Goal: Task Accomplishment & Management: Manage account settings

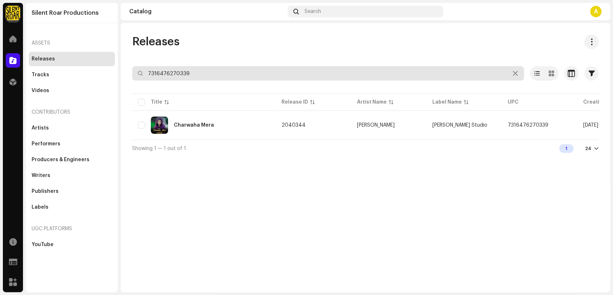
drag, startPoint x: 190, startPoint y: 73, endPoint x: 132, endPoint y: 70, distance: 58.3
click at [132, 70] on div "Releases 7316476270339 Selected 0 Select all 1 Options Filters Distribution sta…" at bounding box center [366, 95] width 490 height 122
paste input "216"
type input "7316476270216"
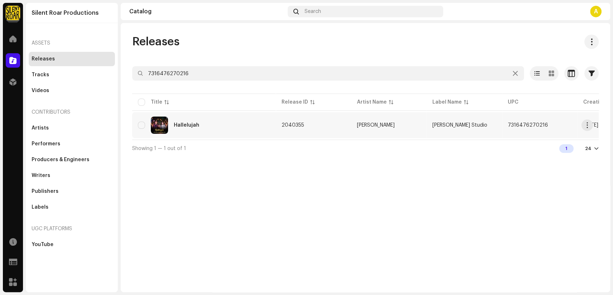
click at [205, 135] on td "Hallelujah" at bounding box center [204, 125] width 144 height 26
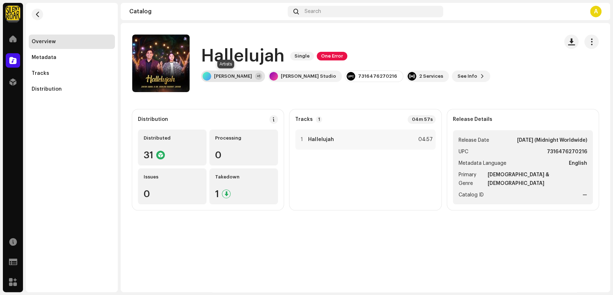
click at [219, 74] on div "Zafar Iqbal" at bounding box center [233, 76] width 38 height 6
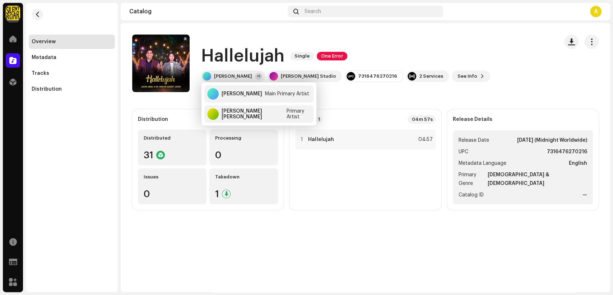
click at [411, 31] on catalog-releases-details-overview "Hallelujah Single One Error Hallelujah Single One Error Zafar Iqbal +1 Khokhar …" at bounding box center [366, 122] width 490 height 198
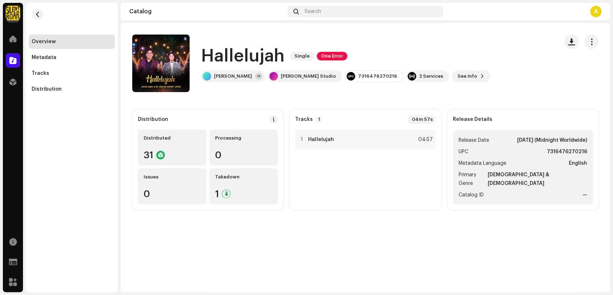
click at [279, 61] on h1 "Hallelujah" at bounding box center [242, 56] width 83 height 23
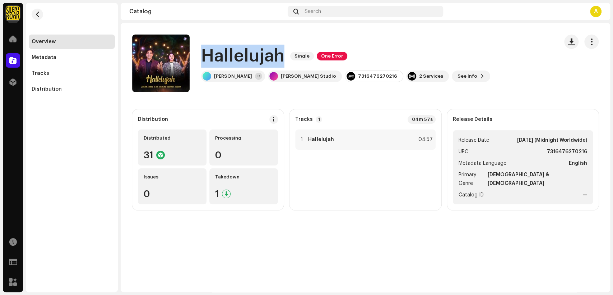
click at [279, 61] on h1 "Hallelujah" at bounding box center [242, 56] width 83 height 23
copy div "Hallelujah Single One Error"
click at [593, 41] on span "button" at bounding box center [592, 42] width 7 height 6
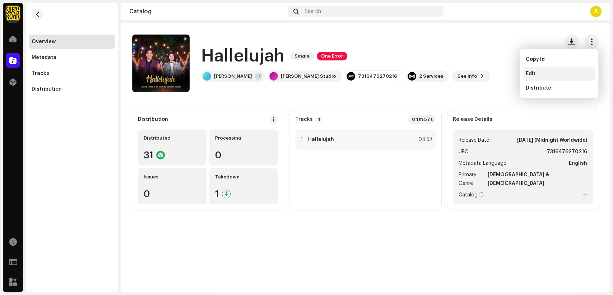
click at [563, 71] on div "Edit" at bounding box center [559, 74] width 67 height 6
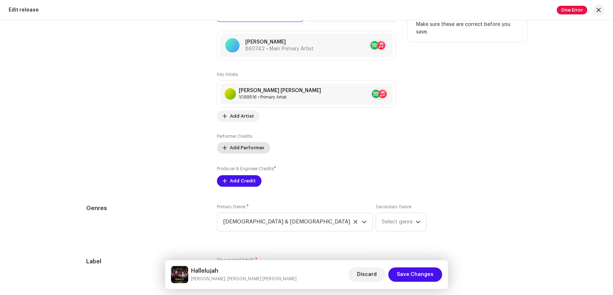
scroll to position [766, 0]
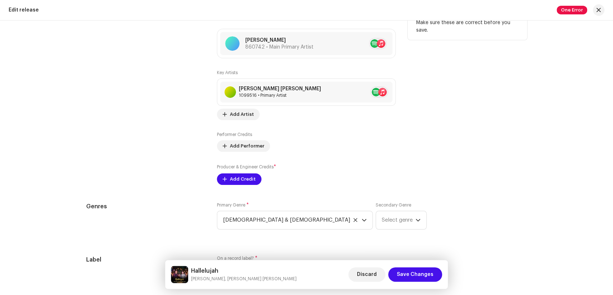
click at [233, 106] on div "Dr. Ashley Nudrat Javed 1099516 • Primary Artist No selected item" at bounding box center [306, 91] width 179 height 27
click at [232, 113] on span "Add Artist" at bounding box center [242, 114] width 24 height 14
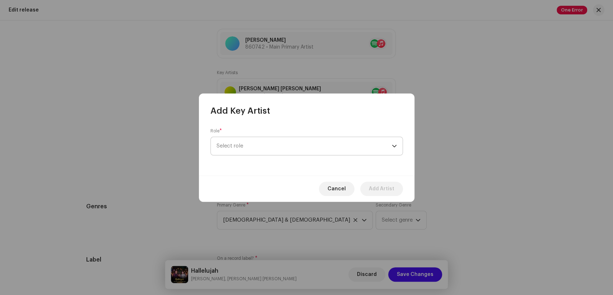
click at [361, 151] on span "Select role" at bounding box center [304, 146] width 175 height 18
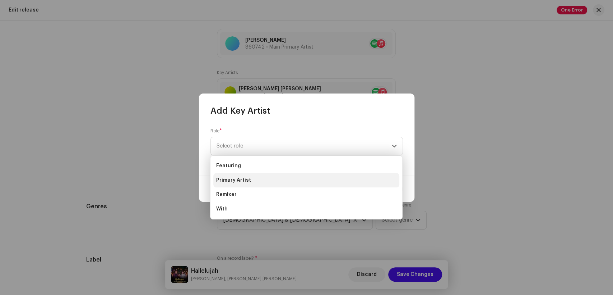
click at [287, 176] on li "Primary Artist" at bounding box center [306, 180] width 186 height 14
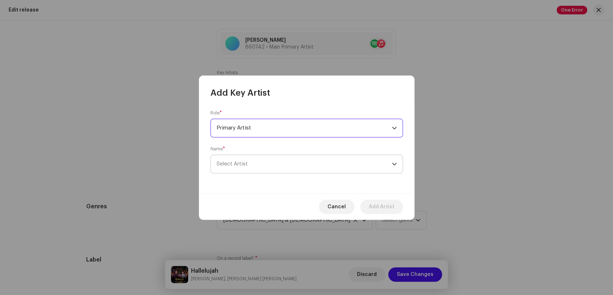
click at [322, 162] on span "Select Artist" at bounding box center [304, 164] width 175 height 18
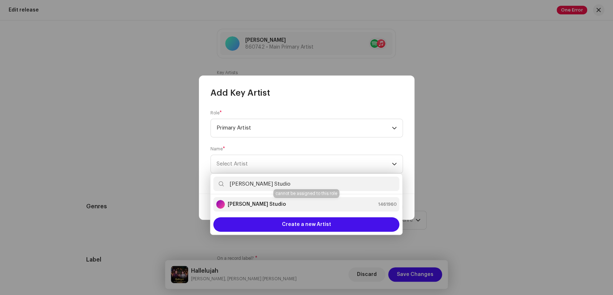
type input "[PERSON_NAME] Studio"
click at [277, 203] on div "[PERSON_NAME] Studio 1461960" at bounding box center [306, 204] width 180 height 9
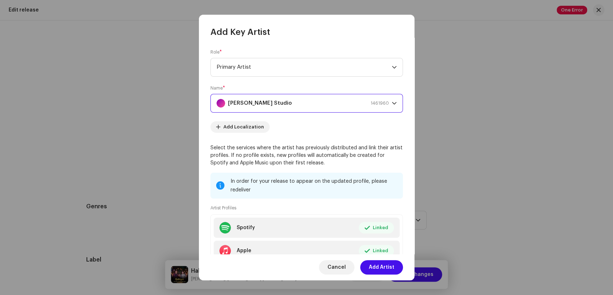
drag, startPoint x: 386, startPoint y: 268, endPoint x: 288, endPoint y: 222, distance: 108.0
click at [385, 268] on span "Add Artist" at bounding box center [382, 267] width 26 height 14
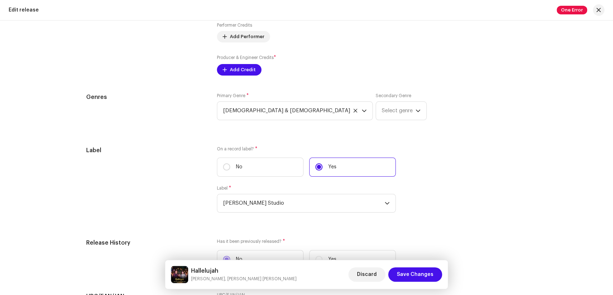
scroll to position [886, 0]
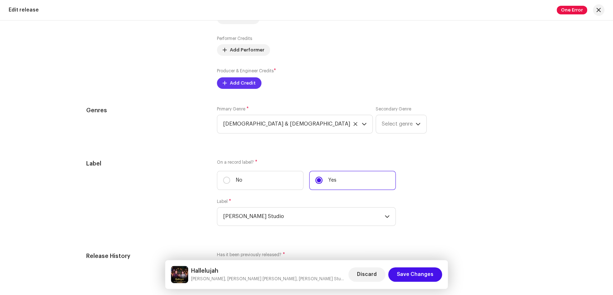
click at [236, 80] on span "Add Credit" at bounding box center [243, 83] width 26 height 14
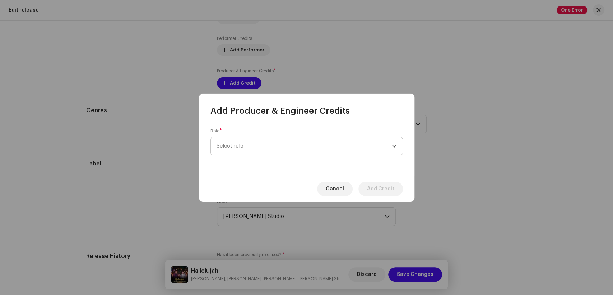
click at [361, 146] on span "Select role" at bounding box center [304, 146] width 175 height 18
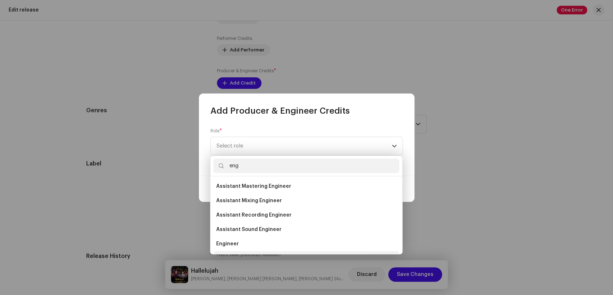
scroll to position [11, 0]
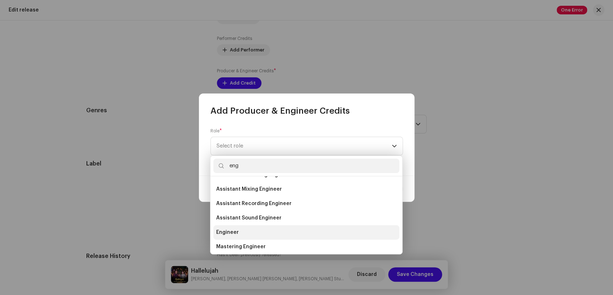
type input "eng"
click at [253, 231] on li "Engineer" at bounding box center [306, 232] width 186 height 14
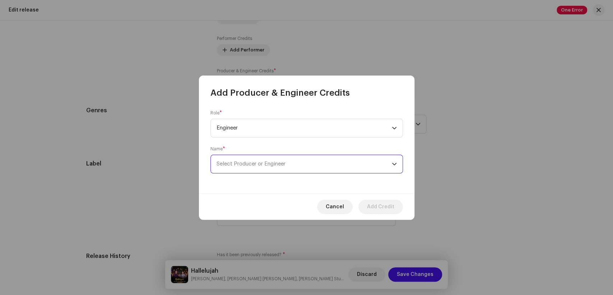
click at [312, 167] on span "Select Producer or Engineer" at bounding box center [304, 164] width 175 height 18
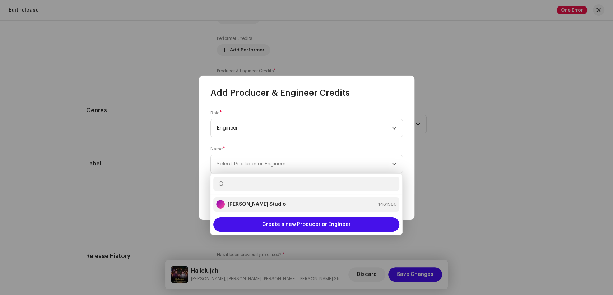
click at [267, 198] on li "[PERSON_NAME] Studio 1461960" at bounding box center [306, 204] width 186 height 14
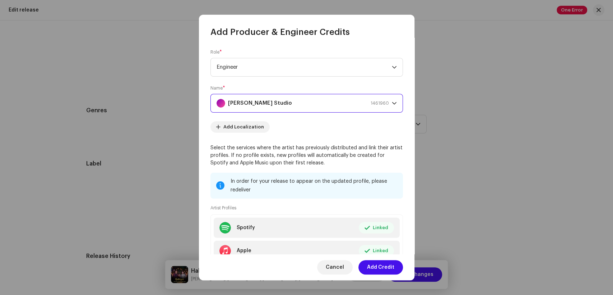
click at [382, 267] on span "Add Credit" at bounding box center [380, 267] width 27 height 14
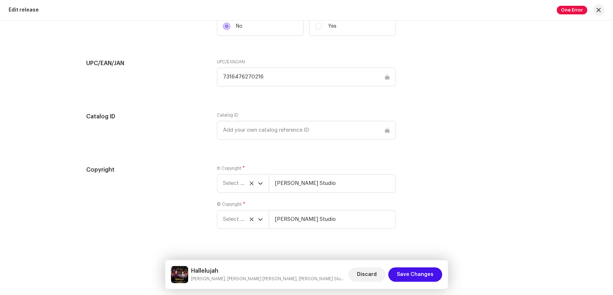
scroll to position [1177, 0]
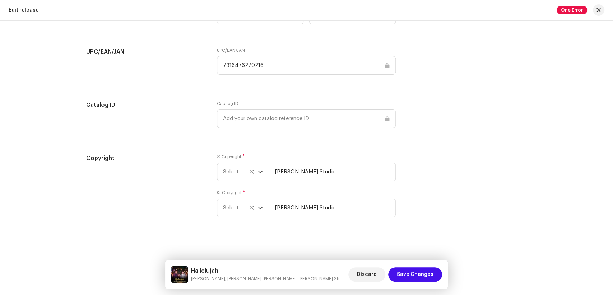
click at [231, 175] on span "Select year" at bounding box center [240, 172] width 35 height 18
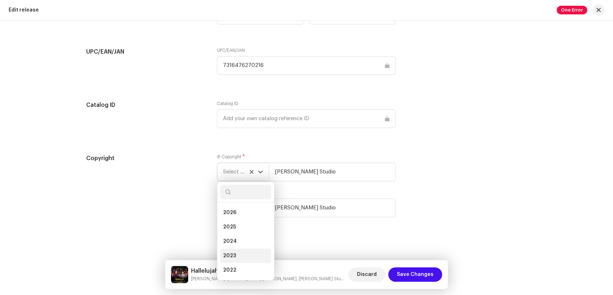
click at [234, 259] on li "2023" at bounding box center [245, 255] width 51 height 14
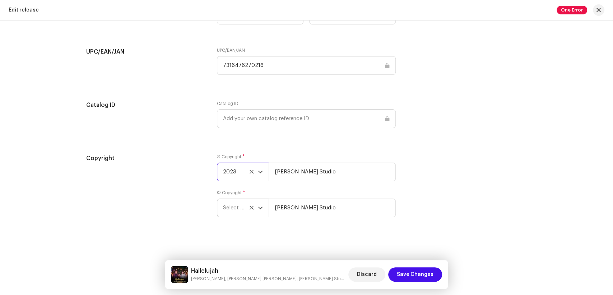
click at [235, 208] on span "Select year" at bounding box center [240, 208] width 35 height 18
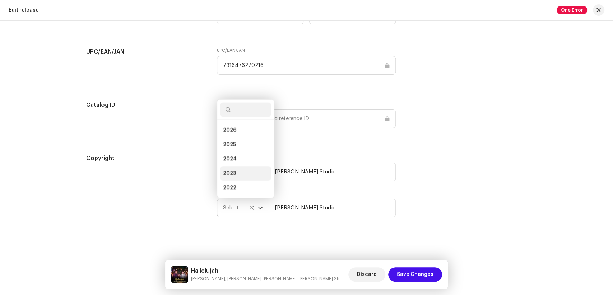
click at [237, 172] on li "2023" at bounding box center [245, 173] width 51 height 14
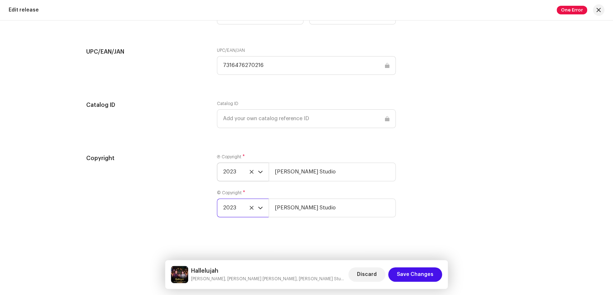
click at [199, 182] on div "Copyright" at bounding box center [146, 190] width 120 height 72
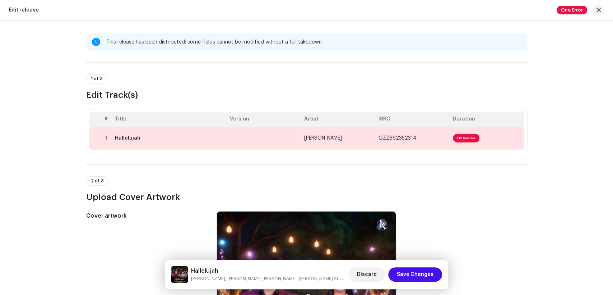
scroll to position [0, 0]
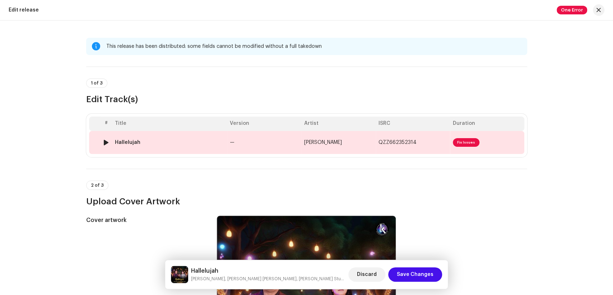
click at [159, 147] on td "Hallelujah" at bounding box center [169, 142] width 115 height 23
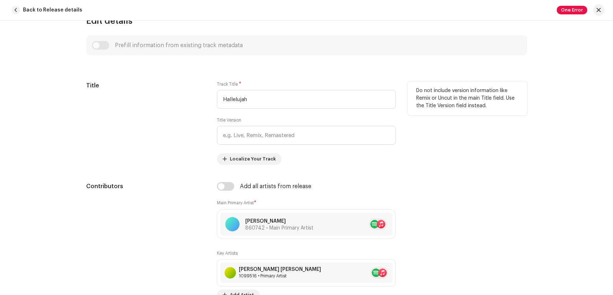
scroll to position [399, 0]
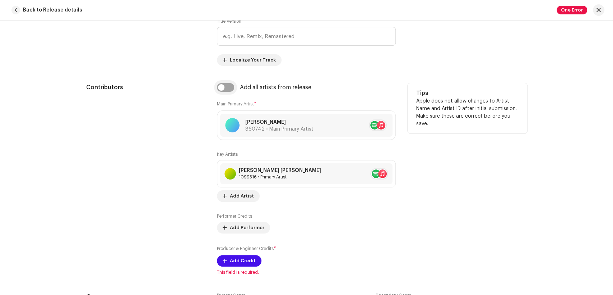
click at [218, 86] on input "checkbox" at bounding box center [225, 87] width 17 height 9
checkbox input "true"
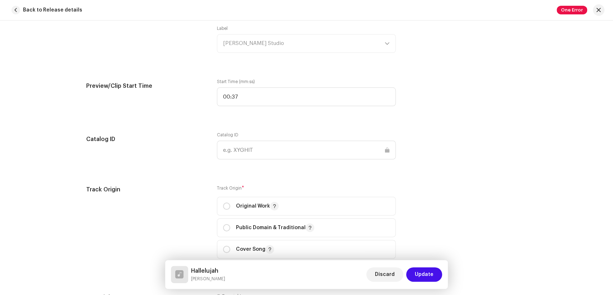
scroll to position [838, 0]
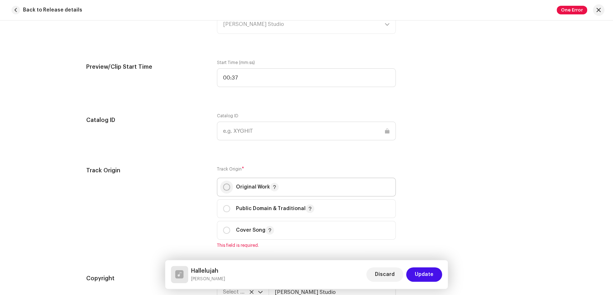
click at [223, 185] on p-radiobutton at bounding box center [226, 186] width 7 height 7
radio input "true"
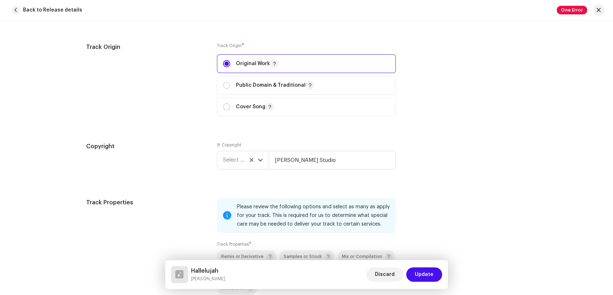
scroll to position [1118, 0]
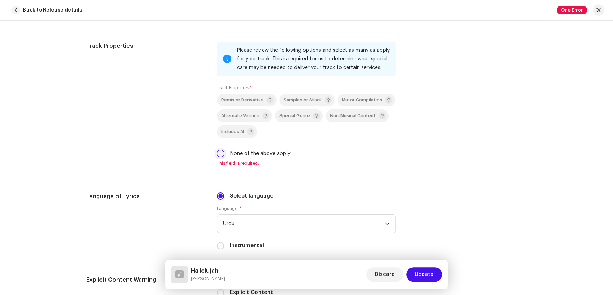
click at [219, 156] on input "None of the above apply" at bounding box center [220, 153] width 7 height 7
checkbox input "true"
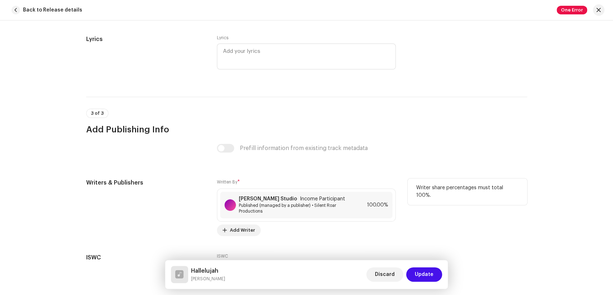
scroll to position [1502, 0]
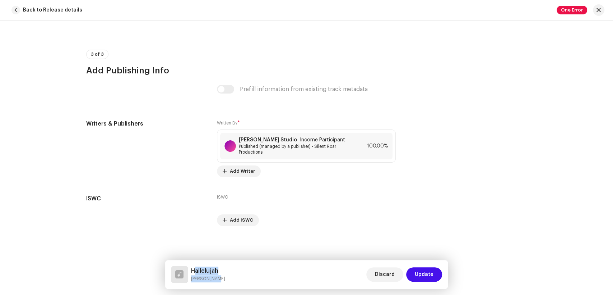
drag, startPoint x: 217, startPoint y: 279, endPoint x: 193, endPoint y: 268, distance: 26.2
click at [193, 268] on div "Hallelujah Zafar Iqbal" at bounding box center [208, 274] width 34 height 16
click at [213, 272] on h5 "Hallelujah" at bounding box center [208, 270] width 34 height 9
drag, startPoint x: 223, startPoint y: 278, endPoint x: 180, endPoint y: 267, distance: 44.4
click at [180, 267] on div "Hallelujah Zafar Iqbal Discard Update" at bounding box center [307, 274] width 272 height 17
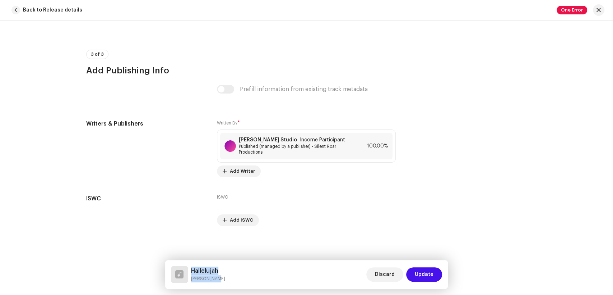
copy div "Hallelujah Zafar Iqbal"
click at [302, 147] on span "Published (managed by a publisher) • Silent Roar Productions" at bounding box center [295, 148] width 112 height 11
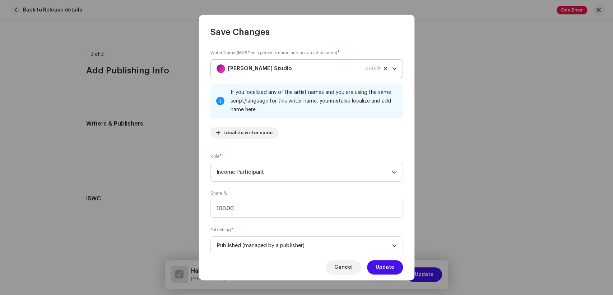
click at [290, 65] on div "[PERSON_NAME] Studio 476732" at bounding box center [299, 69] width 164 height 18
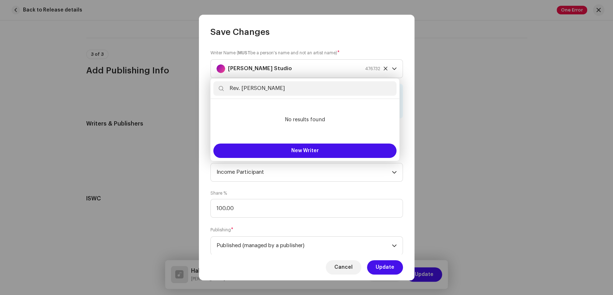
drag, startPoint x: 242, startPoint y: 88, endPoint x: 210, endPoint y: 88, distance: 32.0
click at [211, 88] on div "Rev. Dr. Eric Sarwar" at bounding box center [305, 88] width 189 height 20
type input "Dr. Eric Sarwar"
drag, startPoint x: 238, startPoint y: 89, endPoint x: 207, endPoint y: 89, distance: 30.9
click at [207, 89] on body "Silent Roar Productions Home Catalog Distribution Resources Support Forms Marke…" at bounding box center [306, 147] width 613 height 295
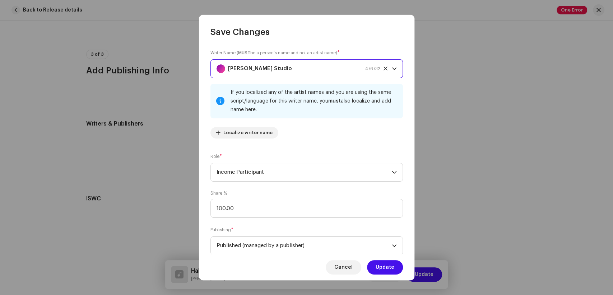
click at [271, 75] on div "[PERSON_NAME] Studio 476732" at bounding box center [299, 69] width 164 height 18
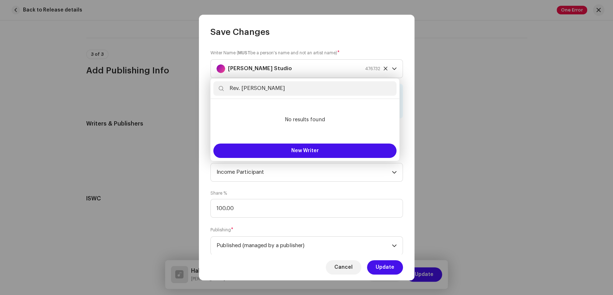
type input "Rev. Dr. Eric Sarwar"
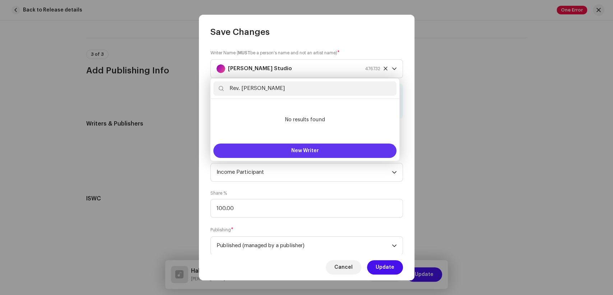
click at [294, 152] on span "New Writer" at bounding box center [305, 150] width 28 height 5
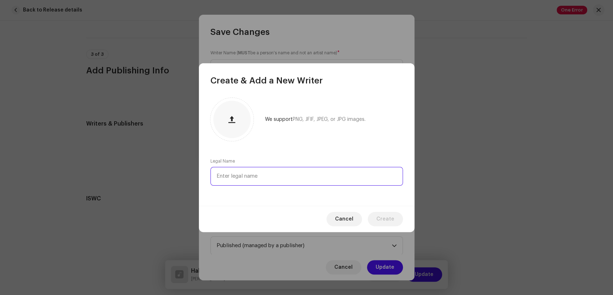
click at [282, 171] on input "text" at bounding box center [307, 176] width 193 height 19
paste input "Rev. Dr. Eric Sarwar"
type input "Rev. Dr. Eric Sarwar"
click at [390, 224] on span "Create" at bounding box center [386, 219] width 18 height 14
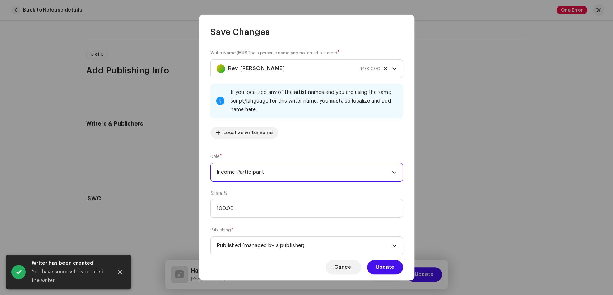
click at [270, 175] on span "Income Participant" at bounding box center [304, 172] width 175 height 18
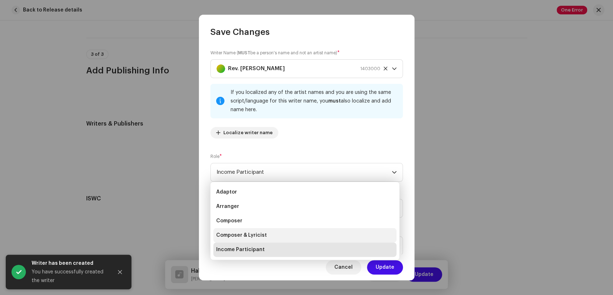
click at [255, 234] on span "Composer & Lyricist" at bounding box center [241, 234] width 51 height 7
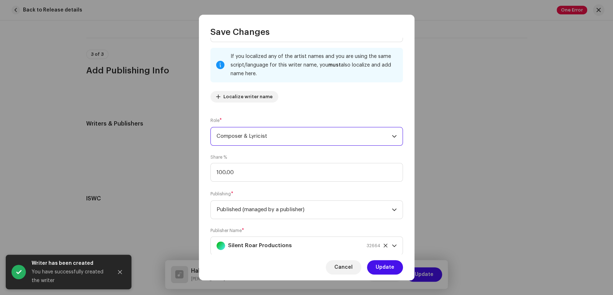
scroll to position [57, 0]
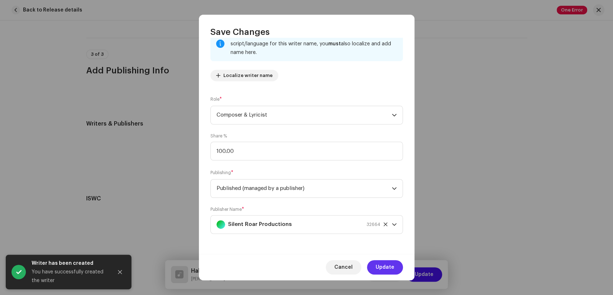
click at [391, 260] on span "Update" at bounding box center [385, 267] width 19 height 14
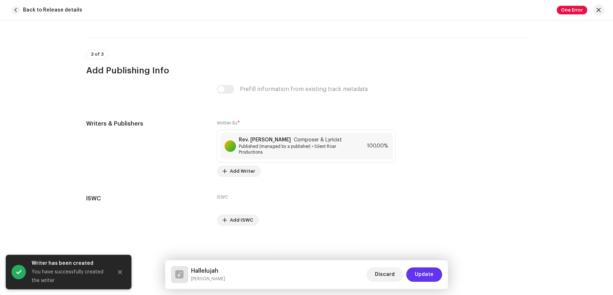
click at [428, 276] on span "Update" at bounding box center [424, 274] width 19 height 14
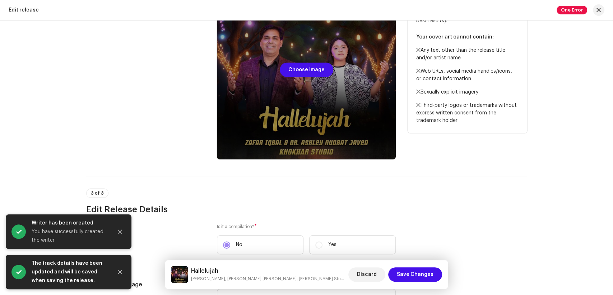
scroll to position [239, 0]
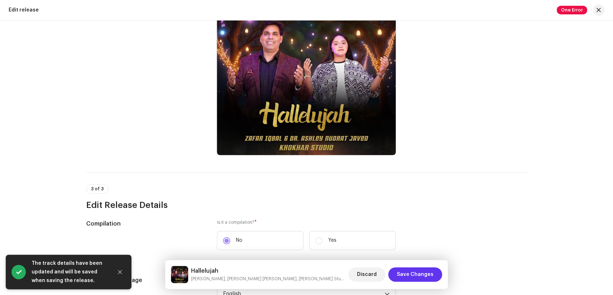
click at [431, 278] on span "Save Changes" at bounding box center [415, 274] width 37 height 14
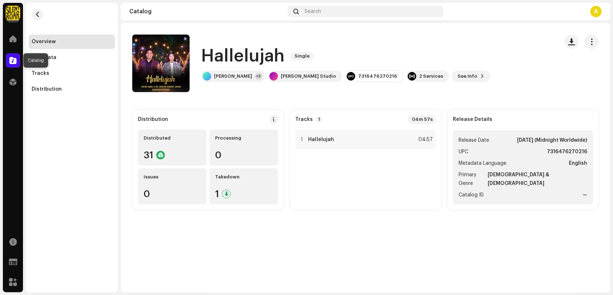
click at [14, 60] on span at bounding box center [12, 60] width 7 height 6
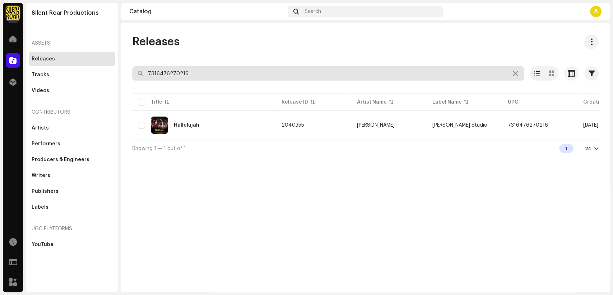
drag, startPoint x: 209, startPoint y: 73, endPoint x: 130, endPoint y: 75, distance: 79.5
click at [130, 75] on div "Releases 7316476270216 Selected 0 Select all 1 Options Filters Distribution sta…" at bounding box center [366, 95] width 490 height 122
paste input "162"
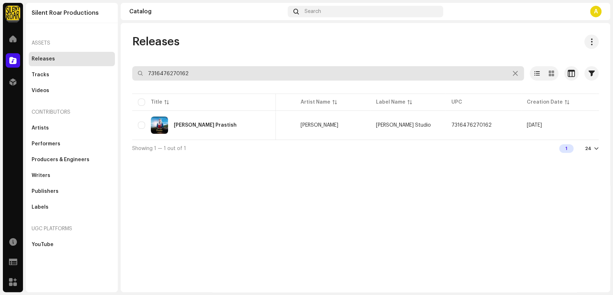
scroll to position [0, 130]
type input "7316476270162"
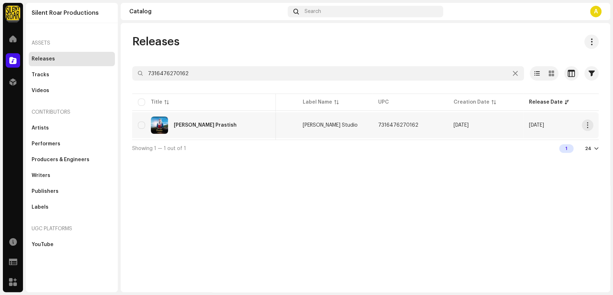
click at [240, 136] on td "Ho Teri Prastish" at bounding box center [204, 125] width 144 height 26
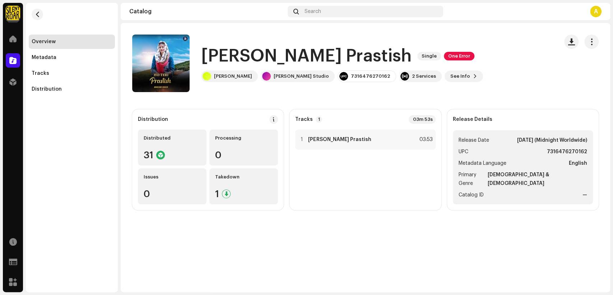
click at [326, 58] on h1 "Ho Teri Prastish" at bounding box center [306, 56] width 211 height 23
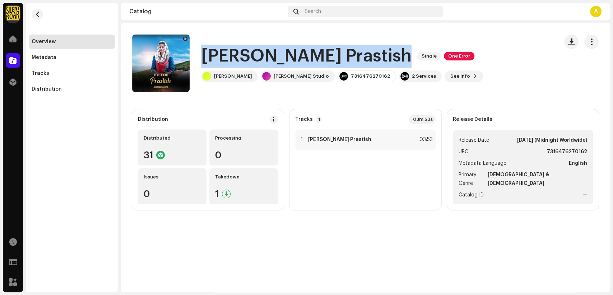
click at [326, 58] on h1 "Ho Teri Prastish" at bounding box center [306, 56] width 211 height 23
copy div "Ho Teri Prastish Single One Error"
click at [589, 42] on span "button" at bounding box center [592, 42] width 7 height 6
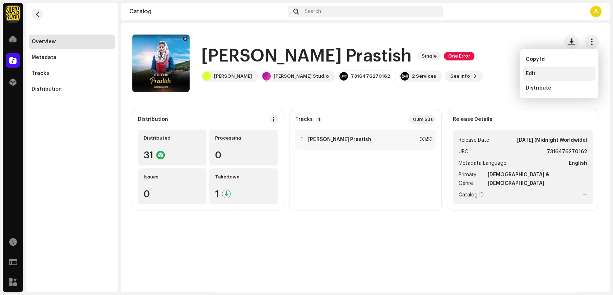
click at [532, 70] on div "Edit" at bounding box center [559, 73] width 73 height 14
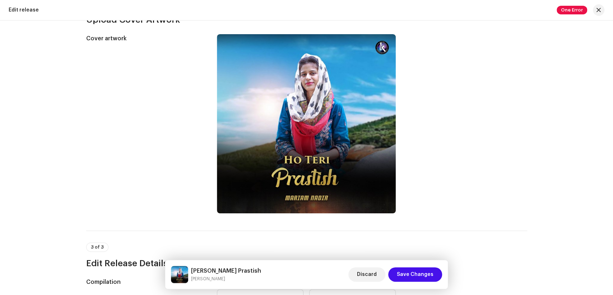
scroll to position [183, 0]
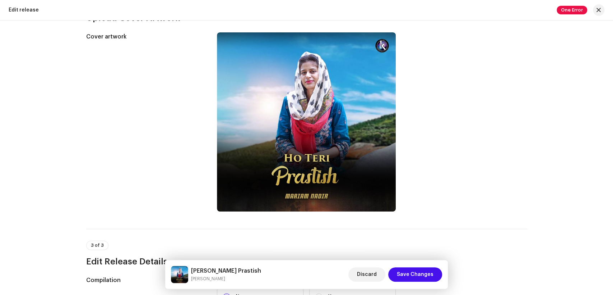
click at [236, 268] on div "Ho Teri Prastish Mariam Nadir Discard Save Changes" at bounding box center [307, 274] width 272 height 17
copy h5 "Ho Teri Prastish"
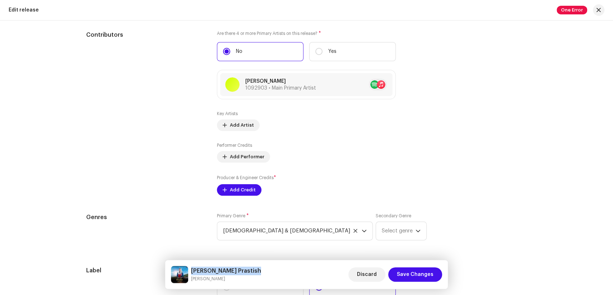
scroll to position [742, 0]
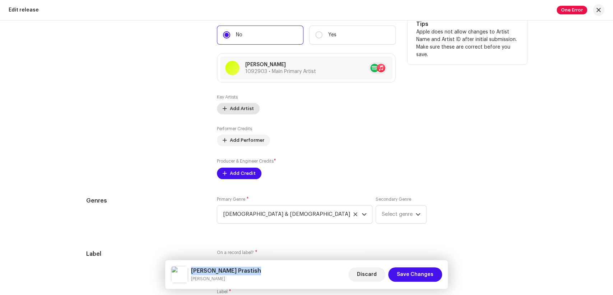
click at [238, 108] on span "Add Artist" at bounding box center [242, 108] width 24 height 14
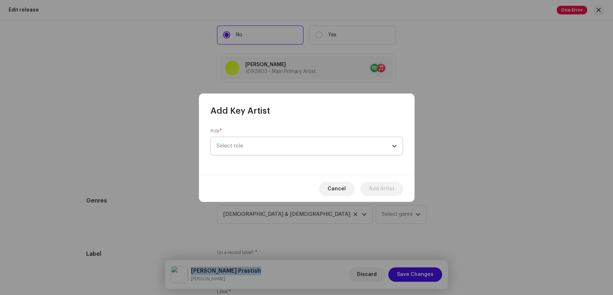
click at [298, 137] on span "Select role" at bounding box center [304, 146] width 175 height 18
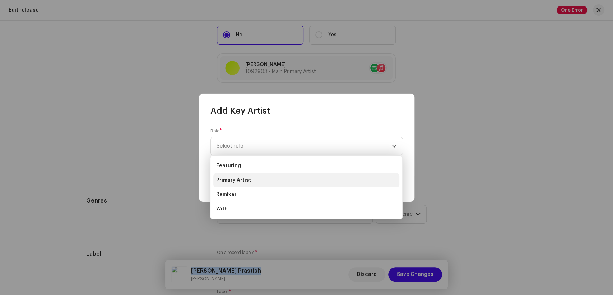
click at [281, 181] on li "Primary Artist" at bounding box center [306, 180] width 186 height 14
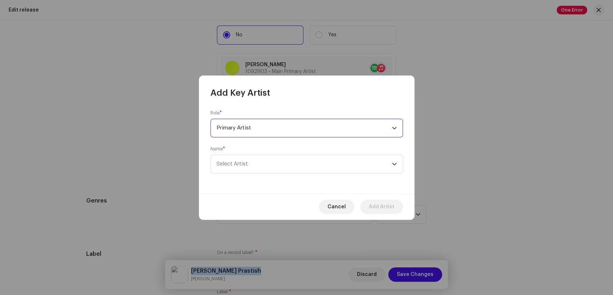
click at [310, 157] on span "Select Artist" at bounding box center [304, 164] width 175 height 18
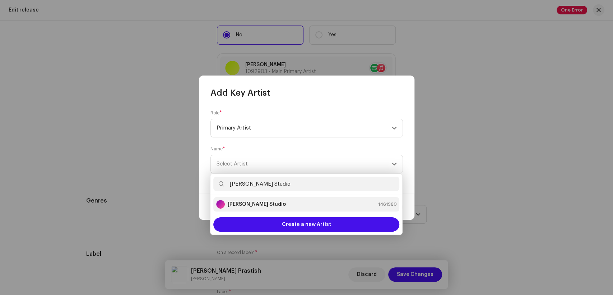
type input "[PERSON_NAME] Studio"
click at [298, 207] on div "[PERSON_NAME] Studio 1461960" at bounding box center [306, 204] width 180 height 9
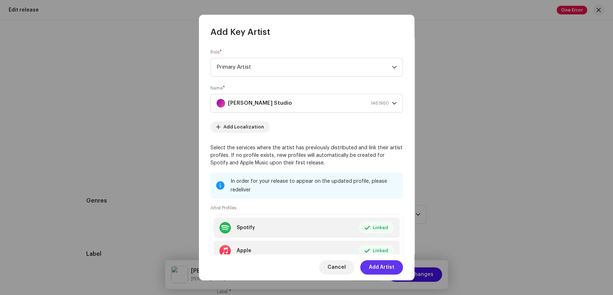
click at [395, 269] on button "Add Artist" at bounding box center [381, 267] width 43 height 14
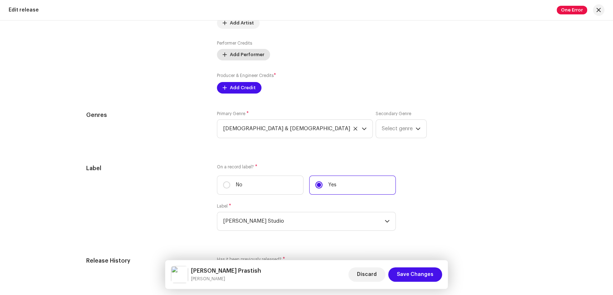
scroll to position [822, 0]
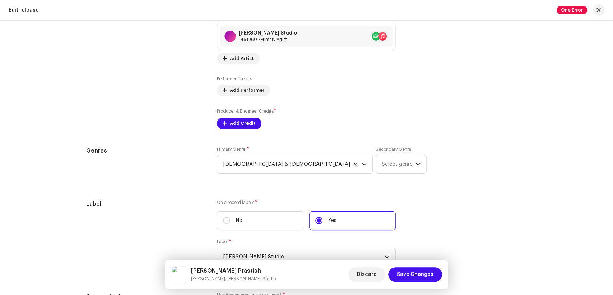
click at [237, 133] on div "Compilation Is it a compilation? * No Yes Metadata Language Language * English …" at bounding box center [306, 80] width 441 height 887
click at [237, 134] on div "Compilation Is it a compilation? * No Yes Metadata Language Language * English …" at bounding box center [306, 80] width 441 height 887
click at [247, 126] on span "Add Credit" at bounding box center [243, 123] width 26 height 14
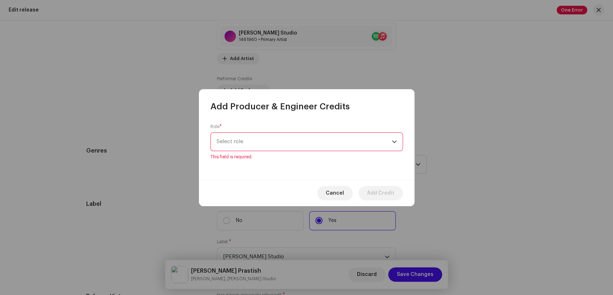
click at [347, 155] on div "Role * Select role This field is required." at bounding box center [307, 146] width 216 height 68
click at [278, 147] on span "Select role" at bounding box center [304, 142] width 175 height 18
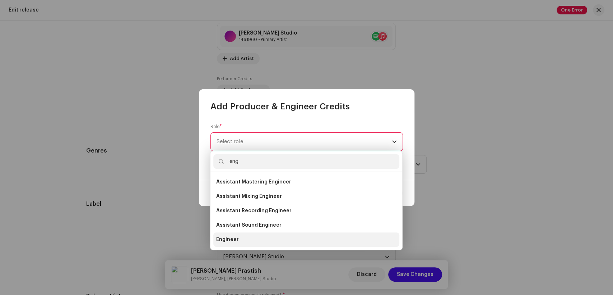
type input "eng"
click at [239, 244] on li "Engineer" at bounding box center [306, 239] width 186 height 14
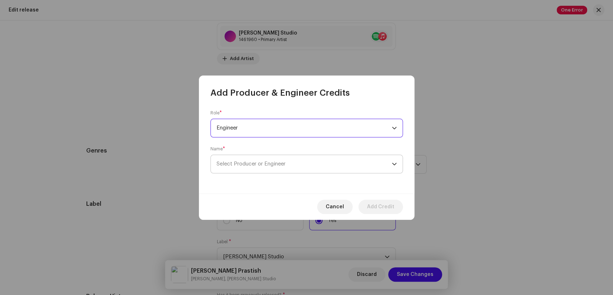
click at [310, 166] on span "Select Producer or Engineer" at bounding box center [304, 164] width 175 height 18
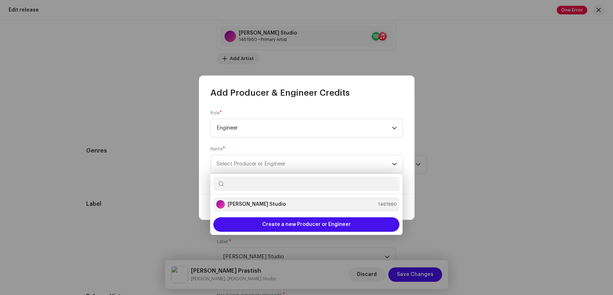
click at [238, 201] on strong "[PERSON_NAME] Studio" at bounding box center [257, 204] width 58 height 7
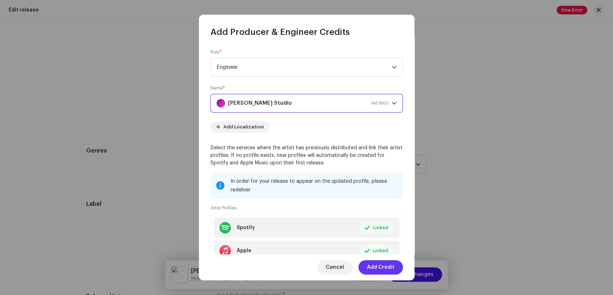
click at [381, 265] on span "Add Credit" at bounding box center [380, 267] width 27 height 14
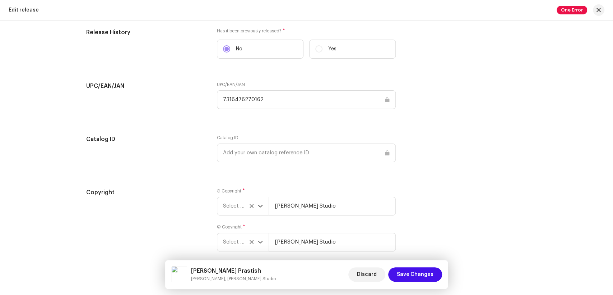
scroll to position [1154, 0]
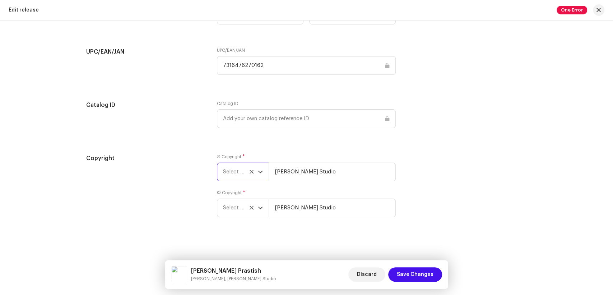
drag, startPoint x: 231, startPoint y: 173, endPoint x: 250, endPoint y: 176, distance: 19.7
click at [231, 173] on span "Select year" at bounding box center [240, 172] width 35 height 18
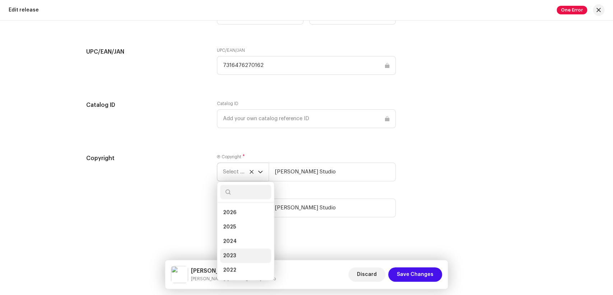
drag, startPoint x: 235, startPoint y: 254, endPoint x: 237, endPoint y: 245, distance: 9.2
click at [235, 252] on li "2023" at bounding box center [245, 255] width 51 height 14
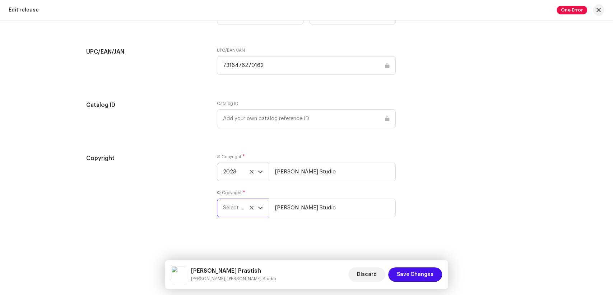
click at [234, 203] on span "Select year" at bounding box center [240, 208] width 35 height 18
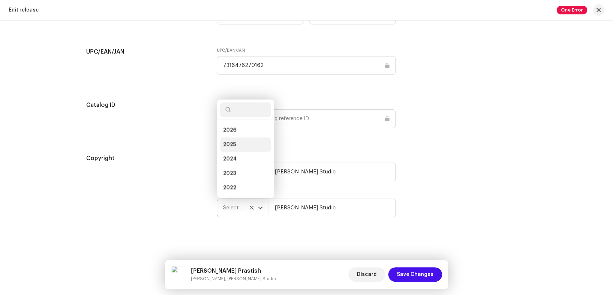
scroll to position [11, 0]
click at [233, 159] on span "2023" at bounding box center [229, 161] width 13 height 7
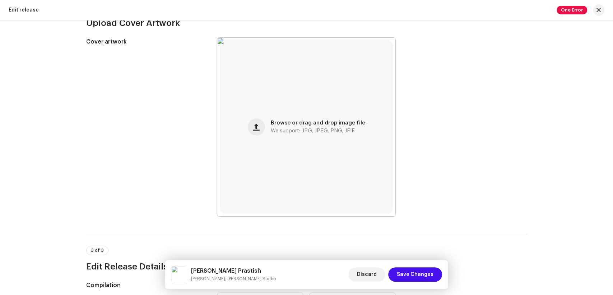
scroll to position [75, 0]
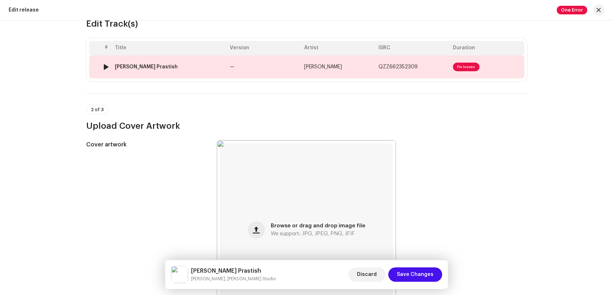
click at [170, 65] on div "Ho Teri Prastish" at bounding box center [169, 67] width 109 height 6
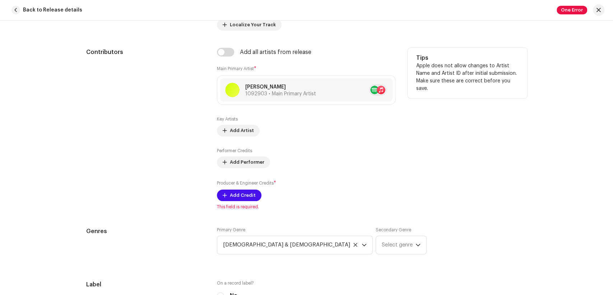
scroll to position [439, 0]
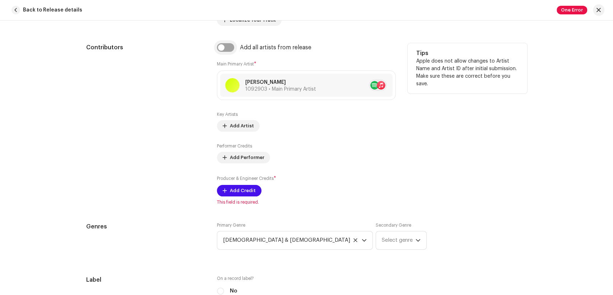
click at [221, 51] on input "checkbox" at bounding box center [225, 47] width 17 height 9
checkbox input "true"
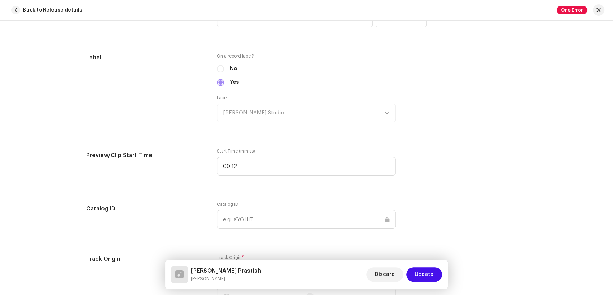
scroll to position [759, 0]
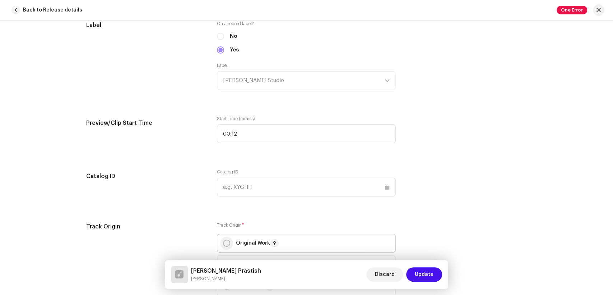
click at [226, 243] on input "radio" at bounding box center [226, 242] width 7 height 7
radio input "true"
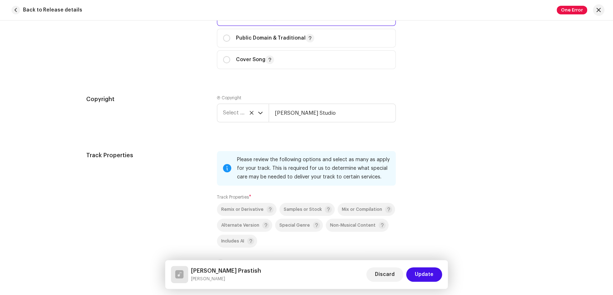
scroll to position [998, 0]
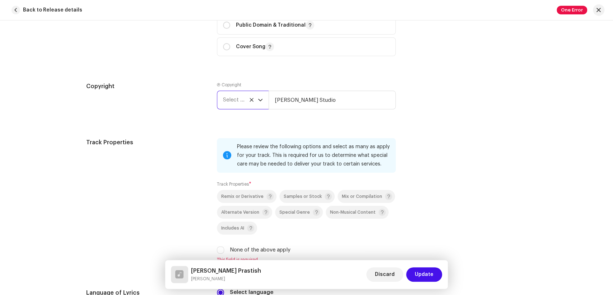
click at [236, 100] on span "Select year" at bounding box center [240, 100] width 35 height 18
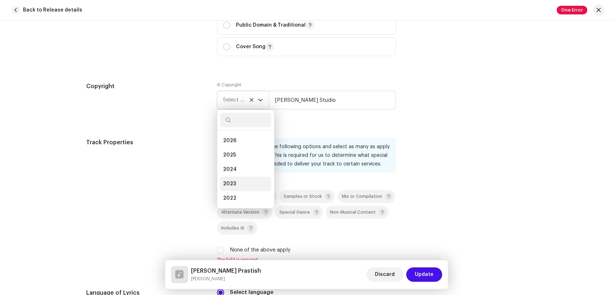
click at [233, 182] on span "2023" at bounding box center [229, 183] width 13 height 7
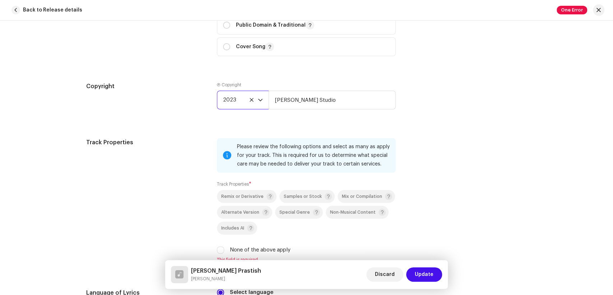
scroll to position [1118, 0]
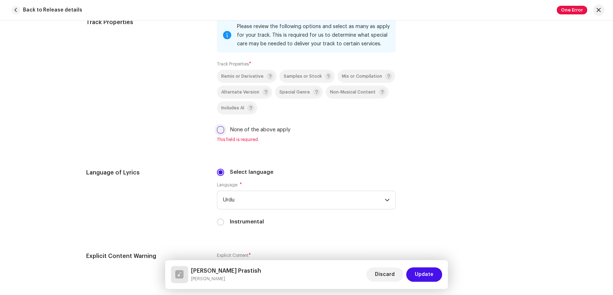
drag, startPoint x: 218, startPoint y: 123, endPoint x: 216, endPoint y: 132, distance: 8.9
click at [217, 128] on div "Remix or Derivative Samples or Stock Mix or Compilation Alternate Version Speci…" at bounding box center [306, 102] width 179 height 64
drag, startPoint x: 220, startPoint y: 128, endPoint x: 215, endPoint y: 133, distance: 7.1
click at [219, 130] on input "None of the above apply" at bounding box center [220, 129] width 7 height 7
checkbox input "true"
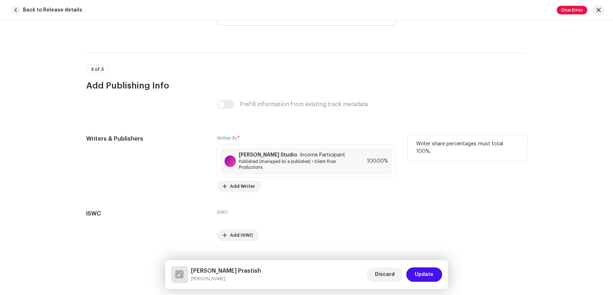
scroll to position [1478, 0]
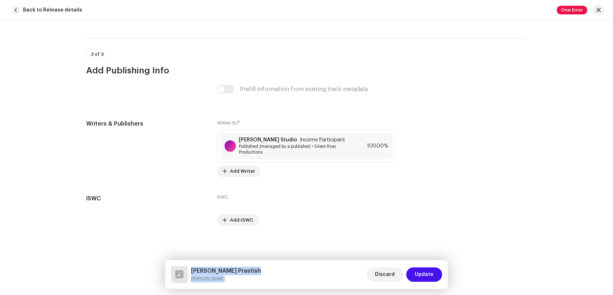
drag, startPoint x: 234, startPoint y: 278, endPoint x: 193, endPoint y: 271, distance: 41.7
click at [193, 271] on div "Ho Teri Prastish Mariam Nadir Discard Update" at bounding box center [307, 274] width 272 height 17
copy div "Ho Teri Prastish Mariam Nadir"
click at [228, 280] on small "Mariam Nadir" at bounding box center [226, 278] width 70 height 7
drag, startPoint x: 223, startPoint y: 278, endPoint x: 192, endPoint y: 278, distance: 31.6
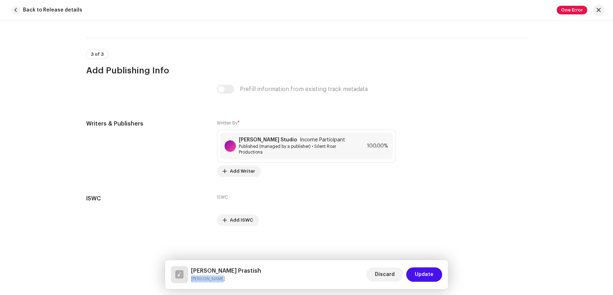
click at [192, 278] on small "Mariam Nadir" at bounding box center [226, 278] width 70 height 7
copy small "Mariam Nadir"
click at [299, 152] on span "Published (managed by a publisher) • Silent Roar Productions" at bounding box center [295, 148] width 112 height 11
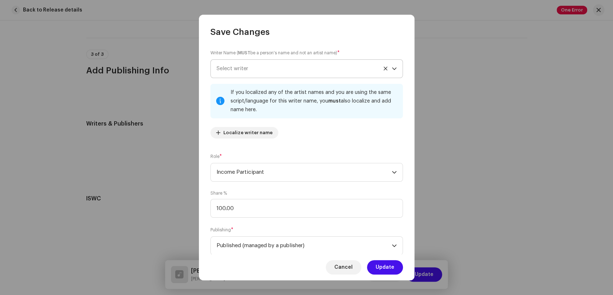
click at [257, 70] on span "Select writer" at bounding box center [304, 69] width 175 height 18
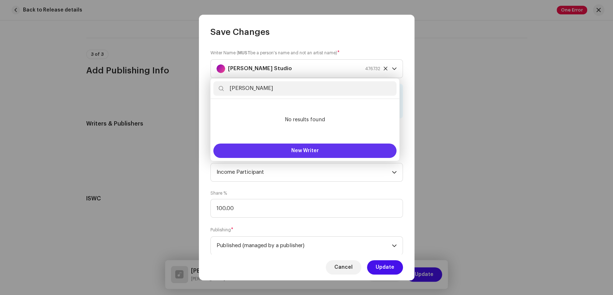
type input "Mariam Nadir"
click at [296, 154] on button "New Writer" at bounding box center [304, 150] width 183 height 14
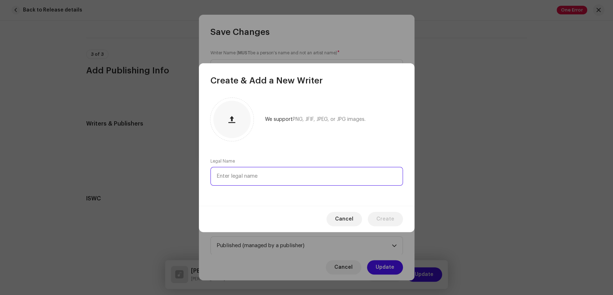
click at [271, 175] on input "text" at bounding box center [307, 176] width 193 height 19
paste input "Mariam Nadir"
type input "Mariam Nadir"
click at [384, 217] on span "Create" at bounding box center [386, 219] width 18 height 14
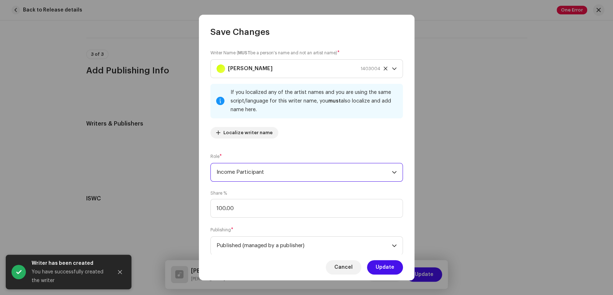
click at [308, 170] on span "Income Participant" at bounding box center [304, 172] width 175 height 18
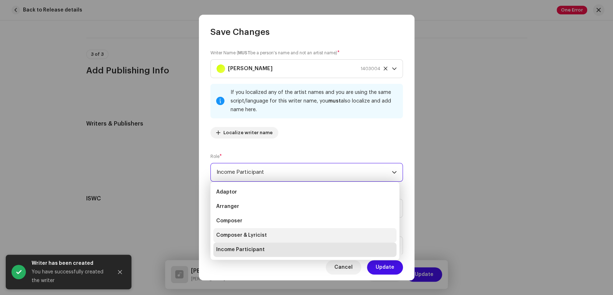
click at [276, 233] on li "Composer & Lyricist" at bounding box center [304, 235] width 183 height 14
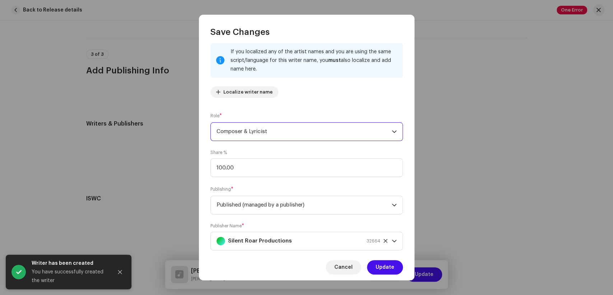
scroll to position [57, 0]
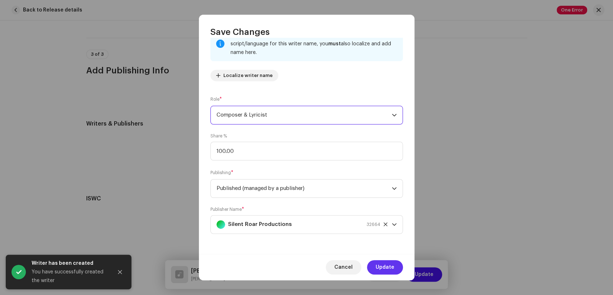
click at [390, 265] on span "Update" at bounding box center [385, 267] width 19 height 14
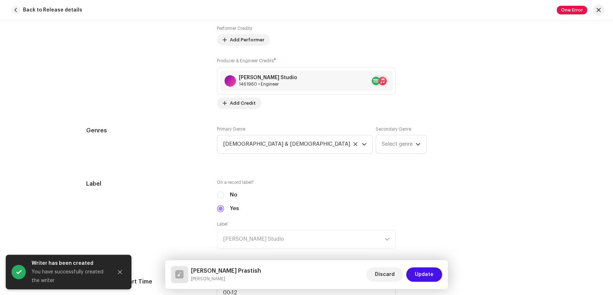
scroll to position [360, 0]
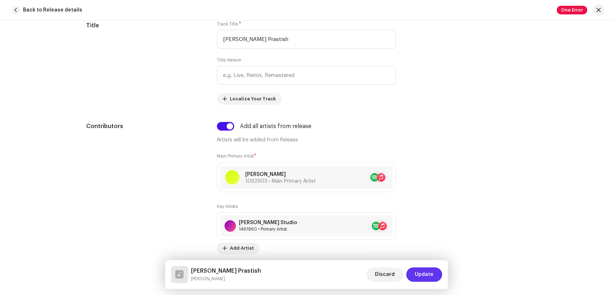
click at [433, 278] on span "Update" at bounding box center [424, 274] width 19 height 14
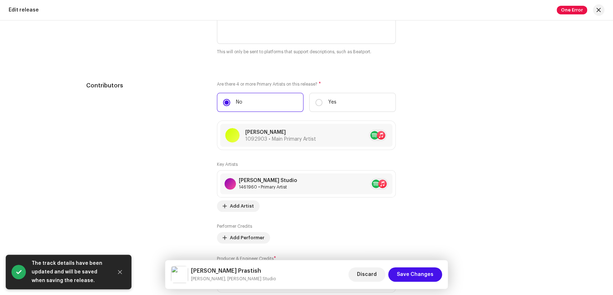
scroll to position [994, 0]
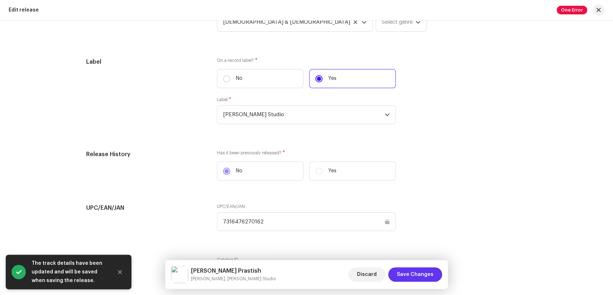
click at [408, 268] on span "Save Changes" at bounding box center [415, 274] width 37 height 14
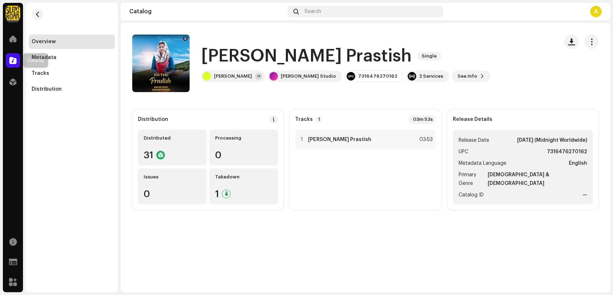
click at [8, 61] on div at bounding box center [13, 60] width 14 height 14
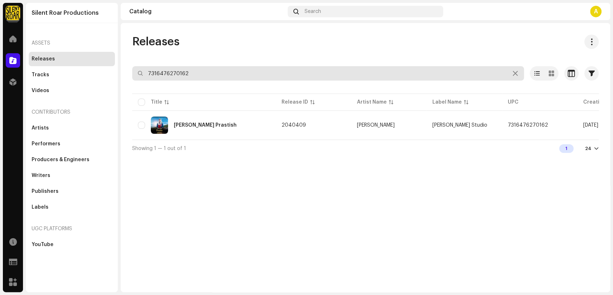
drag, startPoint x: 201, startPoint y: 69, endPoint x: 115, endPoint y: 69, distance: 85.9
click at [115, 69] on div "Silent Roar Productions Home Catalog Distribution Resources Support Forms Marke…" at bounding box center [306, 147] width 613 height 295
paste input "216"
type input "7316476270216"
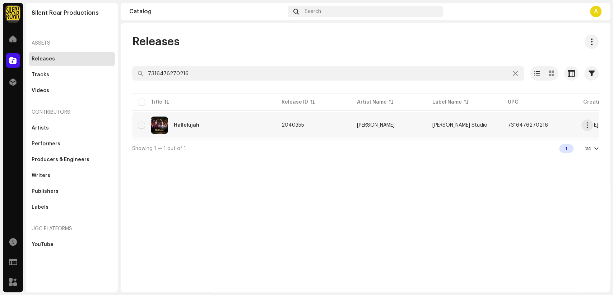
click at [233, 130] on div "Hallelujah" at bounding box center [204, 124] width 132 height 17
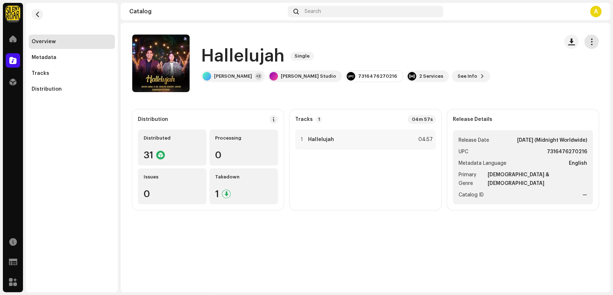
click at [595, 44] on span "button" at bounding box center [592, 42] width 7 height 6
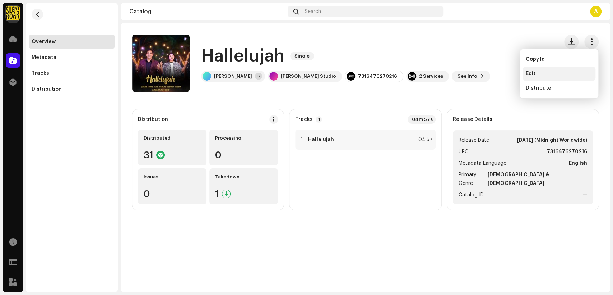
click at [531, 73] on span "Edit" at bounding box center [531, 74] width 10 height 6
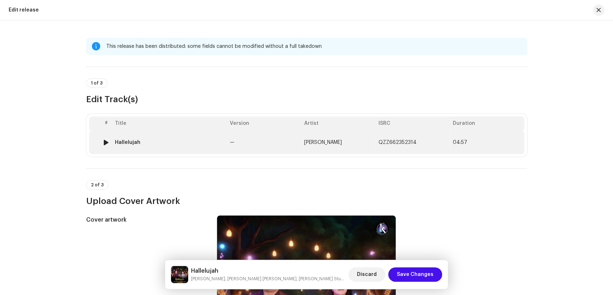
click at [189, 150] on td "Hallelujah" at bounding box center [169, 142] width 115 height 23
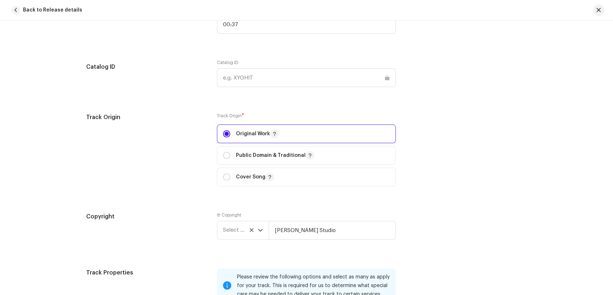
scroll to position [998, 0]
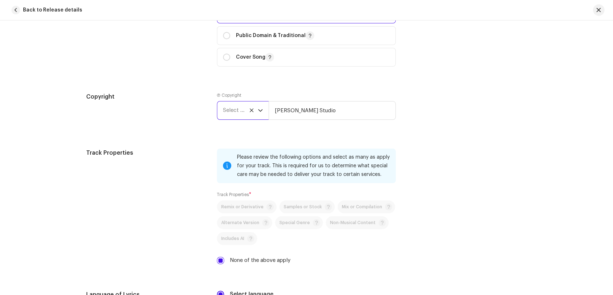
click at [230, 115] on span "Select year" at bounding box center [240, 110] width 35 height 18
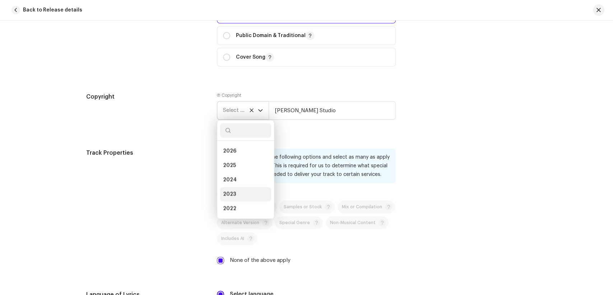
click at [236, 193] on li "2023" at bounding box center [245, 194] width 51 height 14
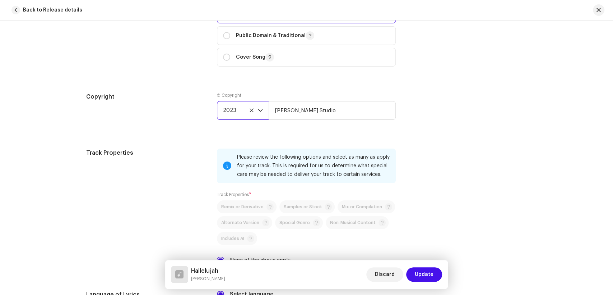
click at [185, 177] on div "Track Properties" at bounding box center [146, 210] width 120 height 124
click at [434, 268] on button "Update" at bounding box center [424, 274] width 36 height 14
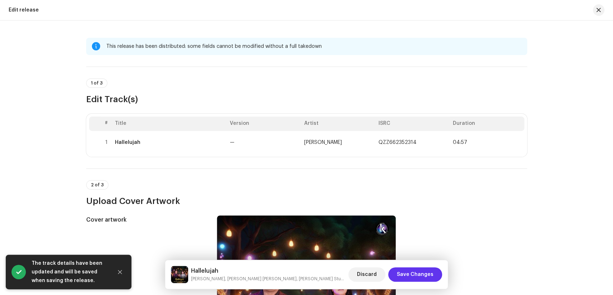
click at [414, 273] on span "Save Changes" at bounding box center [415, 274] width 37 height 14
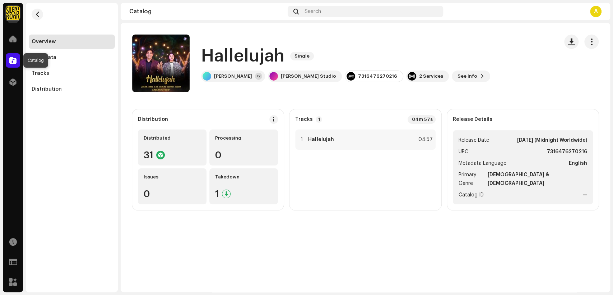
click at [10, 57] on span at bounding box center [12, 60] width 7 height 6
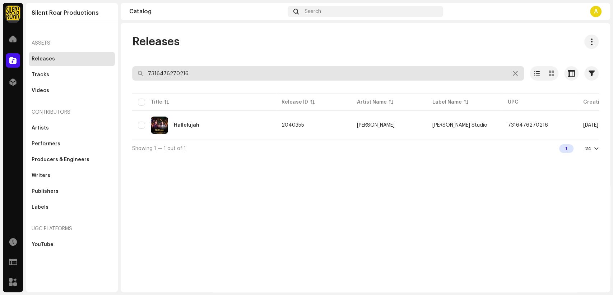
drag, startPoint x: 187, startPoint y: 77, endPoint x: 118, endPoint y: 73, distance: 69.5
click at [118, 73] on div "Silent Roar Productions Home Catalog Distribution Resources Support Forms Marke…" at bounding box center [306, 147] width 613 height 295
paste input "100"
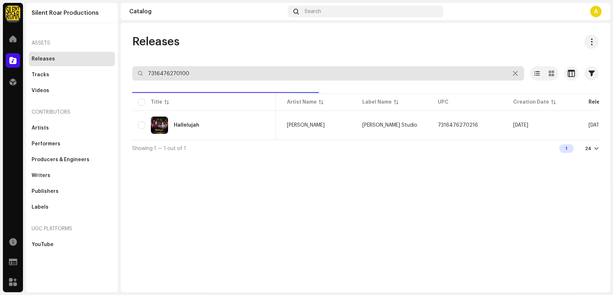
scroll to position [0, 130]
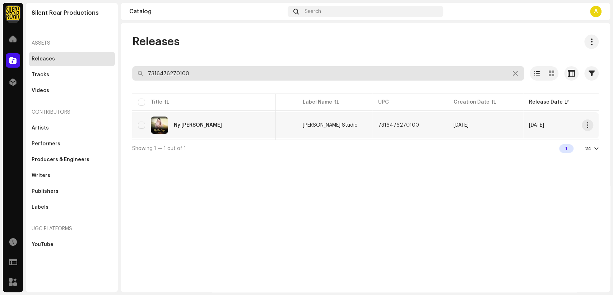
type input "7316476270100"
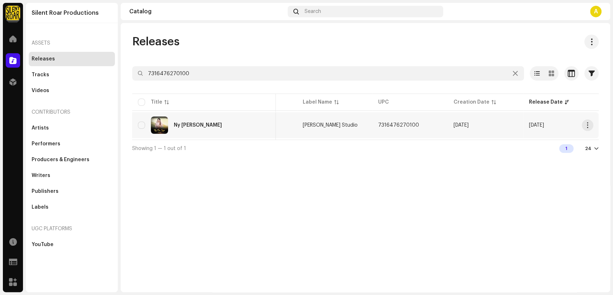
click at [229, 124] on div "Ny Chu Liya" at bounding box center [204, 124] width 132 height 17
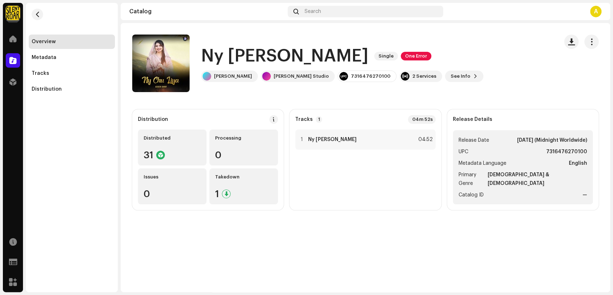
click at [298, 55] on h1 "Ny Chu Liya" at bounding box center [284, 56] width 167 height 23
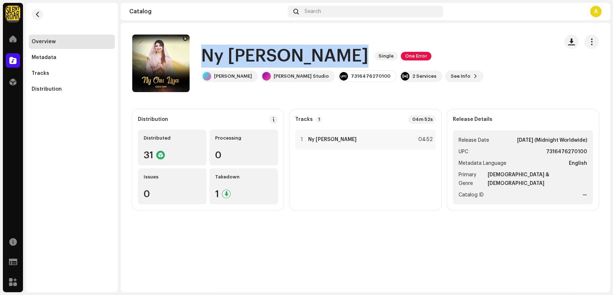
click at [298, 55] on h1 "Ny Chu Liya" at bounding box center [284, 56] width 167 height 23
copy div "Ny Chu Liya Single One Error"
click at [590, 45] on button "button" at bounding box center [592, 41] width 14 height 14
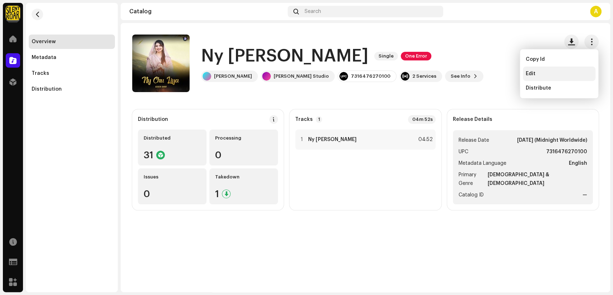
click at [551, 77] on div "Edit" at bounding box center [559, 73] width 73 height 14
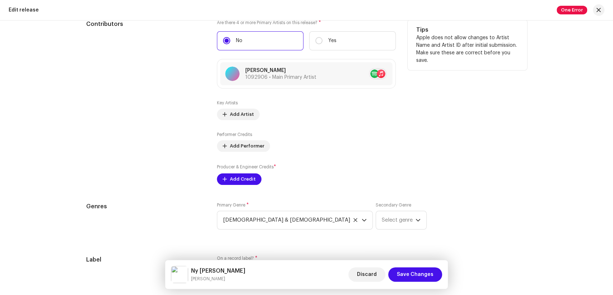
scroll to position [742, 0]
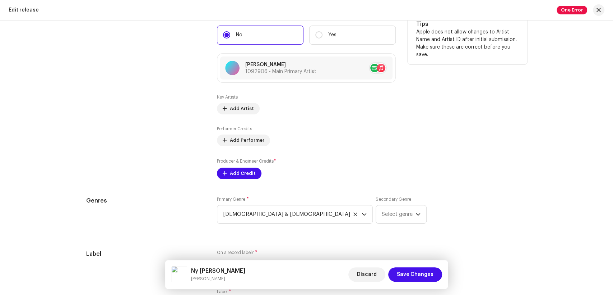
click at [239, 102] on div "Key Artists Add Artist" at bounding box center [306, 104] width 179 height 20
click at [239, 103] on div "Key Artists Add Artist" at bounding box center [306, 104] width 179 height 20
click at [243, 114] on span "Add Artist" at bounding box center [242, 108] width 24 height 14
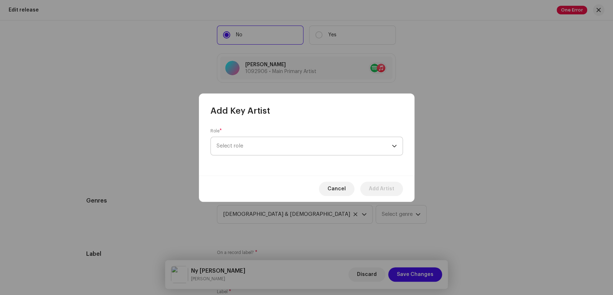
click at [298, 146] on span "Select role" at bounding box center [304, 146] width 175 height 18
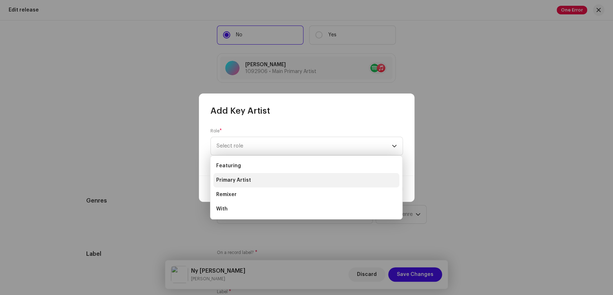
click at [265, 182] on li "Primary Artist" at bounding box center [306, 180] width 186 height 14
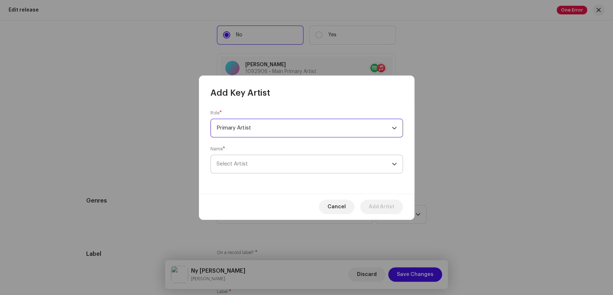
click at [309, 166] on span "Select Artist" at bounding box center [304, 164] width 175 height 18
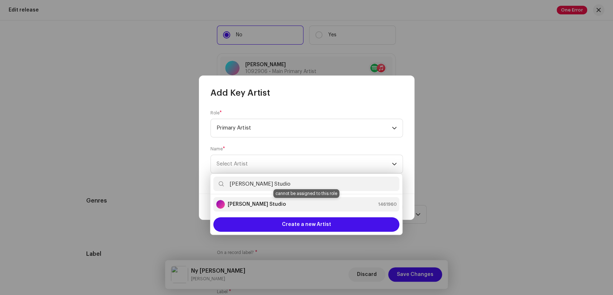
type input "[PERSON_NAME] Studio"
click at [274, 206] on div "[PERSON_NAME] Studio 1461960" at bounding box center [306, 204] width 180 height 9
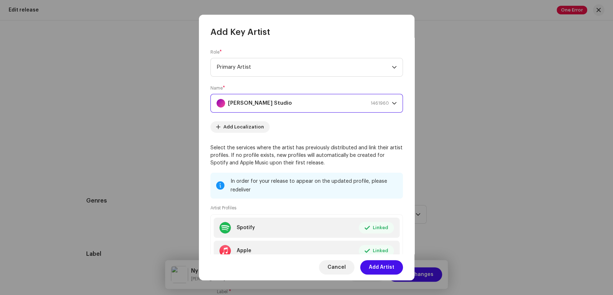
click at [391, 270] on span "Add Artist" at bounding box center [382, 267] width 26 height 14
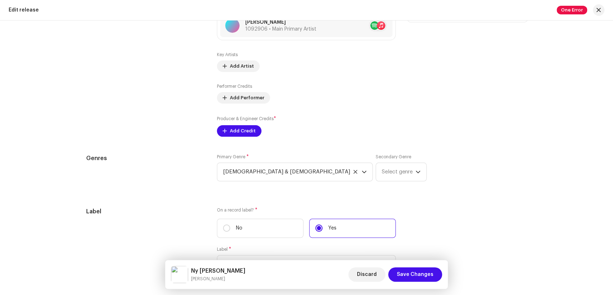
scroll to position [862, 0]
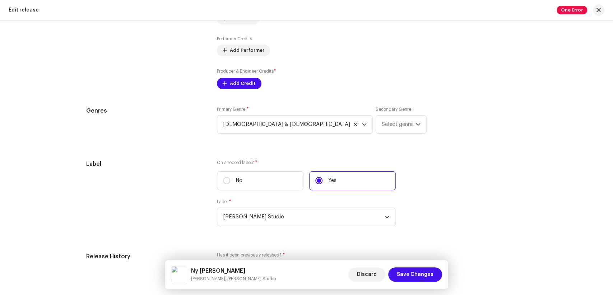
click at [230, 73] on small "Producer & Engineer Credits" at bounding box center [245, 71] width 57 height 4
click at [230, 74] on label "Producer & Engineer Credits *" at bounding box center [246, 71] width 59 height 7
click at [233, 84] on span "Add Credit" at bounding box center [243, 83] width 26 height 14
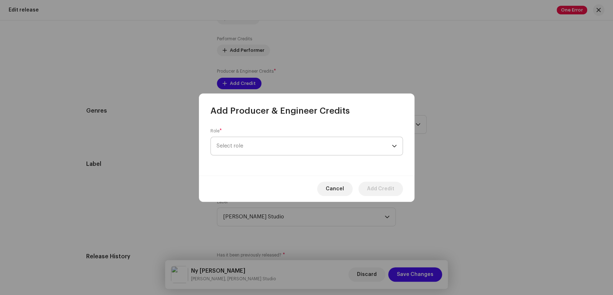
click at [348, 148] on span "Select role" at bounding box center [304, 146] width 175 height 18
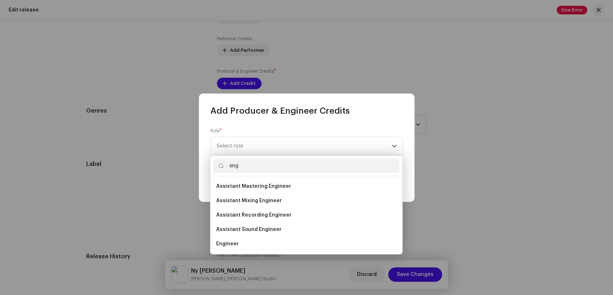
scroll to position [11, 0]
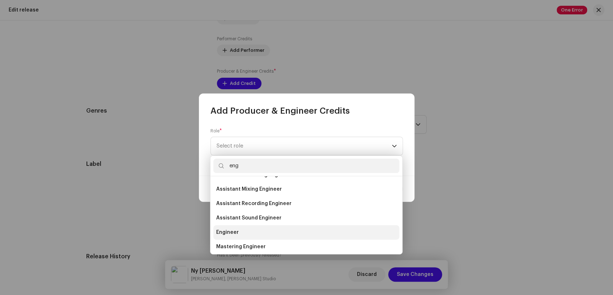
type input "eng"
click at [289, 236] on li "Engineer" at bounding box center [306, 232] width 186 height 14
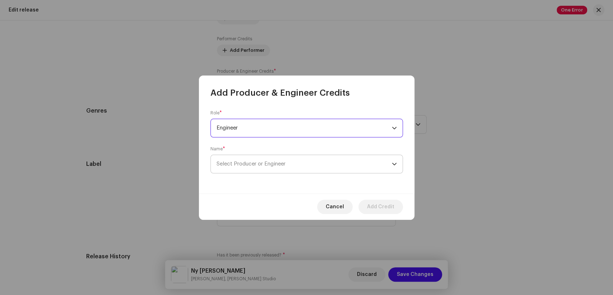
click at [341, 164] on span "Select Producer or Engineer" at bounding box center [304, 164] width 175 height 18
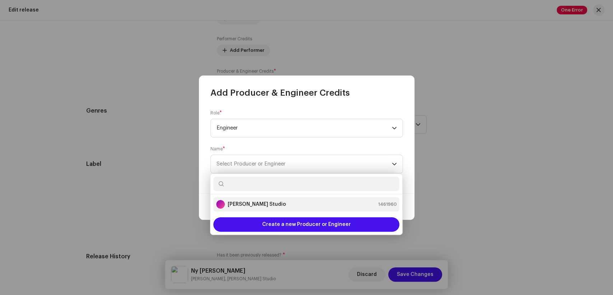
click at [266, 203] on div "[PERSON_NAME] Studio 1461960" at bounding box center [306, 204] width 180 height 9
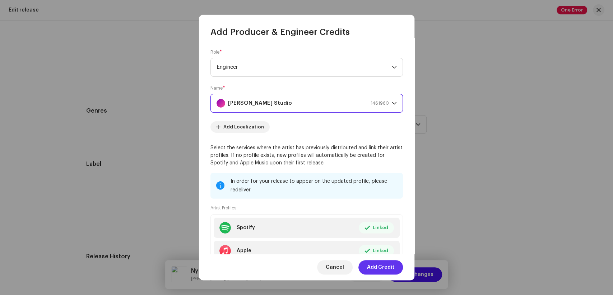
click at [386, 269] on span "Add Credit" at bounding box center [380, 267] width 27 height 14
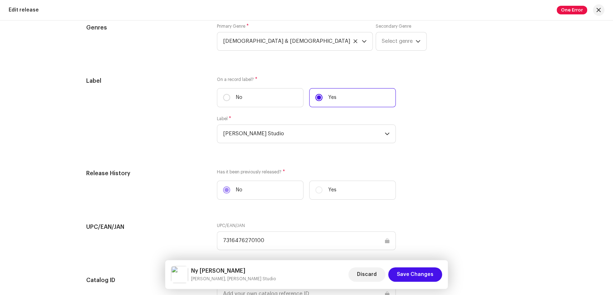
scroll to position [1154, 0]
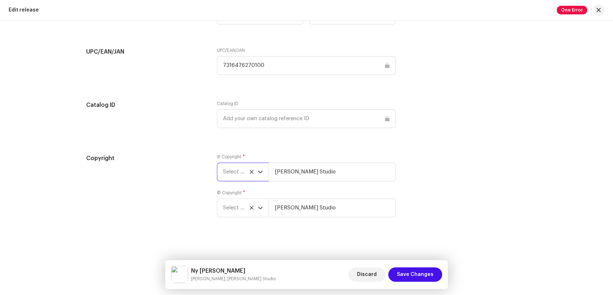
click at [230, 176] on span "Select year" at bounding box center [240, 172] width 35 height 18
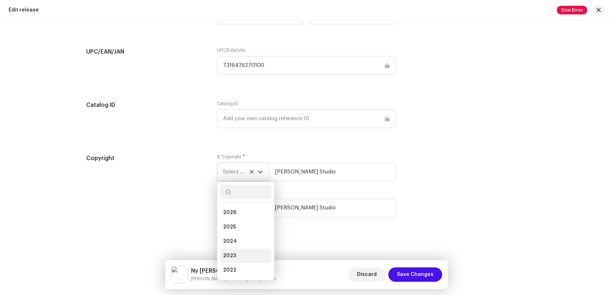
click at [239, 250] on li "2023" at bounding box center [245, 255] width 51 height 14
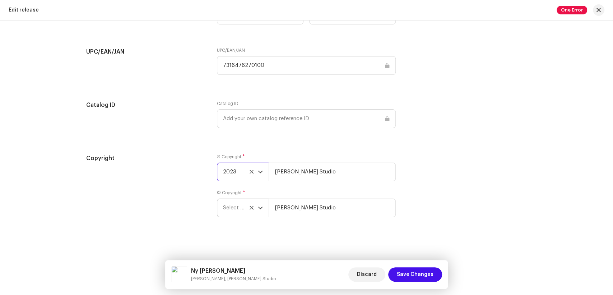
click at [238, 203] on span "Select year" at bounding box center [240, 208] width 35 height 18
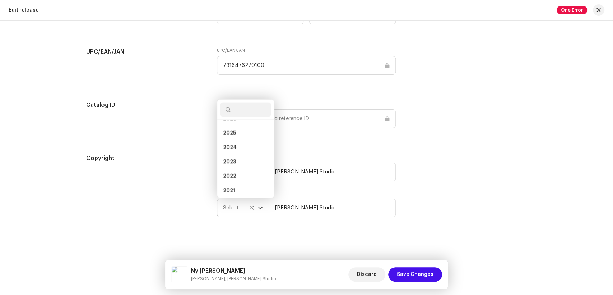
scroll to position [40, 0]
click at [245, 128] on li "2023" at bounding box center [245, 133] width 51 height 14
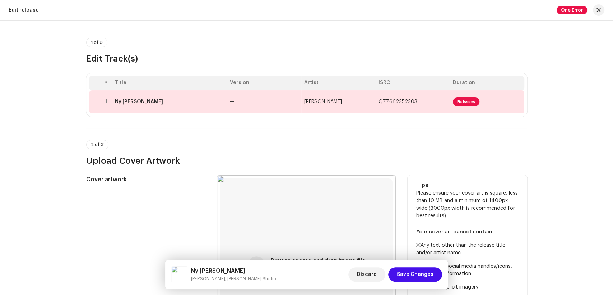
scroll to position [0, 0]
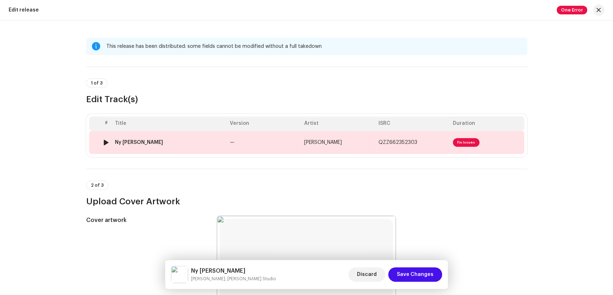
click at [188, 142] on div "Ny Chu Liya" at bounding box center [169, 142] width 109 height 6
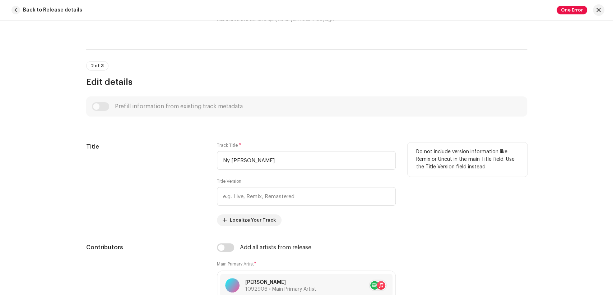
scroll to position [359, 0]
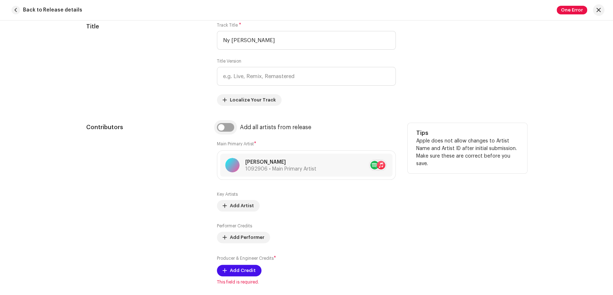
click at [224, 130] on input "checkbox" at bounding box center [225, 127] width 17 height 9
checkbox input "true"
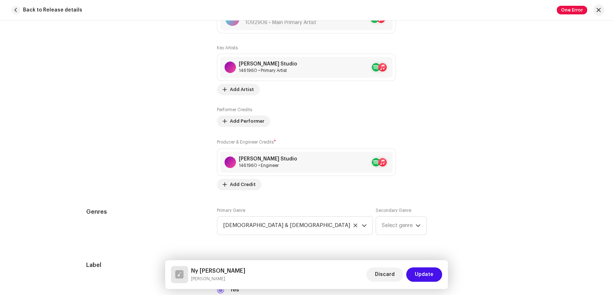
scroll to position [798, 0]
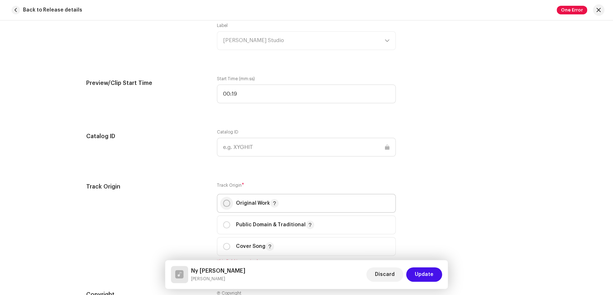
click at [224, 202] on input "radio" at bounding box center [226, 202] width 7 height 7
radio input "true"
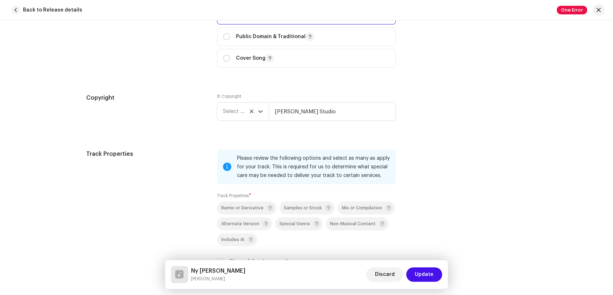
scroll to position [998, 0]
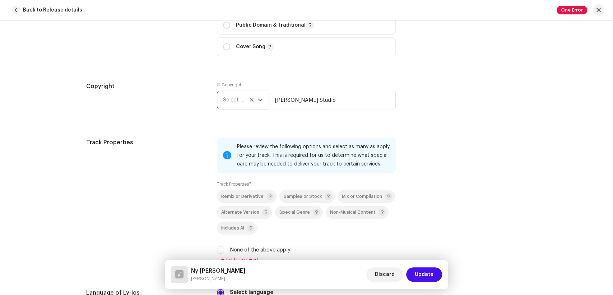
click at [231, 107] on span "Select year" at bounding box center [240, 100] width 35 height 18
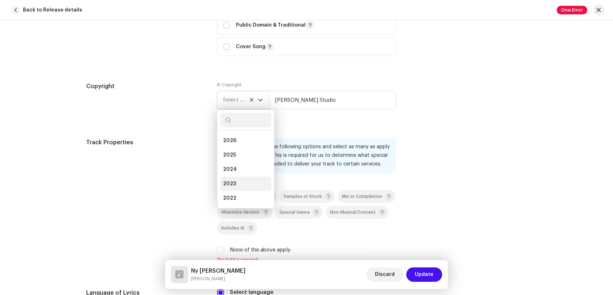
click at [231, 180] on li "2023" at bounding box center [245, 183] width 51 height 14
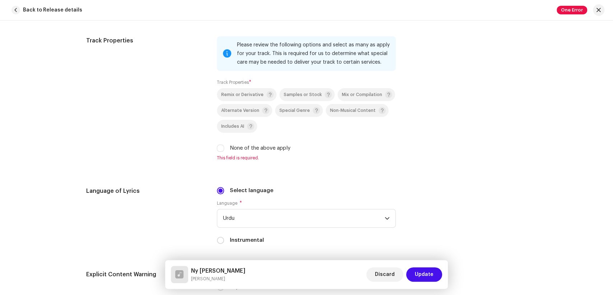
scroll to position [1118, 0]
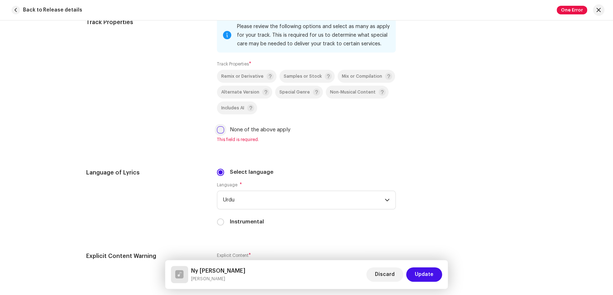
click at [217, 133] on input "None of the above apply" at bounding box center [220, 129] width 7 height 7
checkbox input "true"
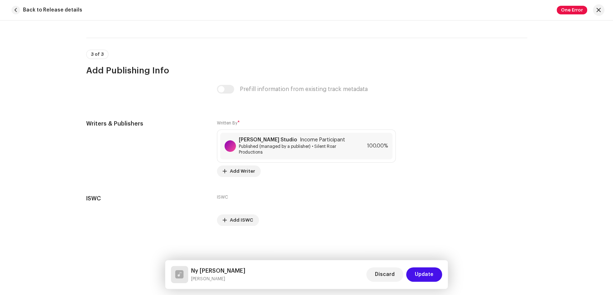
scroll to position [1478, 0]
drag, startPoint x: 219, startPoint y: 280, endPoint x: 190, endPoint y: 270, distance: 30.5
click at [190, 270] on div "Ny Chu Liya Kinza Shan" at bounding box center [208, 274] width 74 height 17
copy div "Ny Chu Liya Kinza Shan"
click at [223, 280] on div "Ny Chu Liya Kinza Shan Discard Update" at bounding box center [307, 274] width 272 height 17
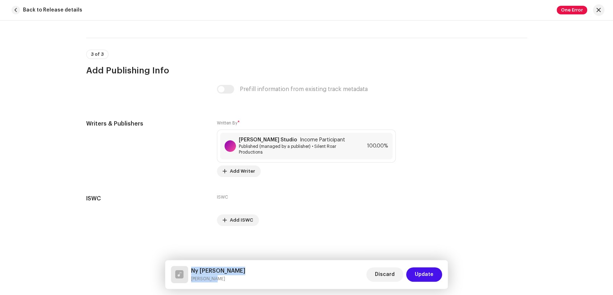
click at [216, 280] on small "Kinza Shan" at bounding box center [218, 278] width 54 height 7
click at [216, 277] on small "Kinza Shan" at bounding box center [218, 278] width 54 height 7
click at [212, 277] on small "Kinza Shan" at bounding box center [218, 278] width 54 height 7
drag, startPoint x: 213, startPoint y: 277, endPoint x: 190, endPoint y: 278, distance: 23.1
click at [190, 278] on div "Ny Chu Liya Kinza Shan" at bounding box center [208, 274] width 74 height 17
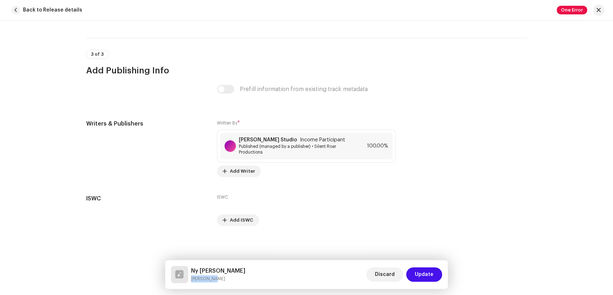
copy small "Kinza Shan"
click at [270, 148] on span "Published (managed by a publisher) • Silent Roar Productions" at bounding box center [295, 148] width 112 height 11
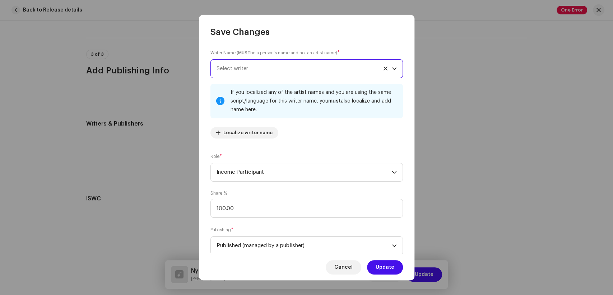
click at [283, 62] on span "Select writer" at bounding box center [304, 69] width 175 height 18
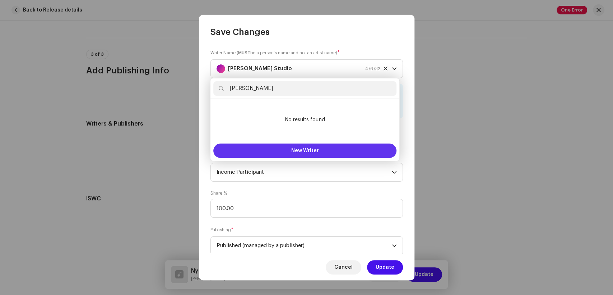
type input "Kinza Shan"
click at [312, 149] on span "New Writer" at bounding box center [305, 150] width 28 height 5
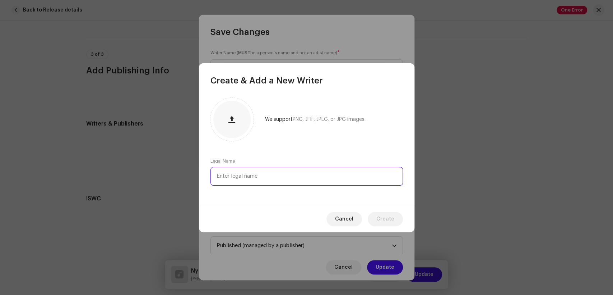
click at [318, 172] on input "text" at bounding box center [307, 176] width 193 height 19
paste input "Kinza Shan"
type input "Kinza Shan"
click at [396, 222] on button "Create" at bounding box center [385, 219] width 35 height 14
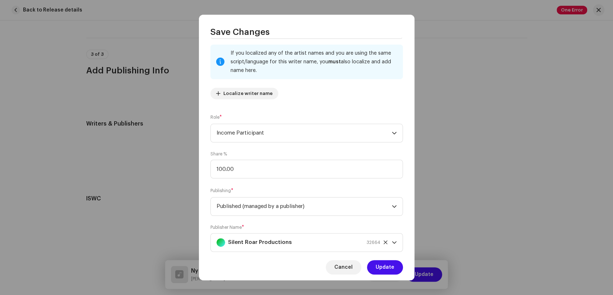
scroll to position [40, 0]
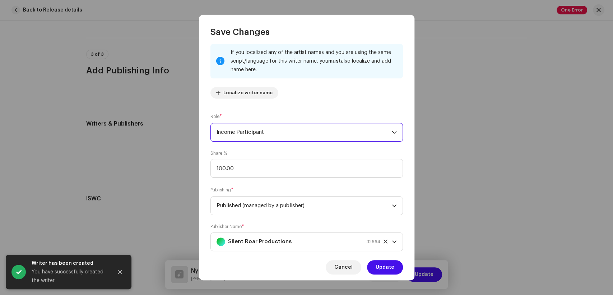
click at [303, 133] on span "Income Participant" at bounding box center [304, 132] width 175 height 18
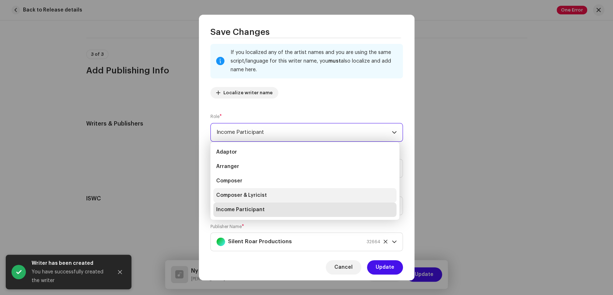
click at [290, 192] on li "Composer & Lyricist" at bounding box center [304, 195] width 183 height 14
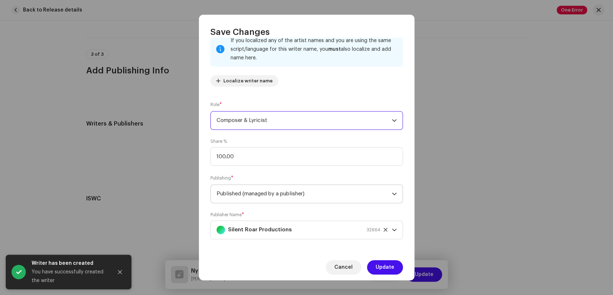
scroll to position [57, 0]
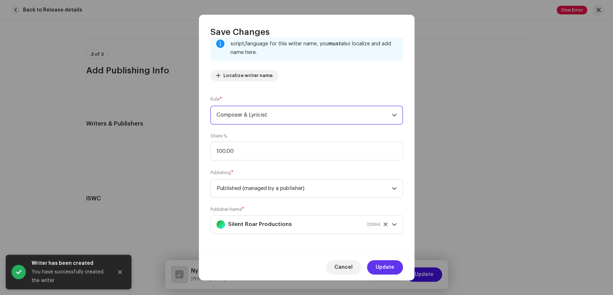
click at [385, 266] on span "Update" at bounding box center [385, 267] width 19 height 14
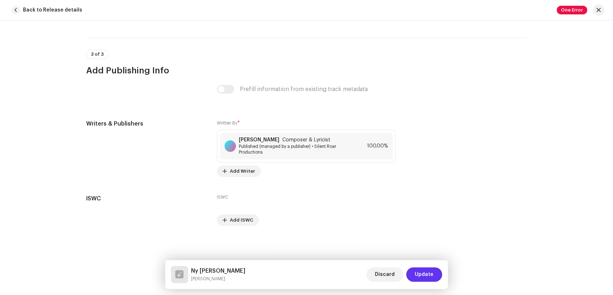
click at [428, 275] on span "Update" at bounding box center [424, 274] width 19 height 14
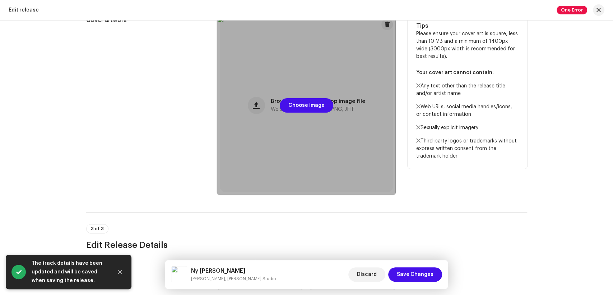
scroll to position [239, 0]
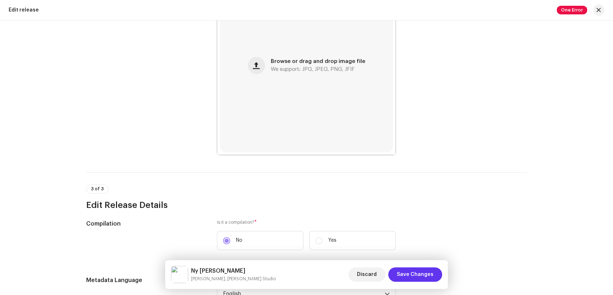
click at [417, 272] on span "Save Changes" at bounding box center [415, 274] width 37 height 14
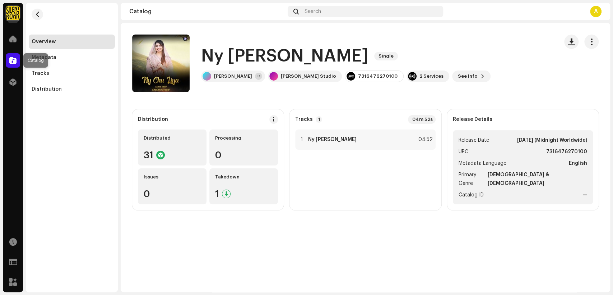
click at [13, 64] on div at bounding box center [13, 60] width 14 height 14
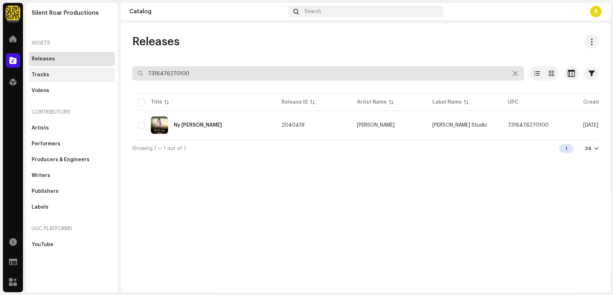
drag, startPoint x: 202, startPoint y: 73, endPoint x: 97, endPoint y: 70, distance: 105.3
click at [97, 70] on div "Silent Roar Productions Home Catalog Distribution Resources Support Forms Marke…" at bounding box center [306, 147] width 613 height 295
paste input "247"
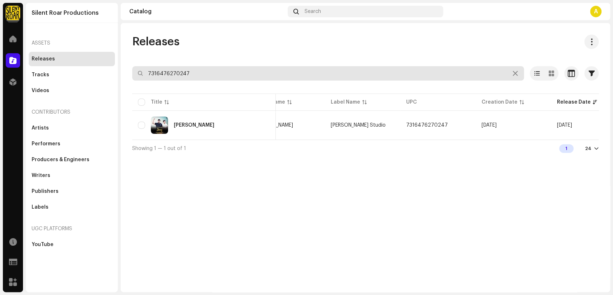
scroll to position [0, 130]
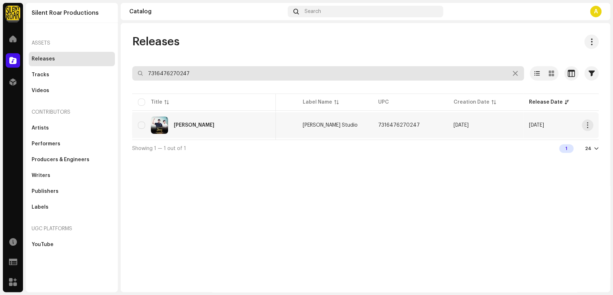
type input "7316476270247"
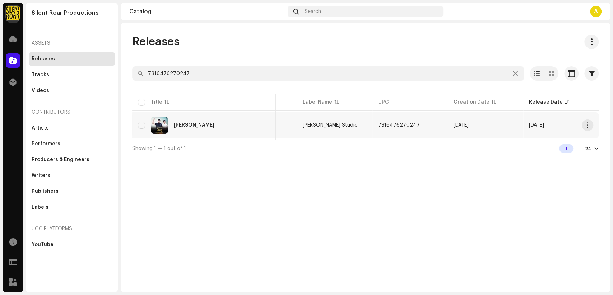
click at [219, 132] on div "Jitti Hoyee Jang" at bounding box center [204, 124] width 132 height 17
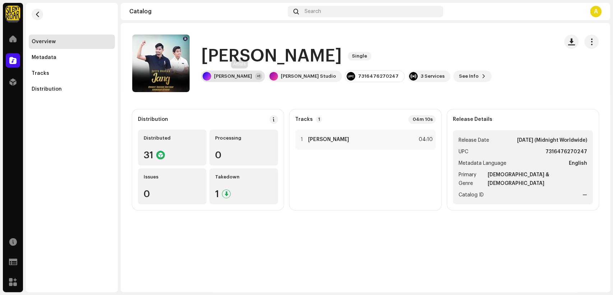
click at [258, 70] on div "Ernest Hannan Rafique +1" at bounding box center [233, 75] width 64 height 11
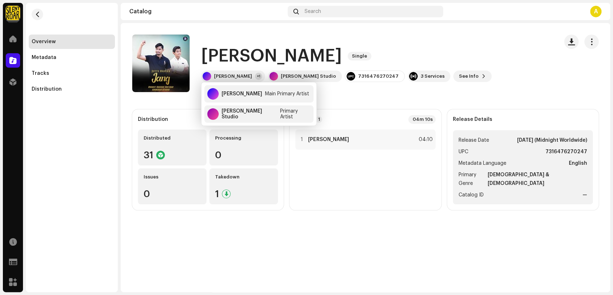
click at [425, 33] on catalog-releases-details-overview "Jitti Hoyee Jang Single Jitti Hoyee Jang Single Ernest Hannan Rafique +1 Khokha…" at bounding box center [366, 122] width 490 height 198
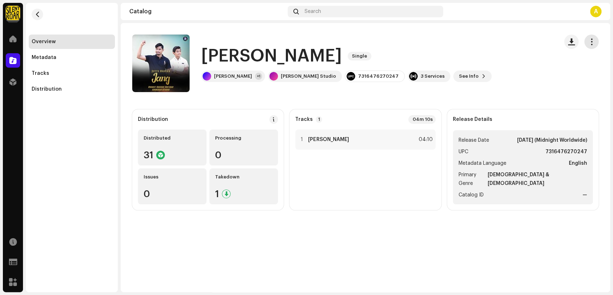
click at [595, 41] on span "button" at bounding box center [592, 42] width 7 height 6
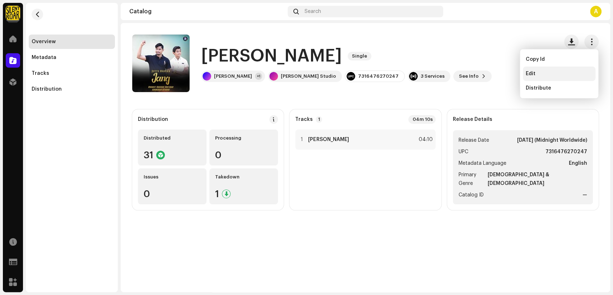
click at [548, 73] on div "Edit" at bounding box center [559, 74] width 67 height 6
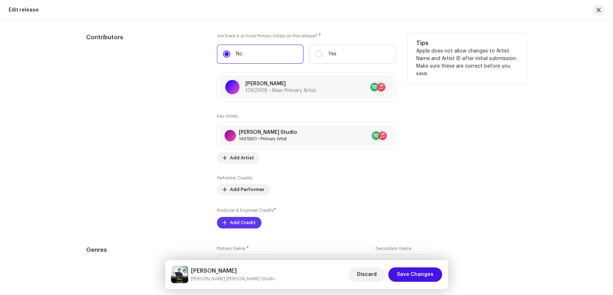
scroll to position [723, 0]
click at [236, 222] on span "Add Credit" at bounding box center [243, 222] width 26 height 14
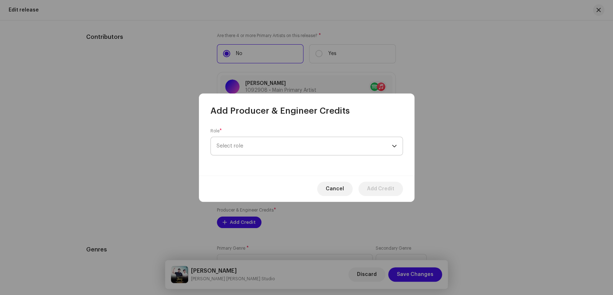
click at [326, 146] on span "Select role" at bounding box center [304, 146] width 175 height 18
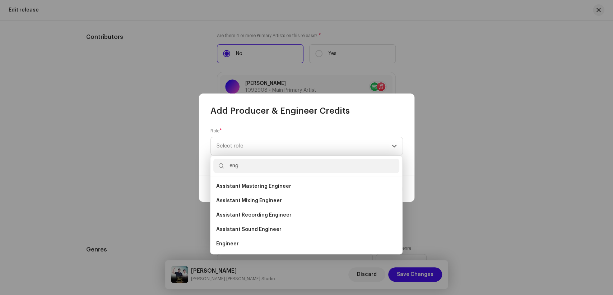
scroll to position [11, 0]
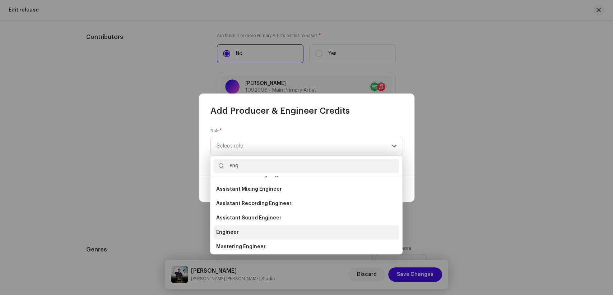
type input "eng"
click at [247, 235] on li "Engineer" at bounding box center [306, 232] width 186 height 14
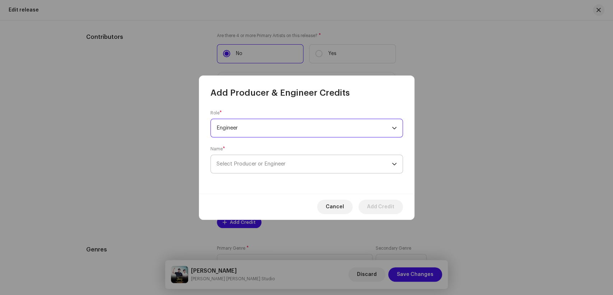
click at [317, 162] on span "Select Producer or Engineer" at bounding box center [304, 164] width 175 height 18
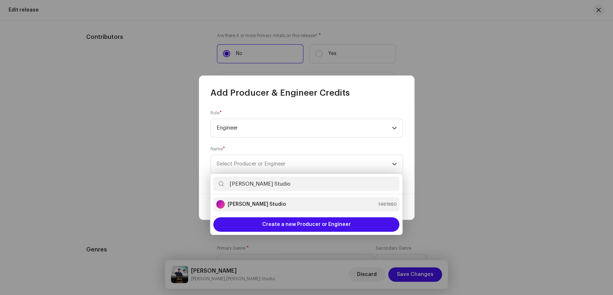
type input "[PERSON_NAME] Studio"
drag, startPoint x: 261, startPoint y: 202, endPoint x: 408, endPoint y: 233, distance: 150.2
click at [262, 202] on strong "[PERSON_NAME] Studio" at bounding box center [257, 204] width 58 height 7
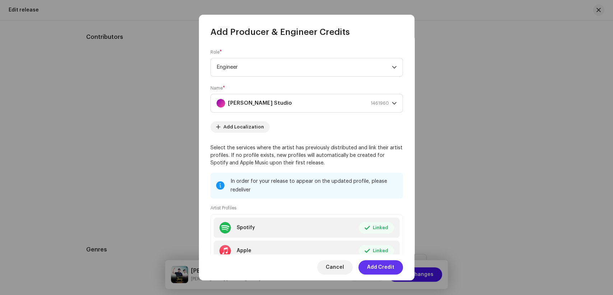
click at [385, 269] on span "Add Credit" at bounding box center [380, 267] width 27 height 14
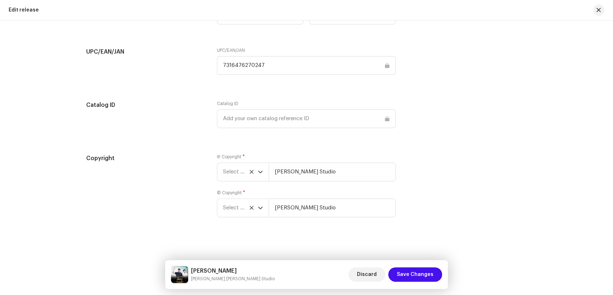
scroll to position [1154, 0]
click at [234, 175] on span "Select year" at bounding box center [240, 172] width 35 height 18
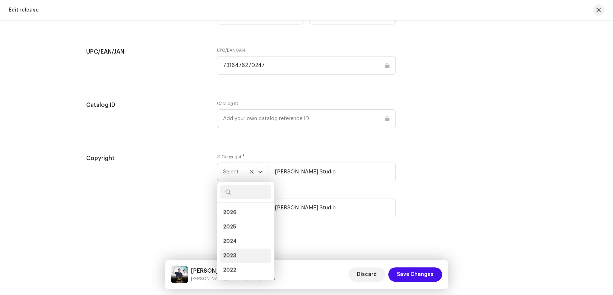
click at [234, 257] on li "2023" at bounding box center [245, 255] width 51 height 14
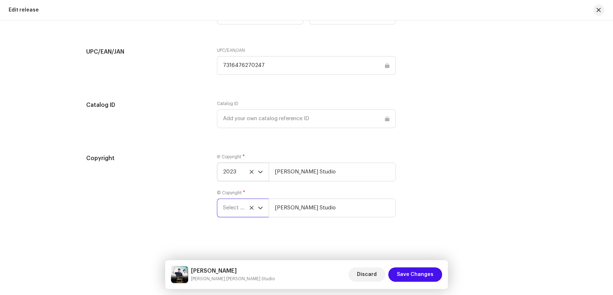
click at [234, 208] on span "Select year" at bounding box center [240, 208] width 35 height 18
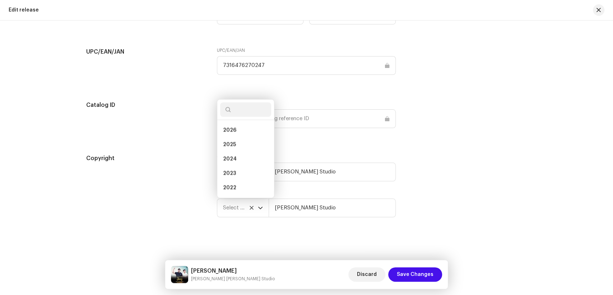
scroll to position [11, 0]
click at [239, 155] on li "2023" at bounding box center [245, 162] width 51 height 14
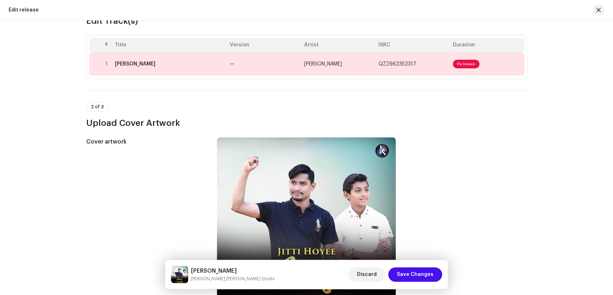
scroll to position [0, 0]
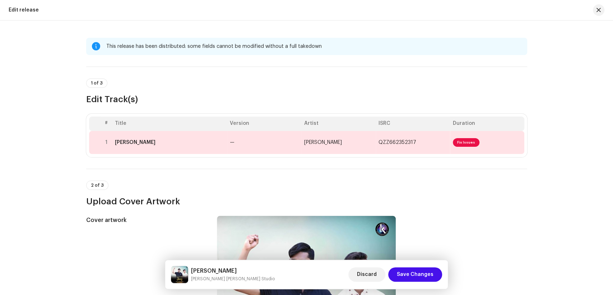
click at [205, 154] on div "# Title Version Artist ISRC Duration 1 Jitti Hoyee Jang — Ernest Hannan Rafique…" at bounding box center [306, 135] width 441 height 43
click at [203, 142] on div "Jitti Hoyee Jang" at bounding box center [169, 142] width 109 height 6
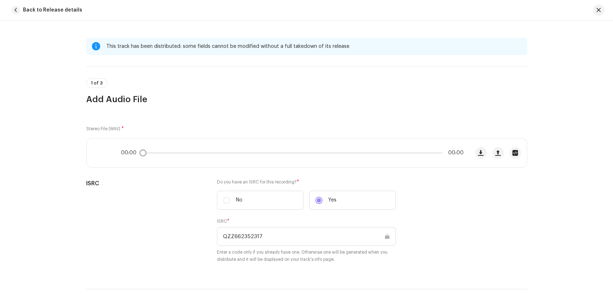
scroll to position [279, 0]
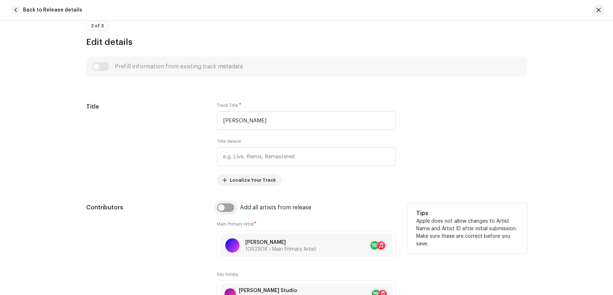
click at [226, 208] on input "checkbox" at bounding box center [225, 207] width 17 height 9
checkbox input "true"
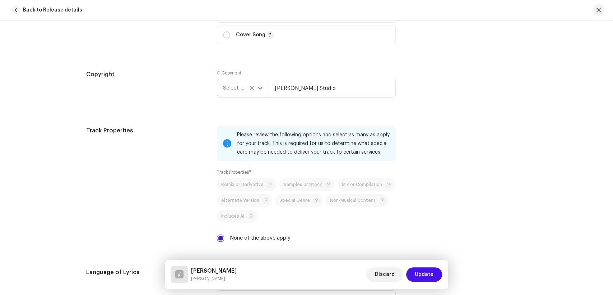
scroll to position [998, 0]
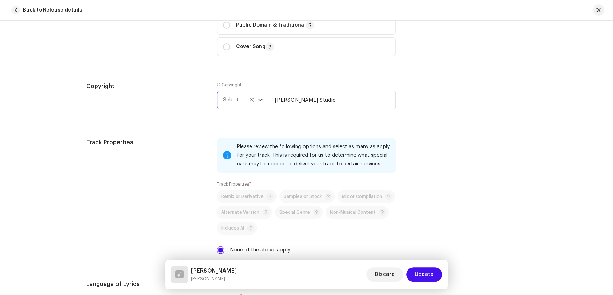
click at [229, 104] on span "Select year" at bounding box center [240, 100] width 35 height 18
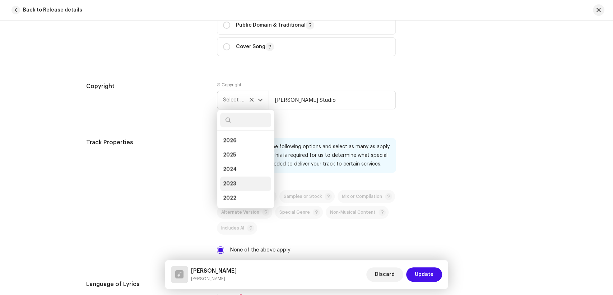
drag, startPoint x: 237, startPoint y: 185, endPoint x: 202, endPoint y: 193, distance: 36.1
click at [236, 185] on li "2023" at bounding box center [245, 183] width 51 height 14
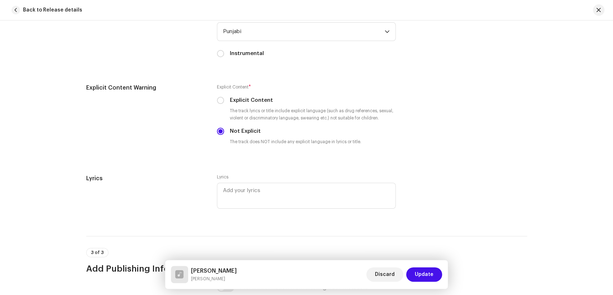
scroll to position [1508, 0]
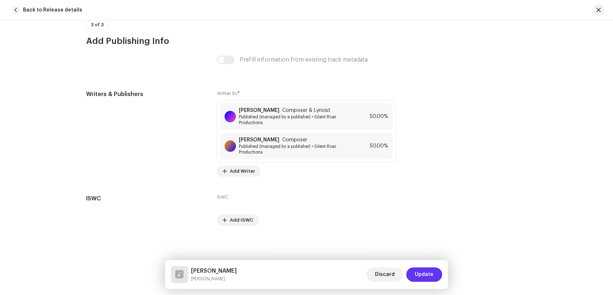
click at [423, 275] on span "Update" at bounding box center [424, 274] width 19 height 14
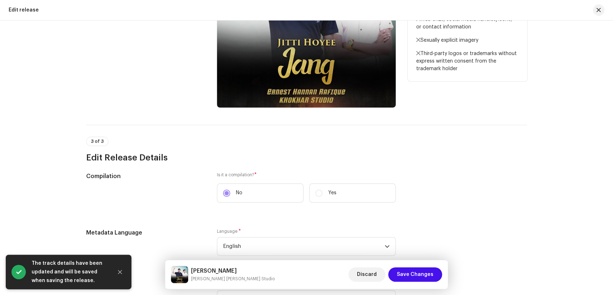
scroll to position [239, 0]
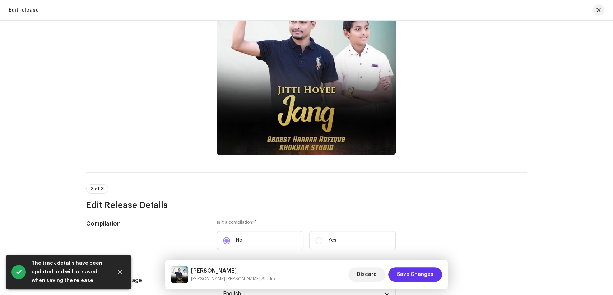
click at [411, 273] on span "Save Changes" at bounding box center [415, 274] width 37 height 14
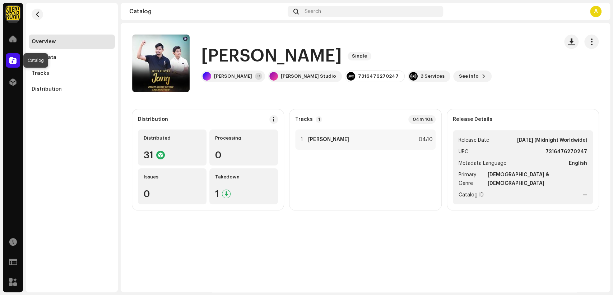
click at [11, 65] on div at bounding box center [13, 60] width 14 height 14
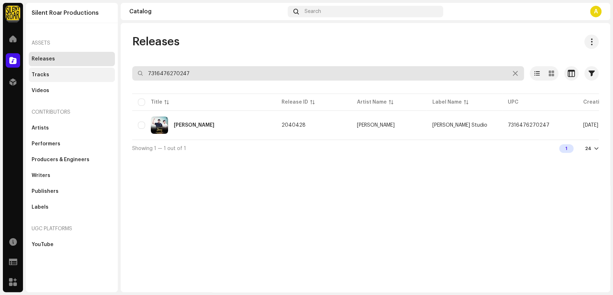
drag, startPoint x: 197, startPoint y: 70, endPoint x: 109, endPoint y: 75, distance: 88.2
click at [109, 75] on div "Silent Roar Productions Home Catalog Distribution Resources Support Forms Marke…" at bounding box center [306, 147] width 613 height 295
paste input "322"
type input "7316476270322"
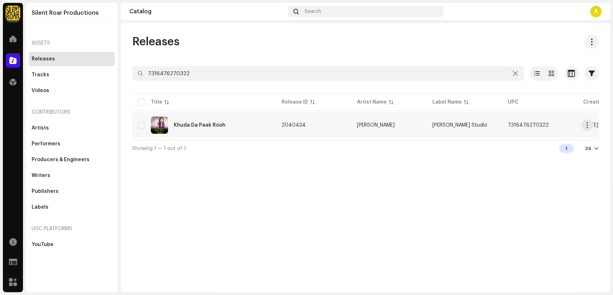
click at [231, 122] on div "Khuda Da Paak Rooh" at bounding box center [204, 124] width 132 height 17
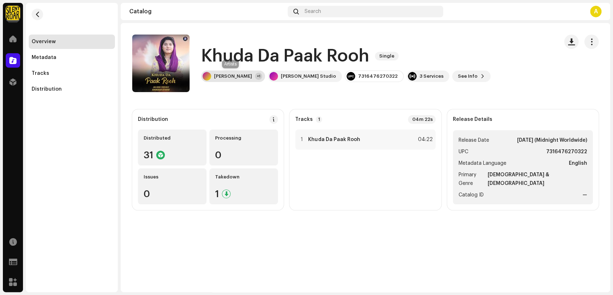
click at [231, 73] on div "Juliana Pervaiz +1" at bounding box center [233, 75] width 64 height 11
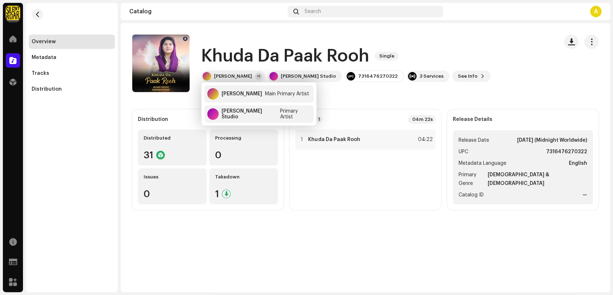
click at [422, 55] on div "Khuda Da Paak Rooh Single" at bounding box center [346, 56] width 290 height 23
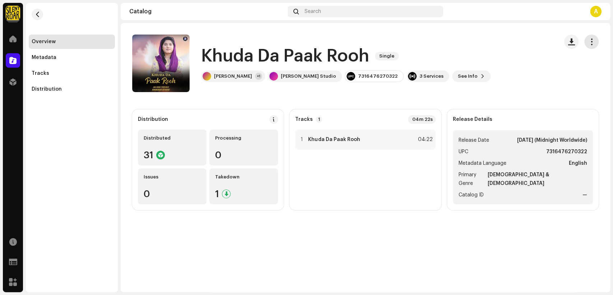
click at [594, 39] on span "button" at bounding box center [592, 42] width 7 height 6
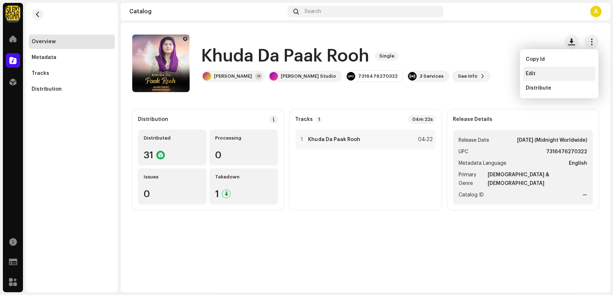
click at [532, 71] on span "Edit" at bounding box center [531, 74] width 10 height 6
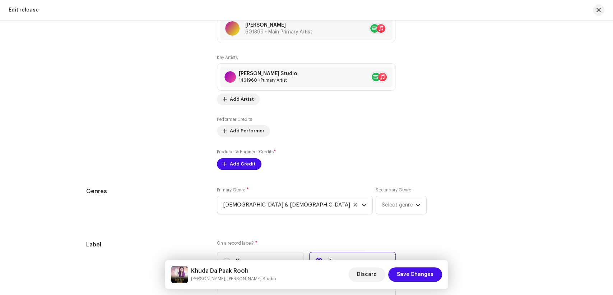
scroll to position [858, 0]
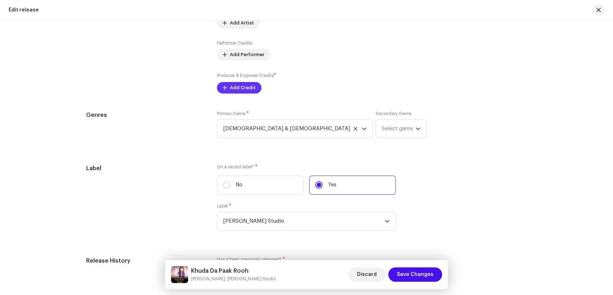
click at [239, 94] on span "Add Credit" at bounding box center [243, 87] width 26 height 14
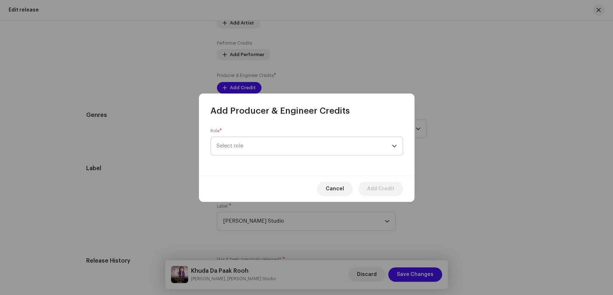
click at [304, 145] on span "Select role" at bounding box center [304, 146] width 175 height 18
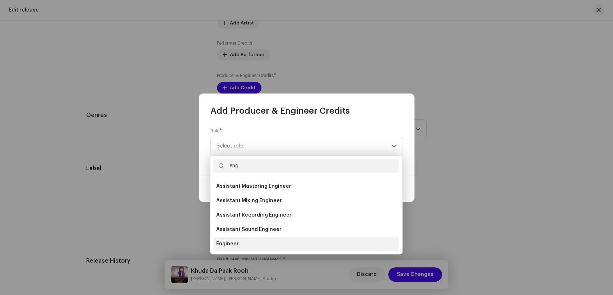
type input "eng"
click at [224, 242] on span "Engineer" at bounding box center [227, 243] width 23 height 7
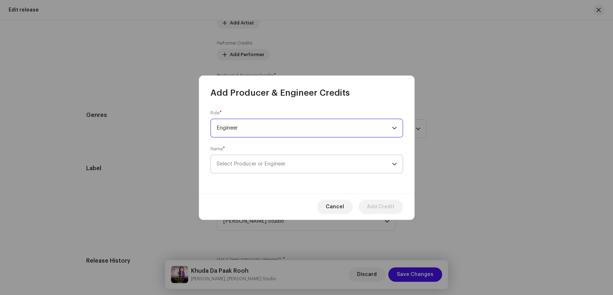
click at [307, 158] on span "Select Producer or Engineer" at bounding box center [304, 164] width 175 height 18
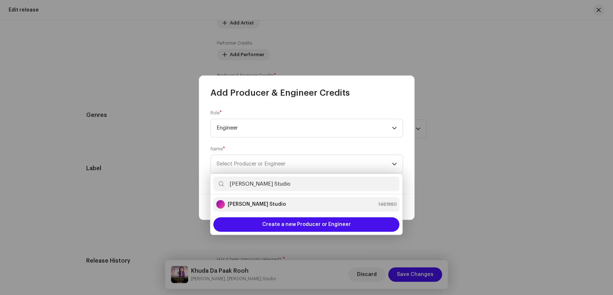
type input "[PERSON_NAME] Studio"
click at [245, 206] on strong "[PERSON_NAME] Studio" at bounding box center [257, 204] width 58 height 7
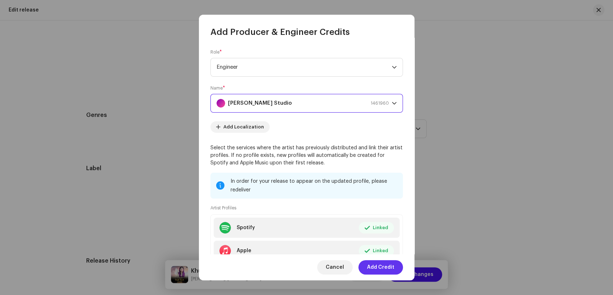
click at [391, 269] on span "Add Credit" at bounding box center [380, 267] width 27 height 14
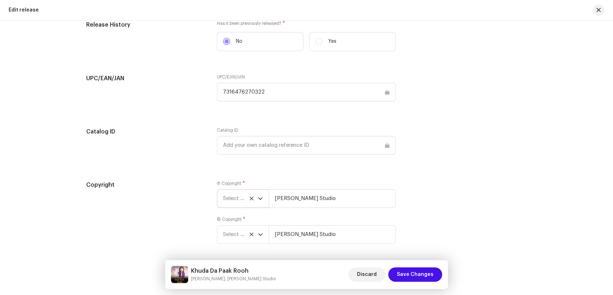
scroll to position [1154, 0]
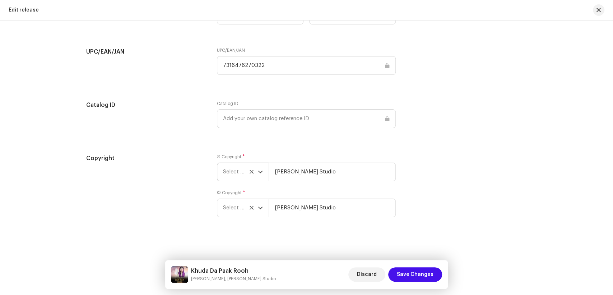
click at [234, 171] on span "Select year" at bounding box center [240, 172] width 35 height 18
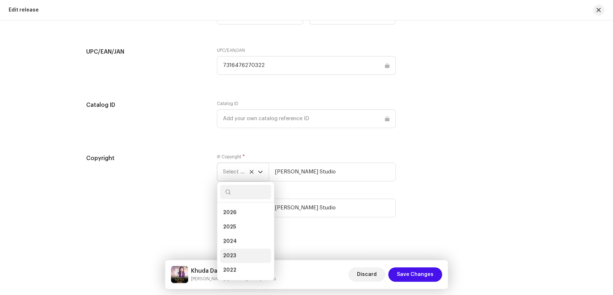
click at [236, 258] on li "2023" at bounding box center [245, 255] width 51 height 14
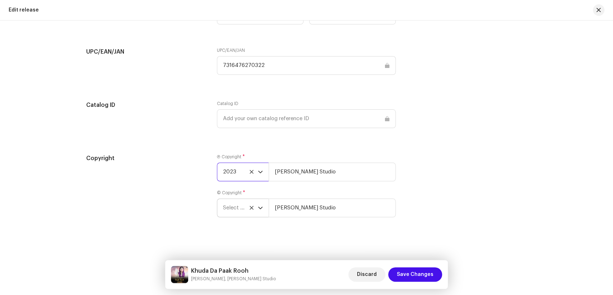
click at [233, 208] on span "Select year" at bounding box center [240, 208] width 35 height 18
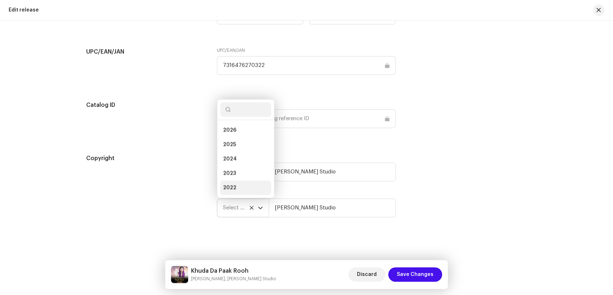
scroll to position [11, 0]
click at [238, 158] on li "2023" at bounding box center [245, 162] width 51 height 14
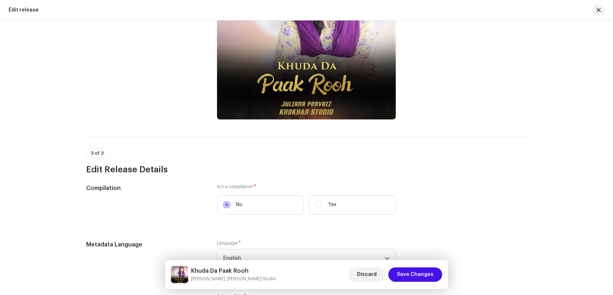
scroll to position [0, 0]
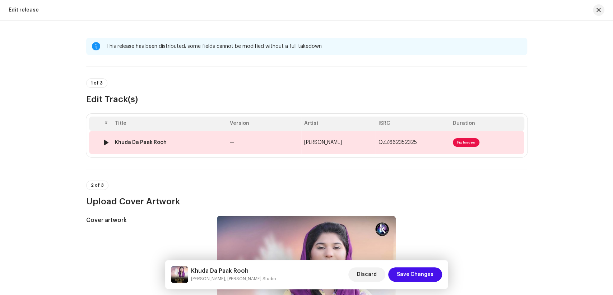
click at [189, 147] on td "Khuda Da Paak Rooh" at bounding box center [169, 142] width 115 height 23
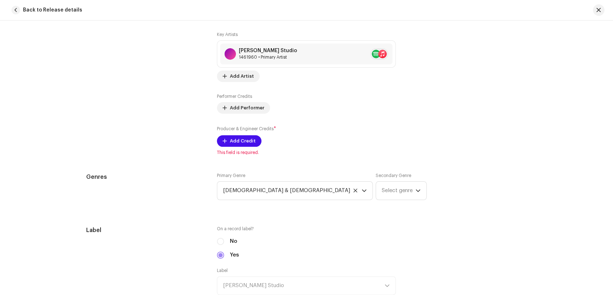
scroll to position [399, 0]
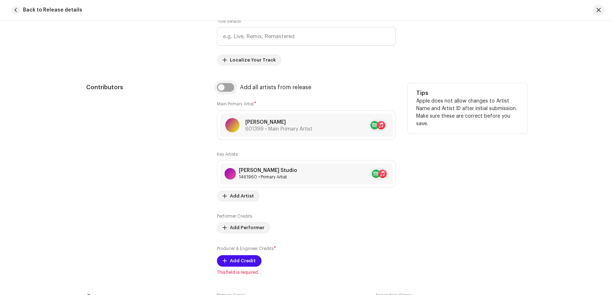
click at [229, 87] on input "checkbox" at bounding box center [225, 87] width 17 height 9
checkbox input "true"
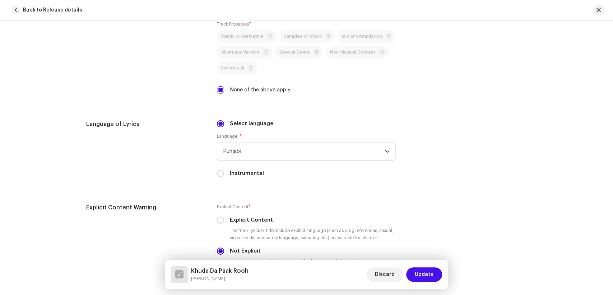
scroll to position [1038, 0]
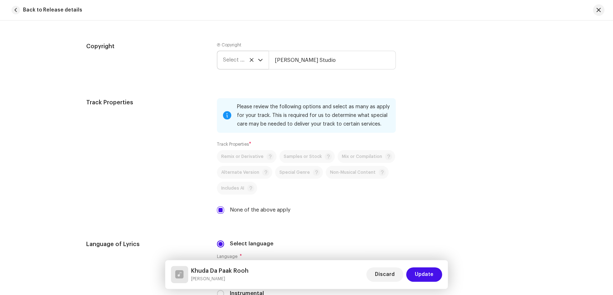
click at [240, 65] on span "Select year" at bounding box center [240, 60] width 35 height 18
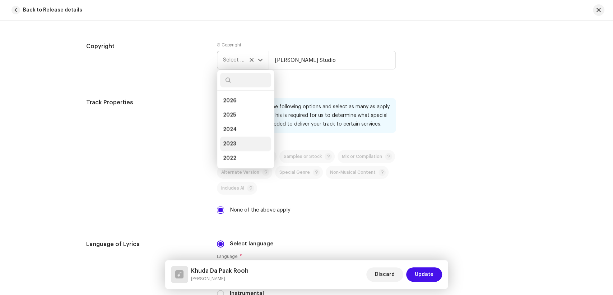
click at [237, 144] on li "2023" at bounding box center [245, 144] width 51 height 14
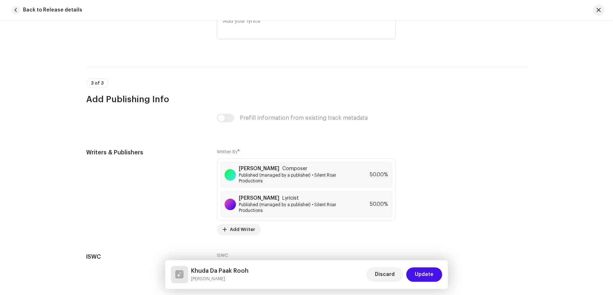
scroll to position [1508, 0]
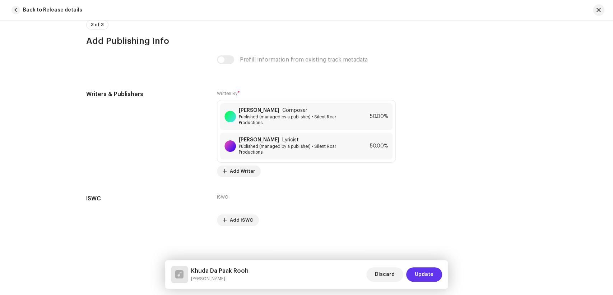
click at [421, 273] on span "Update" at bounding box center [424, 274] width 19 height 14
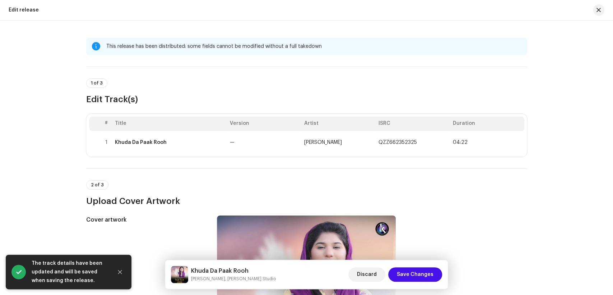
click at [421, 273] on span "Save Changes" at bounding box center [415, 274] width 37 height 14
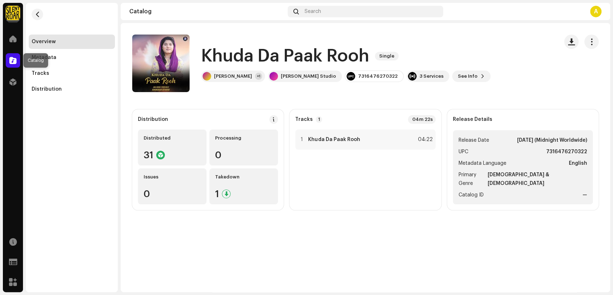
click at [11, 61] on span at bounding box center [12, 60] width 7 height 6
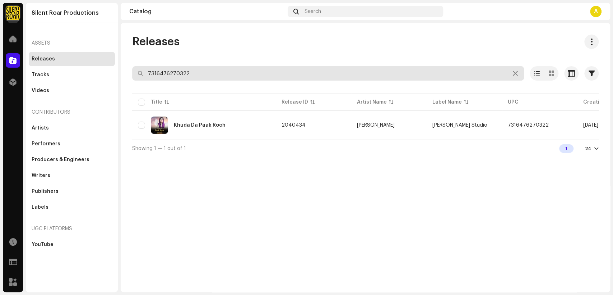
drag, startPoint x: 213, startPoint y: 75, endPoint x: 60, endPoint y: 65, distance: 152.7
click at [60, 65] on div "Silent Roar Productions Home Catalog Distribution Resources Support Forms Marke…" at bounding box center [306, 147] width 613 height 295
paste input "209"
type input "7316476270209"
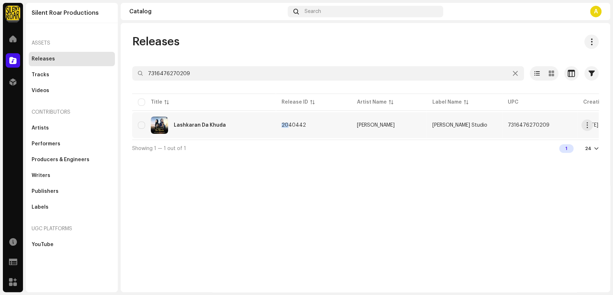
drag, startPoint x: 263, startPoint y: 138, endPoint x: 285, endPoint y: 137, distance: 22.0
click at [285, 137] on table "Title Release ID Artist Name Label Name UPC Creation Date Release Date Lashkara…" at bounding box center [430, 115] width 597 height 47
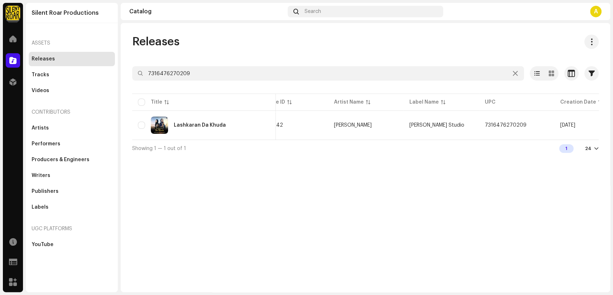
scroll to position [0, 47]
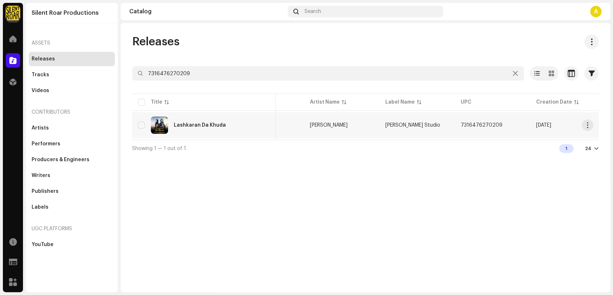
click at [249, 125] on div "Lashkaran Da Khuda" at bounding box center [204, 124] width 132 height 17
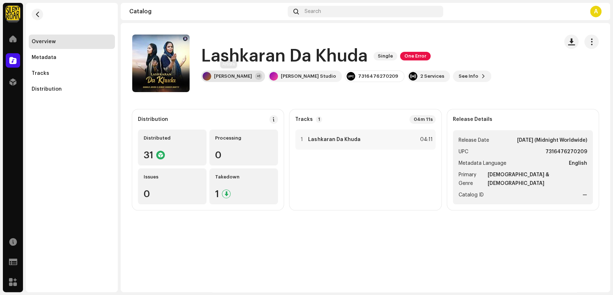
click at [224, 72] on div "Shahla Javed +1" at bounding box center [233, 75] width 64 height 11
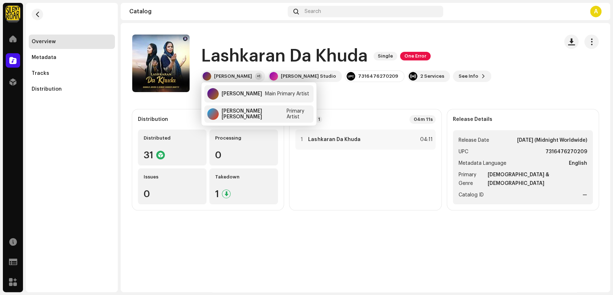
click at [326, 228] on div "Lashkaran Da Khuda Single One Error Lashkaran Da Khuda Single One Error Shahla …" at bounding box center [366, 157] width 490 height 269
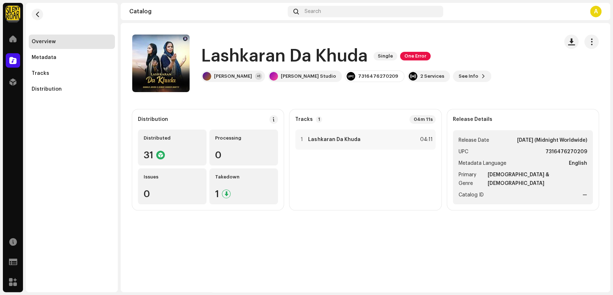
click at [364, 56] on h1 "Lashkaran Da Khuda" at bounding box center [284, 56] width 167 height 23
click at [367, 57] on h1 "Lashkaran Da Khuda" at bounding box center [284, 56] width 167 height 23
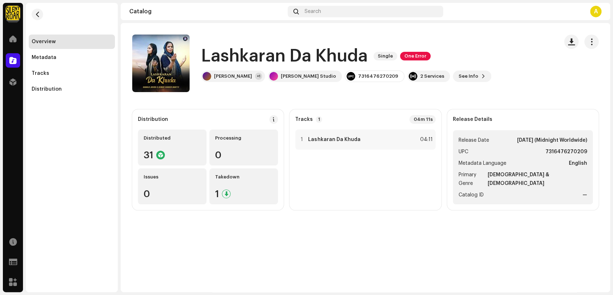
click at [367, 57] on h1 "Lashkaran Da Khuda" at bounding box center [284, 56] width 167 height 23
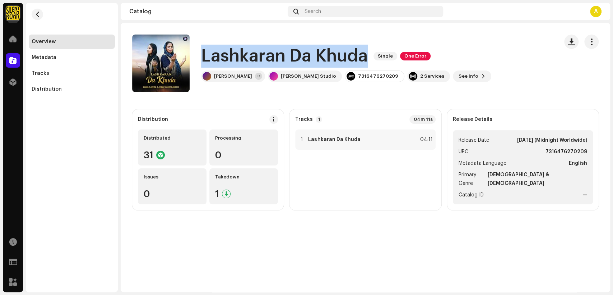
click at [367, 57] on h1 "Lashkaran Da Khuda" at bounding box center [284, 56] width 167 height 23
click at [594, 43] on span "button" at bounding box center [592, 42] width 7 height 6
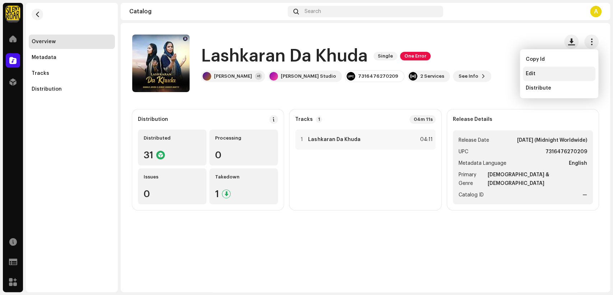
click at [558, 71] on div "Edit" at bounding box center [559, 74] width 67 height 6
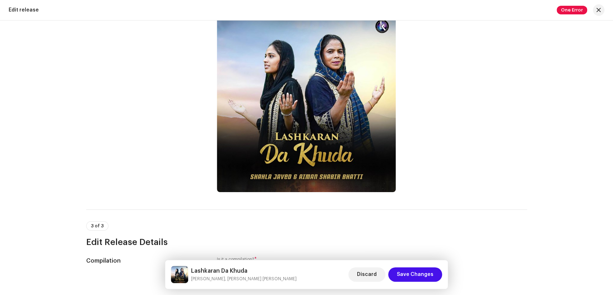
scroll to position [199, 0]
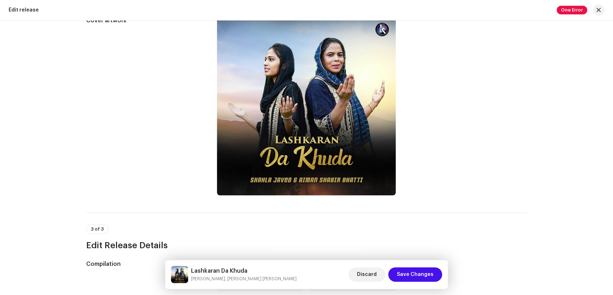
drag, startPoint x: 217, startPoint y: 277, endPoint x: 196, endPoint y: 275, distance: 20.6
click at [196, 275] on small "Shahla Javed, Aiman Shabir Bhatti" at bounding box center [244, 278] width 106 height 7
click at [192, 277] on small "Shahla Javed, Aiman Shabir Bhatti" at bounding box center [244, 278] width 106 height 7
drag, startPoint x: 192, startPoint y: 278, endPoint x: 217, endPoint y: 280, distance: 25.2
click at [217, 280] on small "Shahla Javed, Aiman Shabir Bhatti" at bounding box center [244, 278] width 106 height 7
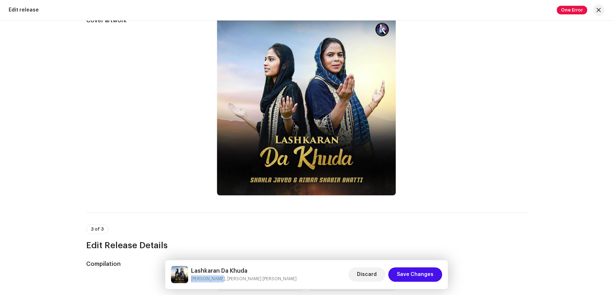
copy small "Shahla Javed"
click at [261, 280] on div "Lashkaran Da Khuda Shahla Javed, Aiman Shabir Bhatti Discard Save Changes" at bounding box center [307, 274] width 272 height 17
drag, startPoint x: 260, startPoint y: 278, endPoint x: 219, endPoint y: 280, distance: 41.0
click at [219, 280] on div "Lashkaran Da Khuda Shahla Javed, Aiman Shabir Bhatti Discard Save Changes" at bounding box center [307, 274] width 272 height 17
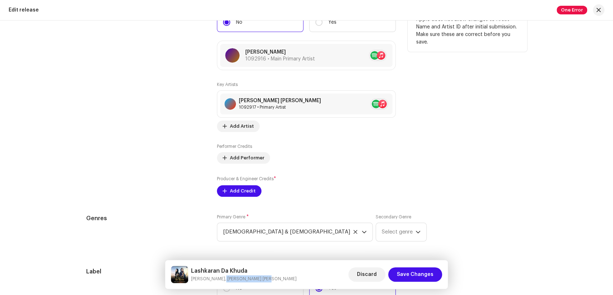
scroll to position [759, 0]
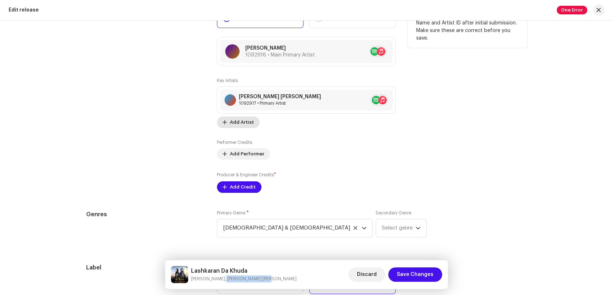
click at [244, 124] on span "Add Artist" at bounding box center [242, 122] width 24 height 14
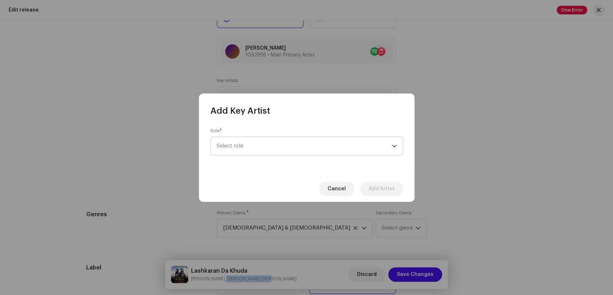
click at [299, 152] on span "Select role" at bounding box center [304, 146] width 175 height 18
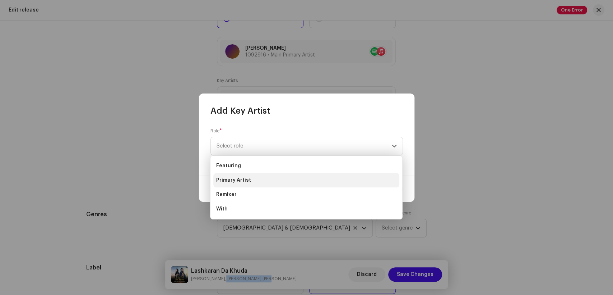
click at [258, 176] on li "Primary Artist" at bounding box center [306, 180] width 186 height 14
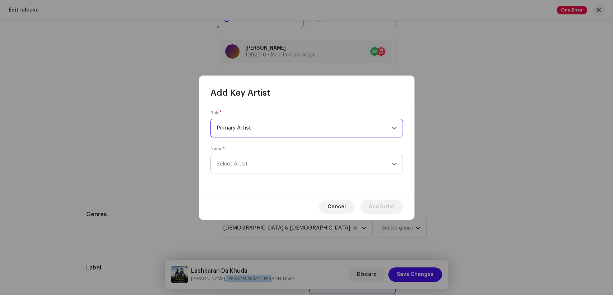
click at [285, 167] on span "Select Artist" at bounding box center [304, 164] width 175 height 18
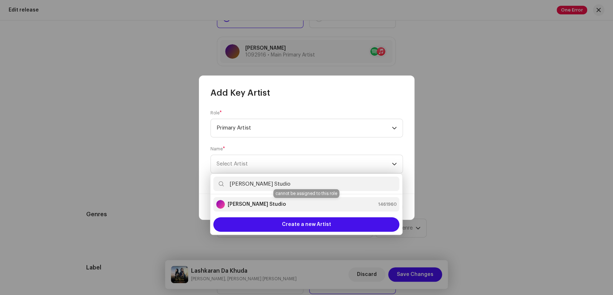
type input "[PERSON_NAME] Studio"
click at [252, 205] on strong "[PERSON_NAME] Studio" at bounding box center [257, 204] width 58 height 7
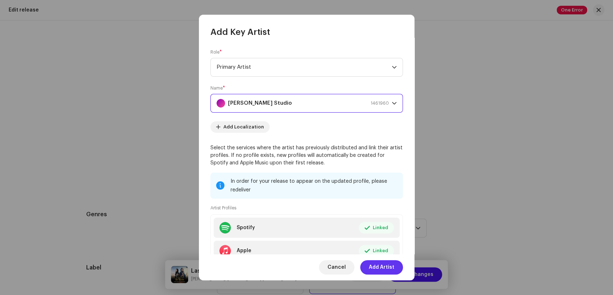
click at [388, 271] on span "Add Artist" at bounding box center [382, 267] width 26 height 14
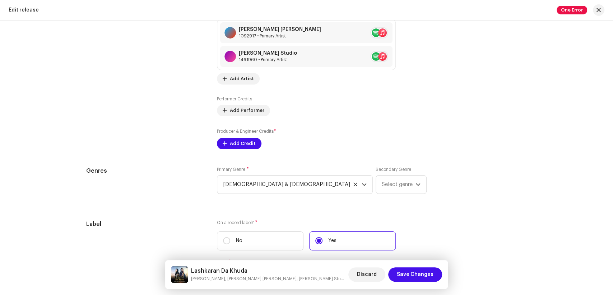
scroll to position [822, 0]
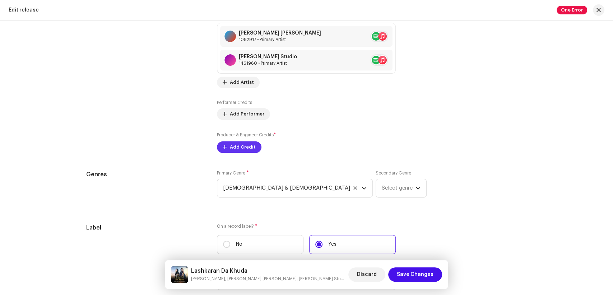
click at [240, 152] on span "Add Credit" at bounding box center [243, 147] width 26 height 14
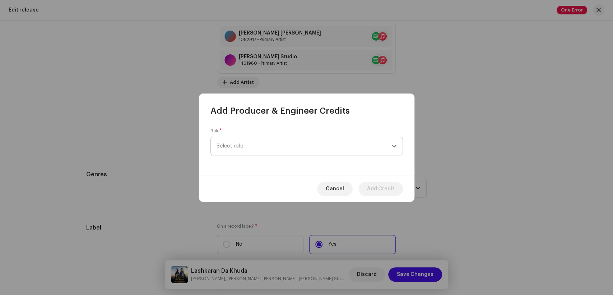
click at [329, 149] on span "Select role" at bounding box center [304, 146] width 175 height 18
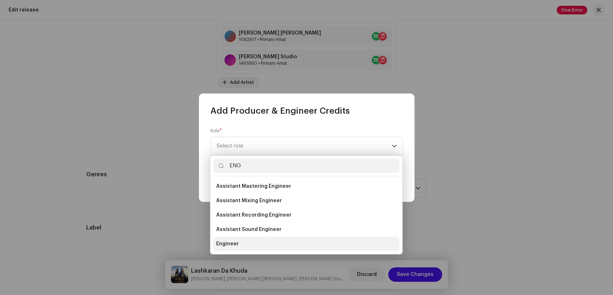
type input "ENG"
click at [259, 238] on li "Engineer" at bounding box center [306, 243] width 186 height 14
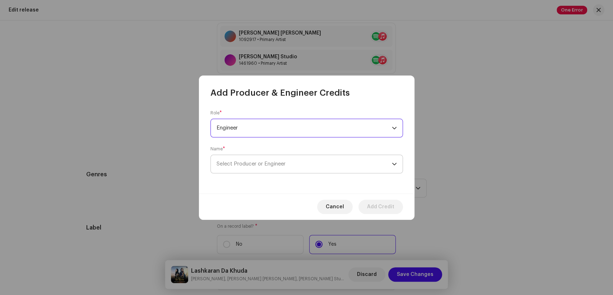
click at [312, 168] on span "Select Producer or Engineer" at bounding box center [304, 164] width 175 height 18
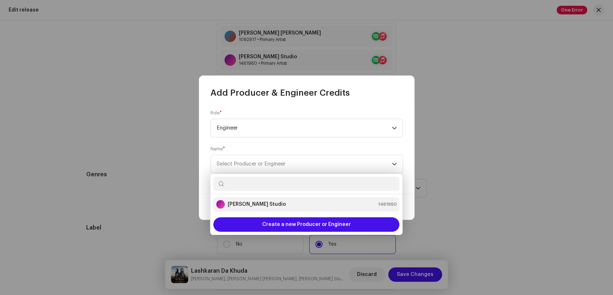
click at [276, 206] on div "[PERSON_NAME] Studio 1461960" at bounding box center [306, 204] width 180 height 9
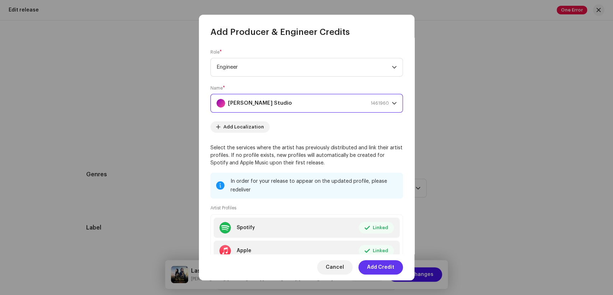
drag, startPoint x: 378, startPoint y: 269, endPoint x: 302, endPoint y: 257, distance: 77.1
click at [377, 269] on span "Add Credit" at bounding box center [380, 267] width 27 height 14
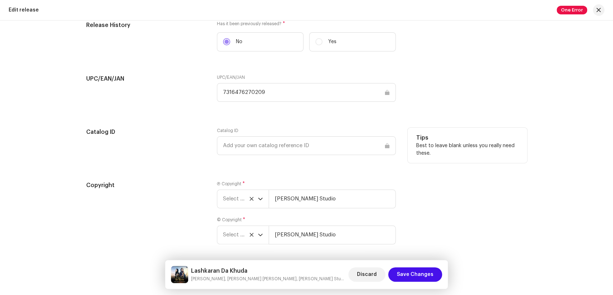
scroll to position [1177, 0]
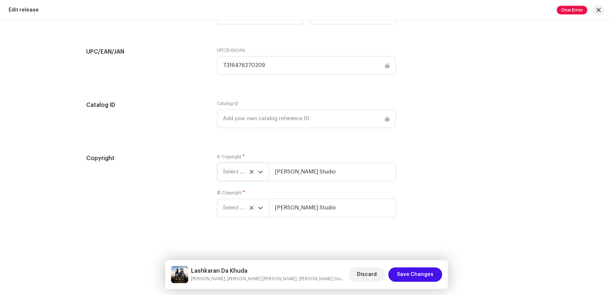
click at [227, 173] on span "Select year" at bounding box center [240, 172] width 35 height 18
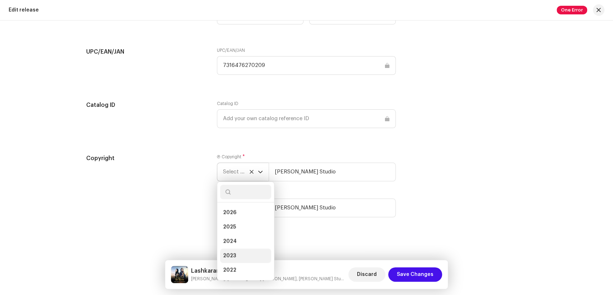
click at [235, 253] on li "2023" at bounding box center [245, 255] width 51 height 14
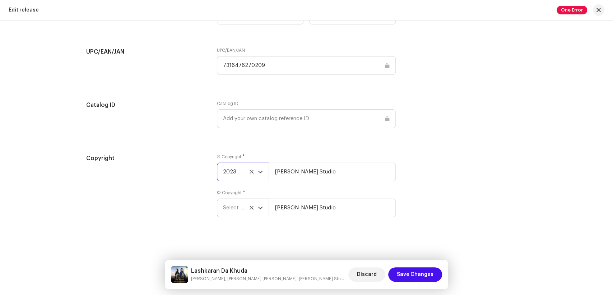
click at [233, 204] on span "Select year" at bounding box center [240, 208] width 35 height 18
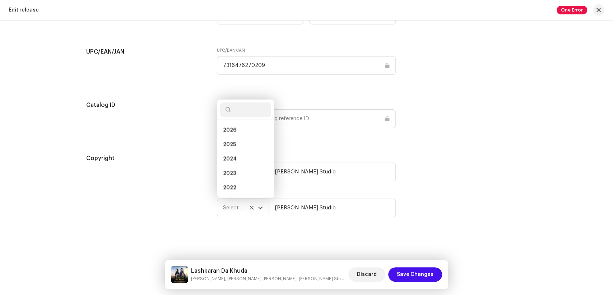
scroll to position [11, 0]
click at [236, 165] on li "2023" at bounding box center [245, 162] width 51 height 14
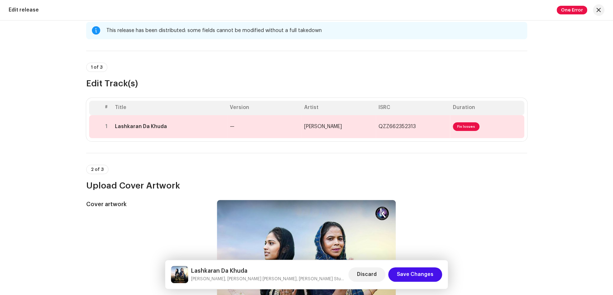
scroll to position [0, 0]
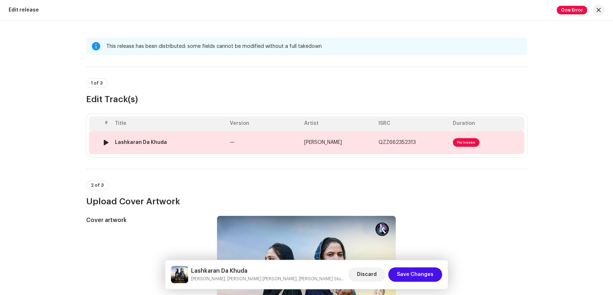
click at [192, 136] on td "Lashkaran Da Khuda" at bounding box center [169, 142] width 115 height 23
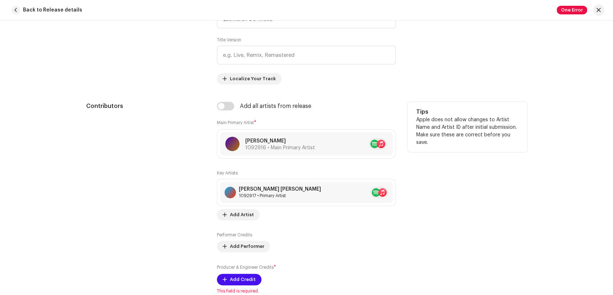
scroll to position [399, 0]
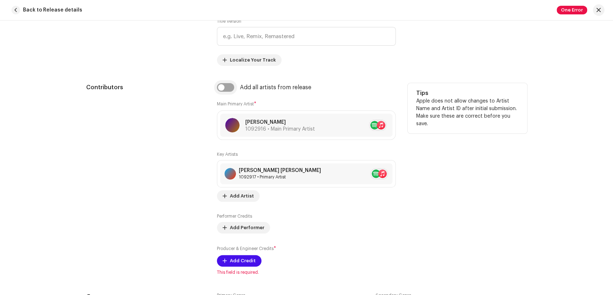
click at [218, 87] on input "checkbox" at bounding box center [225, 87] width 17 height 9
checkbox input "true"
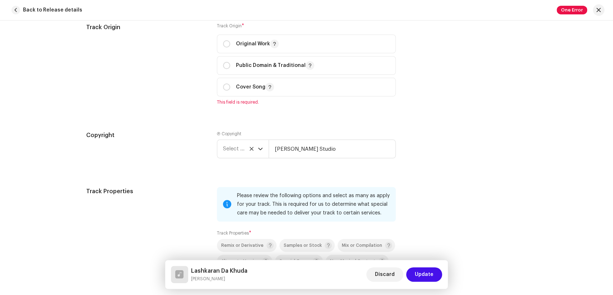
scroll to position [958, 0]
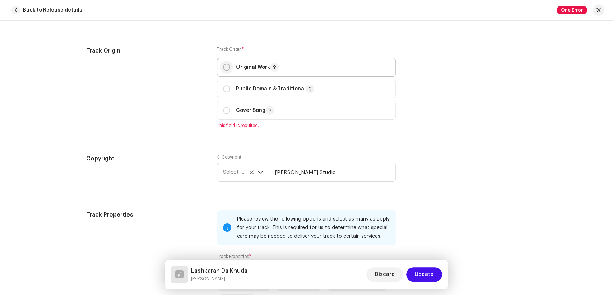
click at [223, 66] on p-radiobutton at bounding box center [226, 67] width 7 height 7
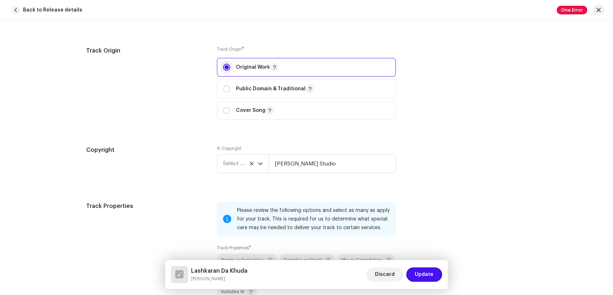
radio input "true"
click at [225, 165] on span "Select year" at bounding box center [240, 164] width 35 height 18
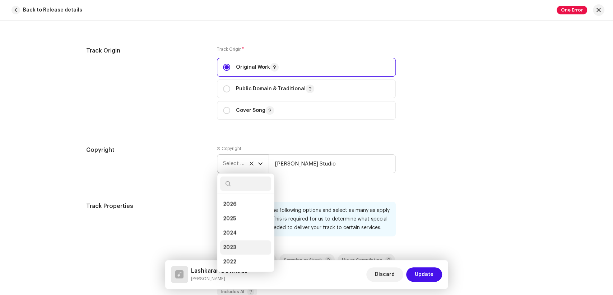
click at [231, 250] on span "2023" at bounding box center [229, 247] width 13 height 7
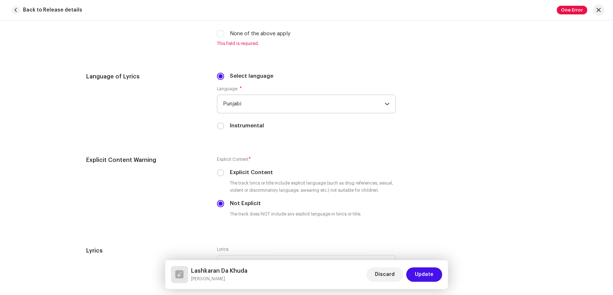
scroll to position [1198, 0]
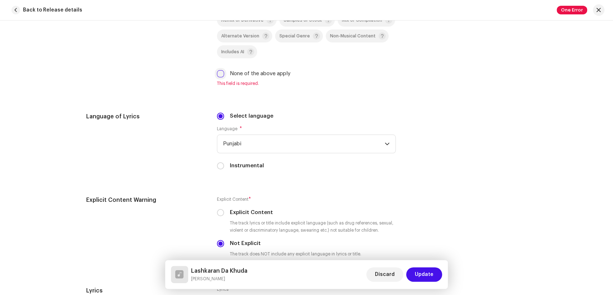
click at [217, 74] on input "None of the above apply" at bounding box center [220, 73] width 7 height 7
checkbox input "true"
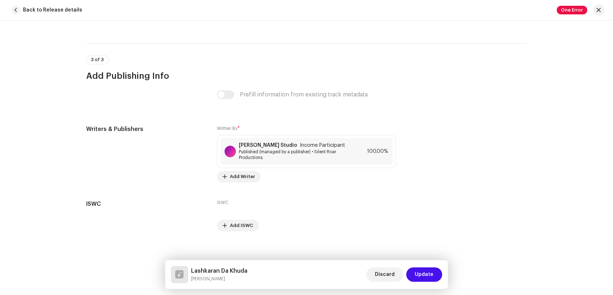
scroll to position [1502, 0]
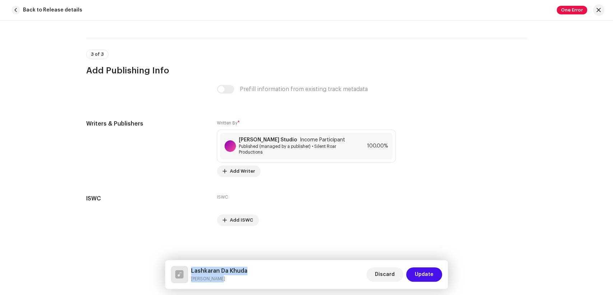
drag, startPoint x: 222, startPoint y: 275, endPoint x: 189, endPoint y: 270, distance: 32.8
click at [189, 270] on div "Lashkaran Da Khuda Shahla Javed" at bounding box center [209, 274] width 77 height 17
click at [302, 140] on span "Income Participant" at bounding box center [322, 140] width 45 height 6
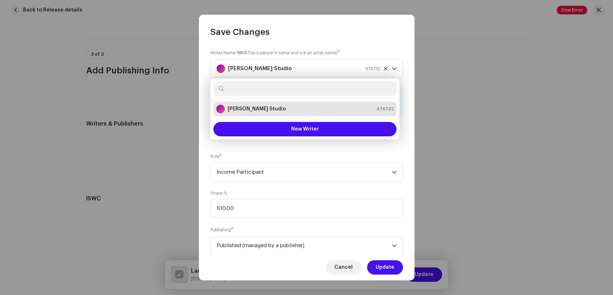
paste input "Shahla Javed"
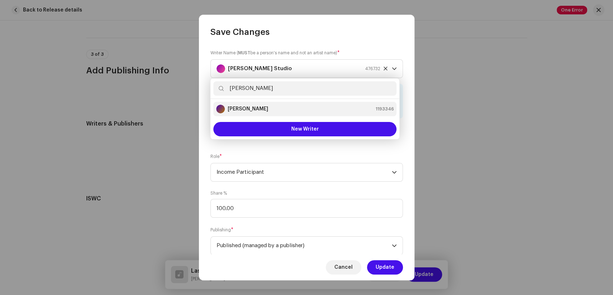
type input "Shahla Javed"
click at [244, 112] on strong "Shahla Javed" at bounding box center [248, 108] width 41 height 7
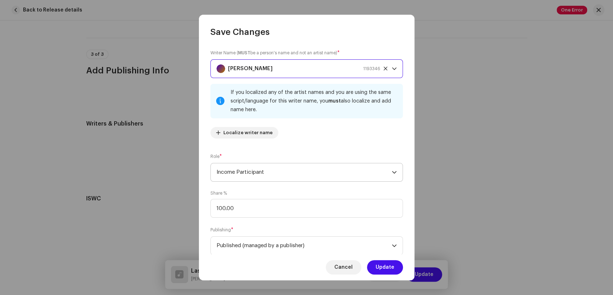
click at [336, 169] on span "Income Participant" at bounding box center [304, 172] width 175 height 18
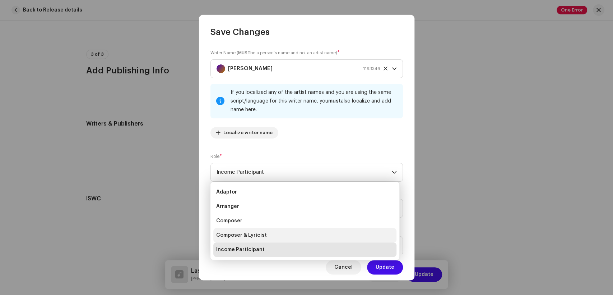
click at [262, 233] on span "Composer & Lyricist" at bounding box center [241, 234] width 51 height 7
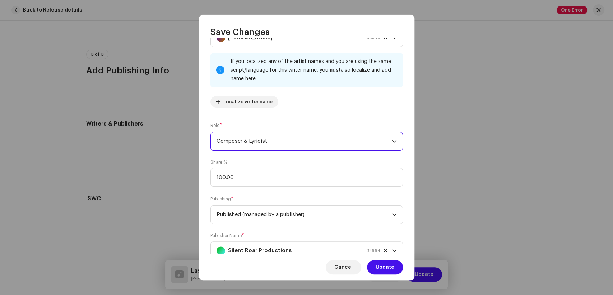
scroll to position [57, 0]
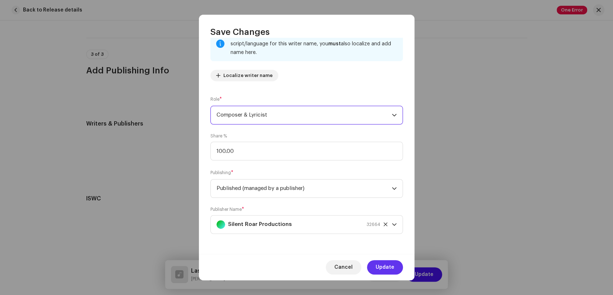
click at [388, 269] on span "Update" at bounding box center [385, 267] width 19 height 14
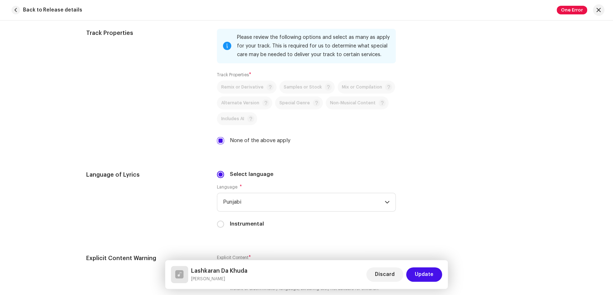
scroll to position [1063, 0]
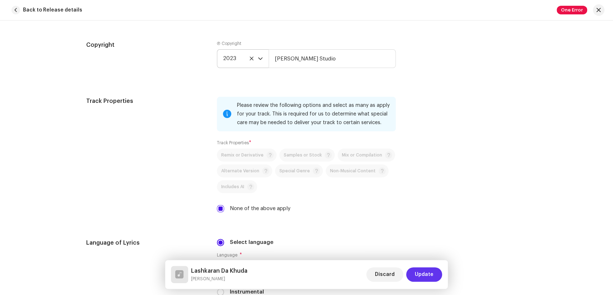
click at [425, 276] on span "Update" at bounding box center [424, 274] width 19 height 14
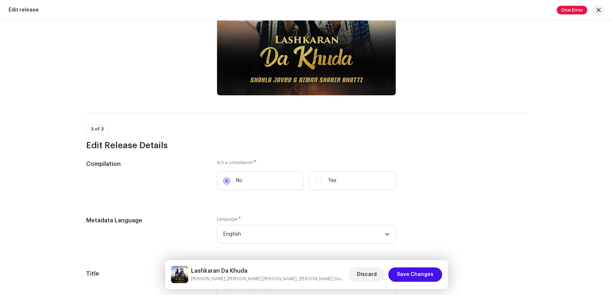
scroll to position [219, 0]
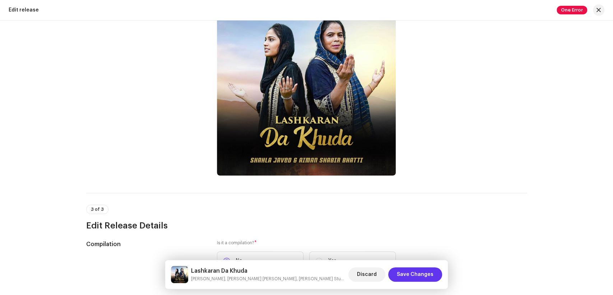
click at [427, 275] on span "Save Changes" at bounding box center [415, 274] width 37 height 14
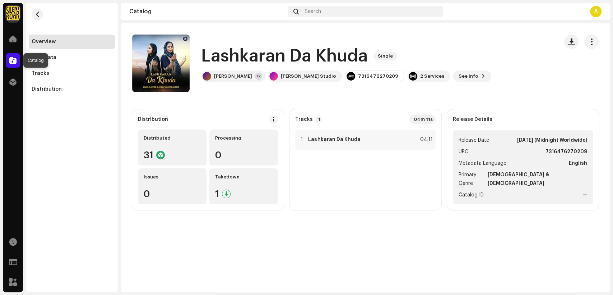
click at [10, 61] on span at bounding box center [12, 60] width 7 height 6
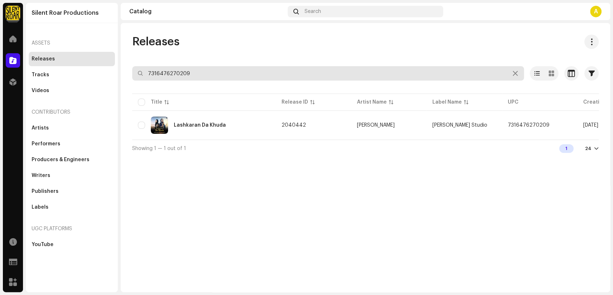
drag, startPoint x: 198, startPoint y: 67, endPoint x: 136, endPoint y: 73, distance: 62.4
click at [136, 73] on input "7316476270209" at bounding box center [328, 73] width 392 height 14
paste input "92"
type input "7316476270292"
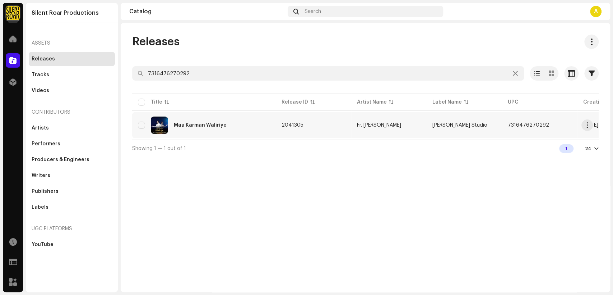
click at [260, 135] on td "Maa Karman Waliriye" at bounding box center [204, 125] width 144 height 26
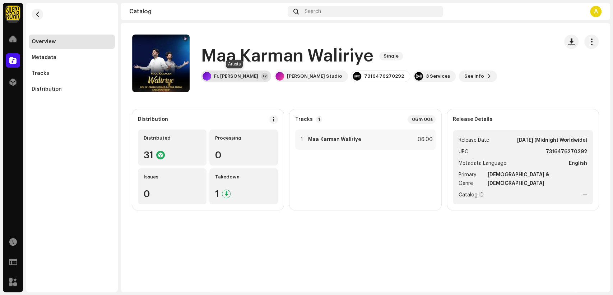
click at [236, 76] on div "Fr. Kamran Younas" at bounding box center [236, 76] width 44 height 6
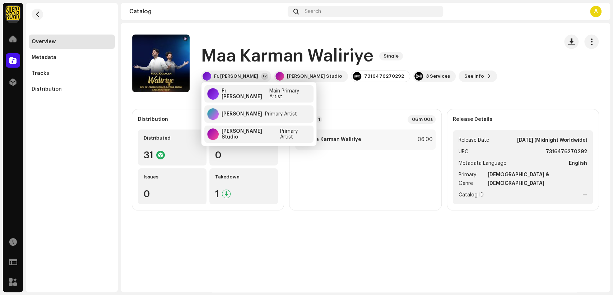
click at [443, 40] on div "Maa Karman Waliriye Single Fr. Kamran Younas +2 Khokhar Studio 7316476270292 3 …" at bounding box center [342, 62] width 421 height 57
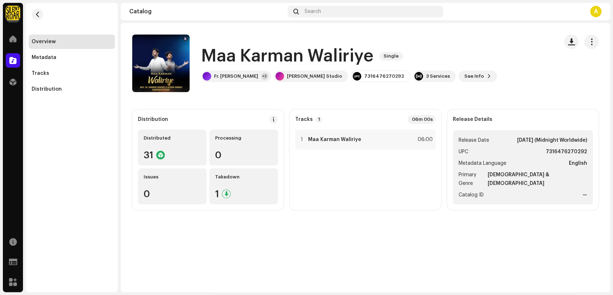
click at [600, 41] on div "Maa Karman Waliriye Single Fr. Kamran Younas +2 Khokhar Studio 7316476270292 3 …" at bounding box center [366, 62] width 490 height 57
click at [591, 43] on span "button" at bounding box center [592, 42] width 7 height 6
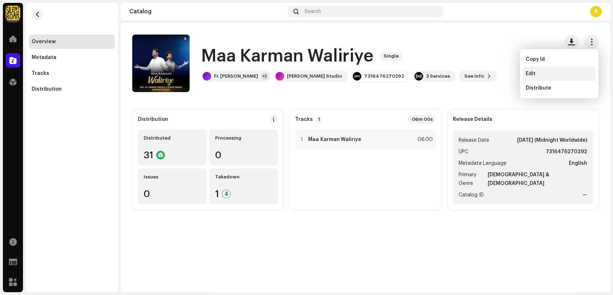
click at [547, 70] on div "Edit" at bounding box center [559, 73] width 73 height 14
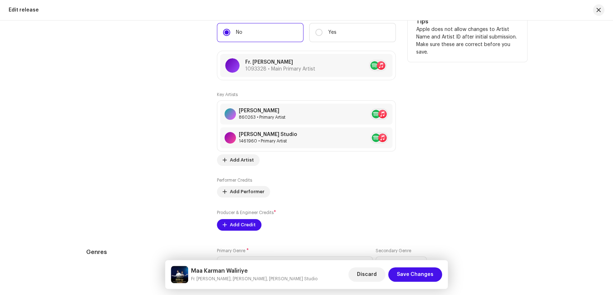
scroll to position [745, 0]
click at [224, 225] on span at bounding box center [225, 224] width 4 height 6
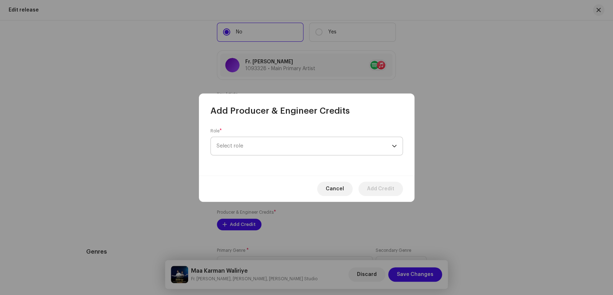
click at [262, 149] on span "Select role" at bounding box center [304, 146] width 175 height 18
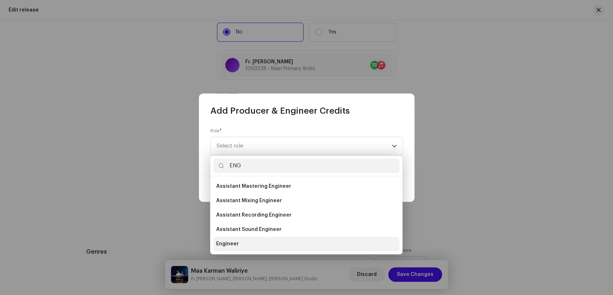
type input "ENG"
click at [228, 242] on span "Engineer" at bounding box center [227, 243] width 23 height 7
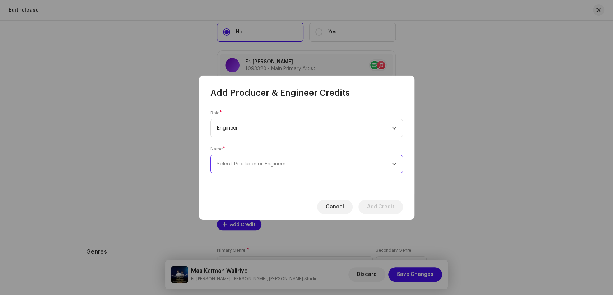
click at [289, 166] on span "Select Producer or Engineer" at bounding box center [304, 164] width 175 height 18
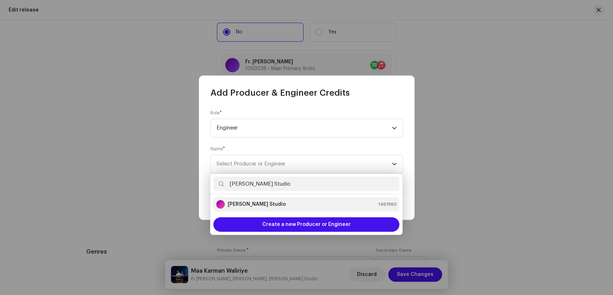
type input "[PERSON_NAME] Studio"
click at [282, 200] on div "[PERSON_NAME] Studio 1461960" at bounding box center [306, 204] width 180 height 9
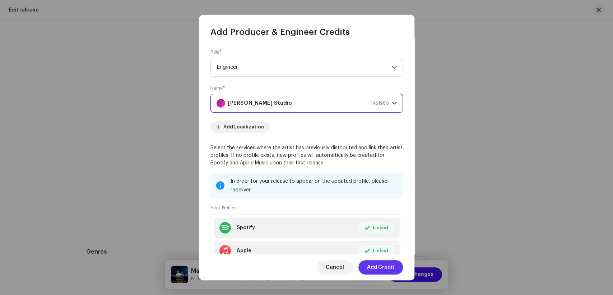
drag, startPoint x: 378, startPoint y: 268, endPoint x: 238, endPoint y: 190, distance: 161.0
click at [377, 268] on span "Add Credit" at bounding box center [380, 267] width 27 height 14
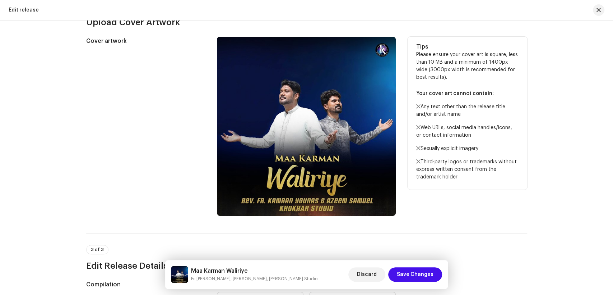
scroll to position [0, 0]
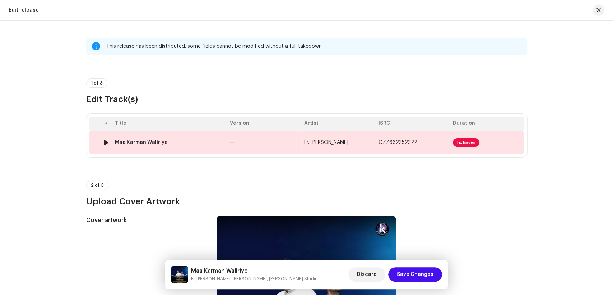
click at [174, 141] on div "Maa Karman Waliriye" at bounding box center [169, 142] width 109 height 6
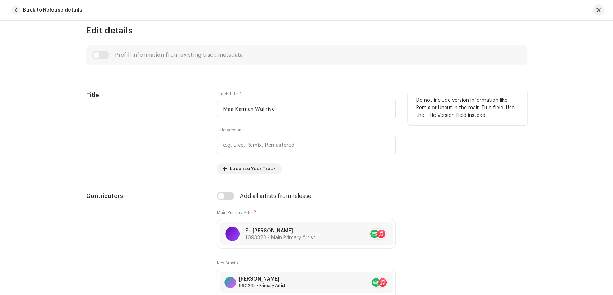
scroll to position [359, 0]
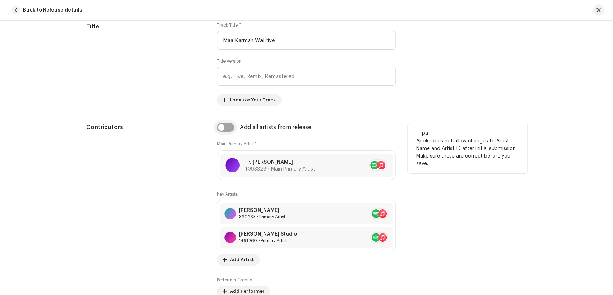
click at [221, 128] on input "checkbox" at bounding box center [225, 127] width 17 height 9
checkbox input "true"
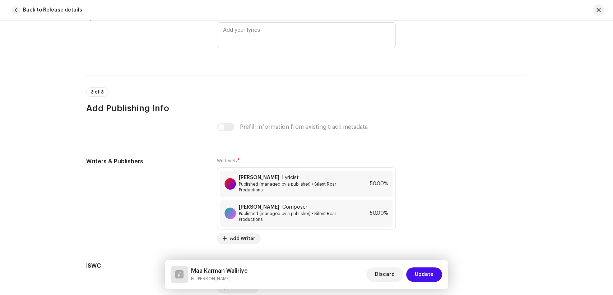
scroll to position [1532, 0]
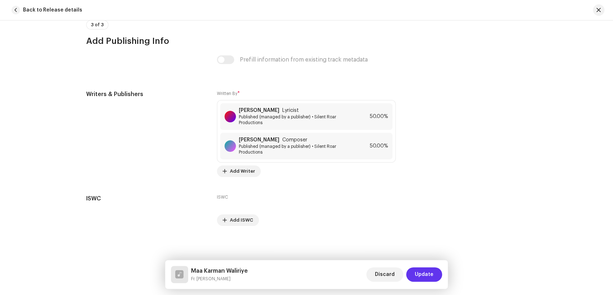
click at [425, 274] on span "Update" at bounding box center [424, 274] width 19 height 14
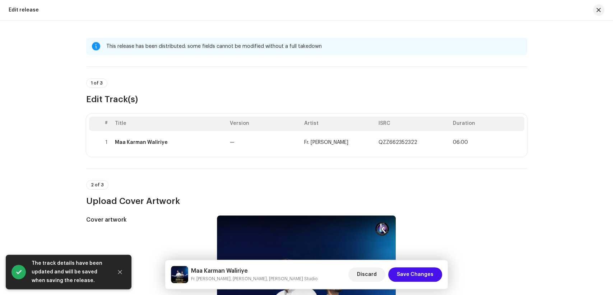
click at [425, 274] on span "Save Changes" at bounding box center [415, 274] width 37 height 14
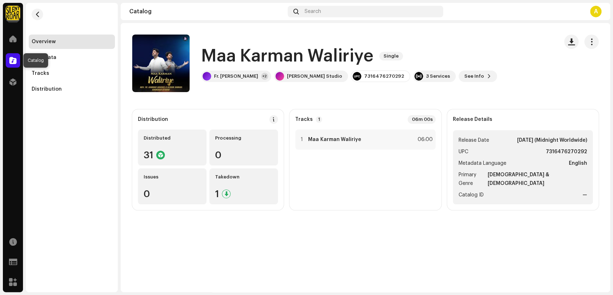
click at [10, 60] on span at bounding box center [12, 60] width 7 height 6
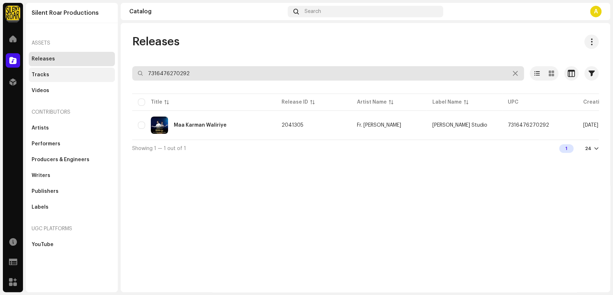
drag, startPoint x: 121, startPoint y: 81, endPoint x: 92, endPoint y: 80, distance: 28.8
click at [92, 80] on div "Silent Roar Productions Home Catalog Distribution Resources Support Forms Marke…" at bounding box center [306, 147] width 613 height 295
paste input "30"
type input "7316476270230"
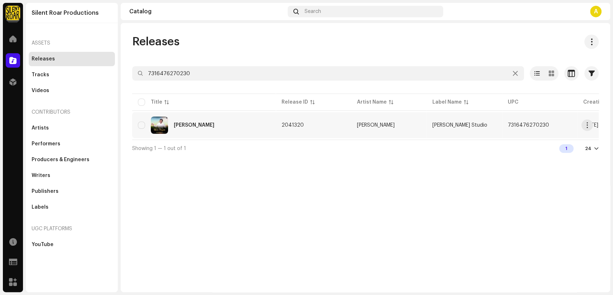
click at [265, 124] on div "Mera Qila Yasu Mera Chopan" at bounding box center [204, 124] width 132 height 17
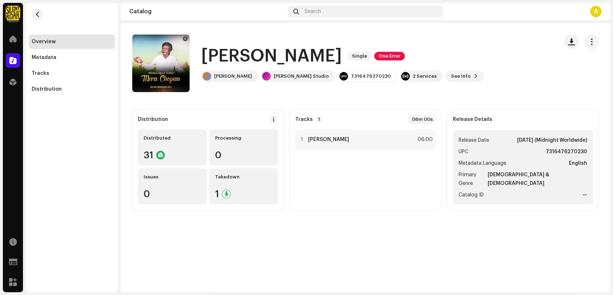
click at [342, 56] on h1 "Mera Qila Yasu Mera Chopan" at bounding box center [271, 56] width 141 height 23
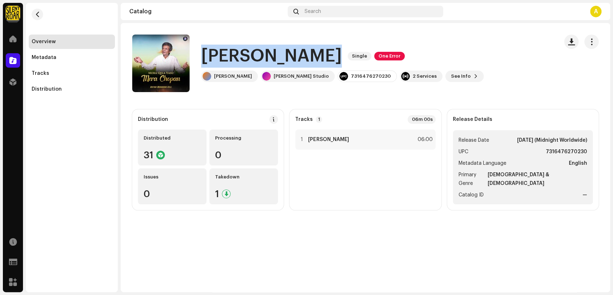
click at [342, 56] on h1 "Mera Qila Yasu Mera Chopan" at bounding box center [271, 56] width 141 height 23
click at [592, 46] on button "button" at bounding box center [592, 41] width 14 height 14
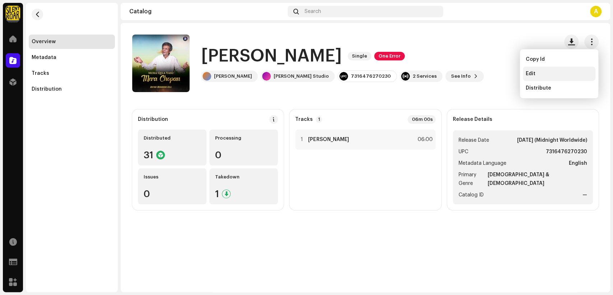
click at [561, 73] on div "Edit" at bounding box center [559, 74] width 67 height 6
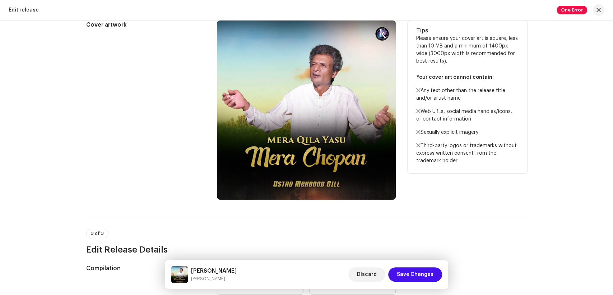
scroll to position [199, 0]
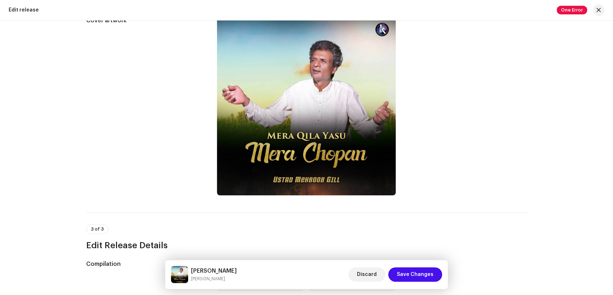
click at [230, 279] on small "Ustad Mehboob Gill" at bounding box center [214, 278] width 46 height 7
click at [176, 226] on div "3 of 3 Edit Release Details" at bounding box center [306, 237] width 441 height 27
click at [237, 270] on h5 "Mera Qila Yasu Mera Chopan" at bounding box center [214, 270] width 46 height 9
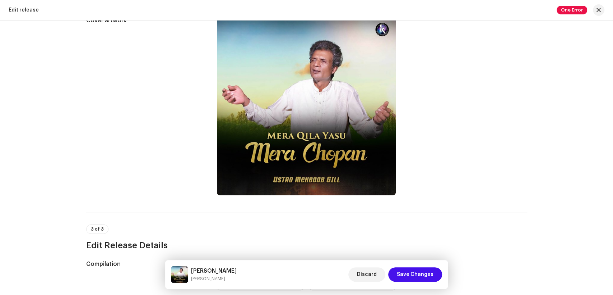
click at [237, 270] on h5 "Mera Qila Yasu Mera Chopan" at bounding box center [214, 270] width 46 height 9
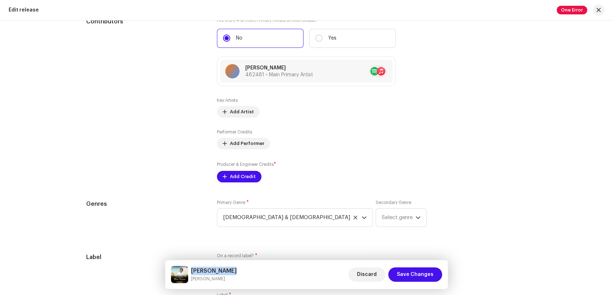
scroll to position [759, 0]
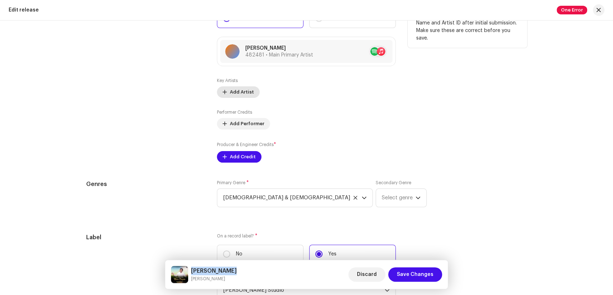
click at [230, 88] on span "Add Artist" at bounding box center [242, 92] width 24 height 14
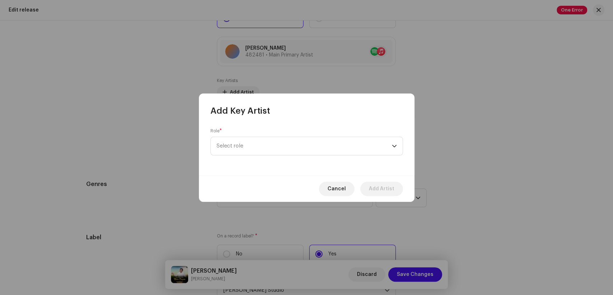
click at [288, 133] on div "Role * Select role" at bounding box center [307, 141] width 193 height 27
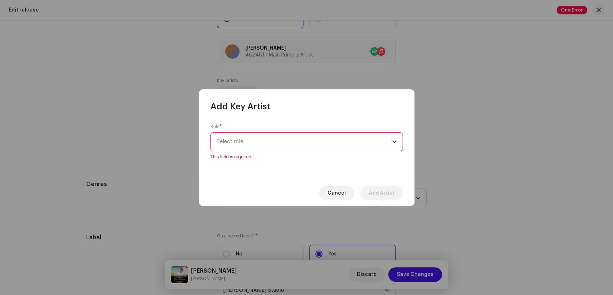
click at [285, 149] on span "Select role" at bounding box center [304, 142] width 175 height 18
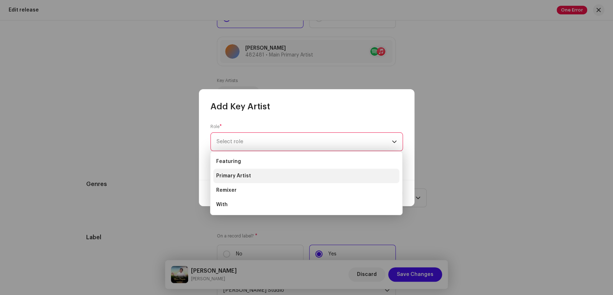
click at [263, 173] on li "Primary Artist" at bounding box center [306, 176] width 186 height 14
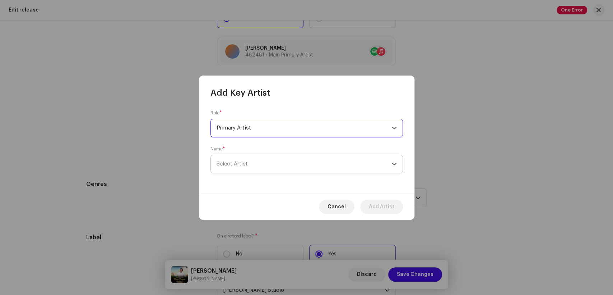
click at [271, 160] on span "Select Artist" at bounding box center [304, 164] width 175 height 18
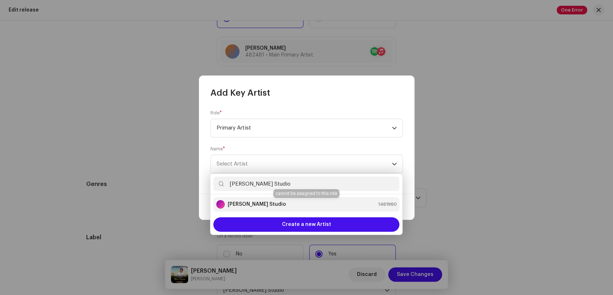
type input "[PERSON_NAME] Studio"
click at [297, 203] on div "[PERSON_NAME] Studio 1461960" at bounding box center [306, 204] width 180 height 9
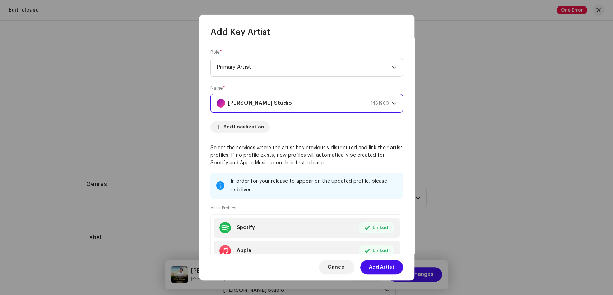
drag, startPoint x: 387, startPoint y: 270, endPoint x: 305, endPoint y: 214, distance: 99.0
click at [387, 270] on span "Add Artist" at bounding box center [382, 267] width 26 height 14
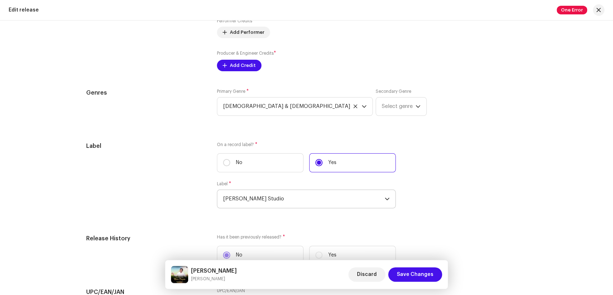
scroll to position [798, 0]
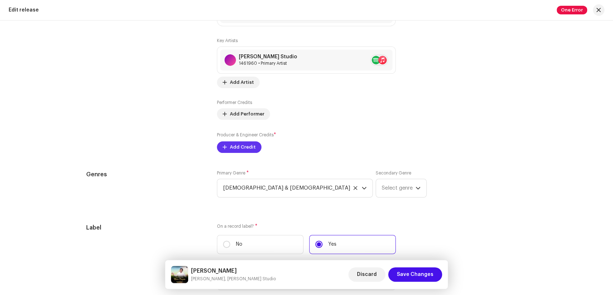
click at [254, 147] on button "Add Credit" at bounding box center [239, 146] width 45 height 11
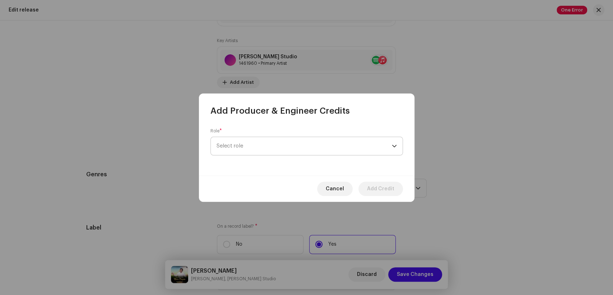
click at [286, 143] on span "Select role" at bounding box center [304, 146] width 175 height 18
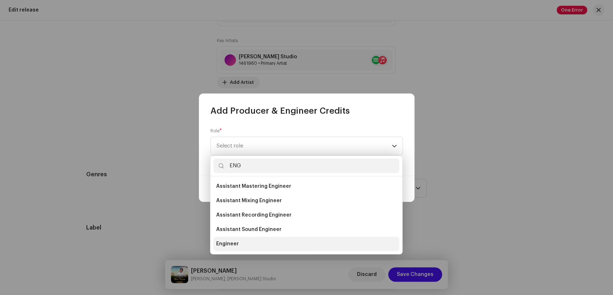
type input "ENG"
drag, startPoint x: 242, startPoint y: 247, endPoint x: 252, endPoint y: 239, distance: 12.1
click at [243, 245] on li "Engineer" at bounding box center [306, 243] width 186 height 14
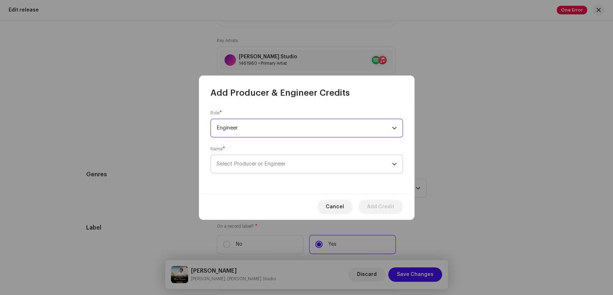
click at [305, 169] on span "Select Producer or Engineer" at bounding box center [304, 164] width 175 height 18
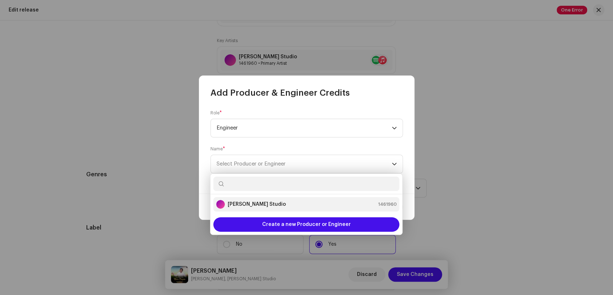
click at [248, 201] on strong "[PERSON_NAME] Studio" at bounding box center [257, 204] width 58 height 7
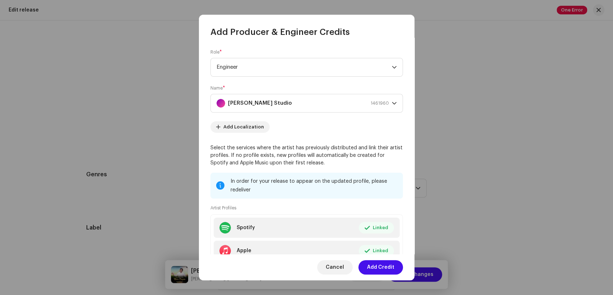
drag, startPoint x: 376, startPoint y: 268, endPoint x: 267, endPoint y: 201, distance: 128.1
click at [375, 268] on span "Add Credit" at bounding box center [380, 267] width 27 height 14
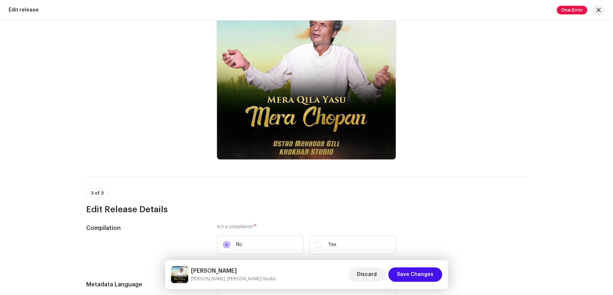
scroll to position [0, 0]
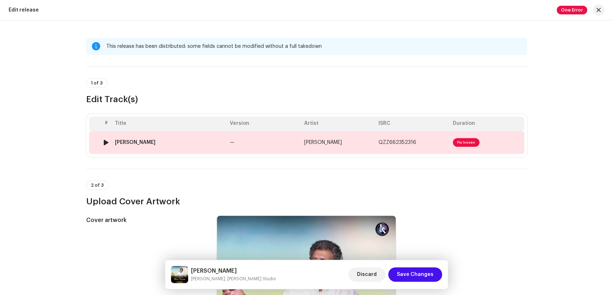
click at [157, 148] on td "Mera Qila Yasu Mera Chopan" at bounding box center [169, 142] width 115 height 23
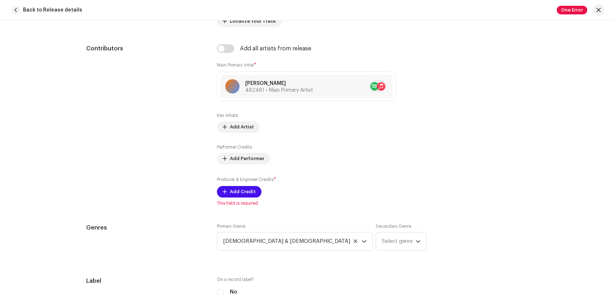
scroll to position [399, 0]
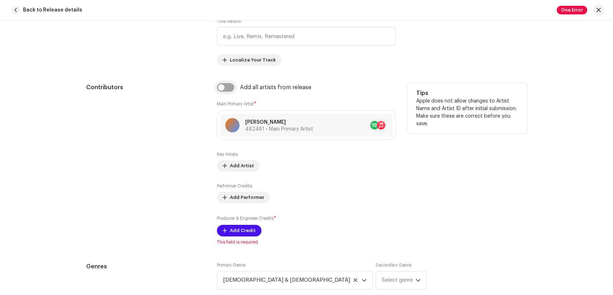
click at [220, 90] on input "checkbox" at bounding box center [225, 87] width 17 height 9
checkbox input "true"
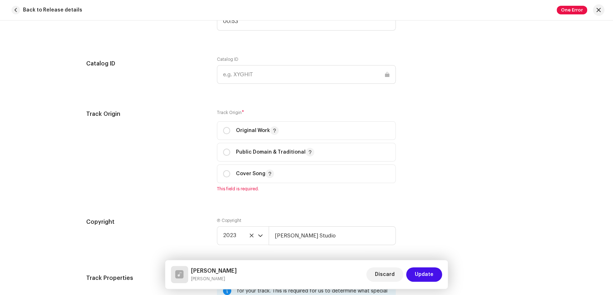
scroll to position [878, 0]
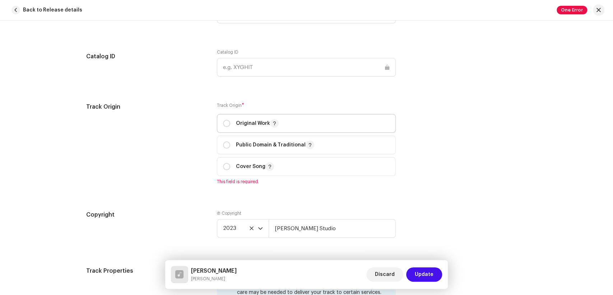
click at [231, 124] on div "Original Work" at bounding box center [251, 123] width 56 height 9
radio input "true"
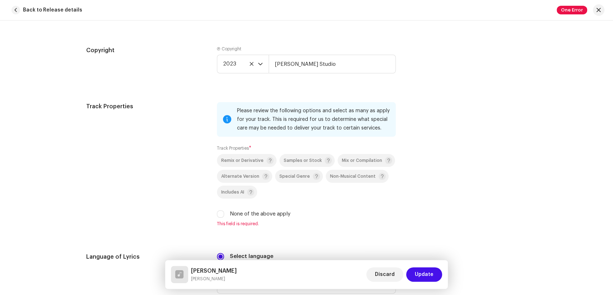
scroll to position [1118, 0]
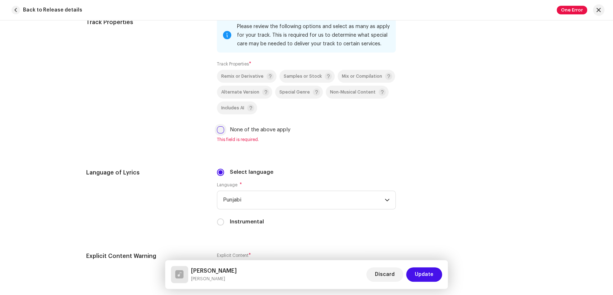
click at [218, 131] on input "None of the above apply" at bounding box center [220, 129] width 7 height 7
checkbox input "true"
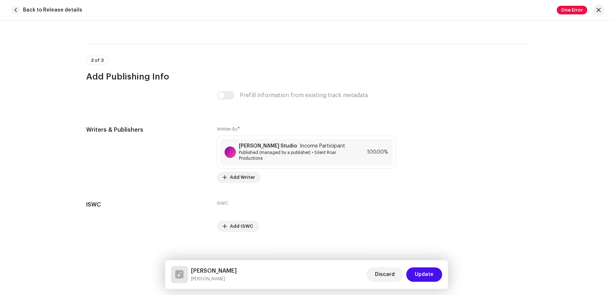
scroll to position [1478, 0]
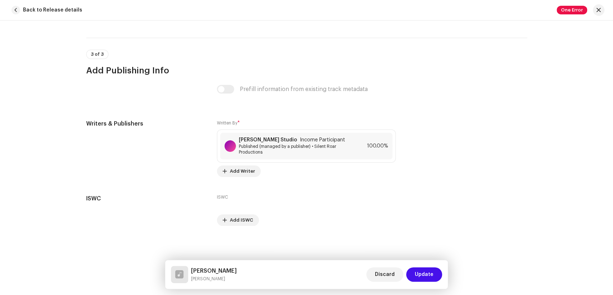
drag, startPoint x: 236, startPoint y: 280, endPoint x: 184, endPoint y: 271, distance: 52.9
click at [184, 271] on div "Mera Qila Yasu Mera Chopan Ustad Mehboob Gill" at bounding box center [204, 274] width 66 height 17
click at [273, 148] on span "Published (managed by a publisher) • Silent Roar Productions" at bounding box center [295, 148] width 112 height 11
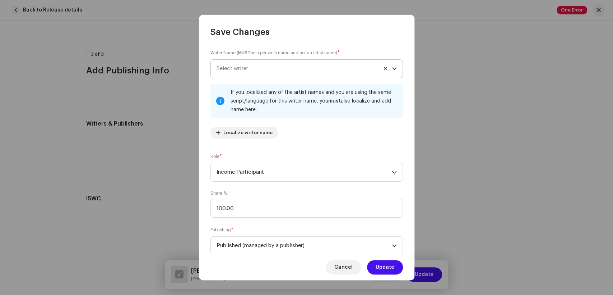
click at [273, 67] on span "Select writer" at bounding box center [304, 69] width 175 height 18
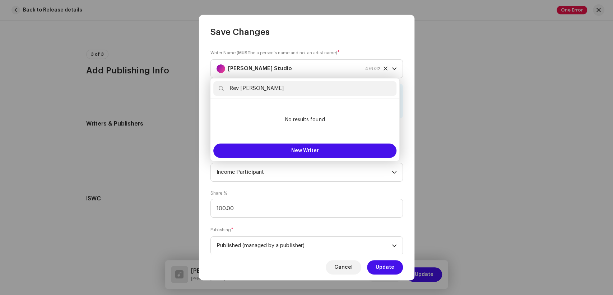
type input "Rev Ishhaq Masih"
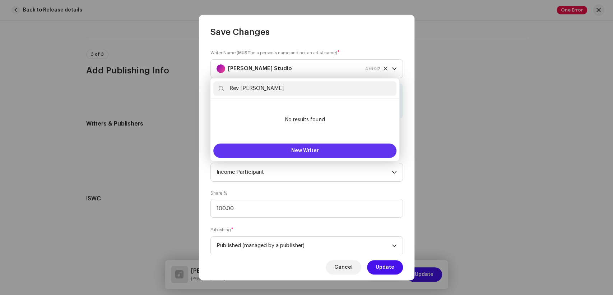
click at [308, 146] on button "New Writer" at bounding box center [304, 150] width 183 height 14
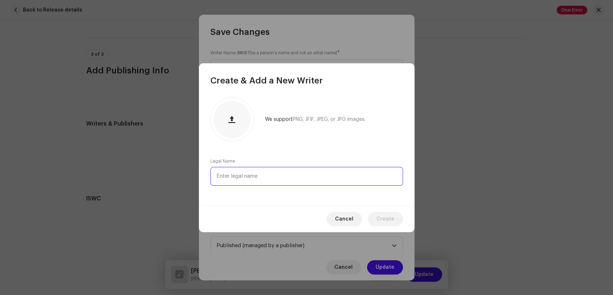
click at [285, 184] on input "text" at bounding box center [307, 176] width 193 height 19
paste input "Rev Ishhaq Masih"
type input "Rev Ishhaq Masih"
click at [383, 221] on span "Create" at bounding box center [386, 219] width 18 height 14
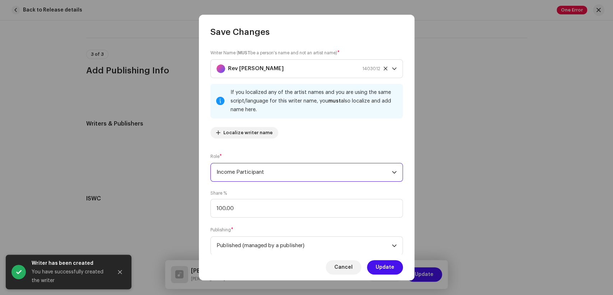
click at [268, 174] on span "Income Participant" at bounding box center [304, 172] width 175 height 18
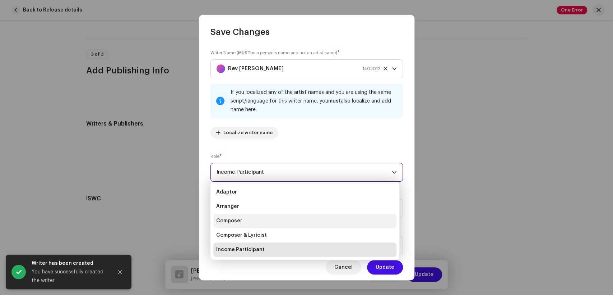
click at [252, 219] on li "Composer" at bounding box center [304, 220] width 183 height 14
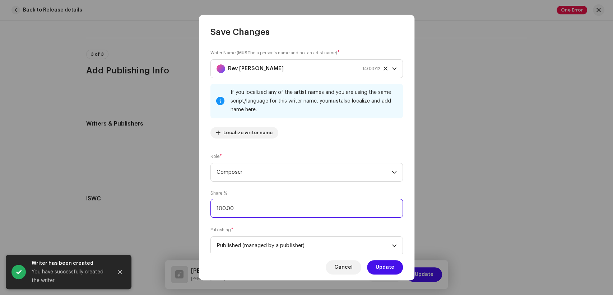
click at [221, 210] on input "100.00" at bounding box center [307, 208] width 193 height 19
type input "50.00"
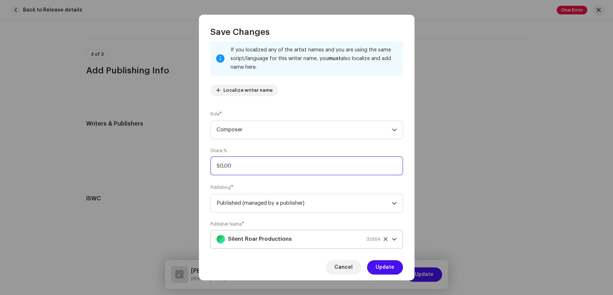
scroll to position [57, 0]
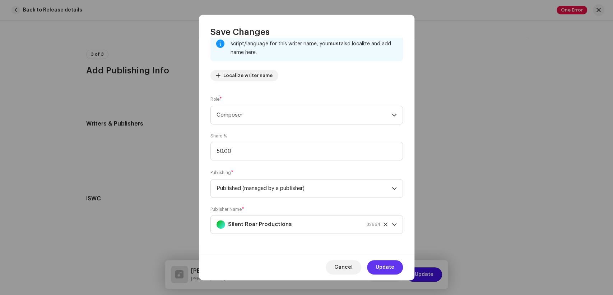
click at [395, 271] on button "Update" at bounding box center [385, 267] width 36 height 14
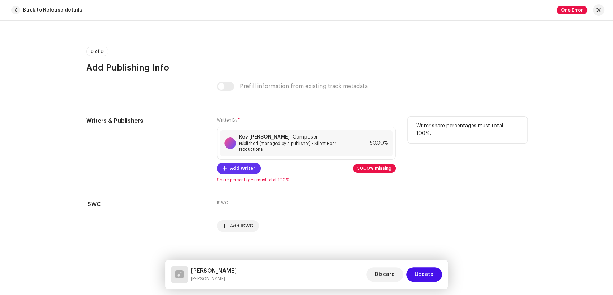
click at [237, 170] on span "Add Writer" at bounding box center [242, 168] width 25 height 14
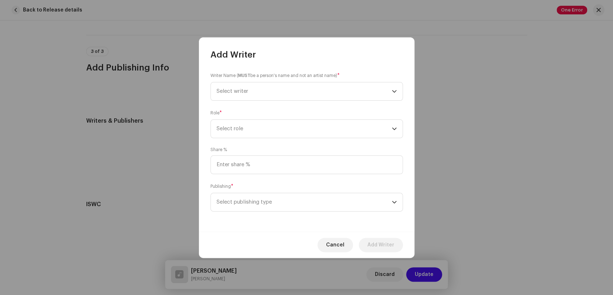
click at [227, 79] on div "Writer Name ( MUST be a person's name and not an artist name) * Select writer" at bounding box center [307, 86] width 193 height 29
click at [226, 88] on span "Select writer" at bounding box center [233, 90] width 32 height 5
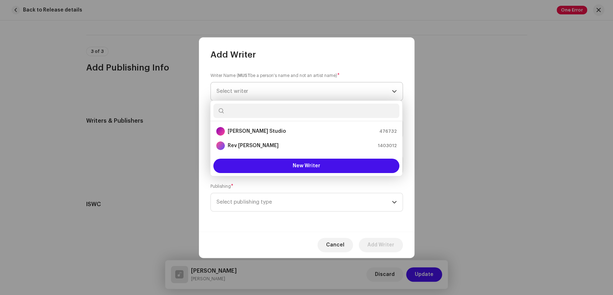
type input "Bishop James Bhatti"
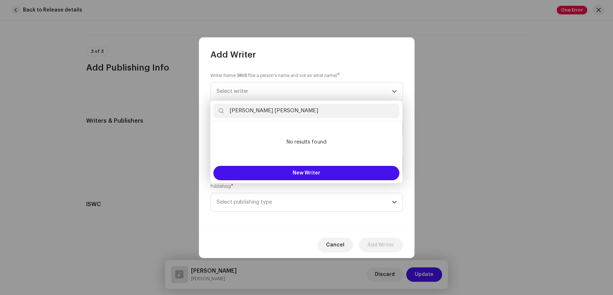
drag, startPoint x: 249, startPoint y: 113, endPoint x: 206, endPoint y: 110, distance: 42.9
click at [206, 110] on body "Silent Roar Productions Home Catalog Distribution Resources Support Forms Marke…" at bounding box center [306, 147] width 613 height 295
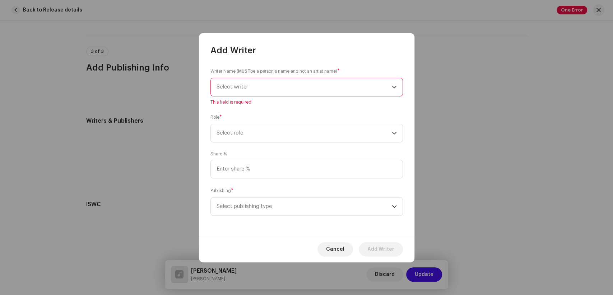
click at [259, 86] on span "Select writer" at bounding box center [304, 87] width 175 height 18
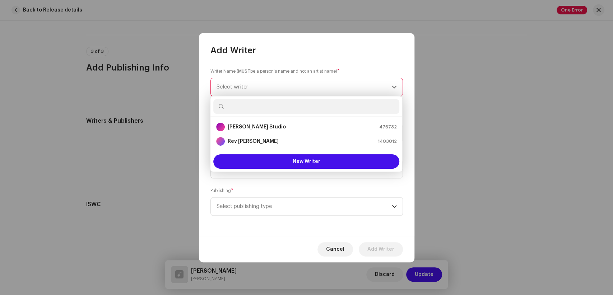
click at [233, 85] on span "Select writer" at bounding box center [233, 86] width 32 height 5
drag, startPoint x: 267, startPoint y: 107, endPoint x: 211, endPoint y: 107, distance: 56.1
click at [211, 107] on div "James Bhatti" at bounding box center [307, 106] width 192 height 20
type input "James Bhatti"
click at [250, 104] on input "James Bhatti" at bounding box center [306, 106] width 186 height 14
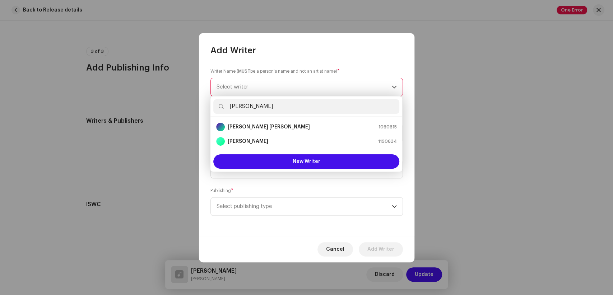
click at [255, 84] on span "Select writer" at bounding box center [304, 87] width 175 height 18
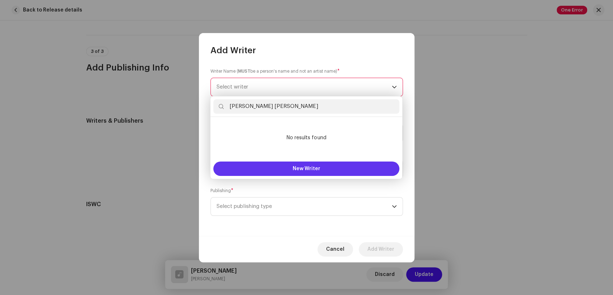
type input "Bishop James Bhatti"
click at [296, 170] on span "New Writer" at bounding box center [307, 168] width 28 height 5
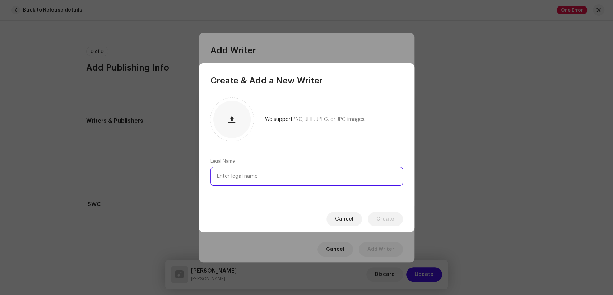
click at [289, 175] on input "text" at bounding box center [307, 176] width 193 height 19
paste input "Bishop James Bhatti"
type input "Bishop James Bhatti"
click at [391, 218] on span "Create" at bounding box center [386, 219] width 18 height 14
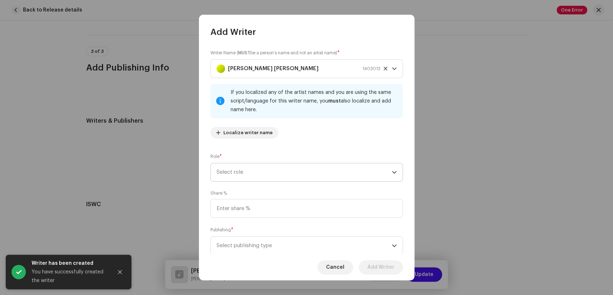
click at [287, 178] on span "Select role" at bounding box center [304, 172] width 175 height 18
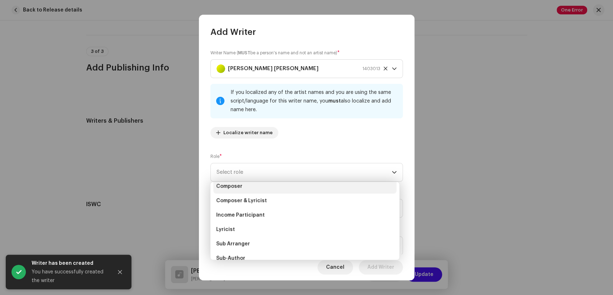
scroll to position [72, 0]
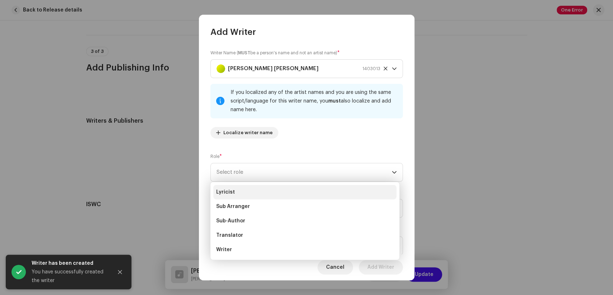
click at [248, 197] on li "Lyricist" at bounding box center [304, 192] width 183 height 14
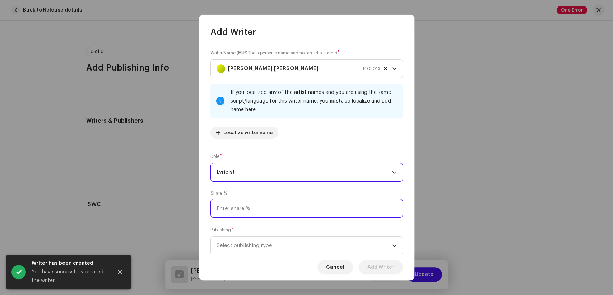
click at [256, 211] on input at bounding box center [307, 208] width 193 height 19
type input "50.00"
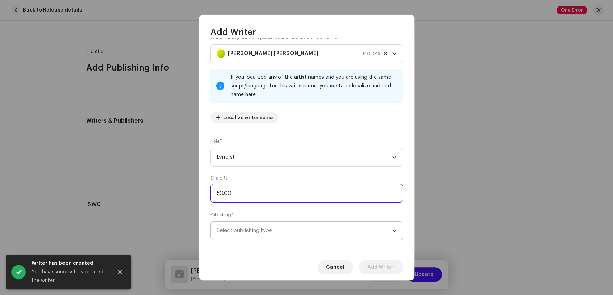
scroll to position [22, 0]
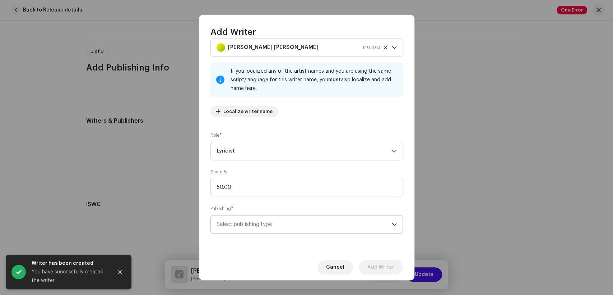
click at [294, 229] on span "Select publishing type" at bounding box center [304, 224] width 175 height 18
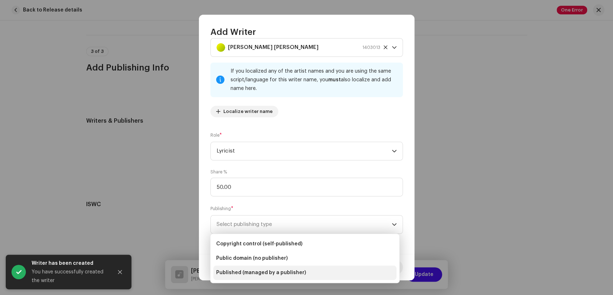
click at [265, 271] on span "Published (managed by a publisher)" at bounding box center [261, 272] width 90 height 7
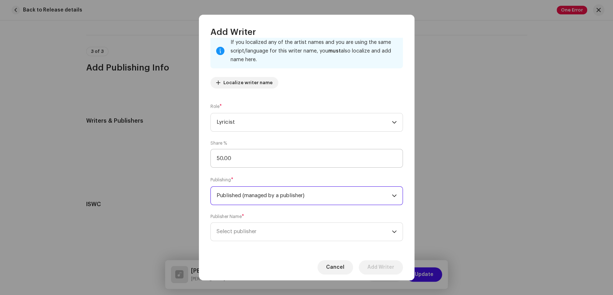
scroll to position [57, 0]
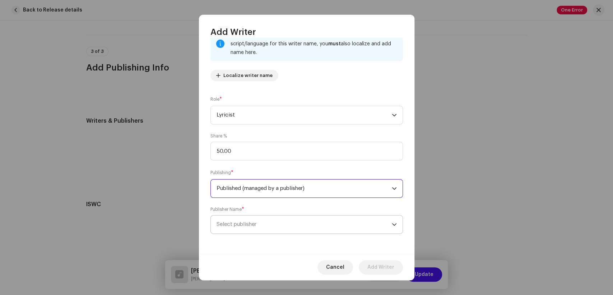
click at [298, 222] on span "Select publisher" at bounding box center [304, 224] width 175 height 18
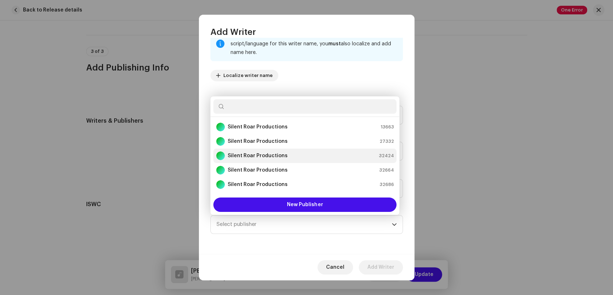
scroll to position [11, 0]
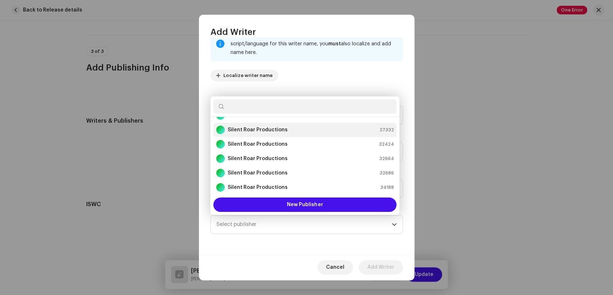
click at [257, 124] on li "Silent Roar Productions 27332" at bounding box center [304, 130] width 183 height 14
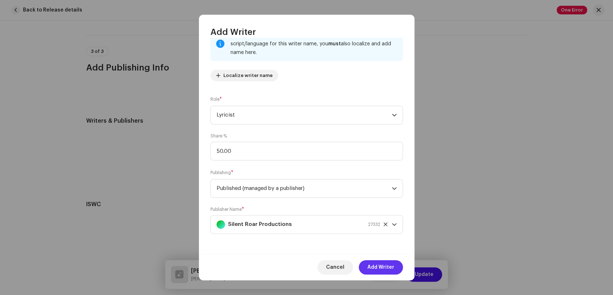
click at [385, 266] on span "Add Writer" at bounding box center [381, 267] width 27 height 14
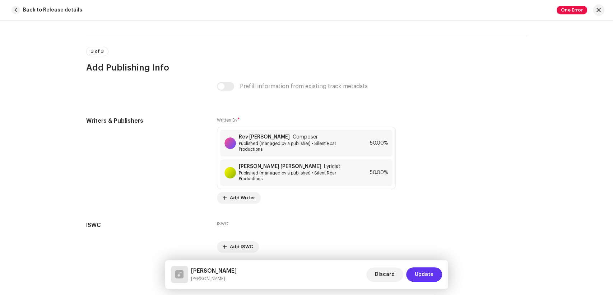
click at [425, 272] on span "Update" at bounding box center [424, 274] width 19 height 14
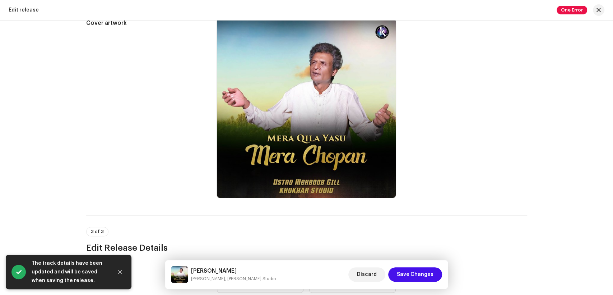
scroll to position [199, 0]
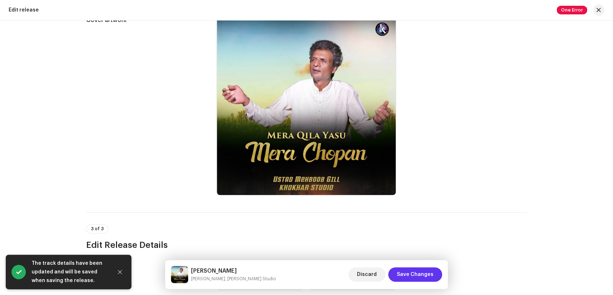
click at [430, 275] on span "Save Changes" at bounding box center [415, 274] width 37 height 14
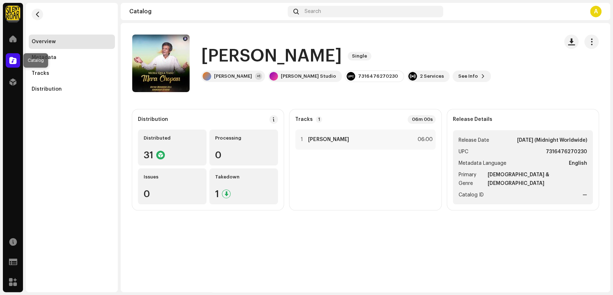
click at [10, 61] on span at bounding box center [12, 60] width 7 height 6
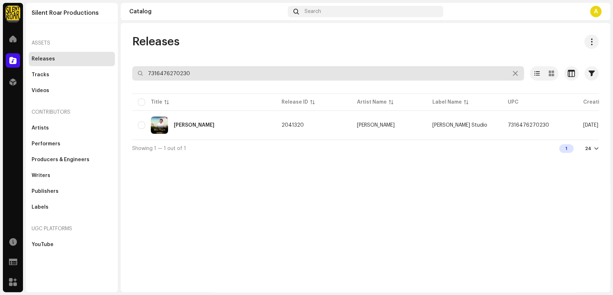
drag, startPoint x: 199, startPoint y: 70, endPoint x: 135, endPoint y: 67, distance: 63.7
click at [135, 67] on input "7316476270230" at bounding box center [328, 73] width 392 height 14
paste input "36"
type input "7316476270360"
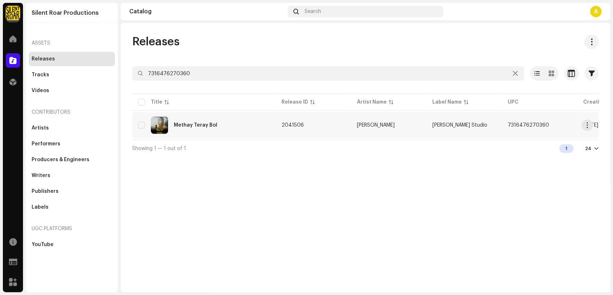
click at [231, 123] on div "Methay Teray Bol" at bounding box center [204, 124] width 132 height 17
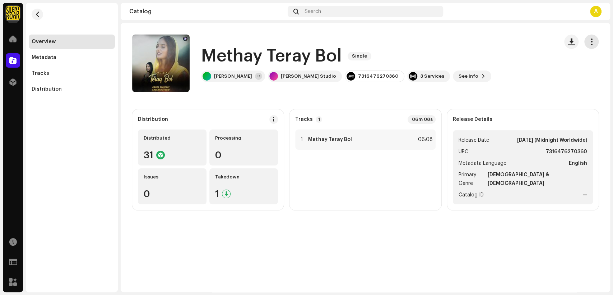
click at [595, 40] on button "button" at bounding box center [592, 41] width 14 height 14
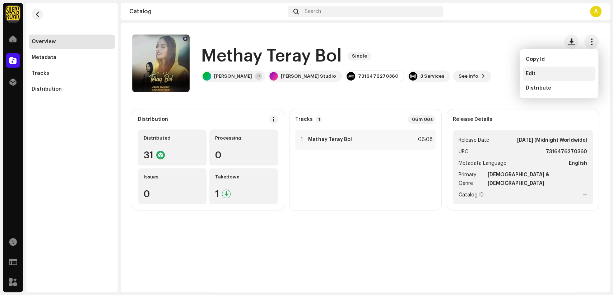
click at [569, 72] on div "Edit" at bounding box center [559, 74] width 67 height 6
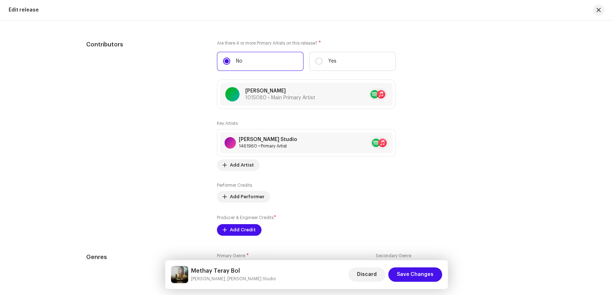
scroll to position [798, 0]
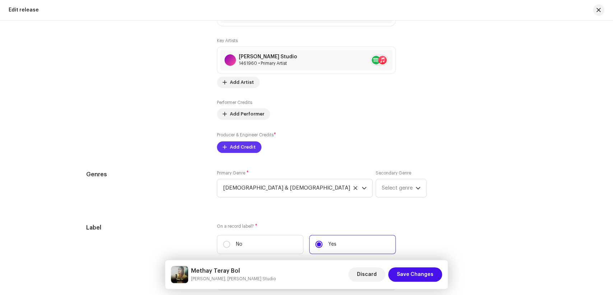
click at [233, 144] on span "Add Credit" at bounding box center [243, 147] width 26 height 14
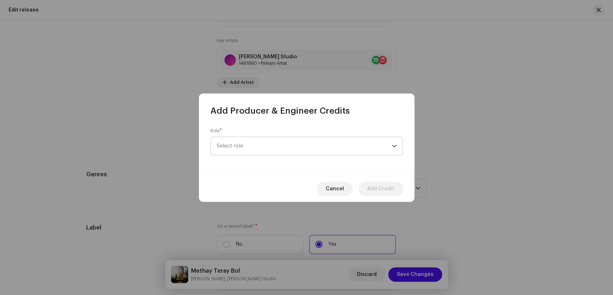
click at [300, 146] on span "Select role" at bounding box center [304, 146] width 175 height 18
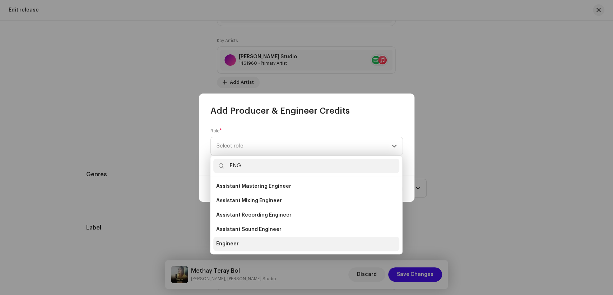
type input "ENG"
click at [243, 246] on li "Engineer" at bounding box center [306, 243] width 186 height 14
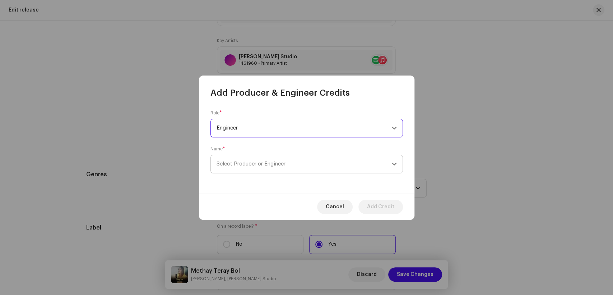
click at [304, 161] on span "Select Producer or Engineer" at bounding box center [304, 164] width 175 height 18
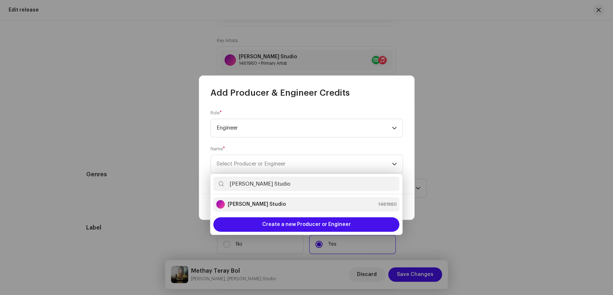
type input "[PERSON_NAME] Studio"
click at [254, 202] on strong "[PERSON_NAME] Studio" at bounding box center [257, 204] width 58 height 7
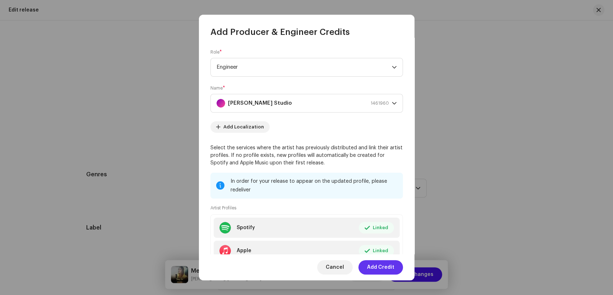
click at [380, 266] on span "Add Credit" at bounding box center [380, 267] width 27 height 14
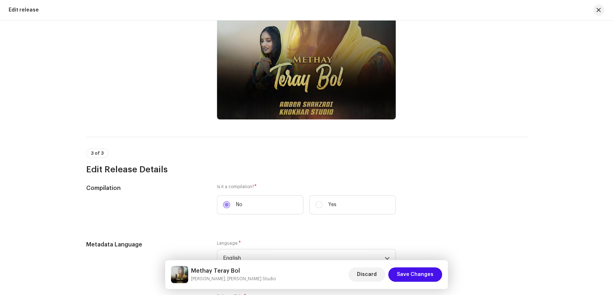
scroll to position [0, 0]
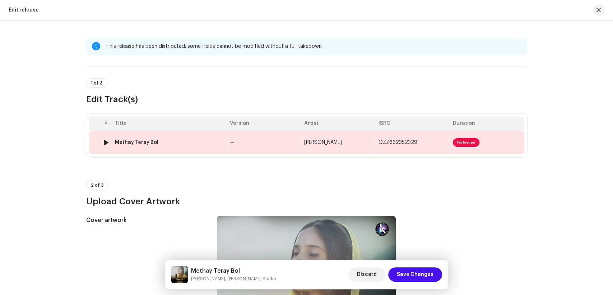
click at [183, 143] on div "Methay Teray Bol" at bounding box center [169, 142] width 109 height 6
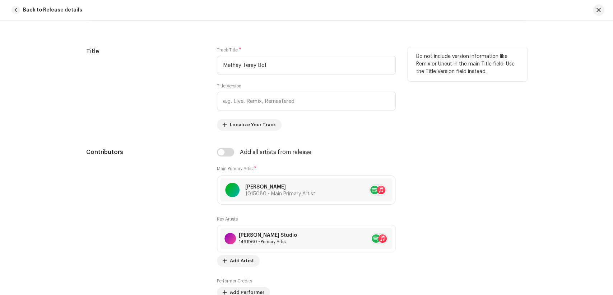
scroll to position [319, 0]
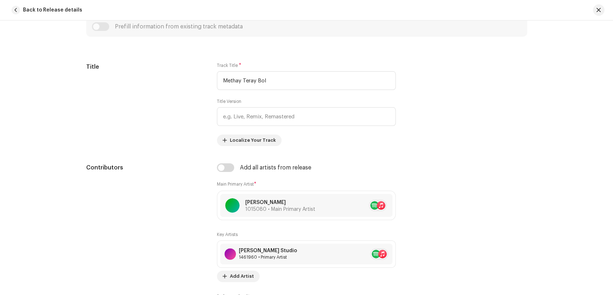
click at [223, 168] on input "checkbox" at bounding box center [225, 167] width 17 height 9
checkbox input "true"
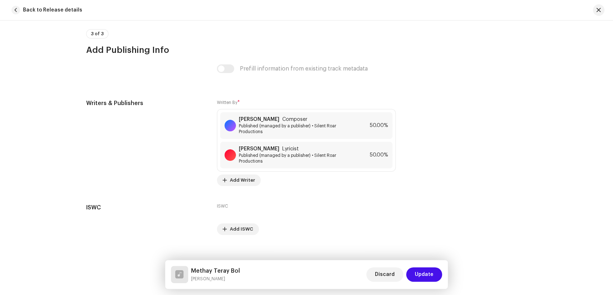
scroll to position [1508, 0]
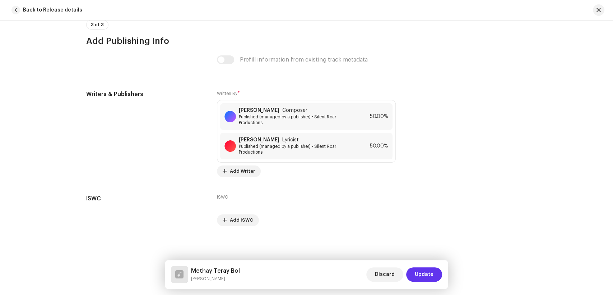
click at [431, 272] on span "Update" at bounding box center [424, 274] width 19 height 14
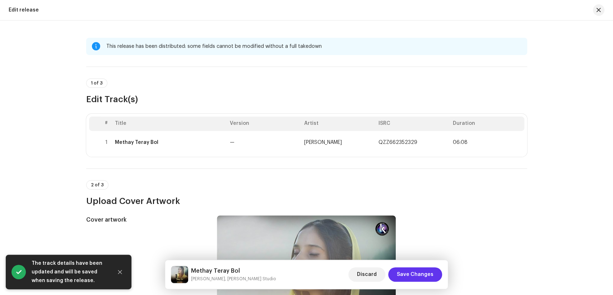
click at [418, 277] on span "Save Changes" at bounding box center [415, 274] width 37 height 14
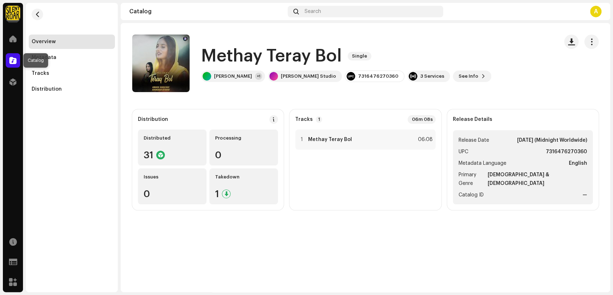
click at [10, 55] on div at bounding box center [13, 60] width 14 height 14
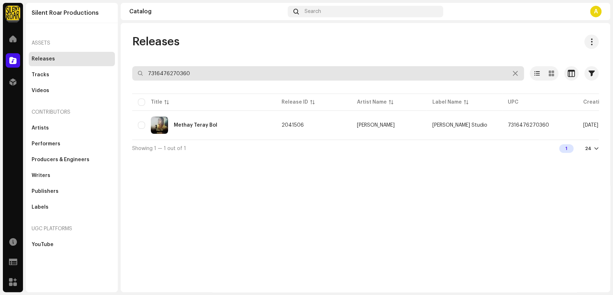
drag, startPoint x: 202, startPoint y: 77, endPoint x: 125, endPoint y: 80, distance: 77.3
click at [125, 80] on div "Releases 7316476270360 Selected 0 Select all 1 Options Filters Distribution sta…" at bounding box center [366, 95] width 490 height 122
paste input "08"
type input "7316476270308"
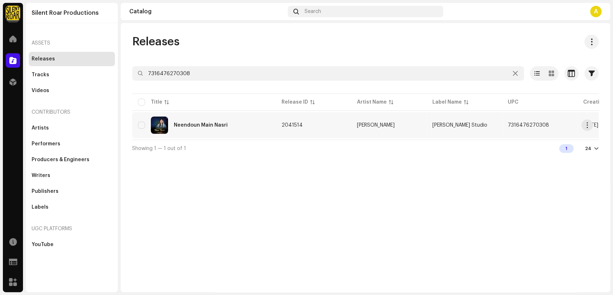
click at [230, 127] on div "Neendoun Main Nasri" at bounding box center [204, 124] width 132 height 17
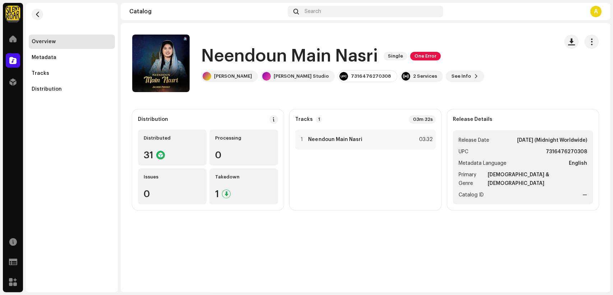
click at [374, 57] on h1 "Neendoun Main Nasri" at bounding box center [289, 56] width 177 height 23
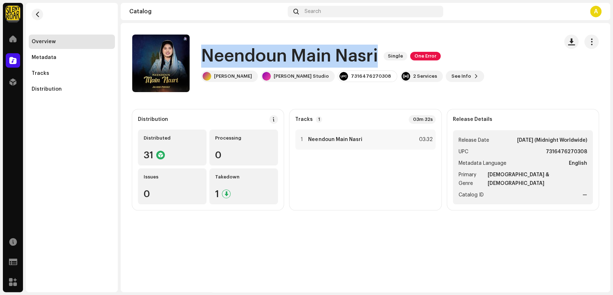
click at [374, 57] on h1 "Neendoun Main Nasri" at bounding box center [289, 56] width 177 height 23
click at [591, 45] on span "button" at bounding box center [592, 42] width 7 height 6
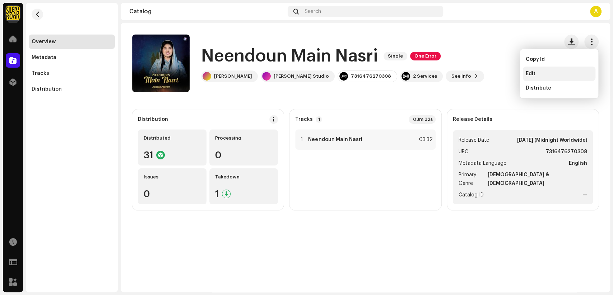
click at [554, 67] on div "Edit" at bounding box center [559, 73] width 73 height 14
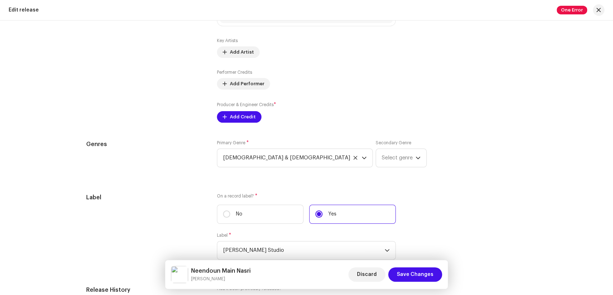
scroll to position [719, 0]
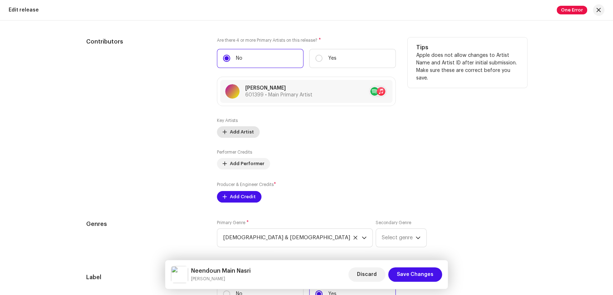
click at [235, 128] on span "Add Artist" at bounding box center [242, 132] width 24 height 14
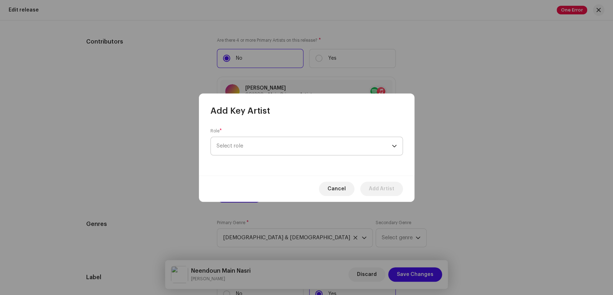
click at [296, 142] on span "Select role" at bounding box center [304, 146] width 175 height 18
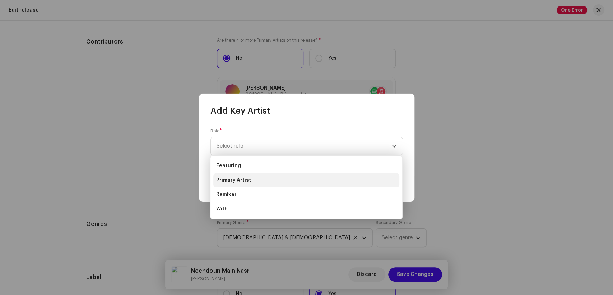
click at [254, 187] on li "Primary Artist" at bounding box center [306, 180] width 186 height 14
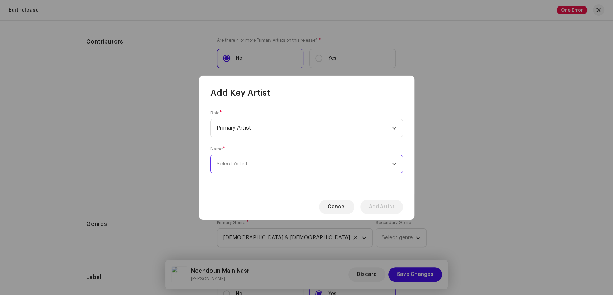
click at [289, 163] on span "Select Artist" at bounding box center [304, 164] width 175 height 18
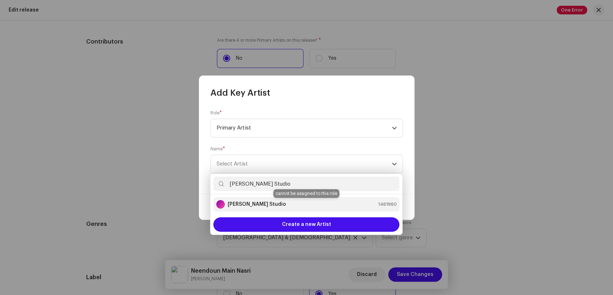
type input "[PERSON_NAME] Studio"
click at [271, 201] on div "[PERSON_NAME] Studio 1461960" at bounding box center [306, 204] width 180 height 9
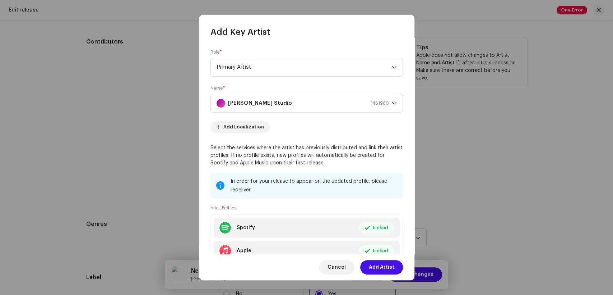
drag, startPoint x: 378, startPoint y: 271, endPoint x: 284, endPoint y: 167, distance: 139.4
click at [377, 270] on span "Add Artist" at bounding box center [382, 267] width 26 height 14
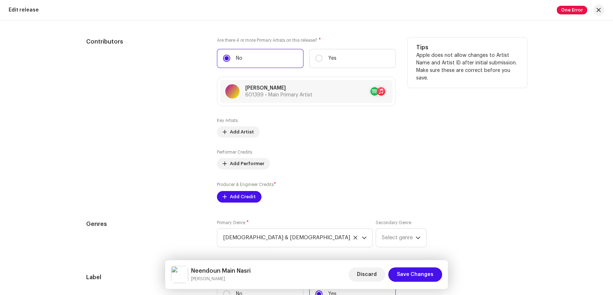
scroll to position [798, 0]
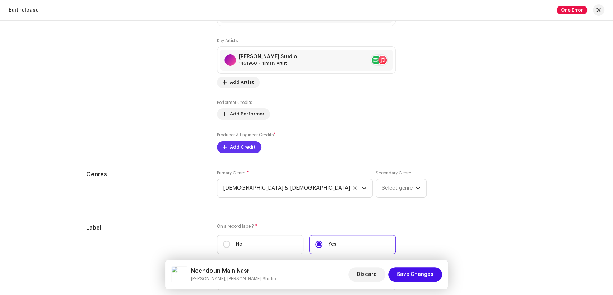
click at [247, 150] on span "Add Credit" at bounding box center [243, 147] width 26 height 14
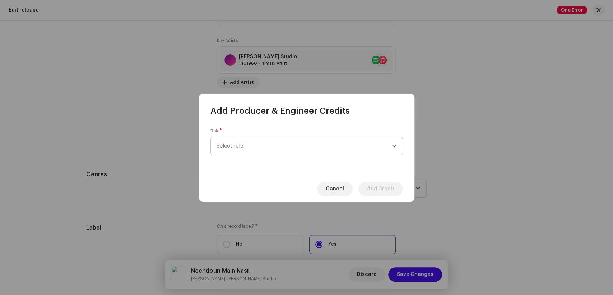
click at [296, 146] on span "Select role" at bounding box center [304, 146] width 175 height 18
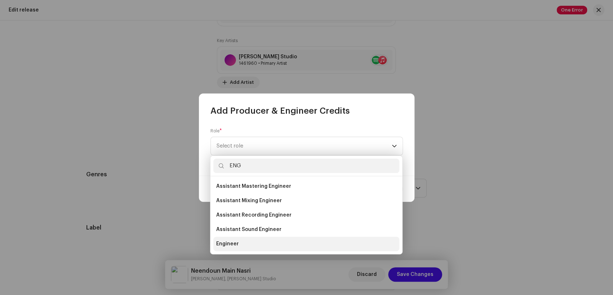
type input "ENG"
click at [251, 245] on li "Engineer" at bounding box center [306, 243] width 186 height 14
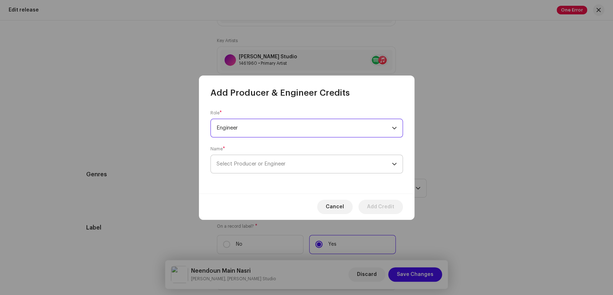
click at [308, 157] on span "Select Producer or Engineer" at bounding box center [304, 164] width 175 height 18
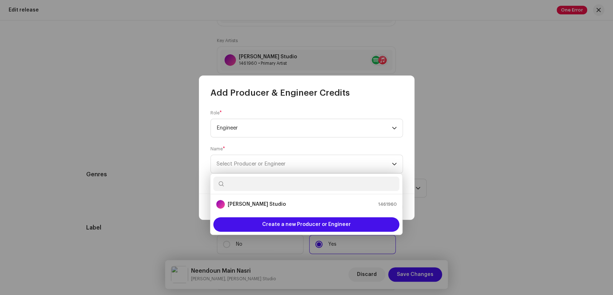
click at [247, 192] on div at bounding box center [307, 184] width 192 height 20
click at [247, 203] on strong "[PERSON_NAME] Studio" at bounding box center [257, 204] width 58 height 7
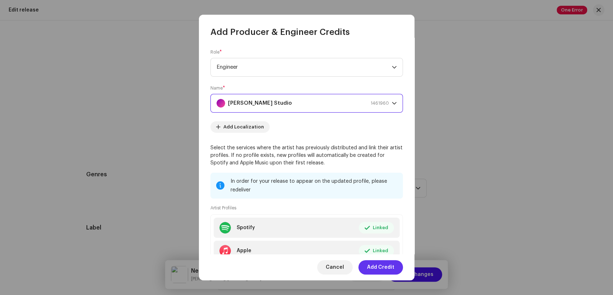
click at [385, 263] on span "Add Credit" at bounding box center [380, 267] width 27 height 14
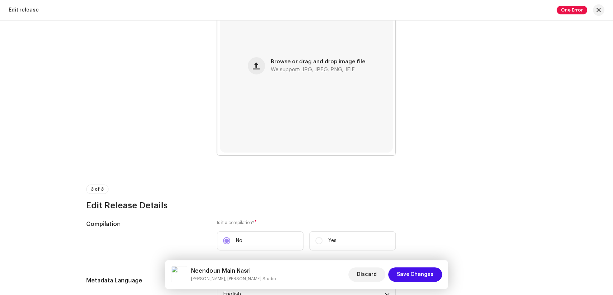
scroll to position [40, 0]
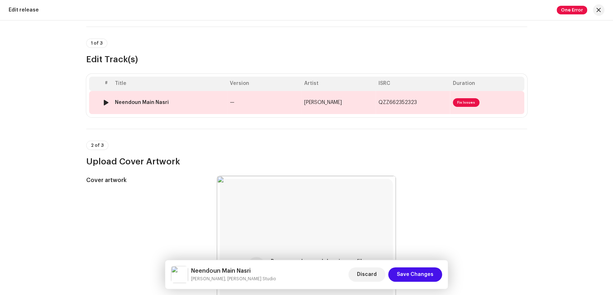
click at [163, 103] on div "Neendoun Main Nasri" at bounding box center [142, 103] width 54 height 6
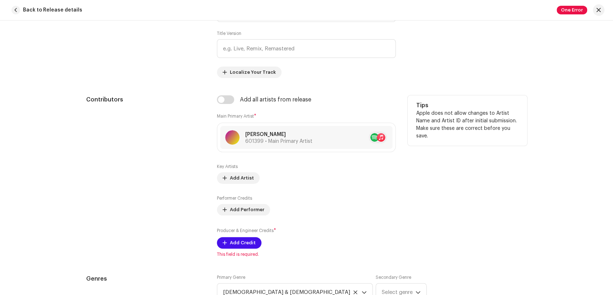
scroll to position [399, 0]
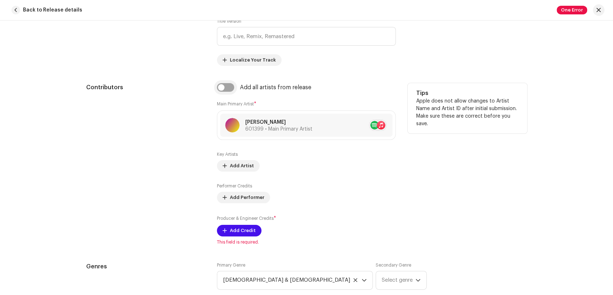
click at [224, 86] on input "checkbox" at bounding box center [225, 87] width 17 height 9
checkbox input "true"
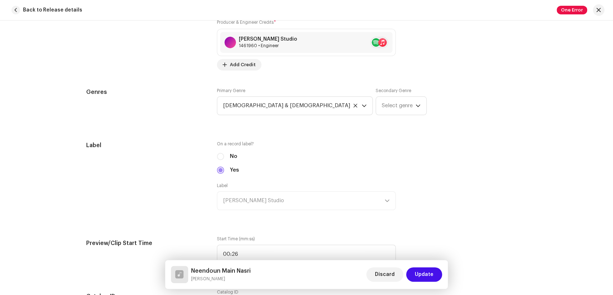
scroll to position [798, 0]
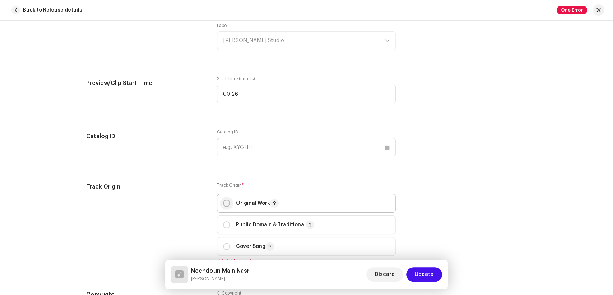
drag, startPoint x: 227, startPoint y: 203, endPoint x: 218, endPoint y: 204, distance: 8.3
click at [226, 203] on input "radio" at bounding box center [226, 202] width 7 height 7
radio input "true"
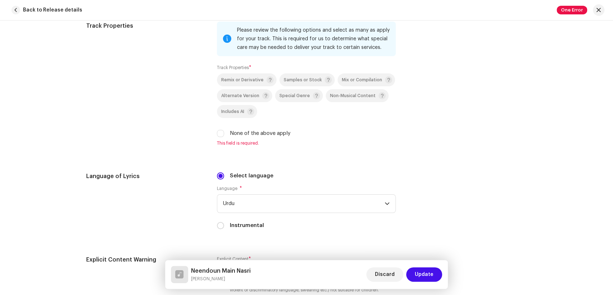
scroll to position [1118, 0]
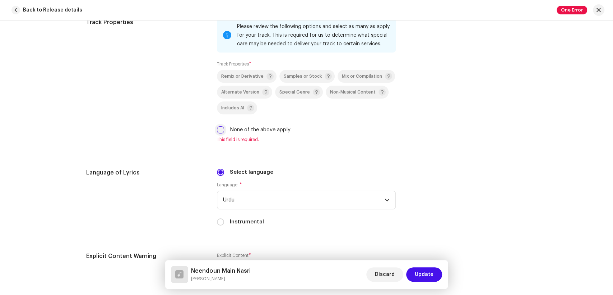
drag, startPoint x: 218, startPoint y: 132, endPoint x: 196, endPoint y: 149, distance: 28.5
click at [218, 132] on input "None of the above apply" at bounding box center [220, 129] width 7 height 7
checkbox input "true"
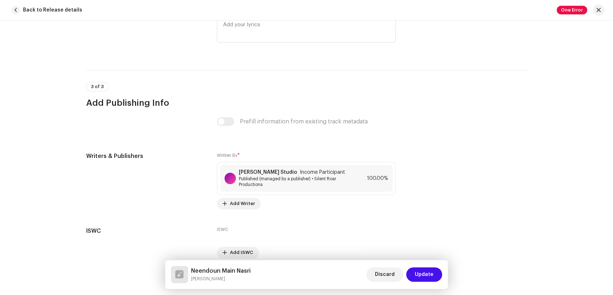
scroll to position [1478, 0]
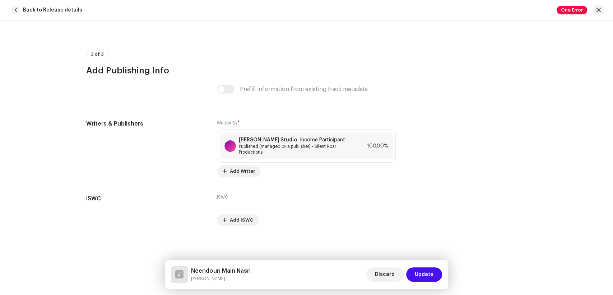
drag, startPoint x: 238, startPoint y: 281, endPoint x: 185, endPoint y: 271, distance: 54.1
click at [185, 271] on div "Neendoun Main Nasri Juliana Pervaiz" at bounding box center [211, 274] width 80 height 17
click at [232, 150] on div at bounding box center [230, 145] width 11 height 11
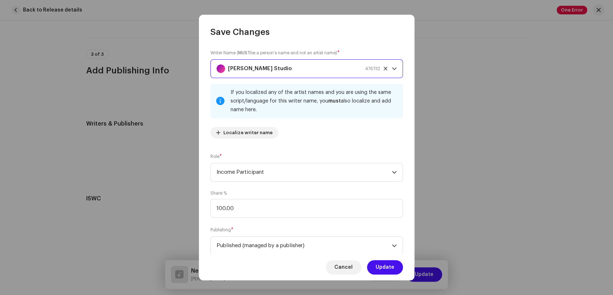
click at [287, 70] on div "[PERSON_NAME] Studio 476732" at bounding box center [299, 69] width 164 height 18
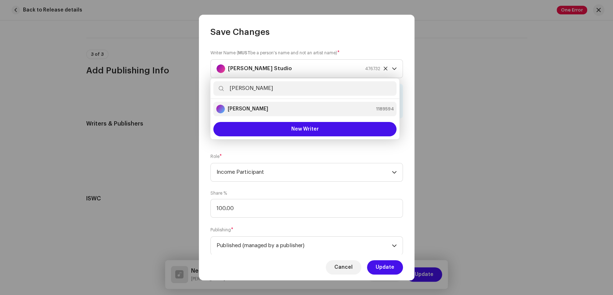
type input "Asif Boaz"
click at [232, 109] on strong "Asif Boaz" at bounding box center [248, 108] width 41 height 7
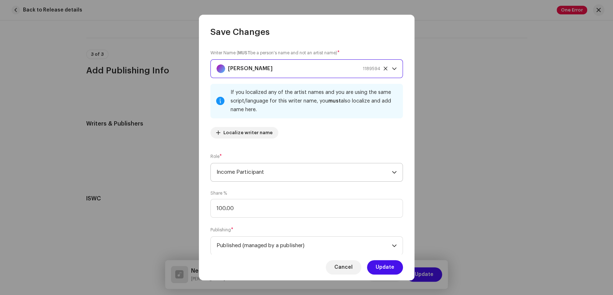
click at [319, 167] on span "Income Participant" at bounding box center [304, 172] width 175 height 18
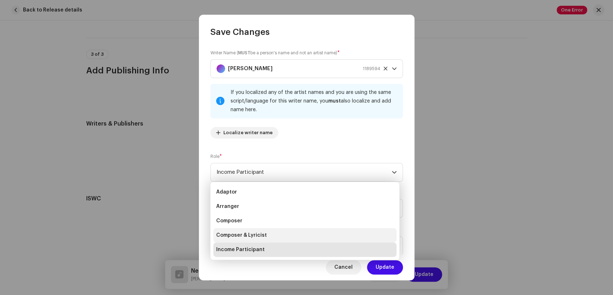
click at [284, 231] on li "Composer & Lyricist" at bounding box center [304, 235] width 183 height 14
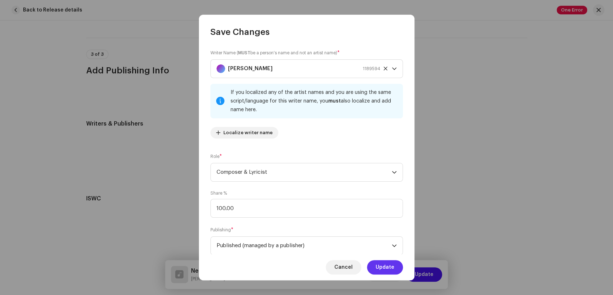
drag, startPoint x: 388, startPoint y: 271, endPoint x: 418, endPoint y: 273, distance: 30.2
click at [388, 271] on span "Update" at bounding box center [385, 267] width 19 height 14
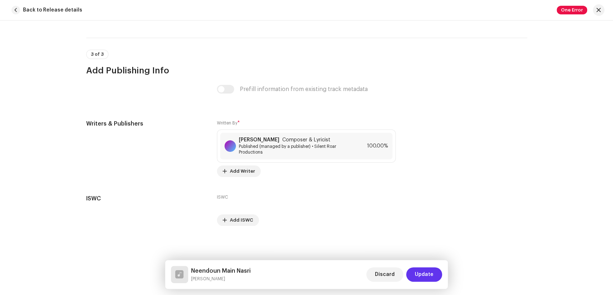
click at [418, 275] on span "Update" at bounding box center [424, 274] width 19 height 14
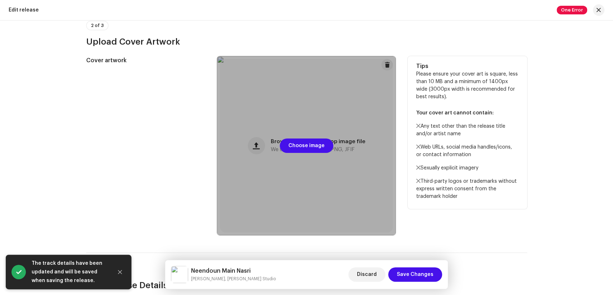
scroll to position [199, 0]
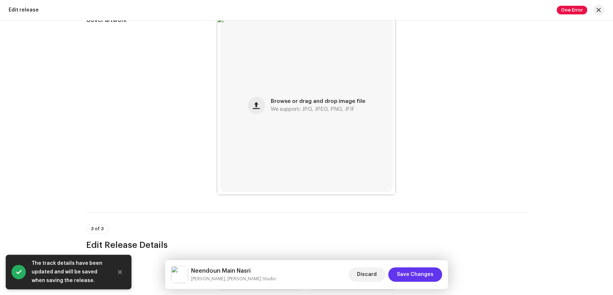
click at [412, 272] on span "Save Changes" at bounding box center [415, 274] width 37 height 14
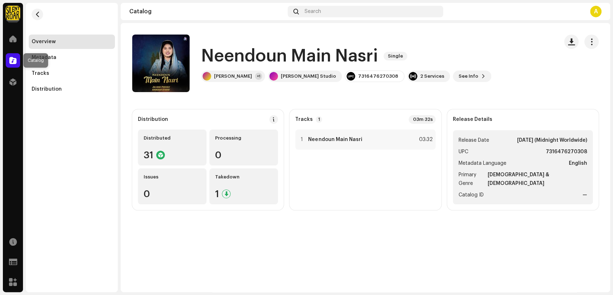
click at [11, 67] on div at bounding box center [13, 60] width 14 height 14
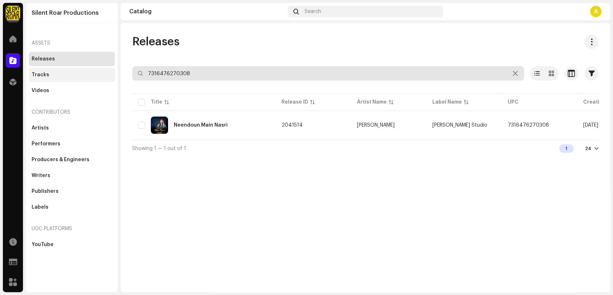
drag, startPoint x: 201, startPoint y: 70, endPoint x: 112, endPoint y: 78, distance: 89.9
click at [112, 78] on div "Silent Roar Productions Home Catalog Distribution Resources Support Forms Marke…" at bounding box center [306, 147] width 613 height 295
paste input "254"
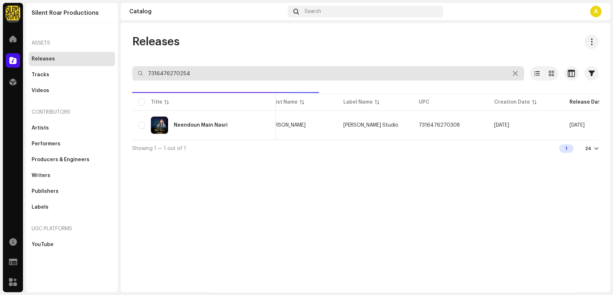
scroll to position [0, 130]
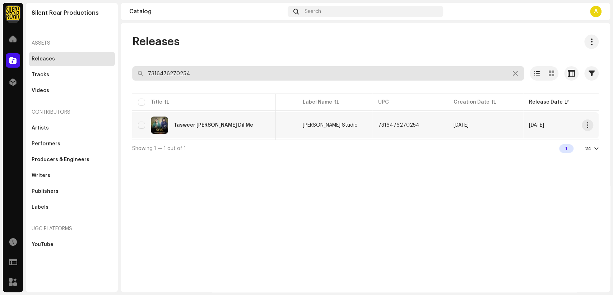
type input "7316476270254"
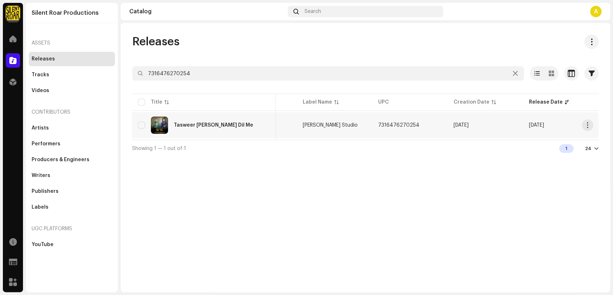
click at [211, 123] on div "Tasweer Teri Dil Me" at bounding box center [213, 125] width 79 height 5
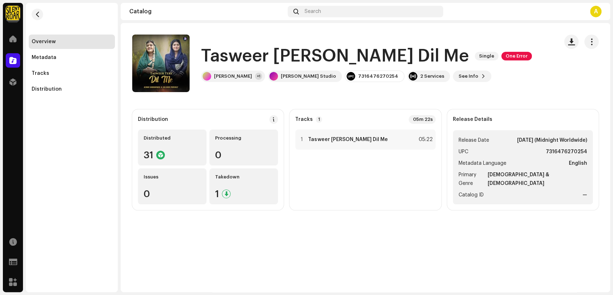
click at [593, 47] on button "button" at bounding box center [592, 41] width 14 height 14
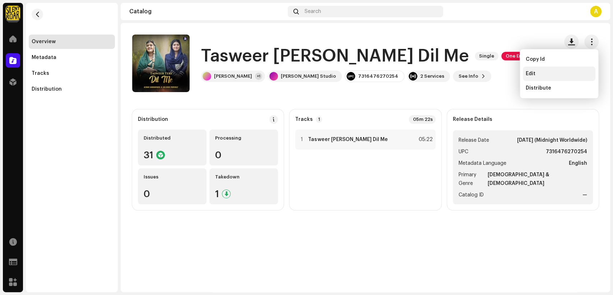
click at [535, 75] on span "Edit" at bounding box center [531, 74] width 10 height 6
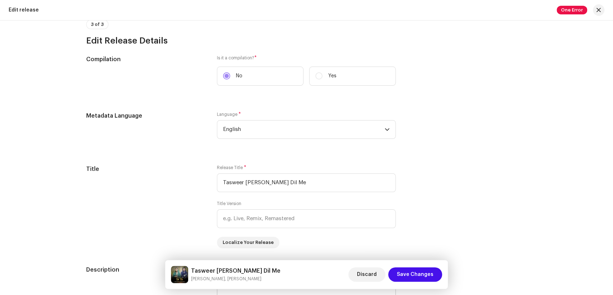
scroll to position [399, 0]
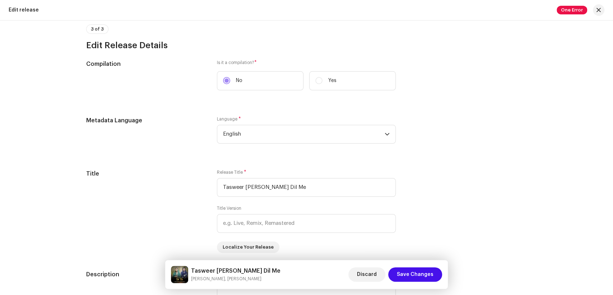
click at [244, 273] on h5 "Tasweer Teri Dil Me" at bounding box center [235, 270] width 89 height 9
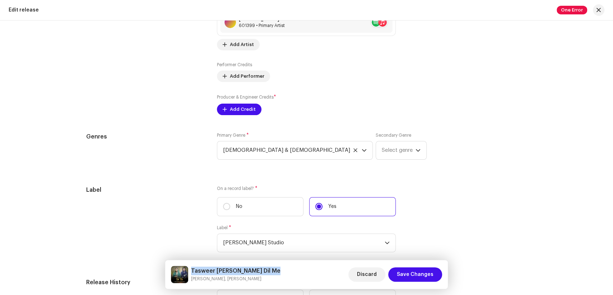
scroll to position [838, 0]
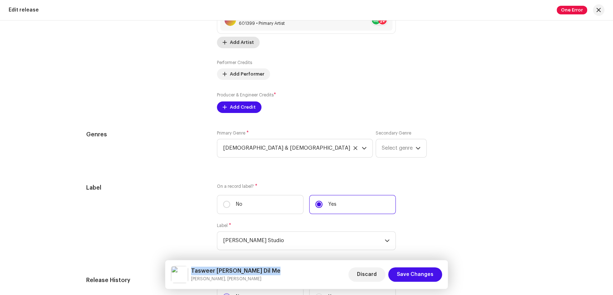
click at [239, 43] on span "Add Artist" at bounding box center [242, 42] width 24 height 14
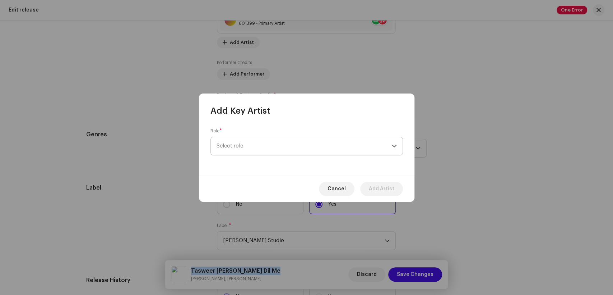
click at [287, 142] on span "Select role" at bounding box center [304, 146] width 175 height 18
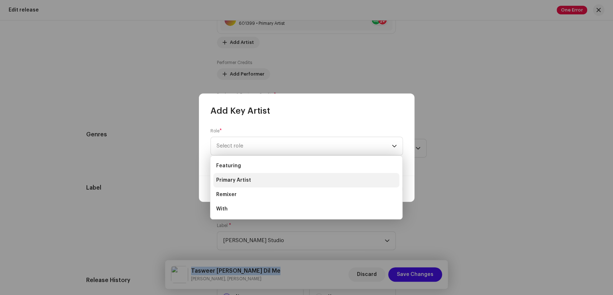
click at [276, 181] on li "Primary Artist" at bounding box center [306, 180] width 186 height 14
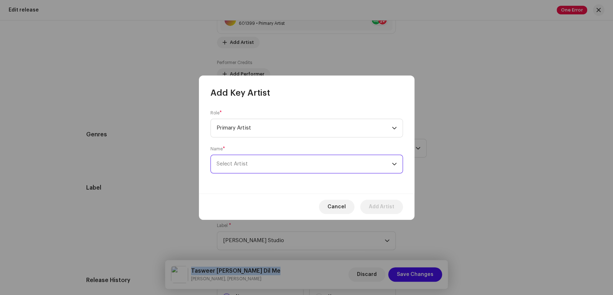
click at [306, 159] on span "Select Artist" at bounding box center [304, 164] width 175 height 18
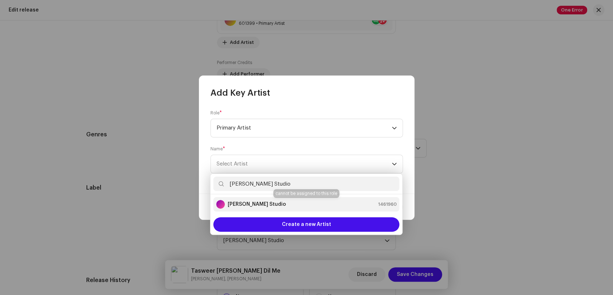
type input "[PERSON_NAME] Studio"
click at [271, 200] on div "[PERSON_NAME] Studio 1461960" at bounding box center [306, 204] width 180 height 9
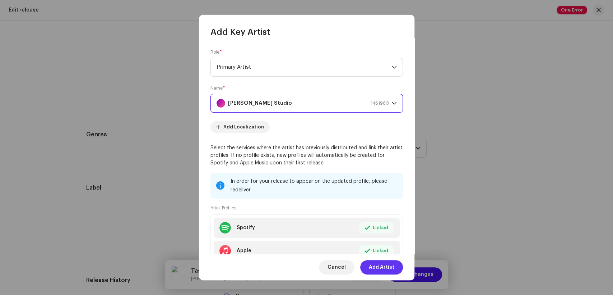
click at [381, 268] on span "Add Artist" at bounding box center [382, 267] width 26 height 14
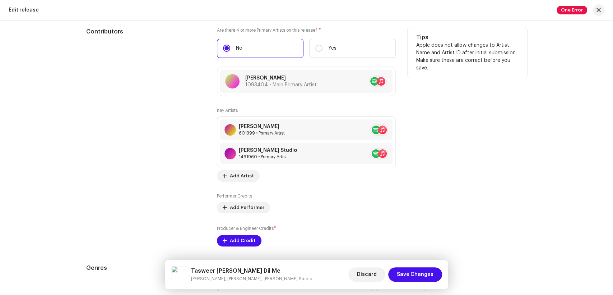
scroll to position [868, 0]
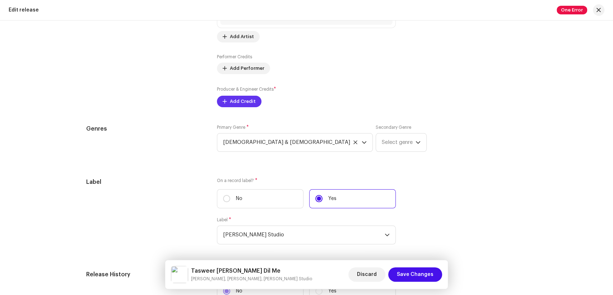
click at [230, 99] on span "Add Credit" at bounding box center [243, 101] width 26 height 14
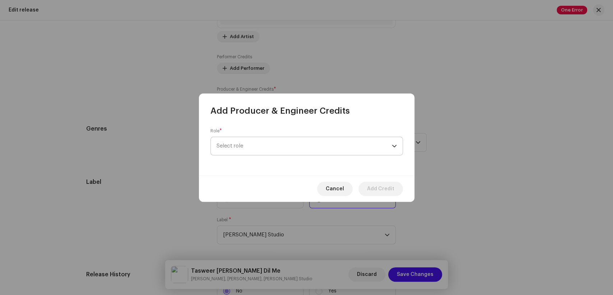
click at [298, 147] on span "Select role" at bounding box center [304, 146] width 175 height 18
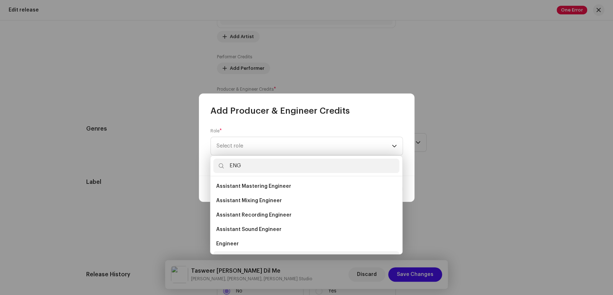
scroll to position [11, 0]
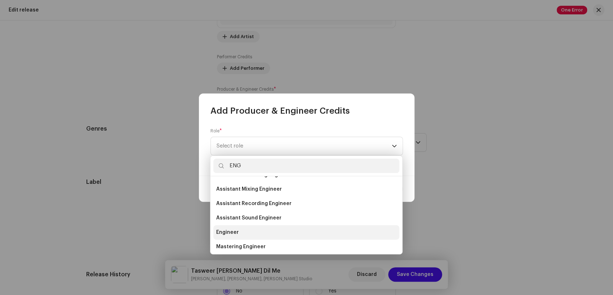
type input "ENG"
click at [245, 228] on li "Engineer" at bounding box center [306, 232] width 186 height 14
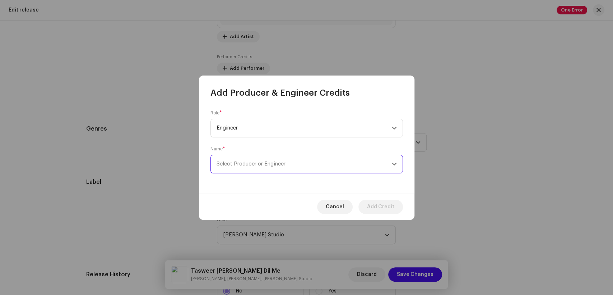
click at [301, 167] on span "Select Producer or Engineer" at bounding box center [304, 164] width 175 height 18
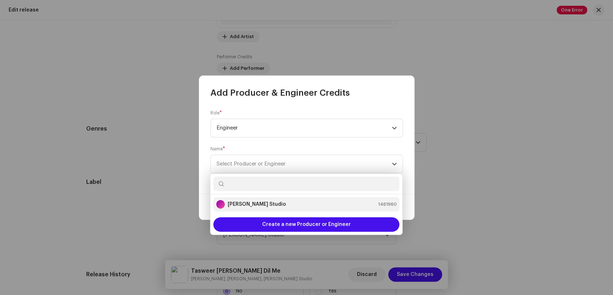
click at [264, 204] on strong "[PERSON_NAME] Studio" at bounding box center [257, 204] width 58 height 7
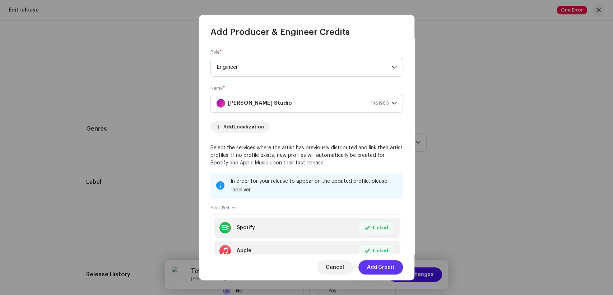
click at [384, 267] on span "Add Credit" at bounding box center [380, 267] width 27 height 14
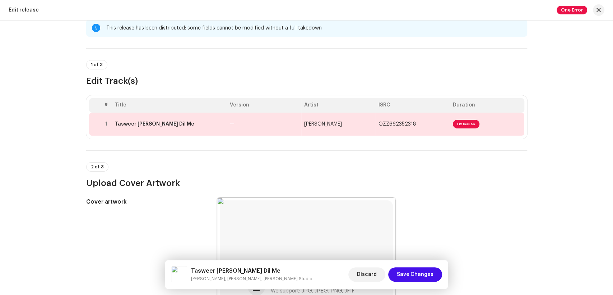
scroll to position [0, 0]
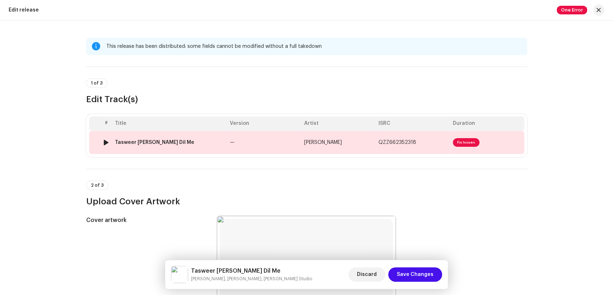
click at [166, 135] on td "Tasweer Teri Dil Me" at bounding box center [169, 142] width 115 height 23
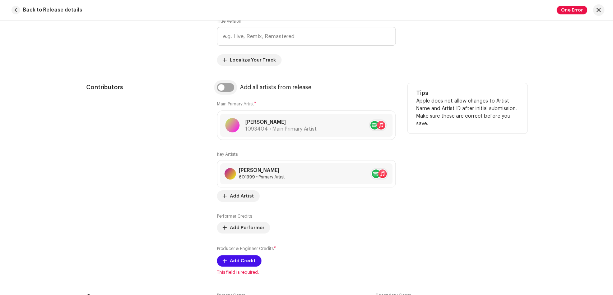
click at [221, 89] on input "checkbox" at bounding box center [225, 87] width 17 height 9
checkbox input "true"
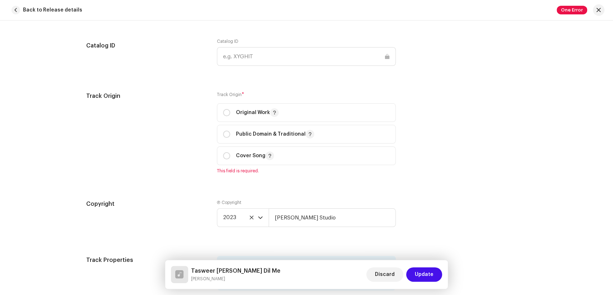
scroll to position [918, 0]
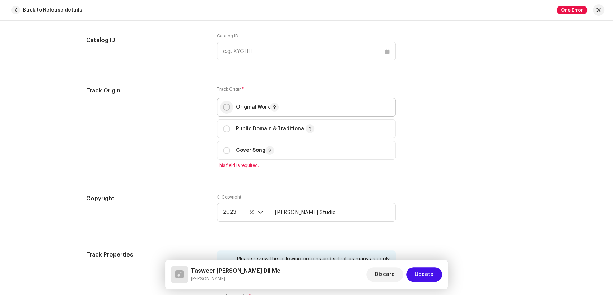
click at [224, 108] on input "radio" at bounding box center [226, 106] width 7 height 7
radio input "true"
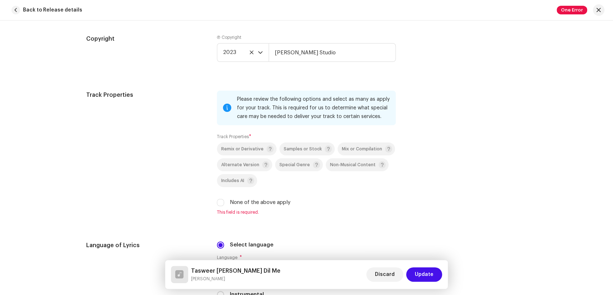
scroll to position [1238, 0]
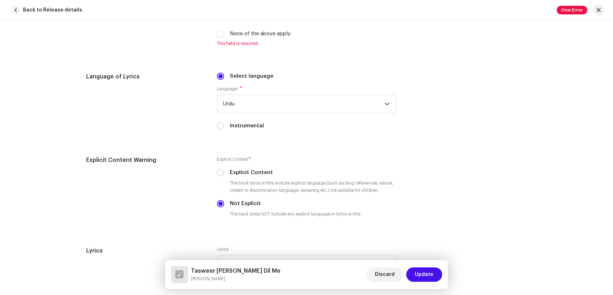
drag, startPoint x: 217, startPoint y: 32, endPoint x: 216, endPoint y: 53, distance: 21.6
click at [217, 33] on div "Remix or Derivative Samples or Stock Mix or Compilation Alternate Version Speci…" at bounding box center [306, 6] width 179 height 64
click at [218, 32] on div "None of the above apply" at bounding box center [306, 34] width 179 height 8
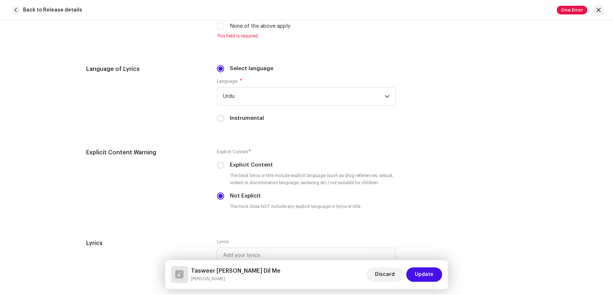
scroll to position [1231, 0]
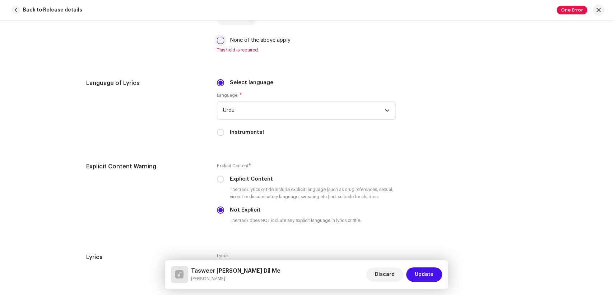
click at [218, 42] on input "None of the above apply" at bounding box center [220, 40] width 7 height 7
checkbox input "true"
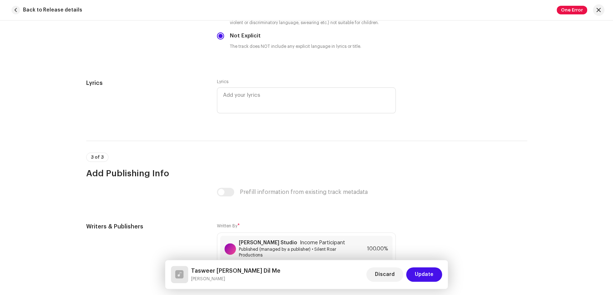
scroll to position [1502, 0]
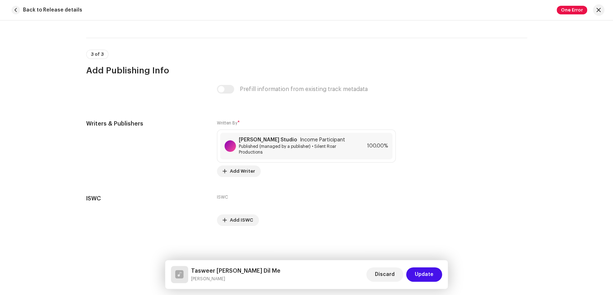
drag, startPoint x: 232, startPoint y: 279, endPoint x: 188, endPoint y: 278, distance: 44.2
click at [188, 278] on div "Tasweer Teri Dil Me Kiran Sabharwal" at bounding box center [226, 274] width 110 height 17
click at [285, 154] on span "Published (managed by a publisher) • Silent Roar Productions" at bounding box center [295, 148] width 112 height 11
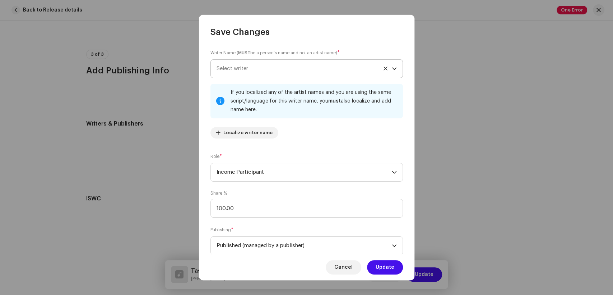
click at [288, 68] on span "Select writer" at bounding box center [304, 69] width 175 height 18
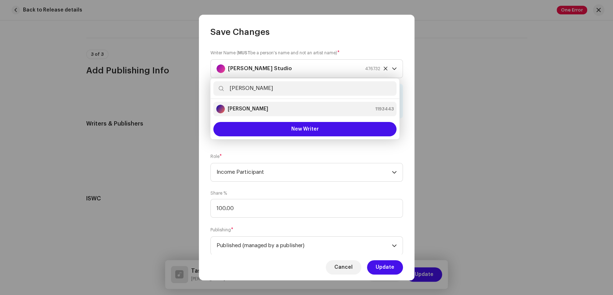
type input "Pervaiz Feroz"
click at [239, 110] on strong "Pervaiz Feroz" at bounding box center [248, 108] width 41 height 7
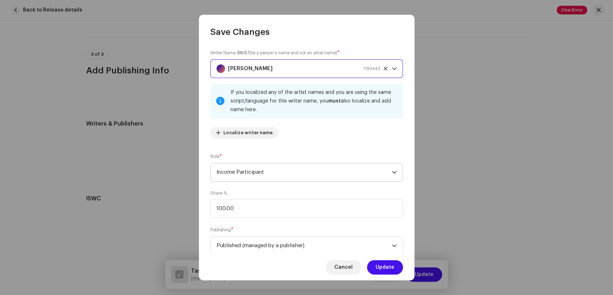
click at [263, 170] on span "Income Participant" at bounding box center [304, 172] width 175 height 18
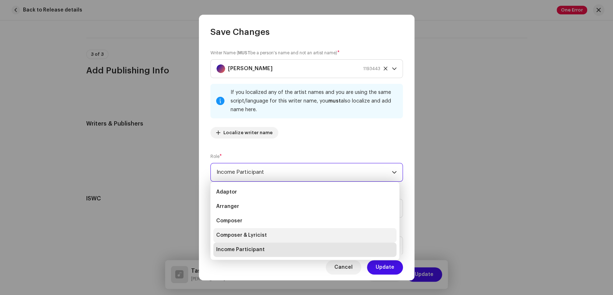
click at [243, 233] on span "Composer & Lyricist" at bounding box center [241, 234] width 51 height 7
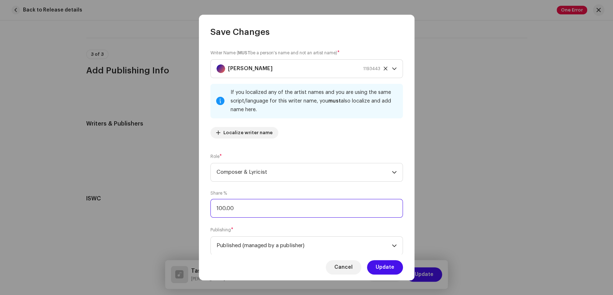
click at [220, 210] on input "100.00" at bounding box center [307, 208] width 193 height 19
type input "75.00"
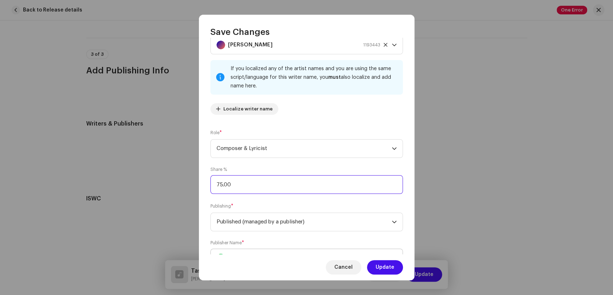
scroll to position [57, 0]
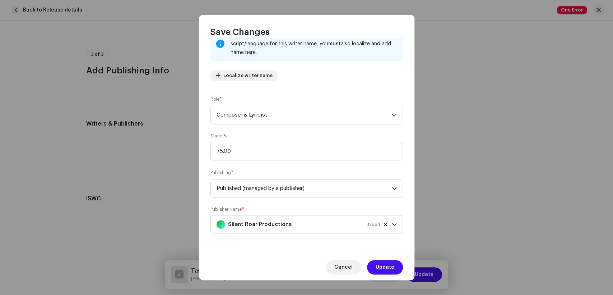
click at [396, 268] on button "Update" at bounding box center [385, 267] width 36 height 14
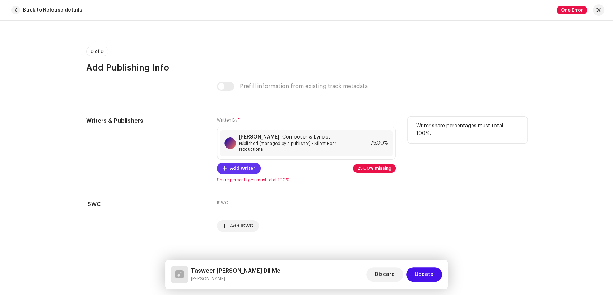
click at [239, 174] on span "Add Writer" at bounding box center [242, 168] width 25 height 14
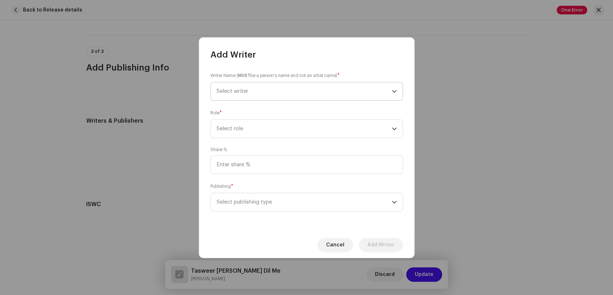
click at [271, 88] on span "Select writer" at bounding box center [304, 91] width 175 height 18
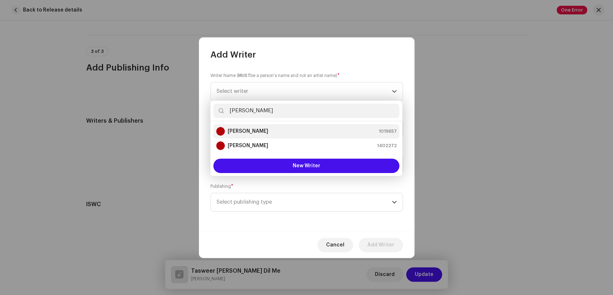
type input "Fahad Khan"
click at [245, 134] on strong "Fahad Khan" at bounding box center [248, 131] width 41 height 7
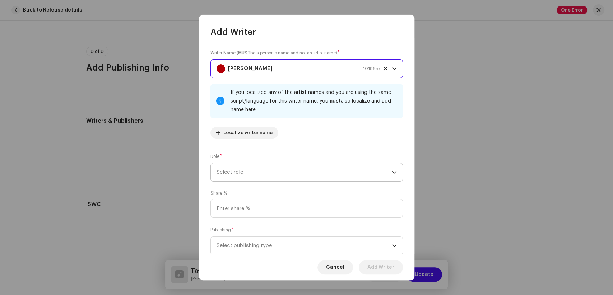
click at [290, 176] on span "Select role" at bounding box center [304, 172] width 175 height 18
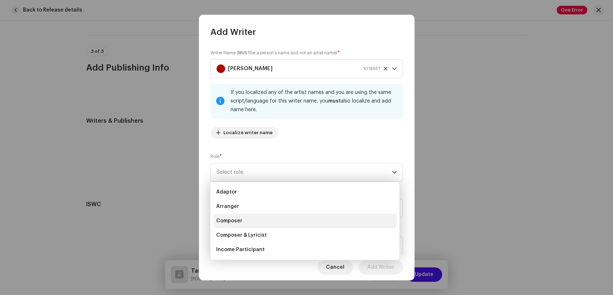
click at [263, 217] on li "Composer" at bounding box center [304, 220] width 183 height 14
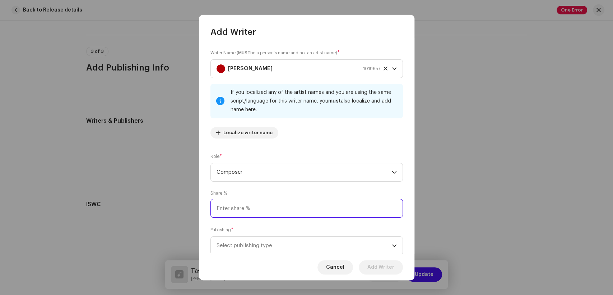
click at [237, 212] on input at bounding box center [307, 208] width 193 height 19
type input "25.00"
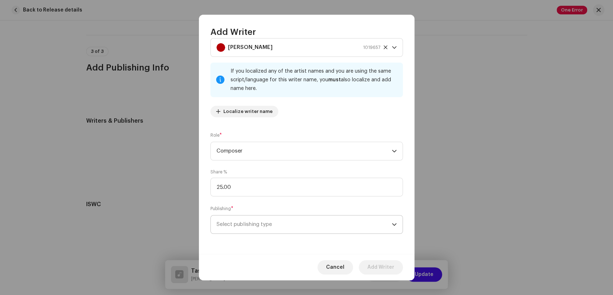
click at [278, 221] on span "Select publishing type" at bounding box center [304, 224] width 175 height 18
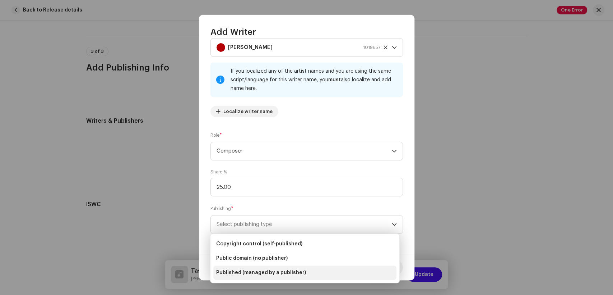
click at [266, 272] on span "Published (managed by a publisher)" at bounding box center [261, 272] width 90 height 7
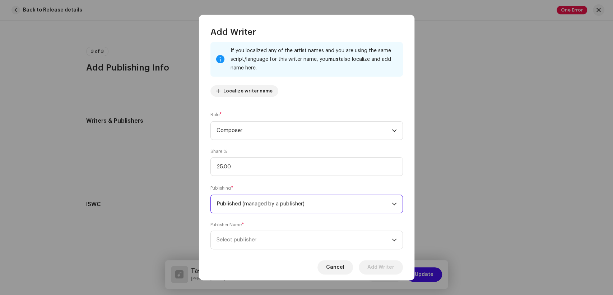
scroll to position [57, 0]
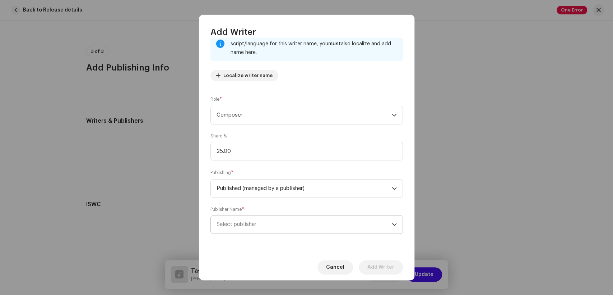
click at [287, 217] on span "Select publisher" at bounding box center [304, 224] width 175 height 18
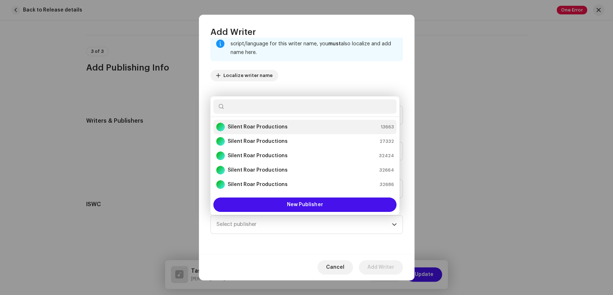
click at [283, 124] on strong "Silent Roar Productions" at bounding box center [258, 126] width 60 height 7
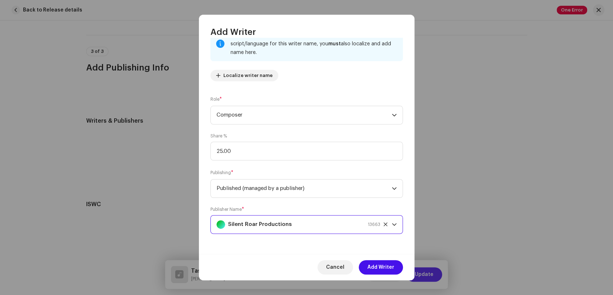
drag, startPoint x: 391, startPoint y: 270, endPoint x: 415, endPoint y: 271, distance: 23.7
click at [392, 270] on span "Add Writer" at bounding box center [381, 267] width 27 height 14
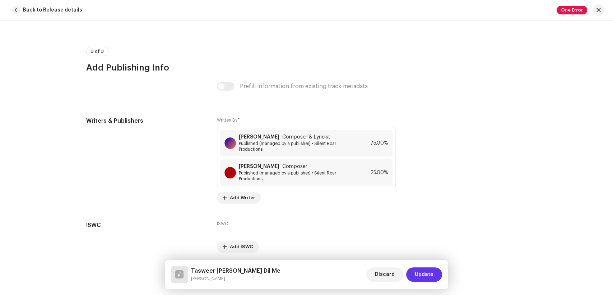
click at [423, 271] on span "Update" at bounding box center [424, 274] width 19 height 14
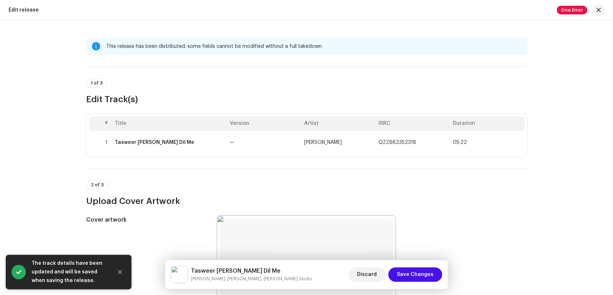
click at [423, 271] on span "Save Changes" at bounding box center [415, 274] width 37 height 14
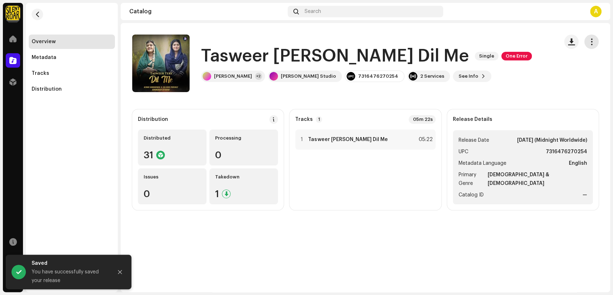
click at [589, 43] on span "button" at bounding box center [592, 42] width 7 height 6
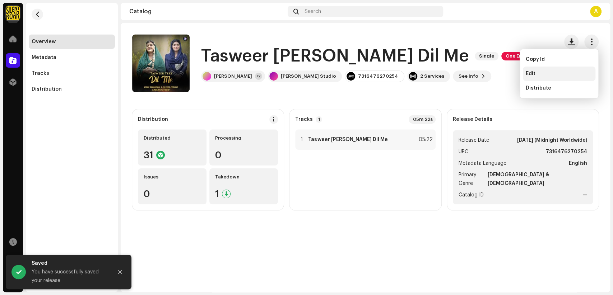
click at [547, 73] on div "Edit" at bounding box center [559, 74] width 67 height 6
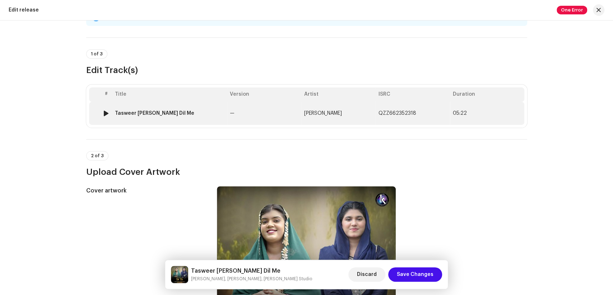
scroll to position [19, 0]
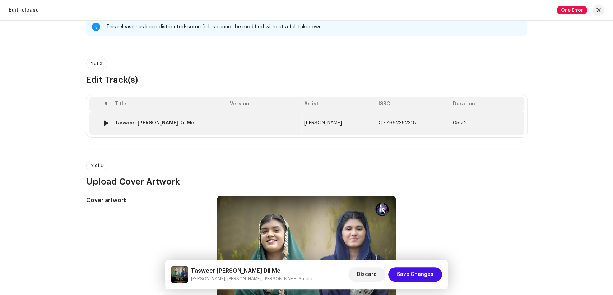
click at [181, 126] on td "Tasweer Teri Dil Me" at bounding box center [169, 122] width 115 height 23
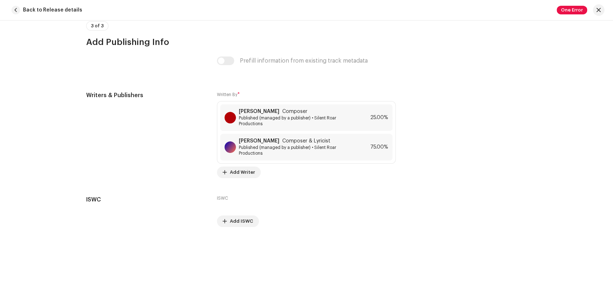
scroll to position [1518, 0]
click at [600, 9] on span "button" at bounding box center [599, 10] width 4 height 6
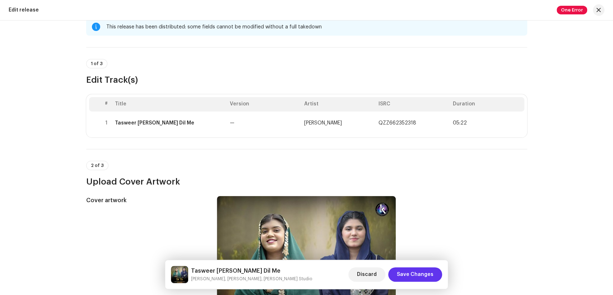
click at [418, 274] on span "Save Changes" at bounding box center [415, 274] width 37 height 14
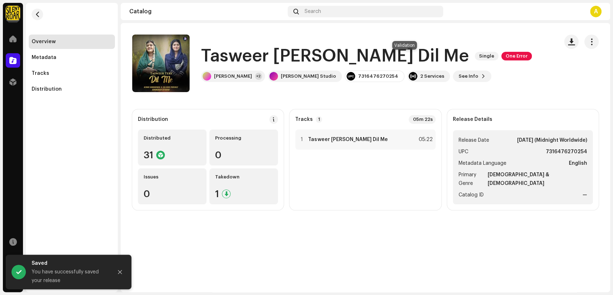
click at [502, 56] on span "One Error" at bounding box center [517, 56] width 31 height 9
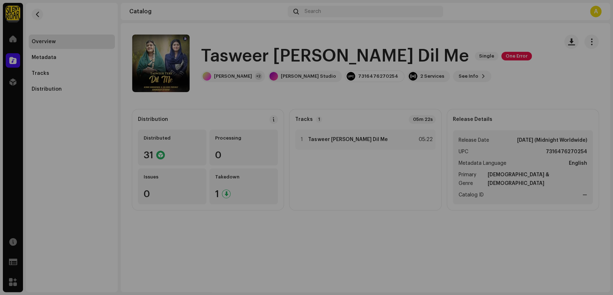
click at [548, 69] on div "Validation Errors Address the following issues before you can distribute. Track…" at bounding box center [306, 147] width 613 height 295
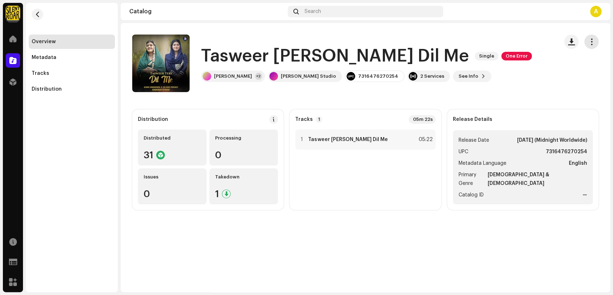
click at [590, 42] on span "button" at bounding box center [592, 42] width 7 height 6
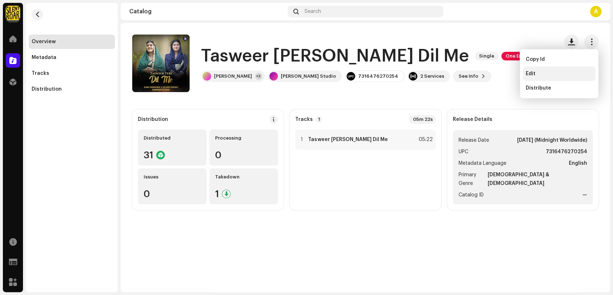
click at [536, 74] on div "Edit" at bounding box center [559, 74] width 67 height 6
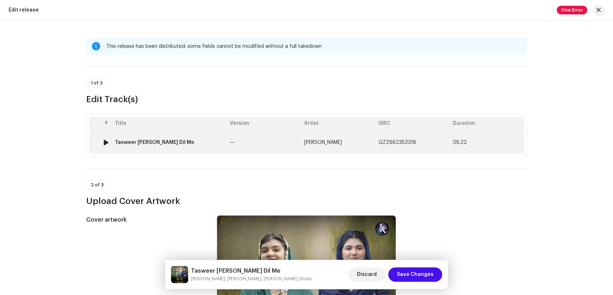
click at [195, 133] on td "Tasweer Teri Dil Me" at bounding box center [169, 142] width 115 height 23
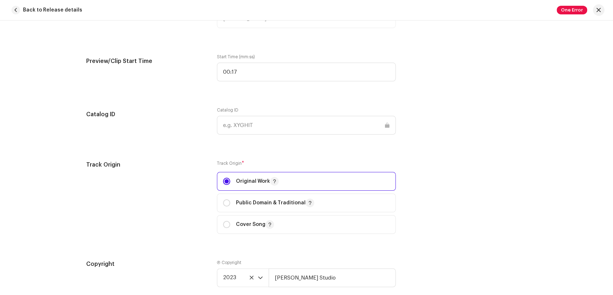
scroll to position [838, 0]
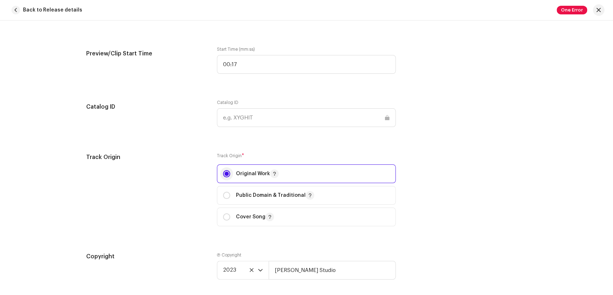
click at [224, 175] on input "radio" at bounding box center [226, 173] width 7 height 7
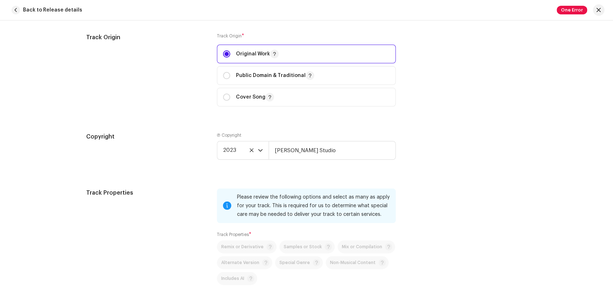
scroll to position [918, 0]
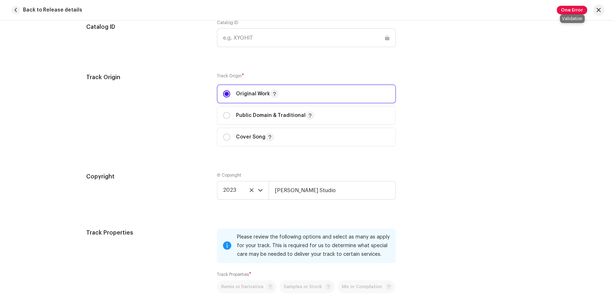
click at [561, 6] on span "One Error" at bounding box center [572, 10] width 31 height 9
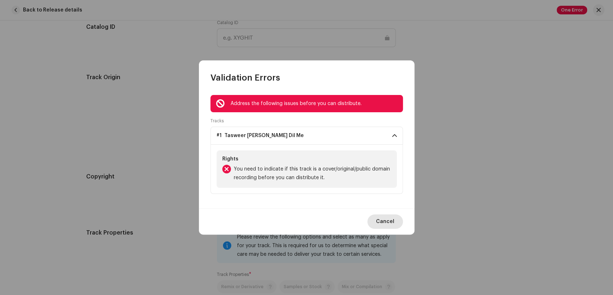
click at [388, 222] on span "Cancel" at bounding box center [385, 221] width 18 height 14
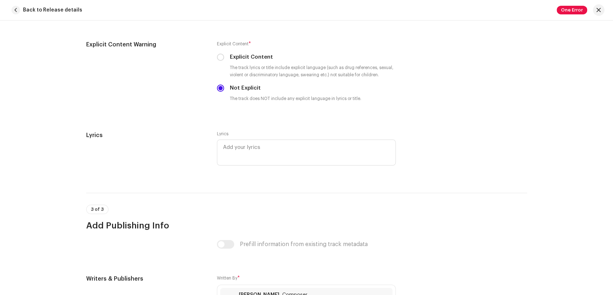
scroll to position [1317, 0]
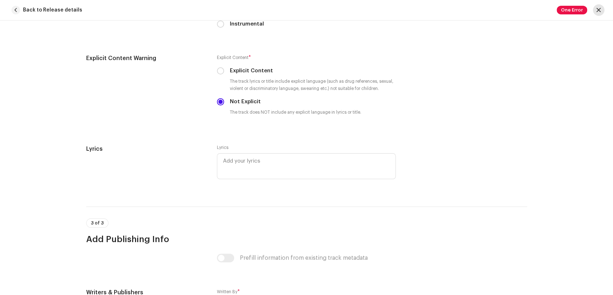
click at [599, 9] on span "button" at bounding box center [599, 10] width 4 height 6
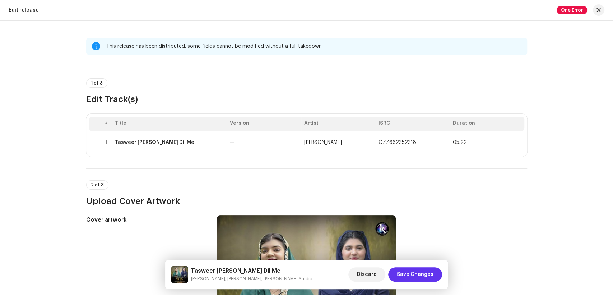
click at [402, 273] on span "Save Changes" at bounding box center [415, 274] width 37 height 14
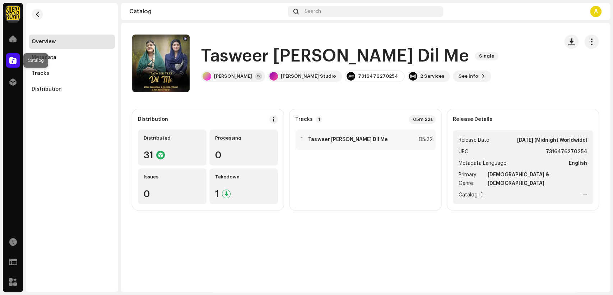
click at [9, 61] on div at bounding box center [13, 60] width 14 height 14
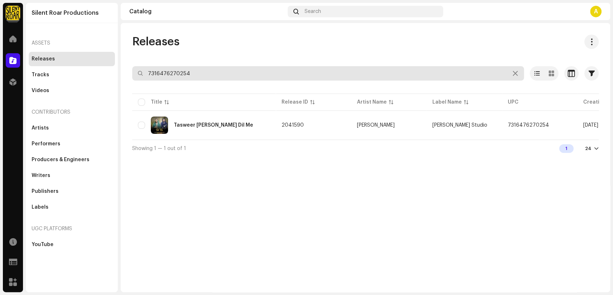
drag, startPoint x: 204, startPoint y: 68, endPoint x: 130, endPoint y: 74, distance: 74.3
click at [130, 74] on div "Releases 7316476270254 Selected 0 Select all 1 Options Filters Distribution sta…" at bounding box center [366, 95] width 490 height 122
paste input "09"
type input "7316476270094"
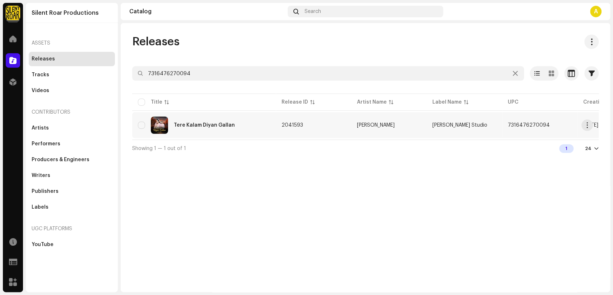
click at [213, 133] on div "Tere Kalam Diyan Gallan" at bounding box center [204, 124] width 132 height 17
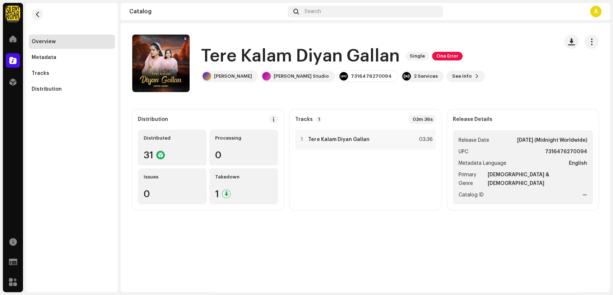
click at [399, 58] on div "Tere Kalam Diyan Gallan Single One Error" at bounding box center [343, 56] width 284 height 23
click at [397, 58] on h1 "Tere Kalam Diyan Gallan" at bounding box center [300, 56] width 199 height 23
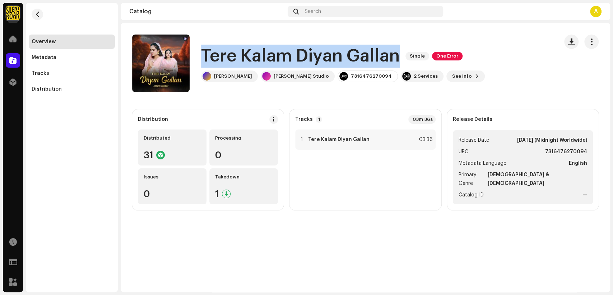
click at [397, 58] on h1 "Tere Kalam Diyan Gallan" at bounding box center [300, 56] width 199 height 23
click at [588, 38] on button "button" at bounding box center [592, 41] width 14 height 14
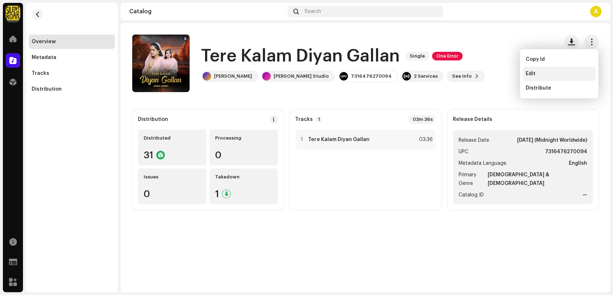
click at [534, 75] on span "Edit" at bounding box center [531, 74] width 10 height 6
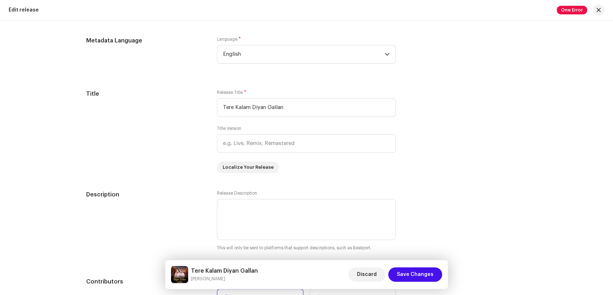
scroll to position [639, 0]
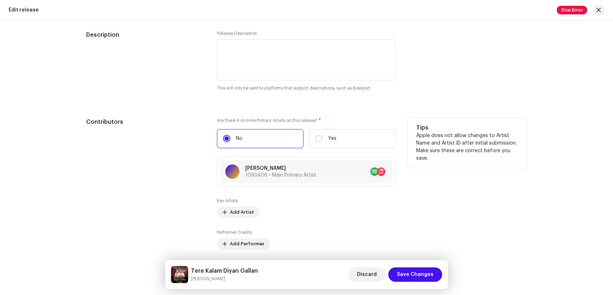
click at [236, 218] on div "Key Artists Add Artist Performer Credits Add Performer Producer & Engineer Cred…" at bounding box center [306, 240] width 179 height 85
click at [244, 220] on div "Key Artists Add Artist Performer Credits Add Performer Producer & Engineer Cred…" at bounding box center [306, 240] width 179 height 85
click at [244, 214] on span "Add Artist" at bounding box center [242, 212] width 24 height 14
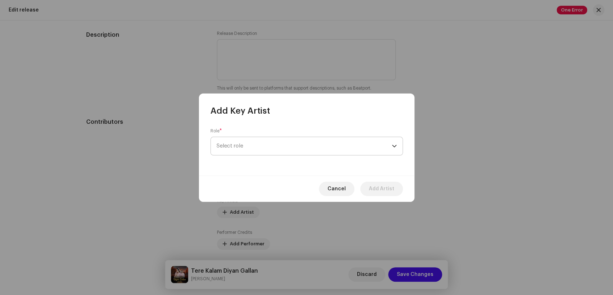
click at [307, 155] on div "Role * Select role" at bounding box center [307, 141] width 193 height 27
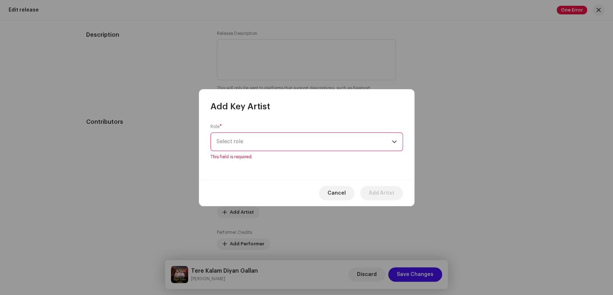
click at [294, 146] on span "Select role" at bounding box center [304, 142] width 175 height 18
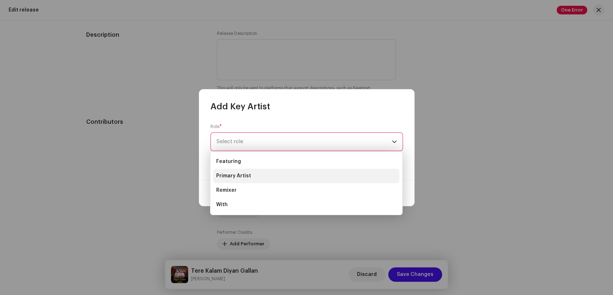
click at [281, 175] on li "Primary Artist" at bounding box center [306, 176] width 186 height 14
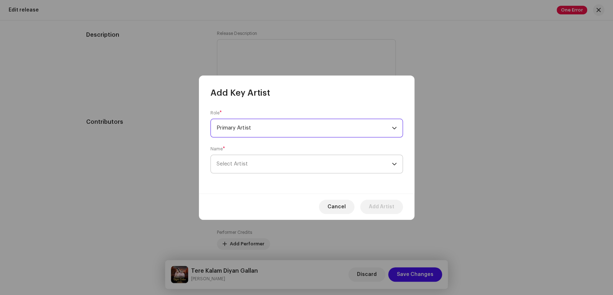
click at [300, 170] on span "Select Artist" at bounding box center [304, 164] width 175 height 18
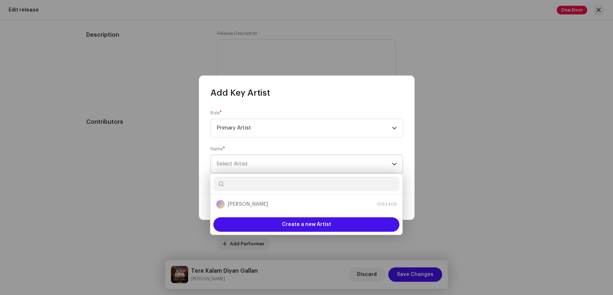
type input "[PERSON_NAME] Studio"
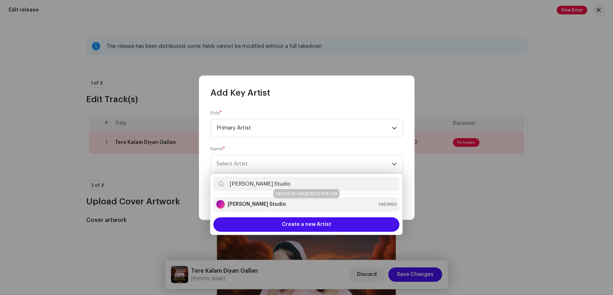
scroll to position [639, 0]
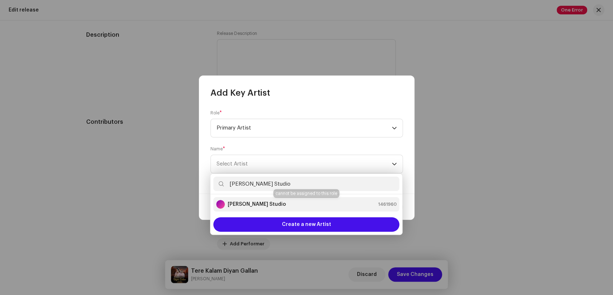
type input "[PERSON_NAME] Studio"
click at [270, 200] on div "[PERSON_NAME] Studio 1461960" at bounding box center [306, 204] width 180 height 9
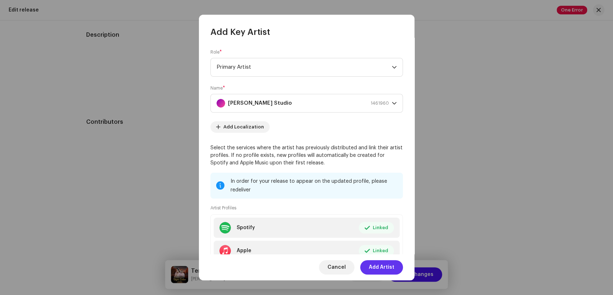
click at [382, 267] on span "Add Artist" at bounding box center [382, 267] width 26 height 14
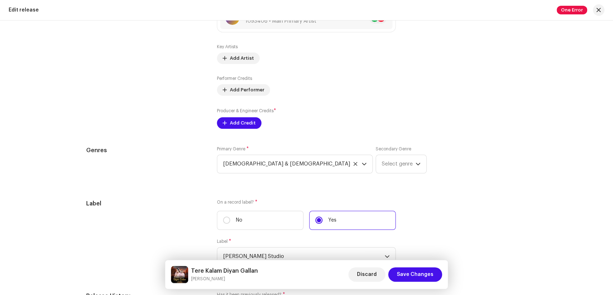
scroll to position [798, 0]
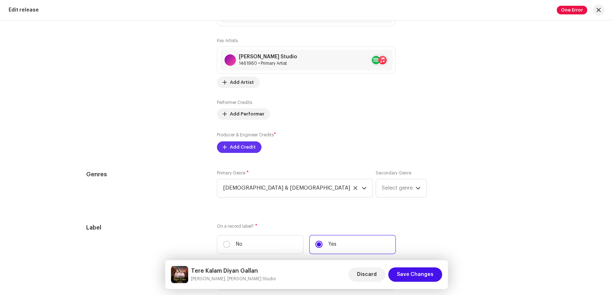
click at [225, 122] on div "Key Artists [PERSON_NAME] Studio 1461960 • Primary Artist No selected item Add …" at bounding box center [306, 95] width 179 height 115
click at [224, 152] on button "Add Credit" at bounding box center [239, 146] width 45 height 11
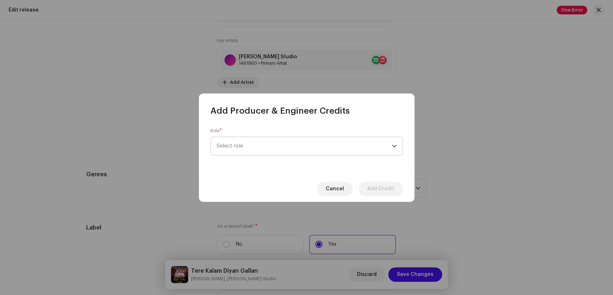
click at [272, 138] on span "Select role" at bounding box center [304, 146] width 175 height 18
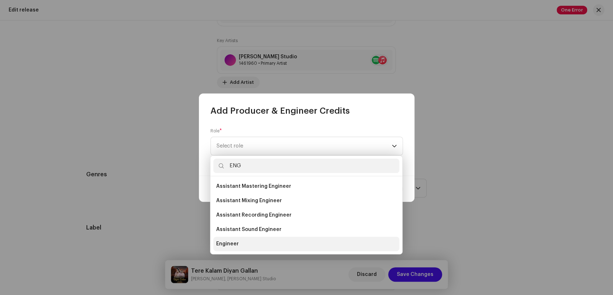
type input "ENG"
click at [251, 248] on li "Engineer" at bounding box center [306, 243] width 186 height 14
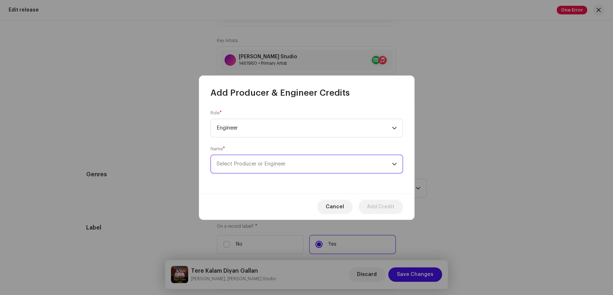
click at [300, 169] on span "Select Producer or Engineer" at bounding box center [304, 164] width 175 height 18
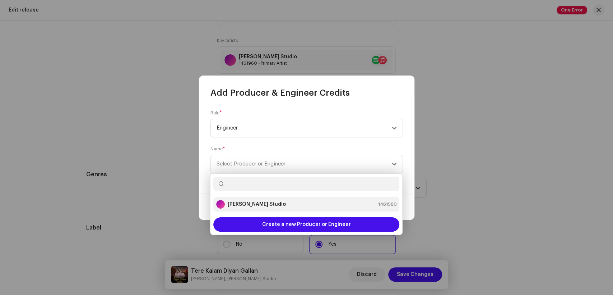
click at [261, 207] on strong "[PERSON_NAME] Studio" at bounding box center [257, 204] width 58 height 7
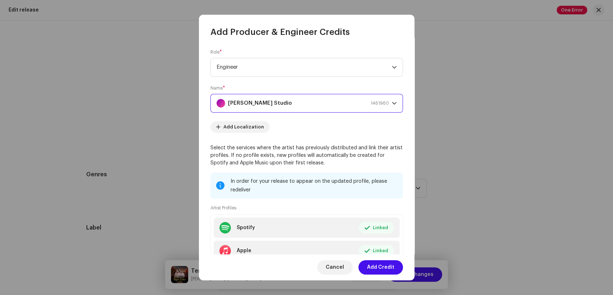
drag, startPoint x: 383, startPoint y: 270, endPoint x: 178, endPoint y: 217, distance: 211.9
click at [382, 270] on span "Add Credit" at bounding box center [380, 267] width 27 height 14
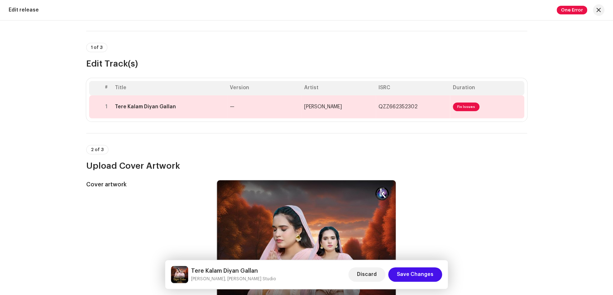
scroll to position [0, 0]
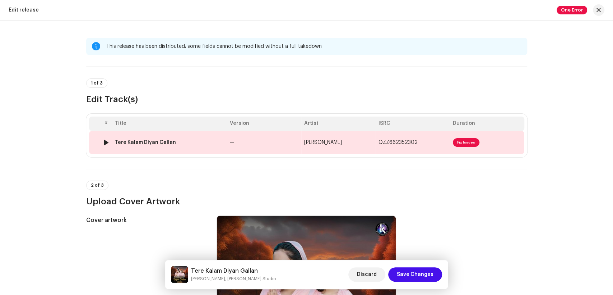
click at [183, 141] on div "Tere Kalam Diyan Gallan" at bounding box center [169, 142] width 109 height 6
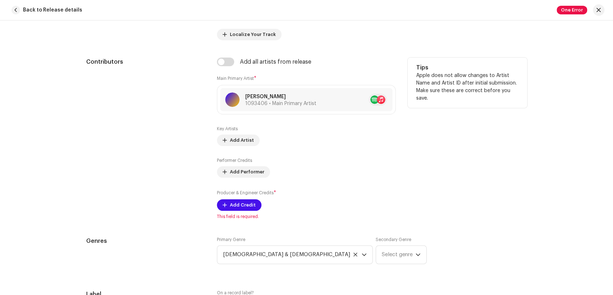
scroll to position [439, 0]
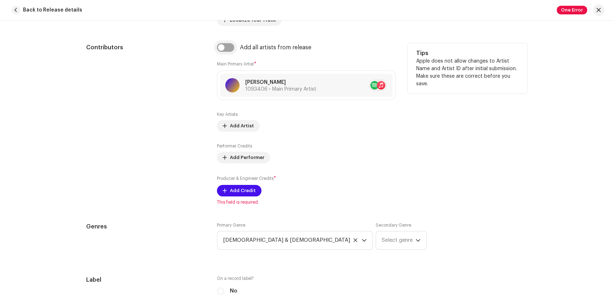
click at [224, 51] on input "checkbox" at bounding box center [225, 47] width 17 height 9
checkbox input "true"
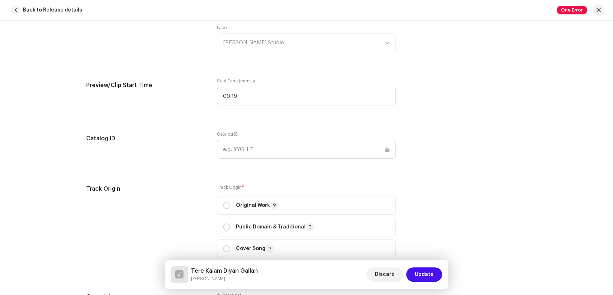
scroll to position [798, 0]
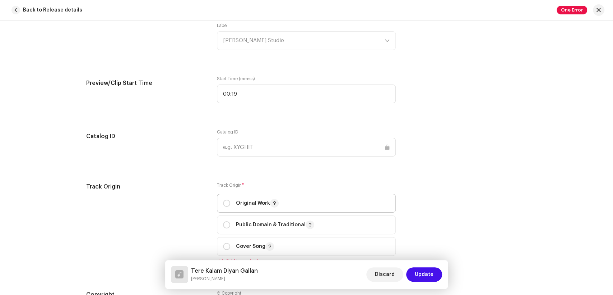
click at [231, 202] on div "Original Work" at bounding box center [251, 203] width 56 height 9
radio input "true"
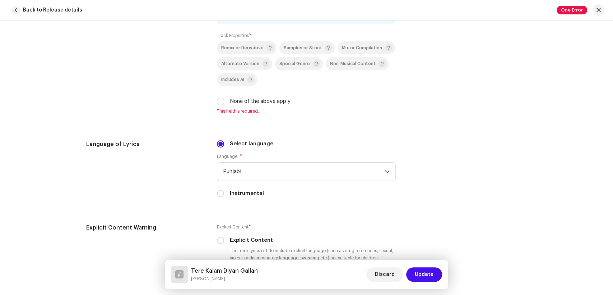
scroll to position [1158, 0]
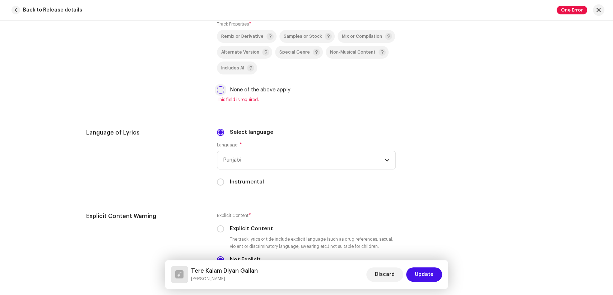
click at [217, 91] on input "None of the above apply" at bounding box center [220, 89] width 7 height 7
checkbox input "true"
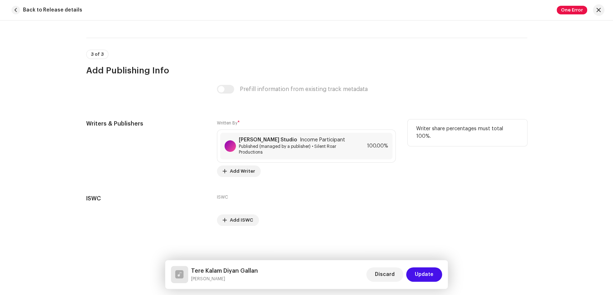
scroll to position [1478, 0]
drag, startPoint x: 227, startPoint y: 280, endPoint x: 189, endPoint y: 273, distance: 39.4
click at [189, 273] on div "Tere Kalam Diyan Gallan [PERSON_NAME]" at bounding box center [214, 274] width 87 height 17
copy div "Tere Kalam Diyan Gallan [PERSON_NAME]"
click at [300, 139] on span "Income Participant" at bounding box center [322, 140] width 45 height 6
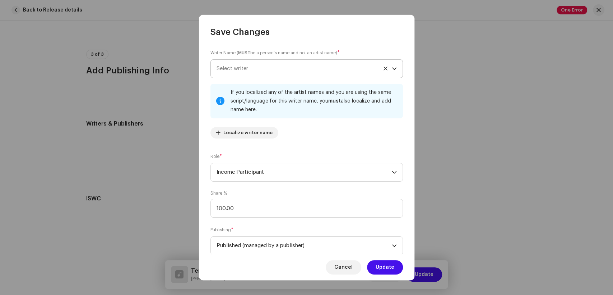
click at [291, 68] on span "Select writer" at bounding box center [304, 69] width 175 height 18
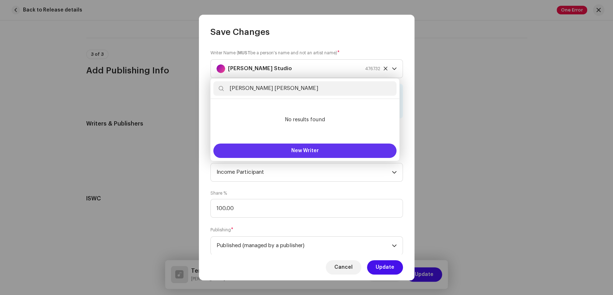
type input "[PERSON_NAME] [PERSON_NAME]"
click at [286, 149] on button "New Writer" at bounding box center [304, 150] width 183 height 14
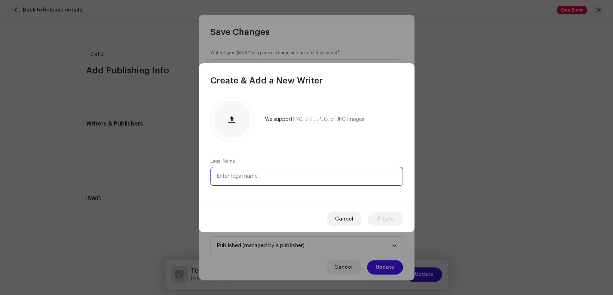
click at [281, 176] on input "text" at bounding box center [307, 176] width 193 height 19
paste input "[PERSON_NAME] [PERSON_NAME]"
type input "[PERSON_NAME] [PERSON_NAME]"
click at [384, 217] on span "Create" at bounding box center [386, 219] width 18 height 14
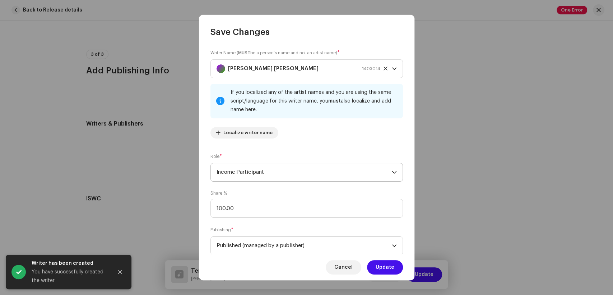
click at [284, 169] on span "Income Participant" at bounding box center [304, 172] width 175 height 18
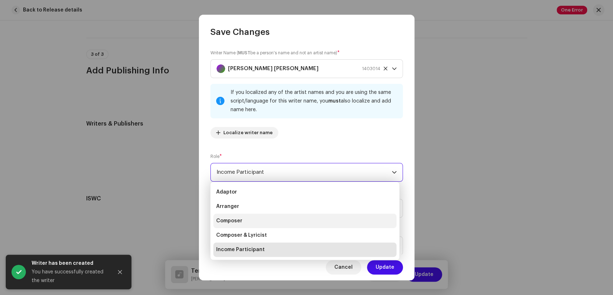
drag, startPoint x: 247, startPoint y: 222, endPoint x: 273, endPoint y: 216, distance: 26.9
click at [247, 221] on li "Composer" at bounding box center [304, 220] width 183 height 14
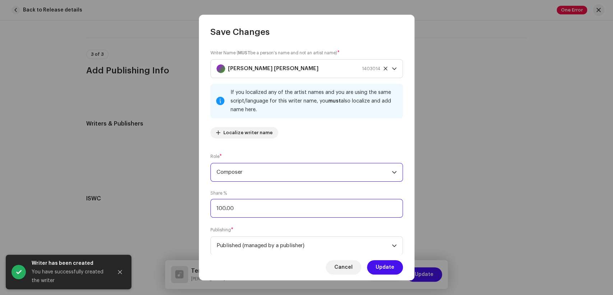
click at [222, 209] on input "100.00" at bounding box center [307, 208] width 193 height 19
type input "50.00"
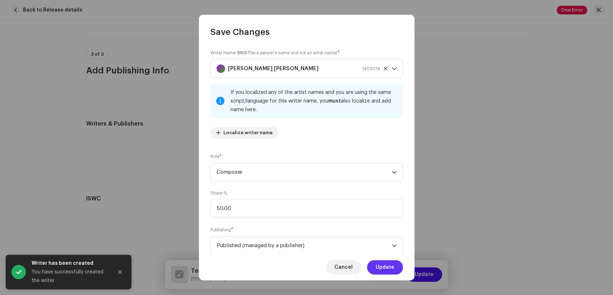
click at [383, 269] on span "Update" at bounding box center [385, 267] width 19 height 14
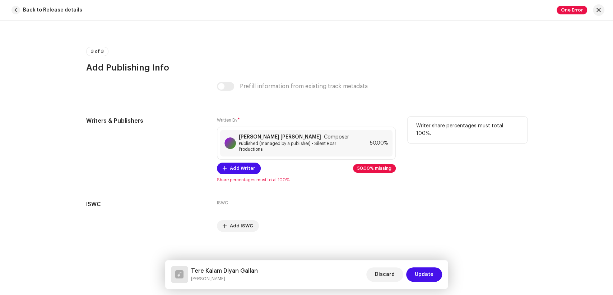
click at [235, 178] on div "Written By * [PERSON_NAME] [PERSON_NAME] Composer Published (managed by a publi…" at bounding box center [306, 149] width 179 height 66
click at [237, 172] on span "Add Writer" at bounding box center [242, 168] width 25 height 14
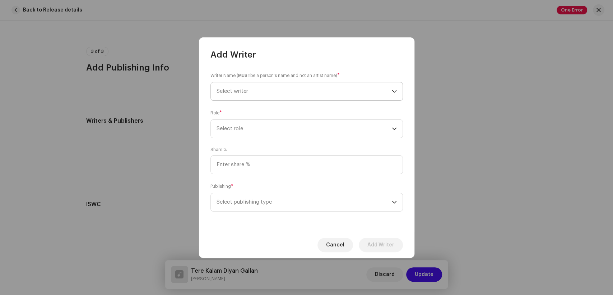
click at [277, 92] on span "Select writer" at bounding box center [304, 91] width 175 height 18
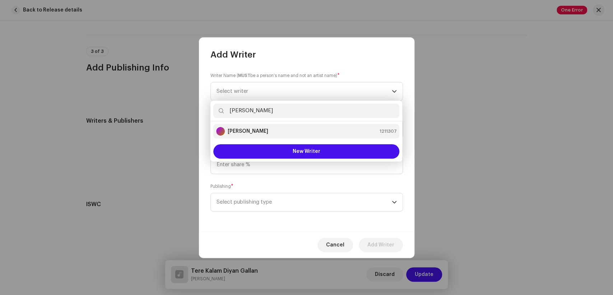
type input "[PERSON_NAME]"
click at [258, 128] on div "[PERSON_NAME] 1211307" at bounding box center [306, 131] width 180 height 9
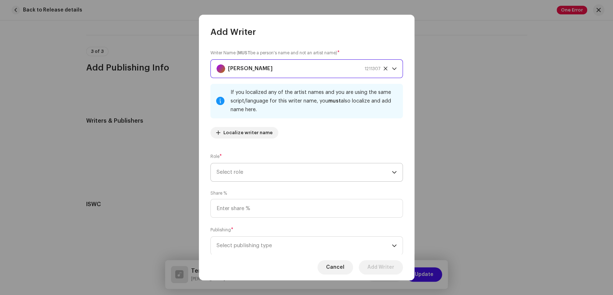
drag, startPoint x: 297, startPoint y: 170, endPoint x: 345, endPoint y: 179, distance: 48.9
click at [298, 170] on span "Select role" at bounding box center [304, 172] width 175 height 18
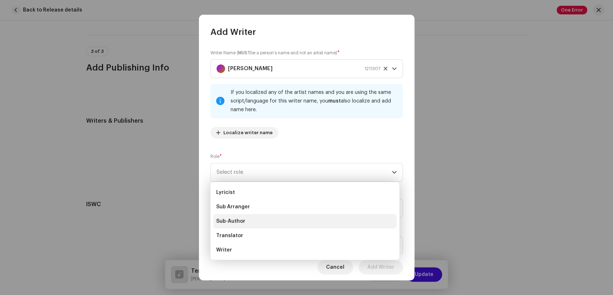
scroll to position [72, 0]
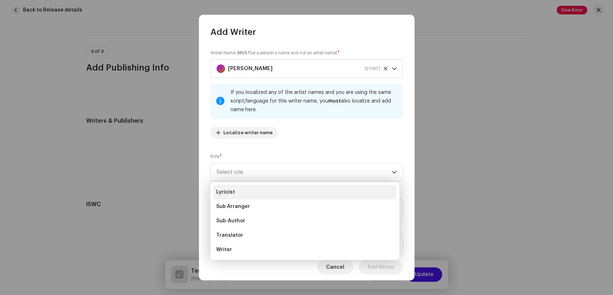
click at [235, 193] on li "Lyricist" at bounding box center [304, 192] width 183 height 14
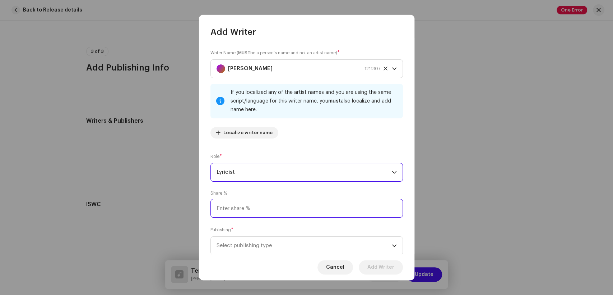
drag, startPoint x: 248, startPoint y: 199, endPoint x: 248, endPoint y: 208, distance: 8.6
click at [247, 201] on input at bounding box center [307, 208] width 193 height 19
click at [249, 215] on input at bounding box center [307, 208] width 193 height 19
type input "50.00"
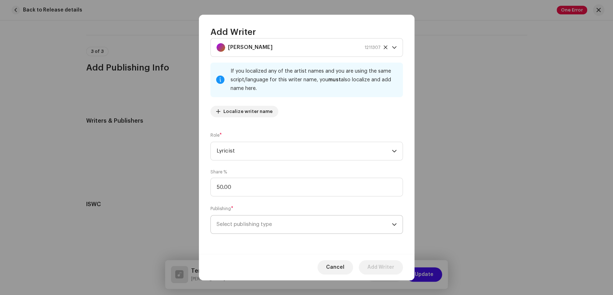
click at [270, 226] on span "Select publishing type" at bounding box center [304, 224] width 175 height 18
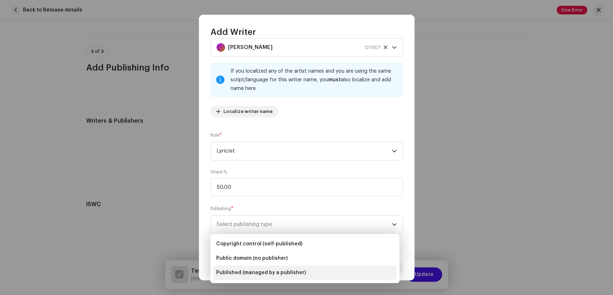
click at [270, 270] on span "Published (managed by a publisher)" at bounding box center [261, 272] width 90 height 7
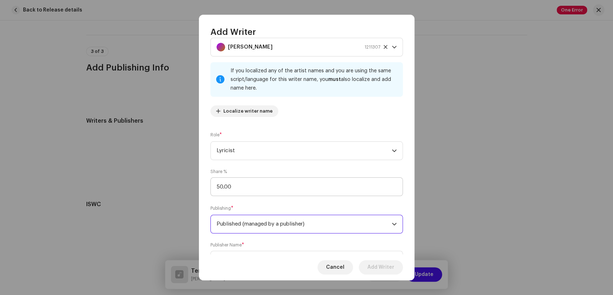
scroll to position [57, 0]
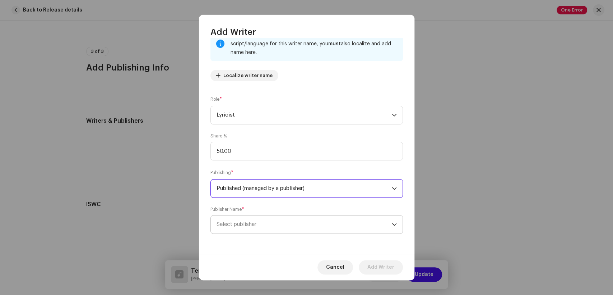
click at [312, 218] on span "Select publisher" at bounding box center [304, 224] width 175 height 18
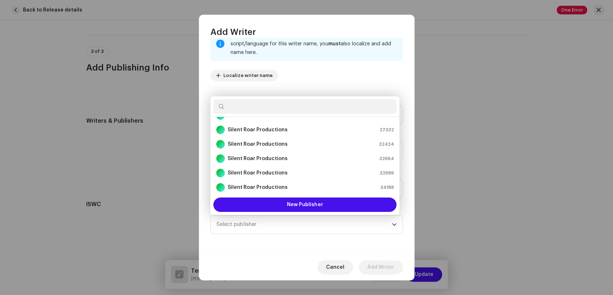
scroll to position [3, 0]
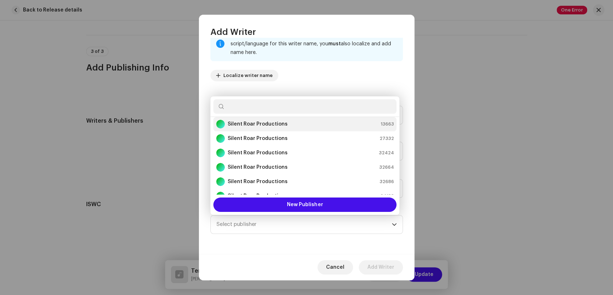
click at [282, 125] on strong "Silent Roar Productions" at bounding box center [258, 123] width 60 height 7
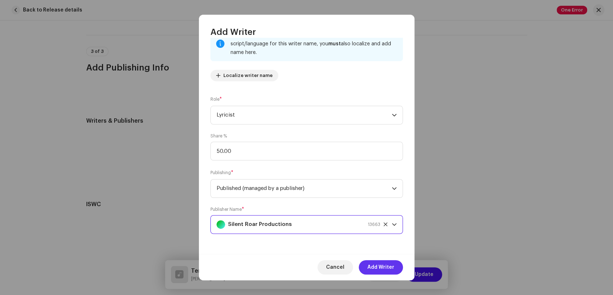
click at [381, 265] on span "Add Writer" at bounding box center [381, 267] width 27 height 14
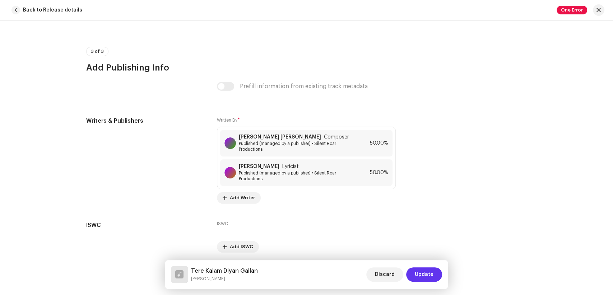
click at [425, 275] on span "Update" at bounding box center [424, 274] width 19 height 14
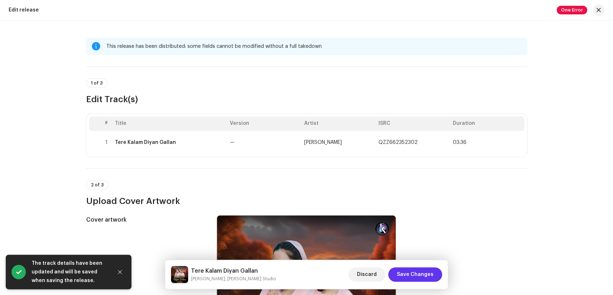
click at [424, 274] on span "Save Changes" at bounding box center [415, 274] width 37 height 14
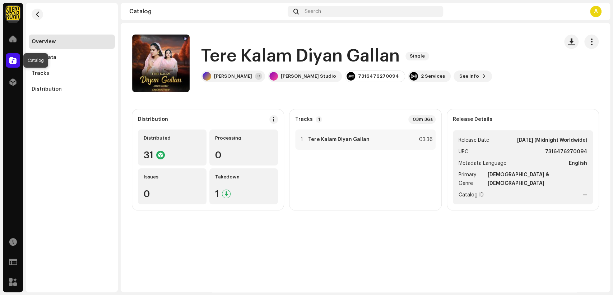
click at [10, 61] on span at bounding box center [12, 60] width 7 height 6
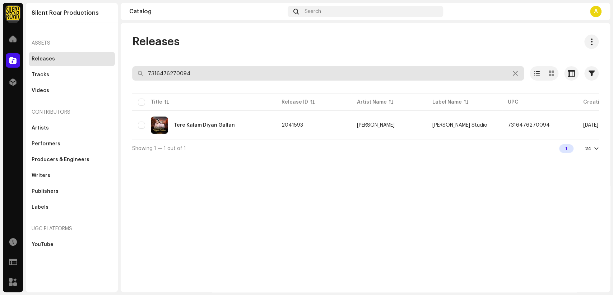
drag, startPoint x: 192, startPoint y: 74, endPoint x: 121, endPoint y: 74, distance: 71.5
click at [121, 74] on div "Releases 7316476270094 Selected 0 Select all 1 Options Filters Distribution sta…" at bounding box center [366, 95] width 490 height 122
paste input "285"
type input "7316476270285"
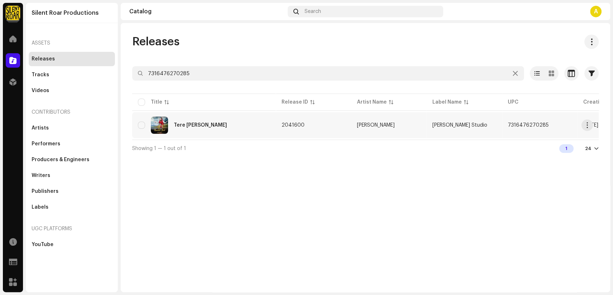
click at [247, 119] on div "Tere [PERSON_NAME]" at bounding box center [204, 124] width 132 height 17
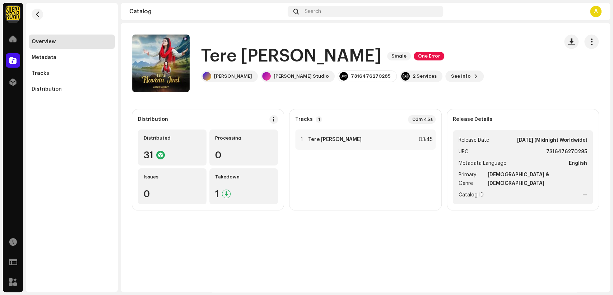
click at [333, 56] on h1 "Tere [PERSON_NAME]" at bounding box center [291, 56] width 180 height 23
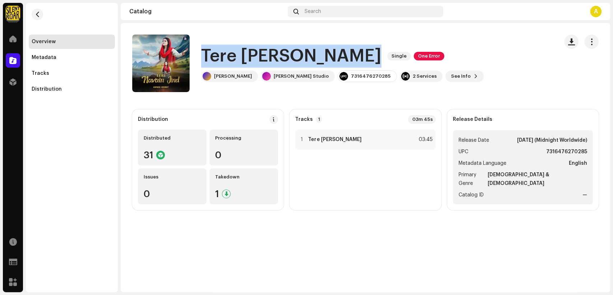
click at [333, 56] on h1 "Tere [PERSON_NAME]" at bounding box center [291, 56] width 180 height 23
copy div "Tere Navain Jind Single One Error"
click at [590, 39] on span "button" at bounding box center [592, 42] width 7 height 6
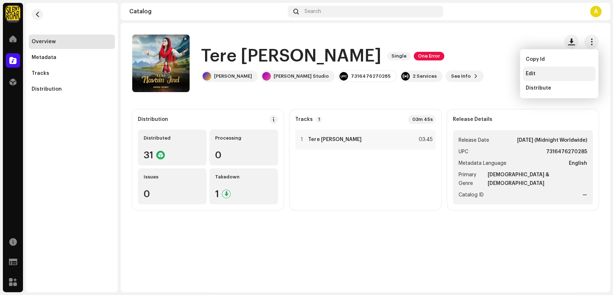
click at [547, 73] on div "Edit" at bounding box center [559, 74] width 67 height 6
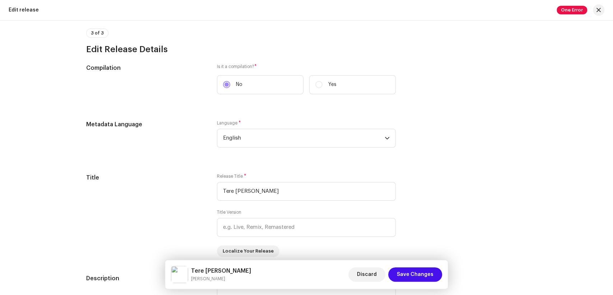
scroll to position [635, 0]
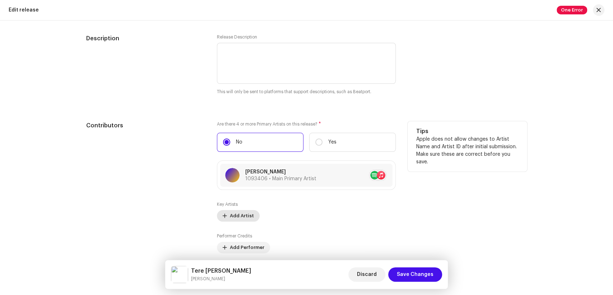
click at [236, 221] on span "Add Artist" at bounding box center [242, 215] width 24 height 14
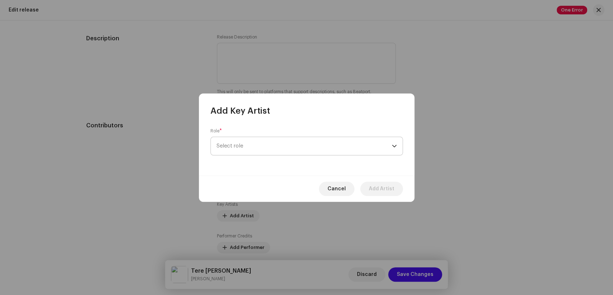
click at [279, 149] on span "Select role" at bounding box center [304, 146] width 175 height 18
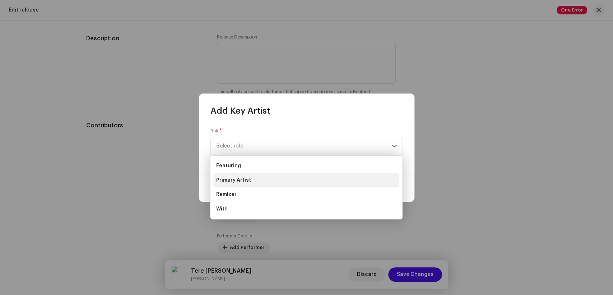
click at [266, 176] on li "Primary Artist" at bounding box center [306, 180] width 186 height 14
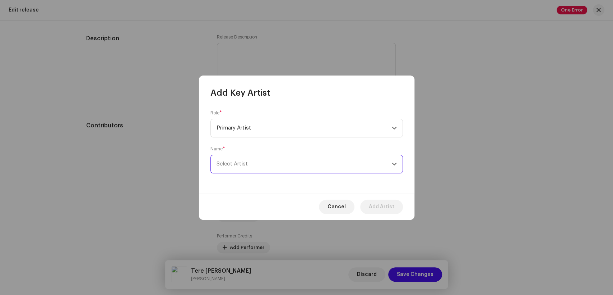
click at [305, 164] on span "Select Artist" at bounding box center [304, 164] width 175 height 18
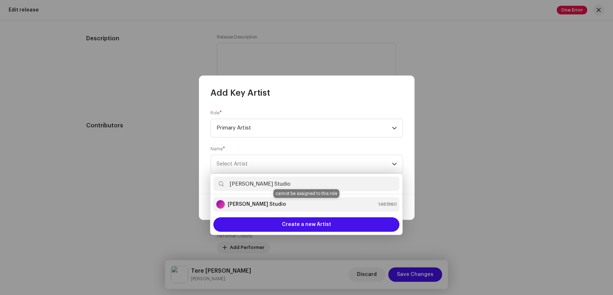
type input "[PERSON_NAME] Studio"
click at [293, 203] on div "[PERSON_NAME] Studio 1461960" at bounding box center [306, 204] width 180 height 9
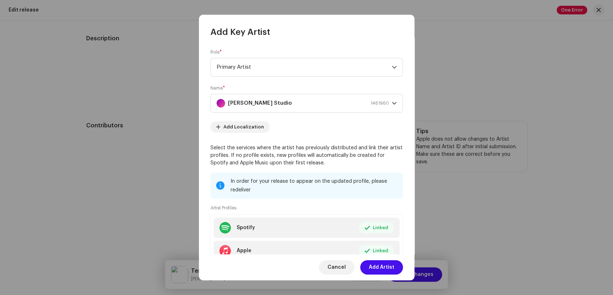
drag, startPoint x: 383, startPoint y: 271, endPoint x: 155, endPoint y: 199, distance: 238.8
click at [380, 271] on span "Add Artist" at bounding box center [382, 267] width 26 height 14
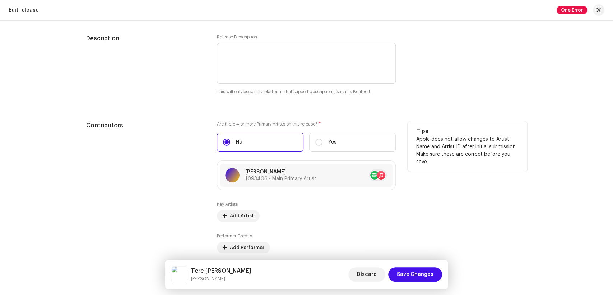
scroll to position [834, 0]
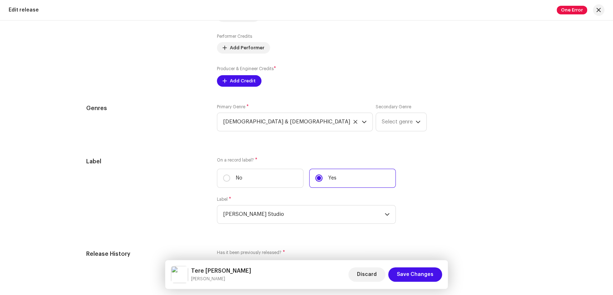
click at [222, 75] on div "Producer & Engineer Credits * Add Credit" at bounding box center [306, 76] width 179 height 22
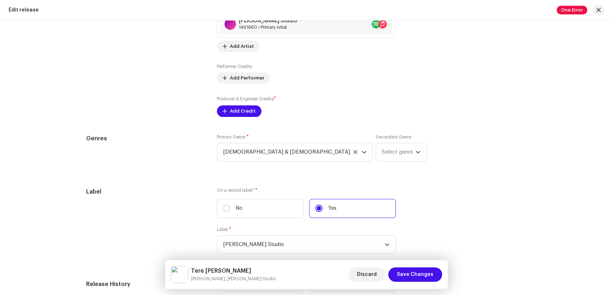
click at [226, 89] on div "Key Artists [PERSON_NAME] Studio 1461960 • Primary Artist No selected item Add …" at bounding box center [306, 59] width 179 height 115
click at [247, 112] on span "Add Credit" at bounding box center [243, 111] width 26 height 14
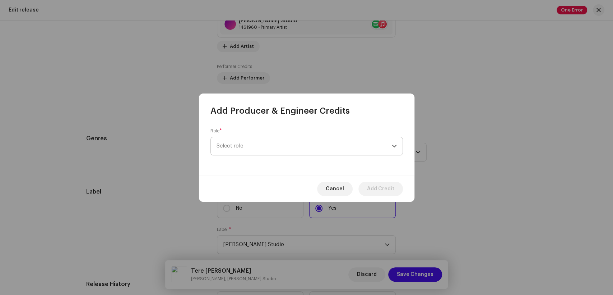
click at [374, 148] on span "Select role" at bounding box center [304, 146] width 175 height 18
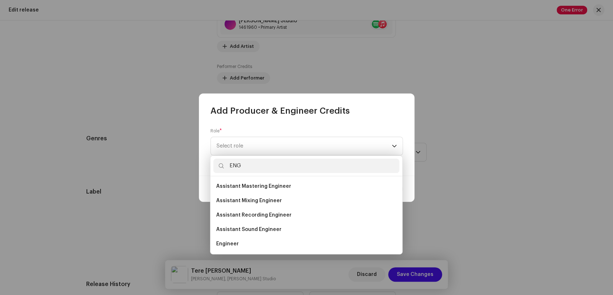
scroll to position [11, 0]
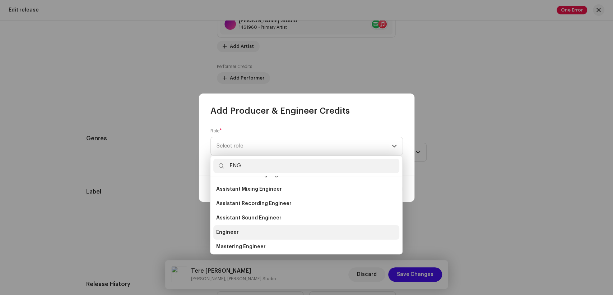
type input "ENG"
click at [242, 234] on li "Engineer" at bounding box center [306, 232] width 186 height 14
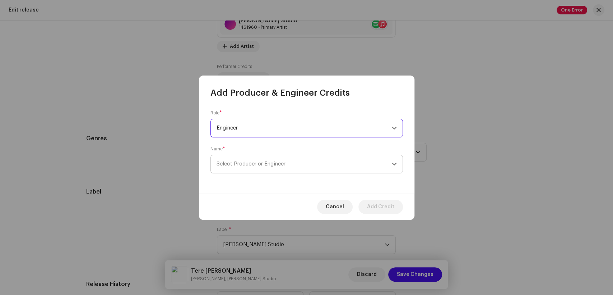
click at [304, 166] on span "Select Producer or Engineer" at bounding box center [304, 164] width 175 height 18
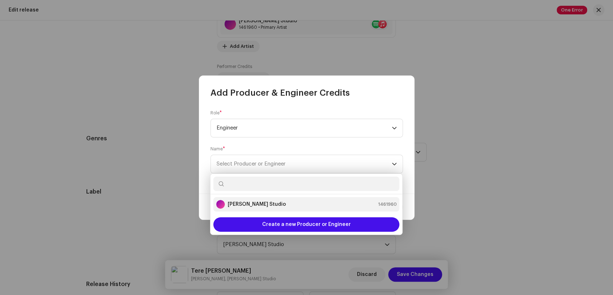
click at [255, 204] on strong "[PERSON_NAME] Studio" at bounding box center [257, 204] width 58 height 7
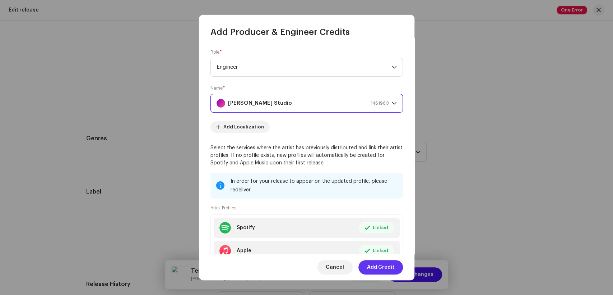
click at [388, 266] on span "Add Credit" at bounding box center [380, 267] width 27 height 14
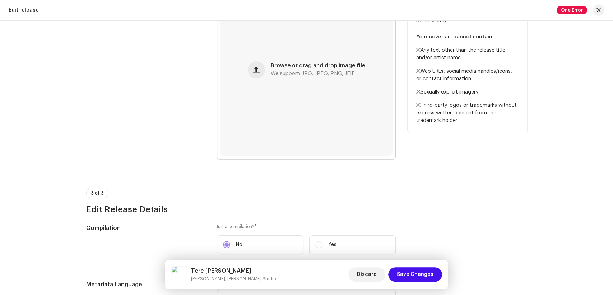
scroll to position [36, 0]
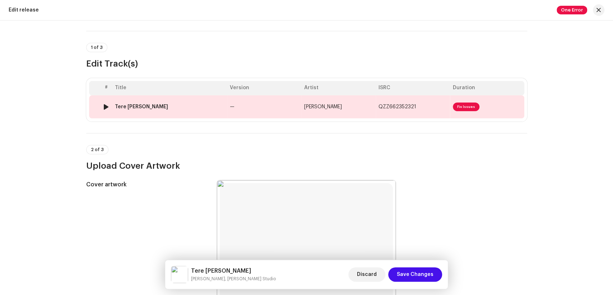
click at [177, 100] on td "Tere [PERSON_NAME]" at bounding box center [169, 106] width 115 height 23
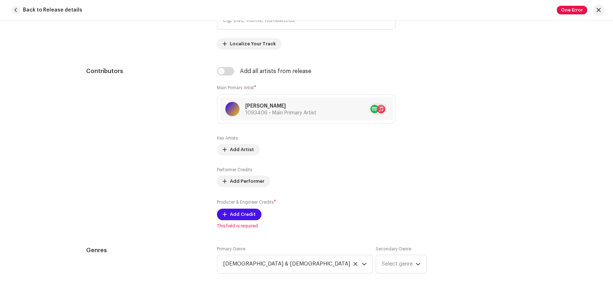
scroll to position [439, 0]
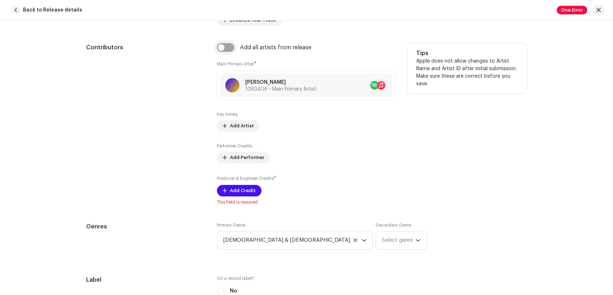
click at [224, 50] on input "checkbox" at bounding box center [225, 47] width 17 height 9
checkbox input "true"
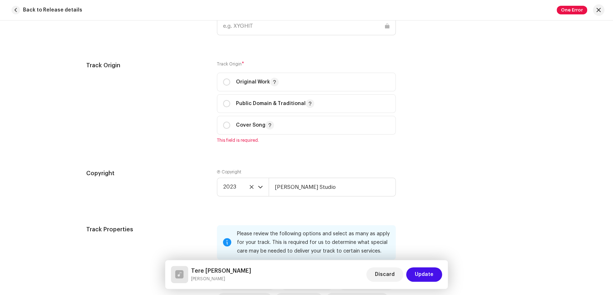
scroll to position [918, 0]
click at [223, 81] on p-radiobutton at bounding box center [226, 83] width 7 height 7
radio input "true"
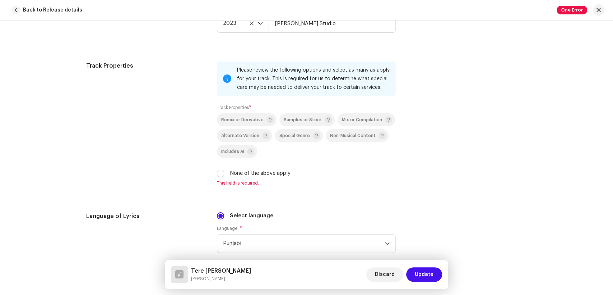
scroll to position [1078, 0]
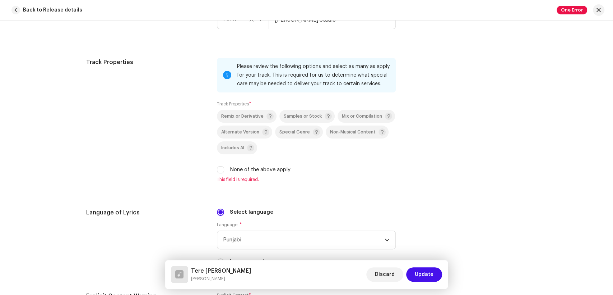
click at [221, 167] on div "Remix or Derivative Samples or Stock Mix or Compilation Alternate Version Speci…" at bounding box center [306, 142] width 179 height 64
click at [217, 173] on input "None of the above apply" at bounding box center [220, 169] width 7 height 7
checkbox input "true"
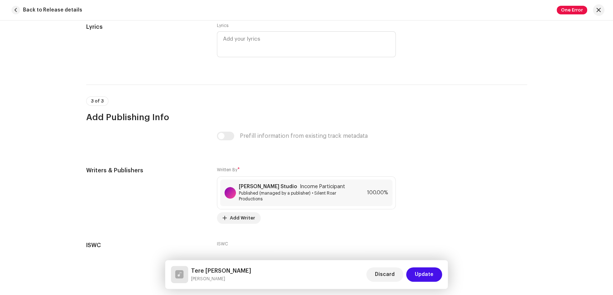
scroll to position [1478, 0]
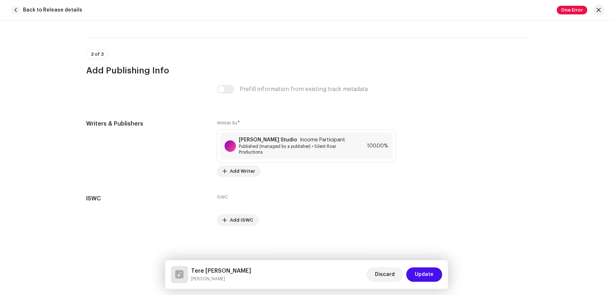
click at [222, 275] on small "[PERSON_NAME]" at bounding box center [221, 278] width 60 height 7
drag, startPoint x: 225, startPoint y: 276, endPoint x: 190, endPoint y: 271, distance: 35.2
click at [190, 271] on div "[PERSON_NAME] [PERSON_NAME]" at bounding box center [211, 274] width 80 height 17
copy div "[PERSON_NAME] [PERSON_NAME]"
click at [291, 134] on div "[PERSON_NAME] Studio Income Participant Published (managed by a publisher) • Si…" at bounding box center [306, 146] width 172 height 27
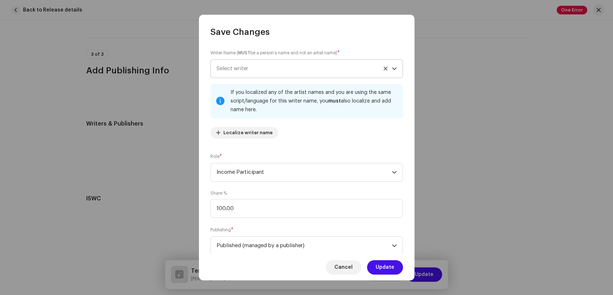
click at [226, 61] on span "Select writer" at bounding box center [304, 69] width 175 height 18
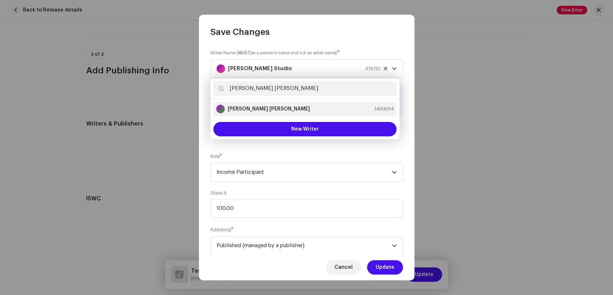
type input "[PERSON_NAME] [PERSON_NAME]"
click at [238, 114] on li "[PERSON_NAME] [PERSON_NAME] 1403014" at bounding box center [304, 109] width 183 height 14
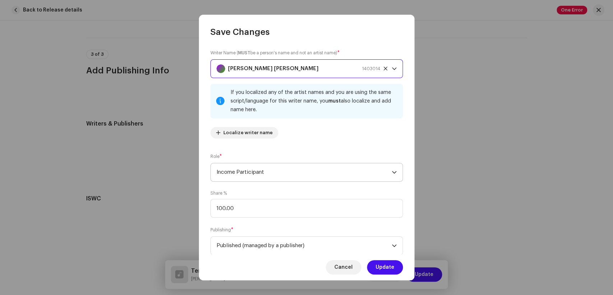
click at [259, 179] on span "Income Participant" at bounding box center [304, 172] width 175 height 18
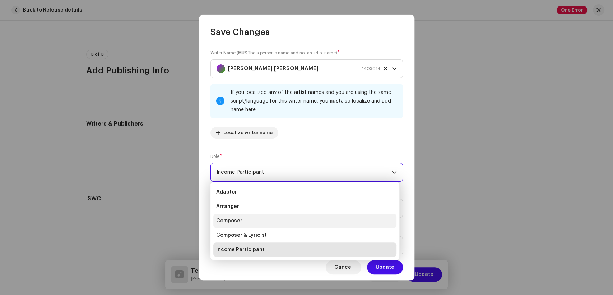
click at [225, 223] on span "Composer" at bounding box center [229, 220] width 26 height 7
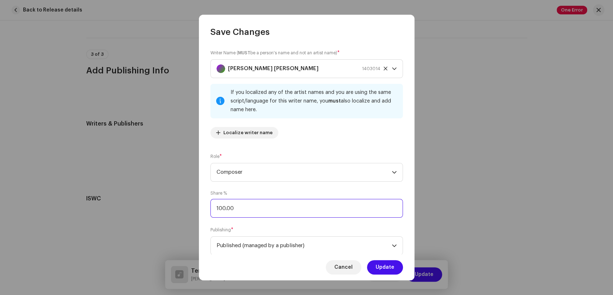
click at [224, 209] on input "100.00" at bounding box center [307, 208] width 193 height 19
type input "50.00"
click at [384, 271] on span "Update" at bounding box center [385, 267] width 19 height 14
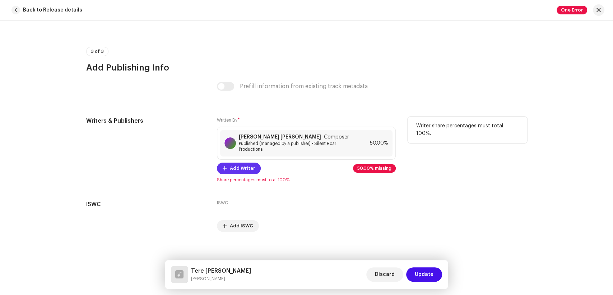
click at [230, 171] on span "Add Writer" at bounding box center [242, 168] width 25 height 14
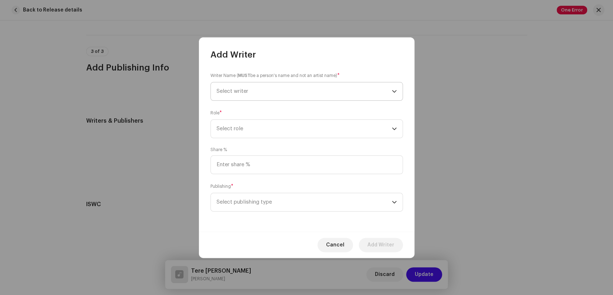
click at [277, 90] on span "Select writer" at bounding box center [304, 91] width 175 height 18
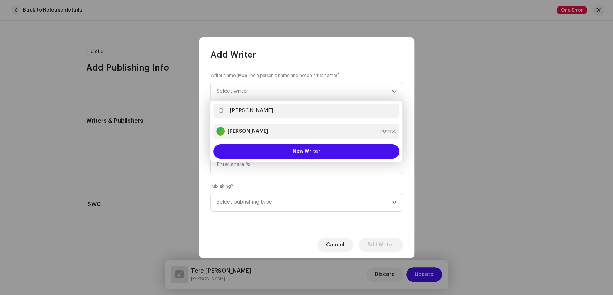
type input "[PERSON_NAME]"
click at [269, 130] on div "[PERSON_NAME] 1011159" at bounding box center [306, 131] width 180 height 9
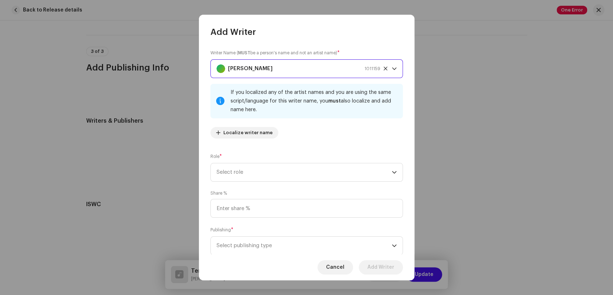
click at [303, 161] on div "Role * Select role" at bounding box center [307, 167] width 193 height 29
click at [304, 167] on span "Select role" at bounding box center [304, 172] width 175 height 18
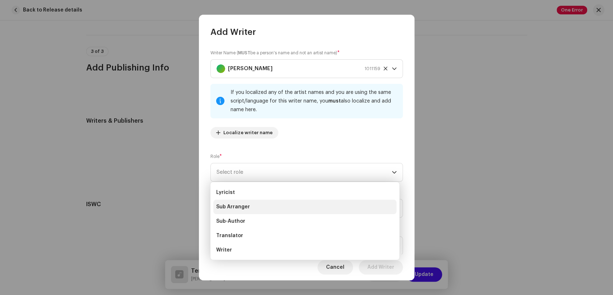
scroll to position [72, 0]
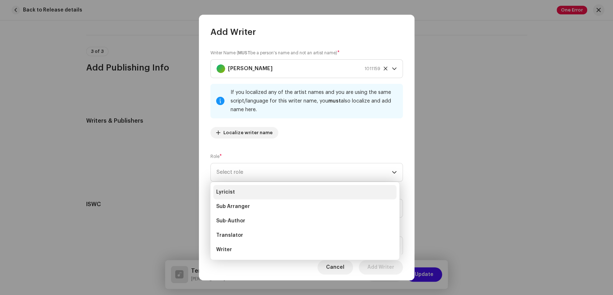
click at [238, 194] on li "Lyricist" at bounding box center [304, 192] width 183 height 14
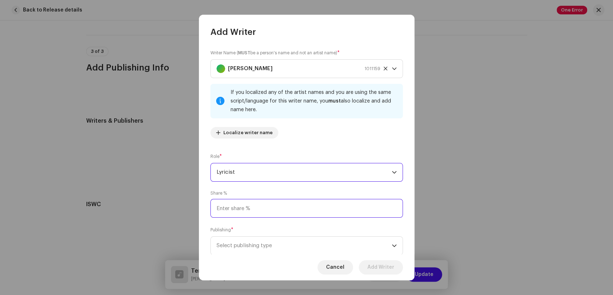
click at [295, 209] on input at bounding box center [307, 208] width 193 height 19
type input "50.00"
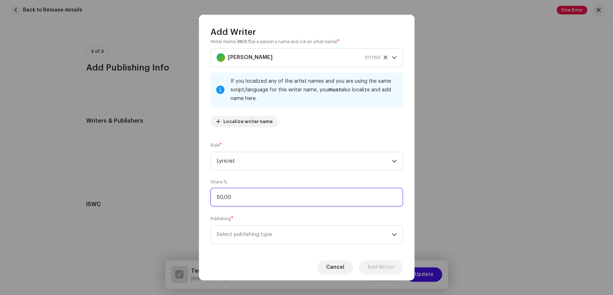
scroll to position [22, 0]
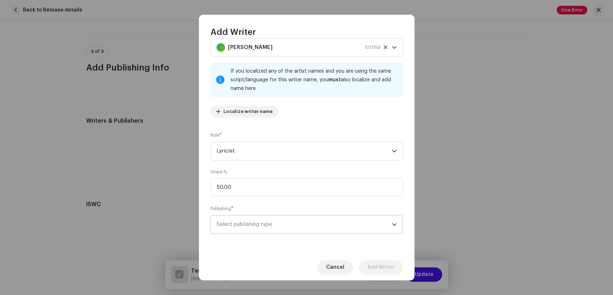
click at [320, 221] on span "Select publishing type" at bounding box center [304, 224] width 175 height 18
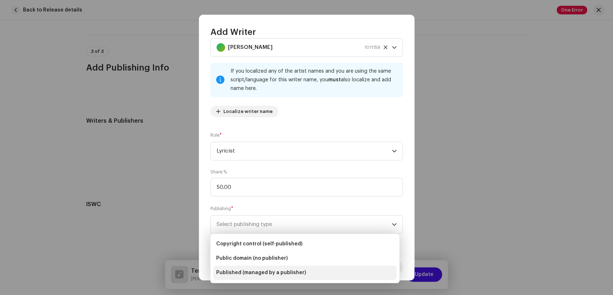
click at [267, 272] on span "Published (managed by a publisher)" at bounding box center [261, 272] width 90 height 7
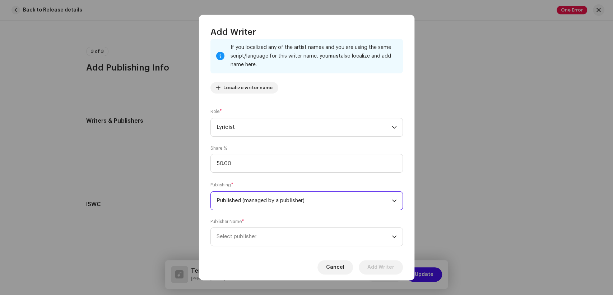
scroll to position [57, 0]
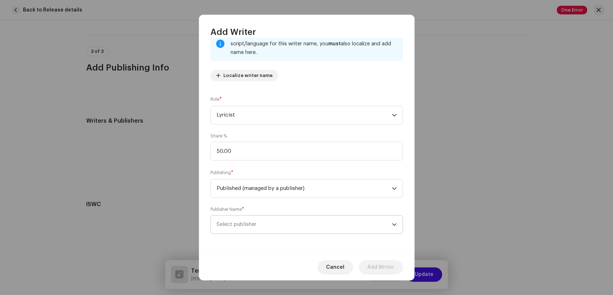
click at [287, 225] on span "Select publisher" at bounding box center [304, 224] width 175 height 18
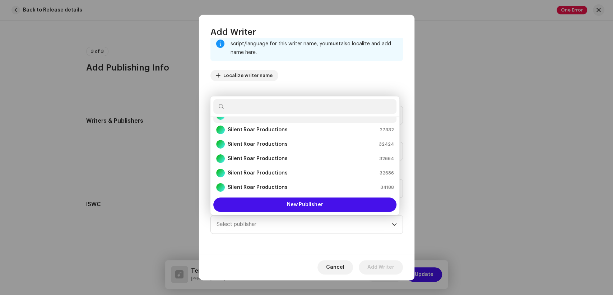
scroll to position [3, 0]
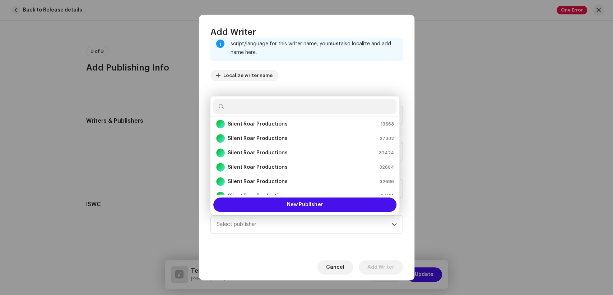
drag, startPoint x: 250, startPoint y: 117, endPoint x: 328, endPoint y: 128, distance: 78.8
click at [250, 117] on li "Silent Roar Productions 13663" at bounding box center [304, 124] width 183 height 14
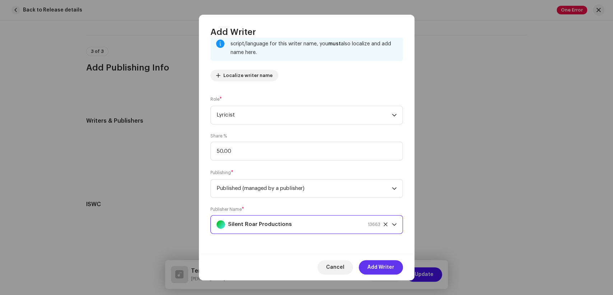
click at [385, 268] on span "Add Writer" at bounding box center [381, 267] width 27 height 14
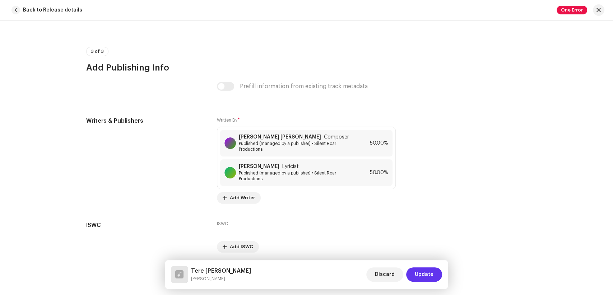
click at [428, 273] on span "Update" at bounding box center [424, 274] width 19 height 14
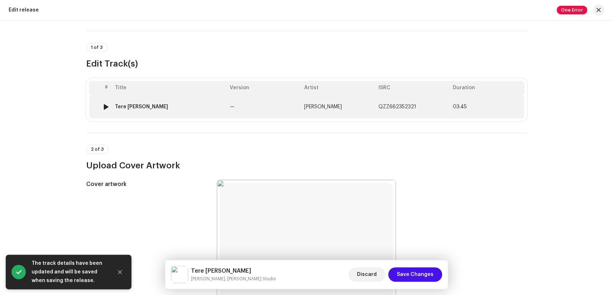
click at [248, 105] on td "—" at bounding box center [264, 106] width 74 height 23
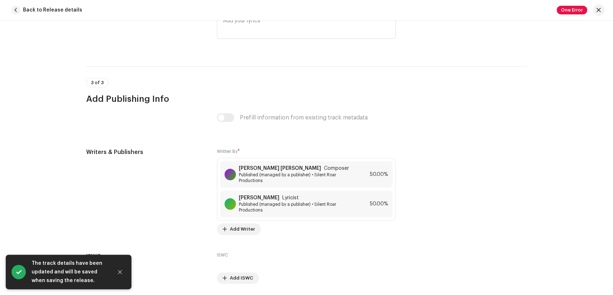
scroll to position [1477, 0]
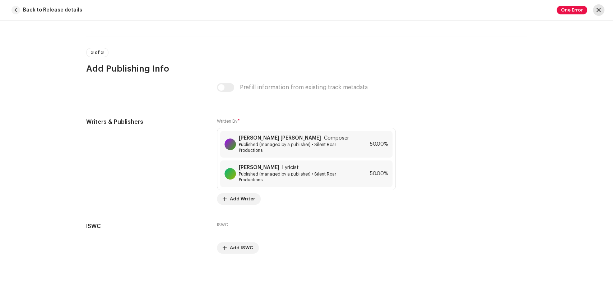
click at [602, 11] on button "button" at bounding box center [598, 9] width 11 height 11
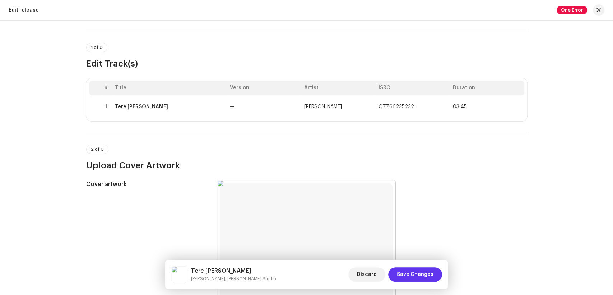
click at [417, 277] on span "Save Changes" at bounding box center [415, 274] width 37 height 14
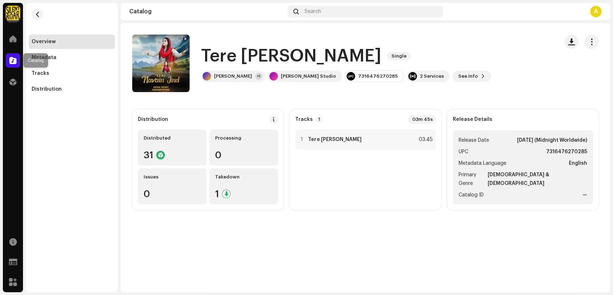
click at [14, 62] on span at bounding box center [12, 60] width 7 height 6
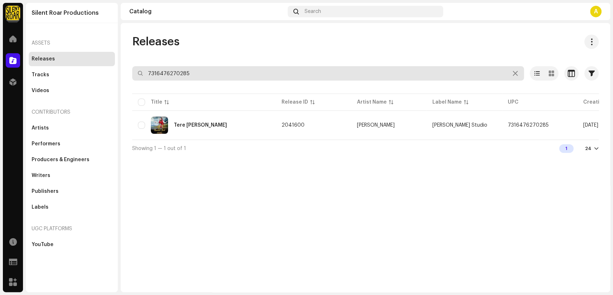
drag, startPoint x: 207, startPoint y: 74, endPoint x: 126, endPoint y: 71, distance: 81.3
click at [126, 71] on div "Releases 7316476270285 Selected 0 Select all 1 Options Filters Distribution sta…" at bounding box center [366, 95] width 490 height 122
paste input "377"
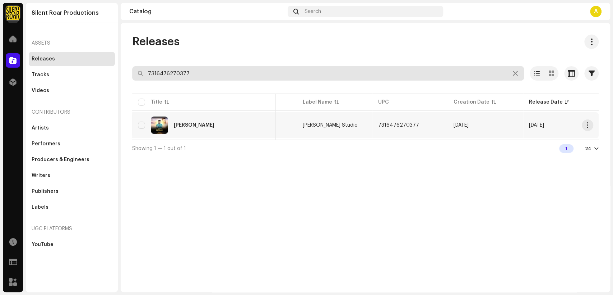
type input "7316476270377"
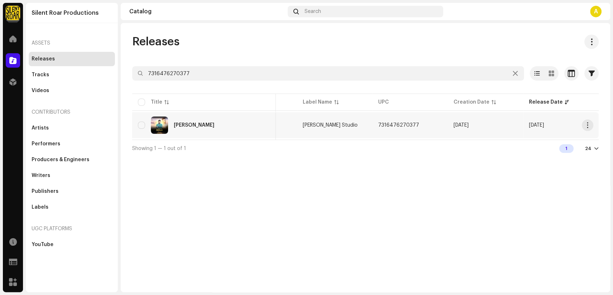
click at [181, 131] on div "[PERSON_NAME]" at bounding box center [204, 124] width 132 height 17
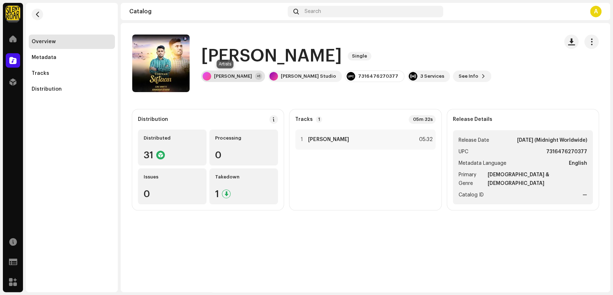
click at [230, 74] on div "[PERSON_NAME]" at bounding box center [233, 76] width 38 height 6
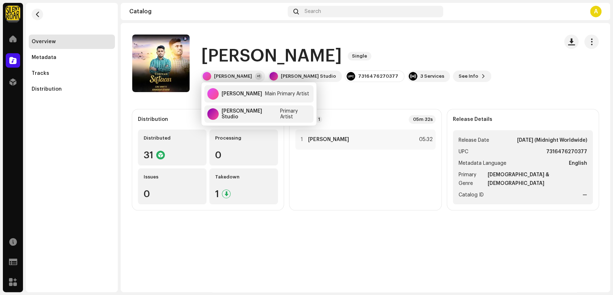
click at [408, 44] on div "[PERSON_NAME] Single [PERSON_NAME] +1 [PERSON_NAME] Studio 7316476270377 3 Serv…" at bounding box center [342, 62] width 421 height 57
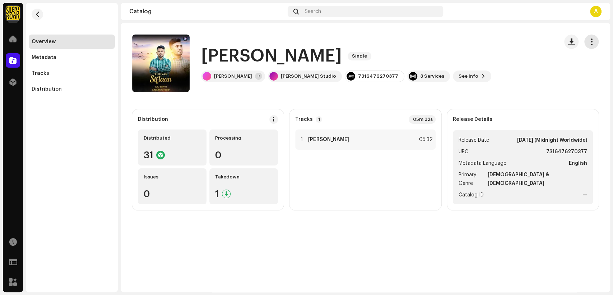
click at [590, 45] on button "button" at bounding box center [592, 41] width 14 height 14
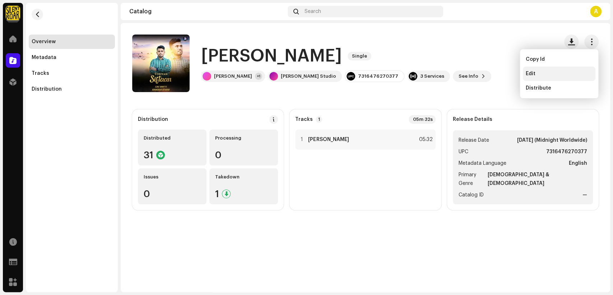
click at [539, 77] on div "Edit" at bounding box center [559, 73] width 73 height 14
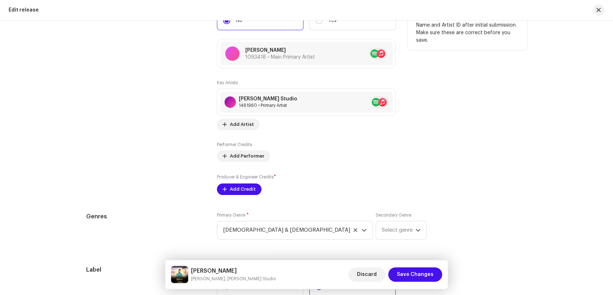
scroll to position [758, 0]
click at [238, 187] on span "Add Credit" at bounding box center [243, 188] width 26 height 14
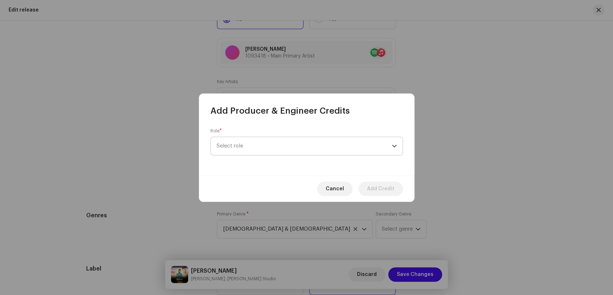
click at [286, 146] on span "Select role" at bounding box center [304, 146] width 175 height 18
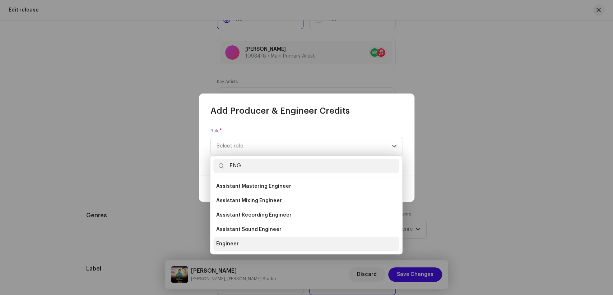
type input "ENG"
click at [231, 241] on span "Engineer" at bounding box center [227, 243] width 23 height 7
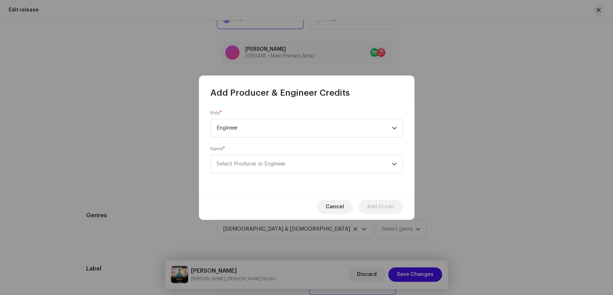
click at [289, 174] on div "Role * Engineer Name * Select Producer or Engineer" at bounding box center [307, 145] width 216 height 95
click at [291, 167] on span "Select Producer or Engineer" at bounding box center [304, 164] width 175 height 18
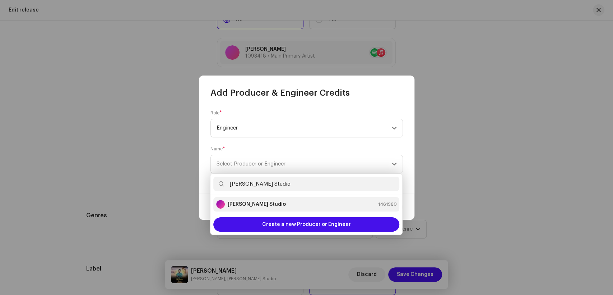
type input "[PERSON_NAME] Studio"
click at [264, 205] on strong "[PERSON_NAME] Studio" at bounding box center [257, 204] width 58 height 7
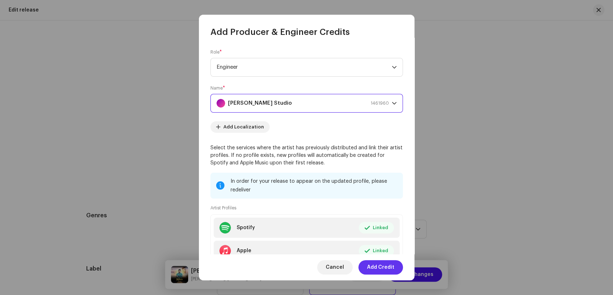
click at [383, 268] on span "Add Credit" at bounding box center [380, 267] width 27 height 14
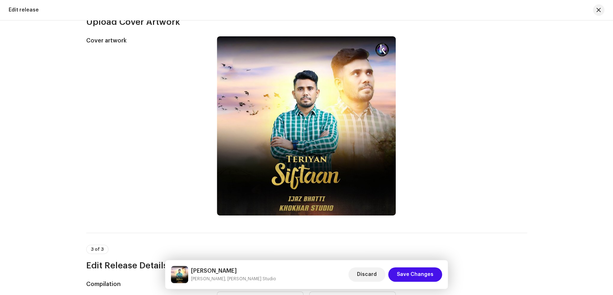
scroll to position [75, 0]
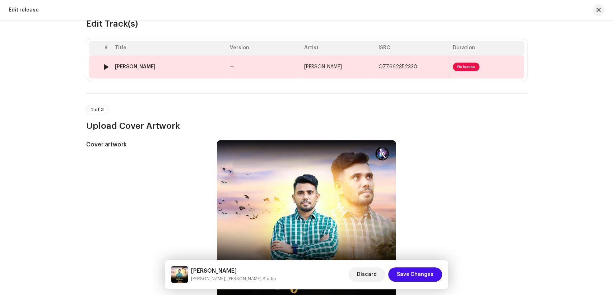
click at [179, 65] on div "[PERSON_NAME]" at bounding box center [169, 67] width 109 height 6
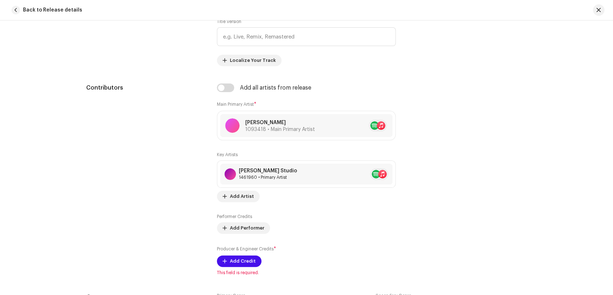
scroll to position [399, 0]
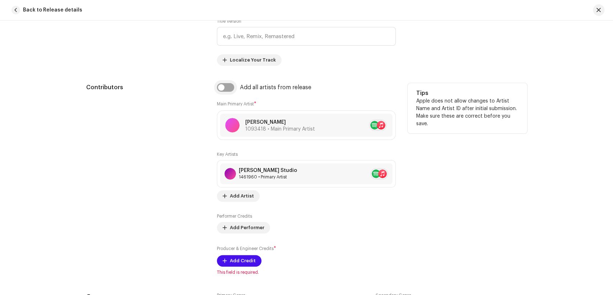
click at [219, 85] on input "checkbox" at bounding box center [225, 87] width 17 height 9
checkbox input "true"
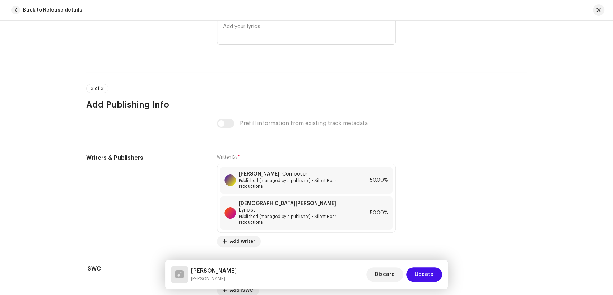
scroll to position [1508, 0]
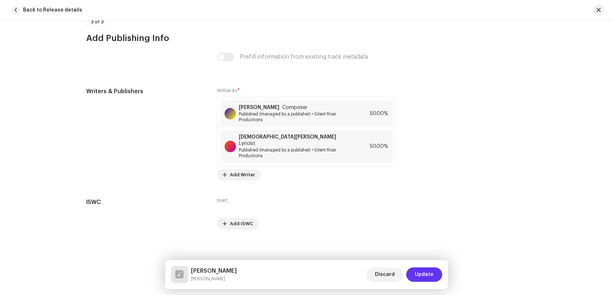
click at [423, 275] on span "Update" at bounding box center [424, 274] width 19 height 14
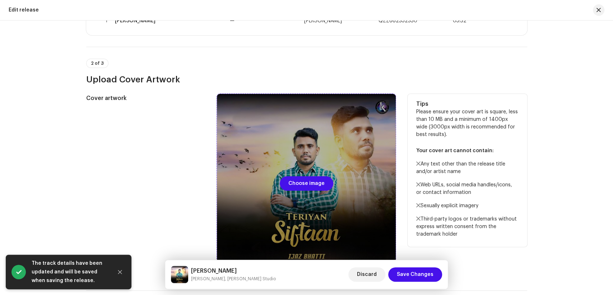
scroll to position [275, 0]
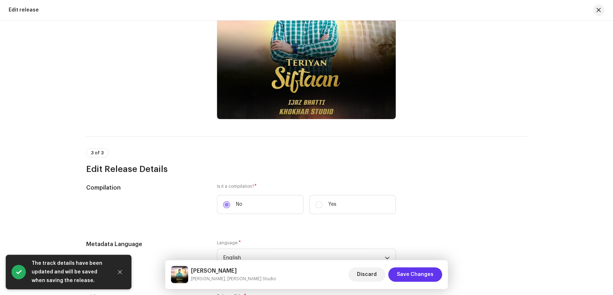
click at [422, 277] on span "Save Changes" at bounding box center [415, 274] width 37 height 14
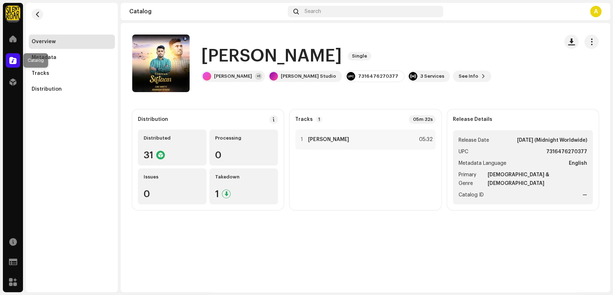
click at [8, 63] on div at bounding box center [13, 60] width 14 height 14
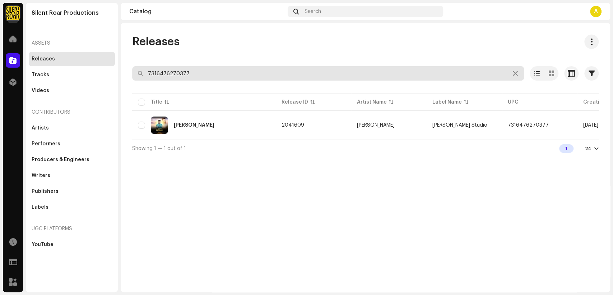
drag, startPoint x: 213, startPoint y: 73, endPoint x: 118, endPoint y: 70, distance: 95.3
click at [118, 70] on div "Silent Roar Productions Home Catalog Distribution Resources Support Forms Marke…" at bounding box center [306, 147] width 613 height 295
paste input "223"
type input "7316476270223"
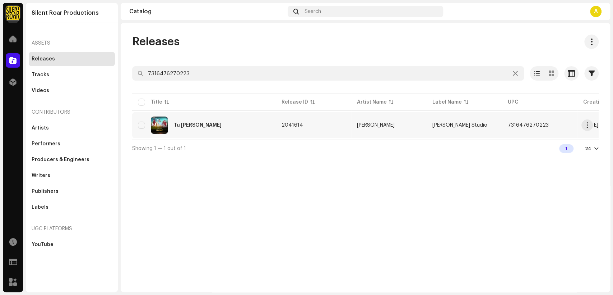
click at [209, 126] on div "Tu [PERSON_NAME]" at bounding box center [204, 124] width 132 height 17
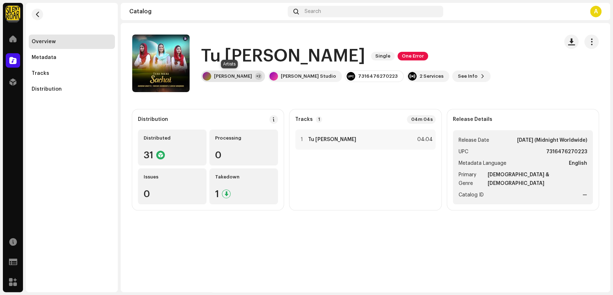
click at [232, 76] on div "[PERSON_NAME]" at bounding box center [233, 76] width 38 height 6
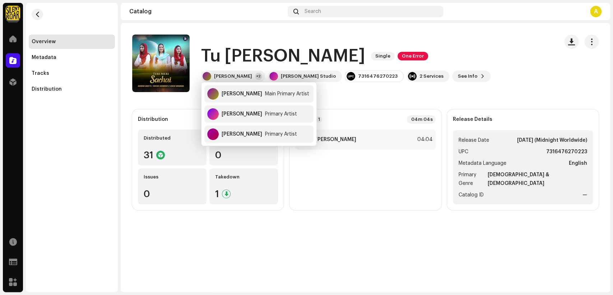
click at [428, 42] on div "Tu Meri Sachai Single One Error [PERSON_NAME] +2 [PERSON_NAME] Studio 731647627…" at bounding box center [342, 62] width 421 height 57
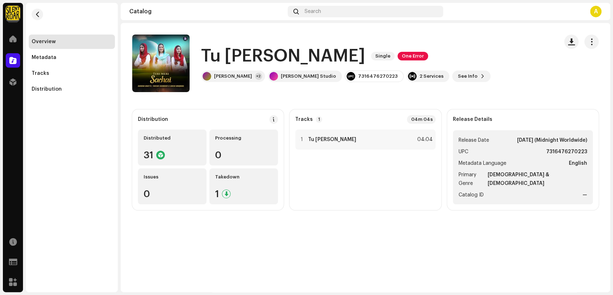
click at [317, 58] on h1 "Tu [PERSON_NAME]" at bounding box center [283, 56] width 164 height 23
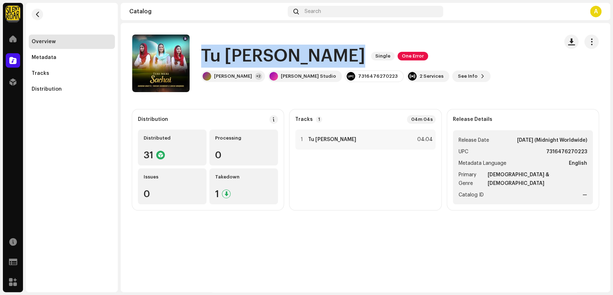
click at [317, 58] on h1 "Tu [PERSON_NAME]" at bounding box center [283, 56] width 164 height 23
copy div "Tu Meri Sachai Single One Error"
click at [594, 44] on span "button" at bounding box center [592, 42] width 7 height 6
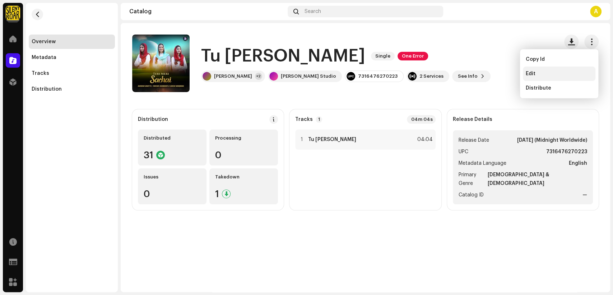
click at [562, 74] on div "Edit" at bounding box center [559, 74] width 67 height 6
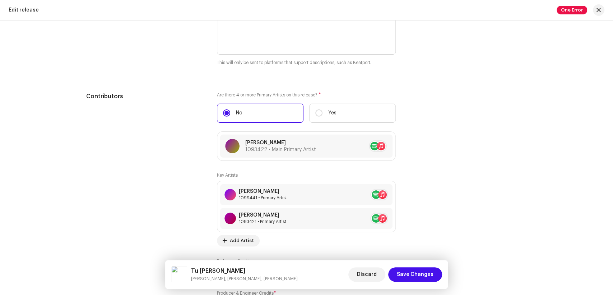
scroll to position [708, 0]
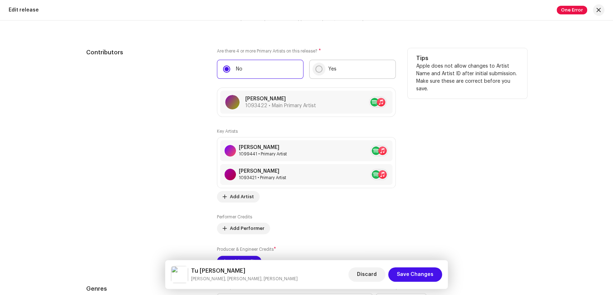
click at [316, 70] on input "Yes" at bounding box center [319, 68] width 7 height 7
radio input "true"
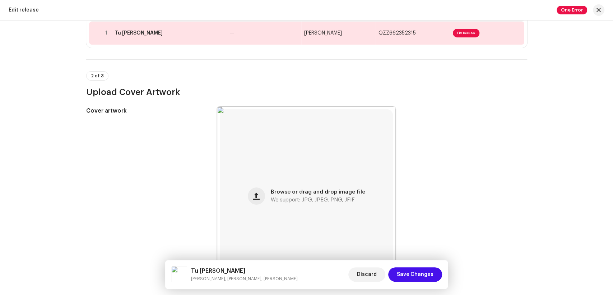
scroll to position [0, 0]
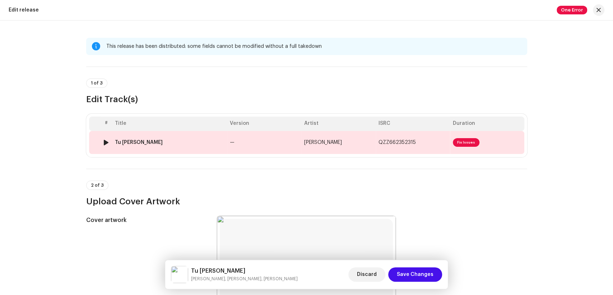
click at [166, 141] on div "Tu [PERSON_NAME]" at bounding box center [169, 142] width 109 height 6
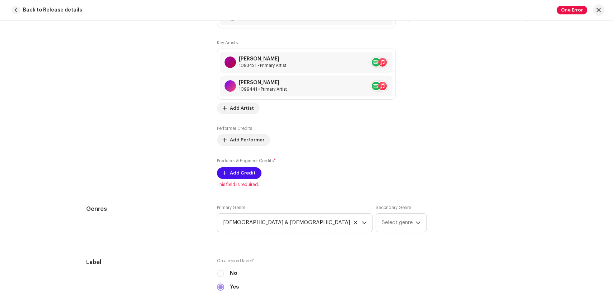
scroll to position [479, 0]
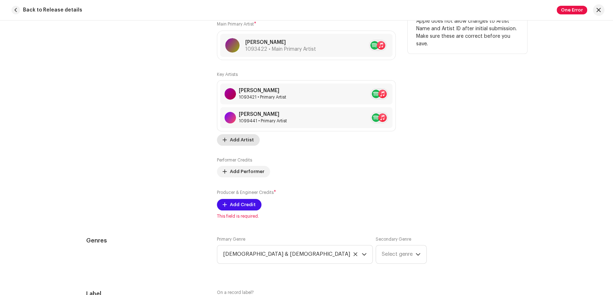
click at [230, 146] on span "Add Artist" at bounding box center [242, 140] width 24 height 14
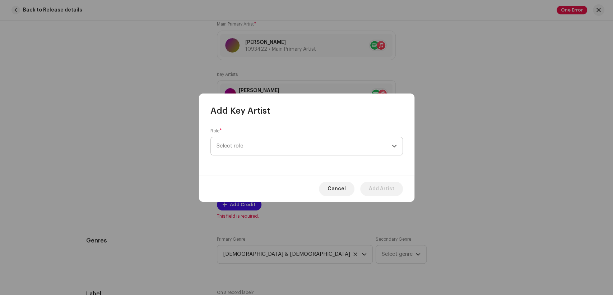
click at [290, 154] on span "Select role" at bounding box center [304, 146] width 175 height 18
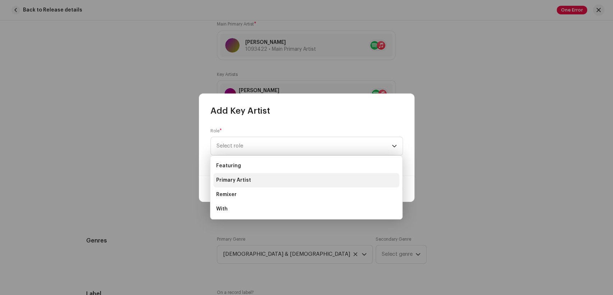
click at [268, 177] on li "Primary Artist" at bounding box center [306, 180] width 186 height 14
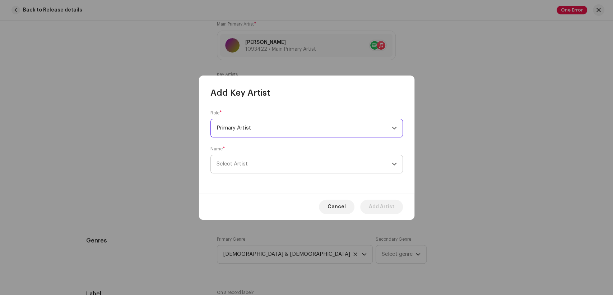
click at [293, 161] on span "Select Artist" at bounding box center [304, 164] width 175 height 18
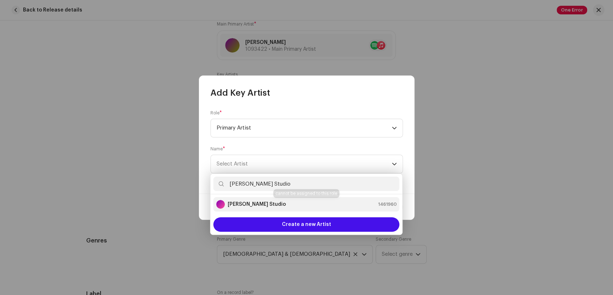
type input "[PERSON_NAME] Studio"
click at [277, 202] on div "[PERSON_NAME] Studio 1461960" at bounding box center [306, 204] width 180 height 9
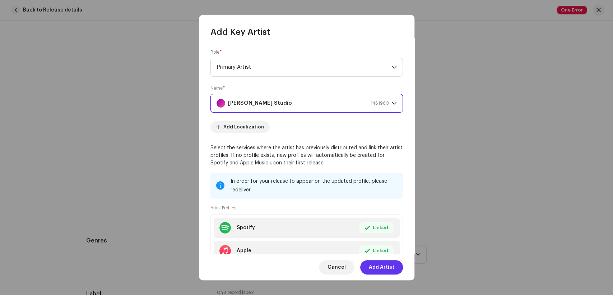
click at [382, 268] on span "Add Artist" at bounding box center [382, 267] width 26 height 14
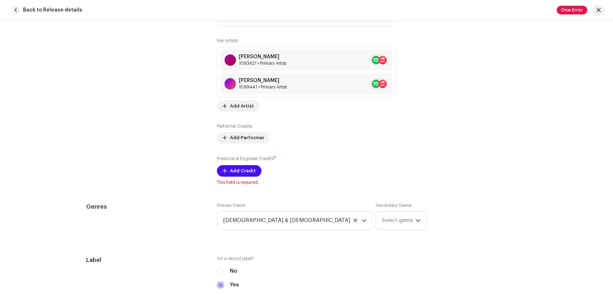
scroll to position [559, 0]
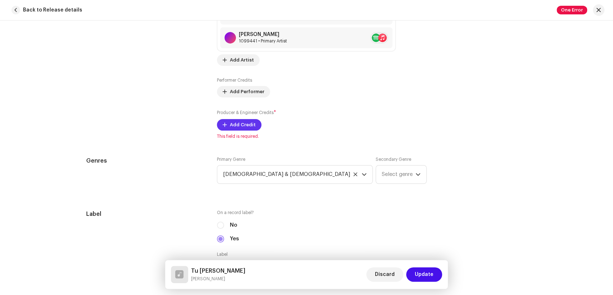
click at [236, 128] on span "Add Credit" at bounding box center [243, 125] width 26 height 14
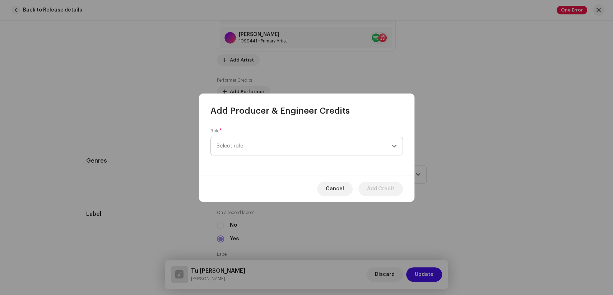
click at [303, 143] on span "Select role" at bounding box center [304, 146] width 175 height 18
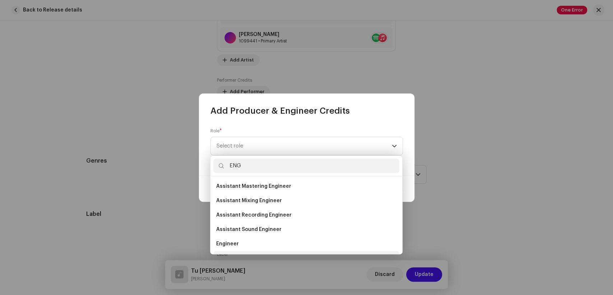
scroll to position [11, 0]
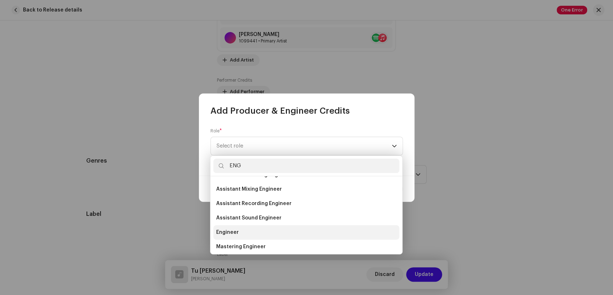
type input "ENG"
click at [260, 235] on li "Engineer" at bounding box center [306, 232] width 186 height 14
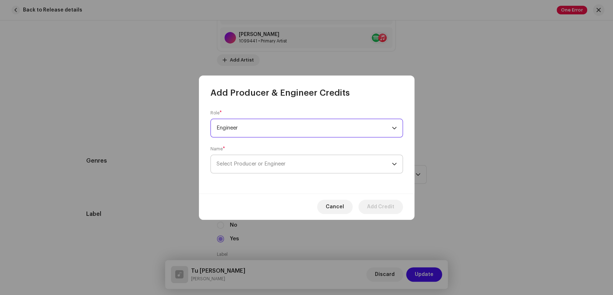
click at [313, 161] on span "Select Producer or Engineer" at bounding box center [304, 164] width 175 height 18
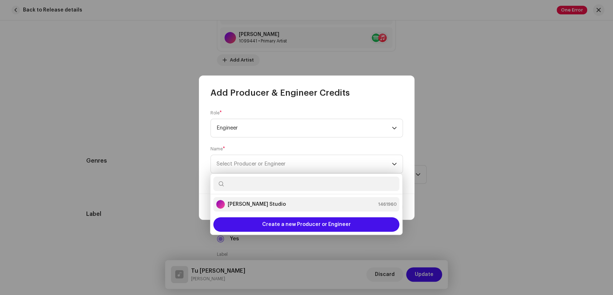
click at [253, 206] on strong "[PERSON_NAME] Studio" at bounding box center [257, 204] width 58 height 7
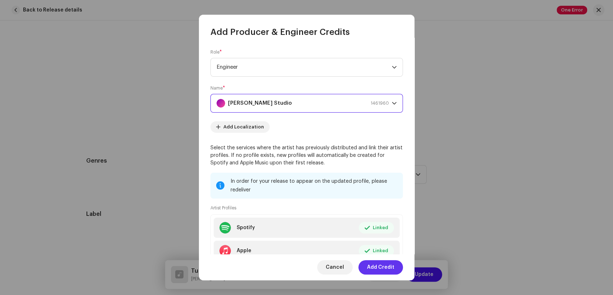
click at [381, 263] on span "Add Credit" at bounding box center [380, 267] width 27 height 14
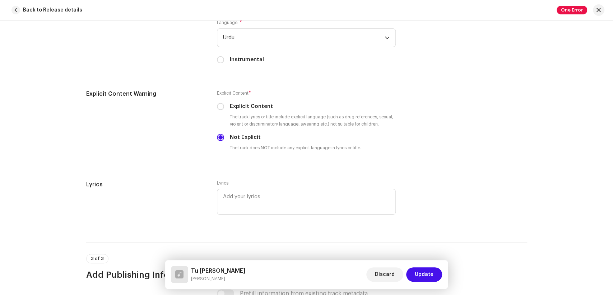
scroll to position [1179, 0]
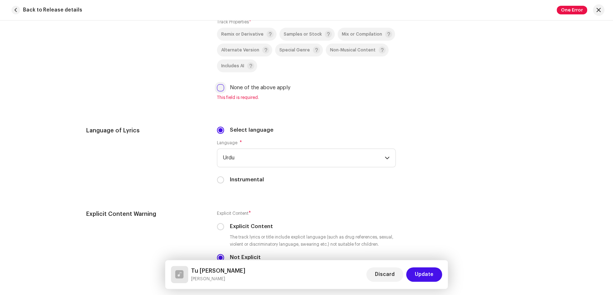
click at [218, 91] on input "None of the above apply" at bounding box center [220, 87] width 7 height 7
checkbox input "true"
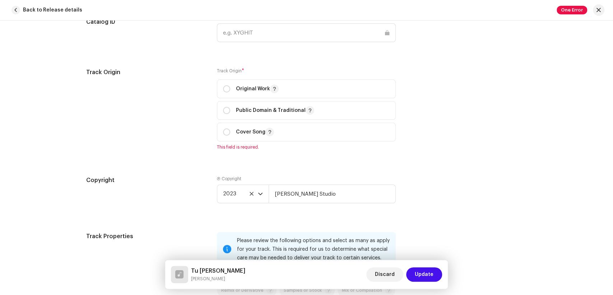
scroll to position [900, 0]
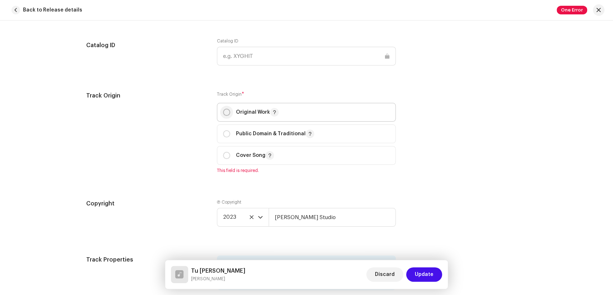
click at [225, 115] on input "radio" at bounding box center [226, 112] width 7 height 7
radio input "true"
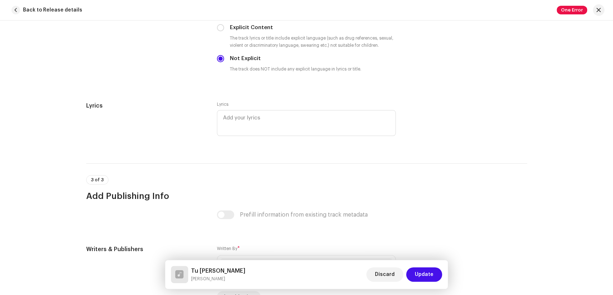
scroll to position [1489, 0]
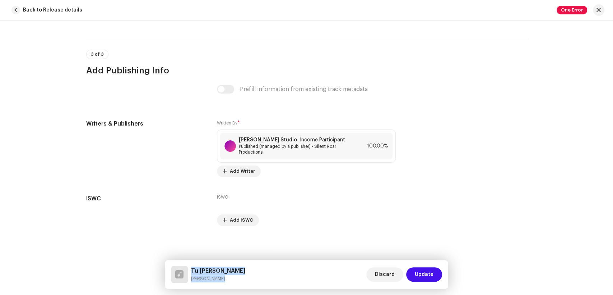
drag, startPoint x: 224, startPoint y: 277, endPoint x: 190, endPoint y: 270, distance: 34.2
click at [190, 270] on div "Tu Meri [PERSON_NAME]" at bounding box center [208, 274] width 74 height 17
copy div "Tu Meri [PERSON_NAME]"
click at [230, 145] on div at bounding box center [230, 145] width 11 height 11
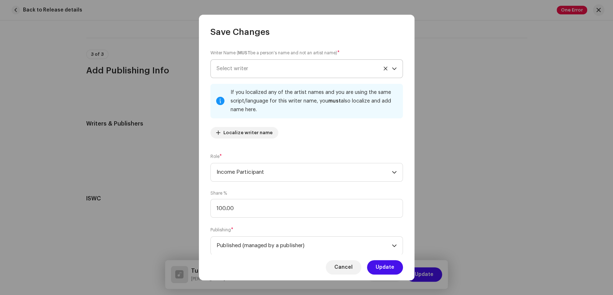
click at [253, 64] on span "Select writer" at bounding box center [304, 69] width 175 height 18
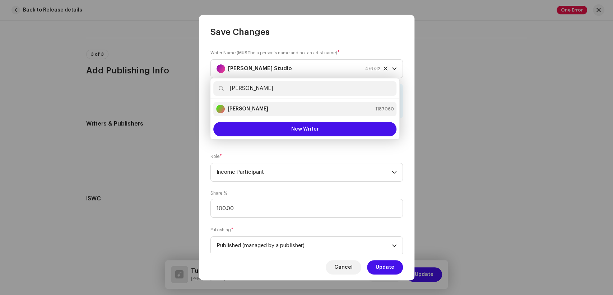
type input "[PERSON_NAME]"
click at [262, 107] on div "[PERSON_NAME] 1187060" at bounding box center [305, 109] width 178 height 9
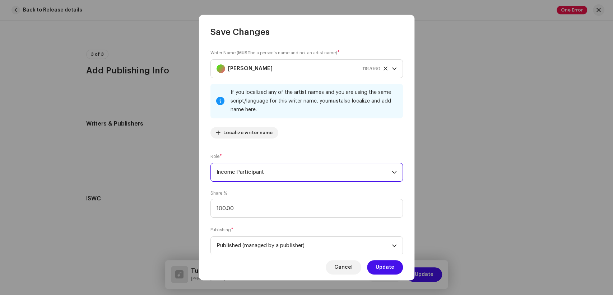
drag, startPoint x: 284, startPoint y: 169, endPoint x: 317, endPoint y: 178, distance: 34.3
click at [284, 169] on span "Income Participant" at bounding box center [304, 172] width 175 height 18
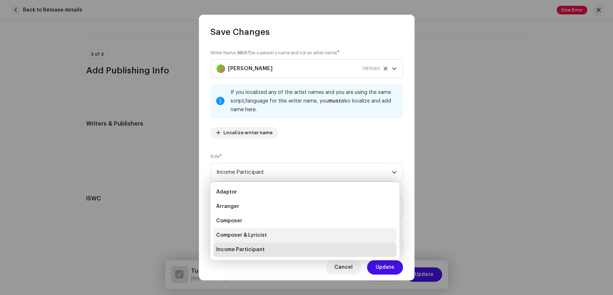
click at [270, 235] on li "Composer & Lyricist" at bounding box center [304, 235] width 183 height 14
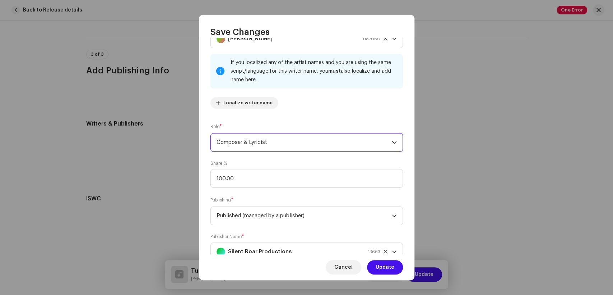
scroll to position [57, 0]
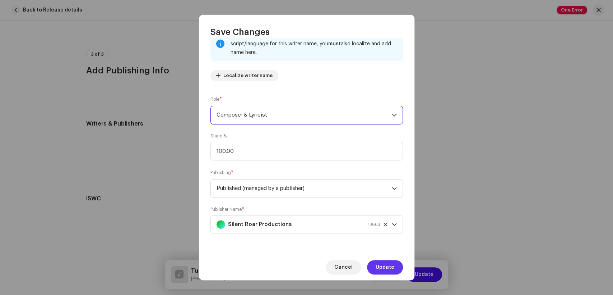
click at [383, 265] on span "Update" at bounding box center [385, 267] width 19 height 14
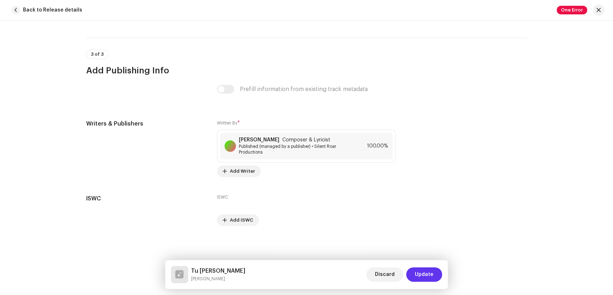
click at [428, 275] on span "Update" at bounding box center [424, 274] width 19 height 14
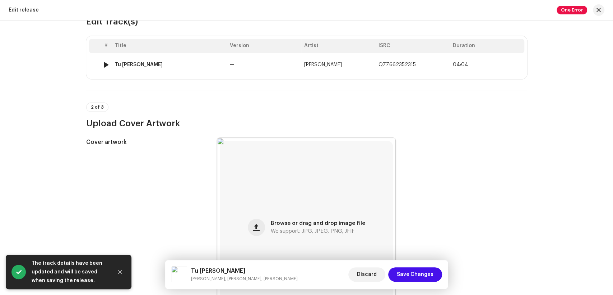
scroll to position [199, 0]
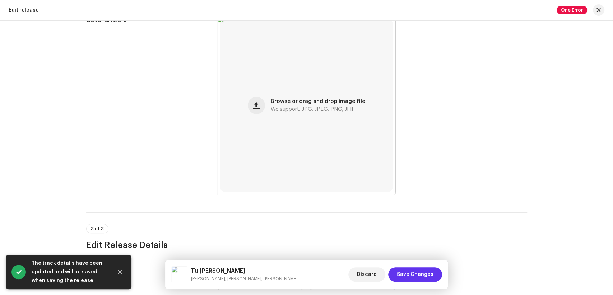
click at [416, 273] on span "Save Changes" at bounding box center [415, 274] width 37 height 14
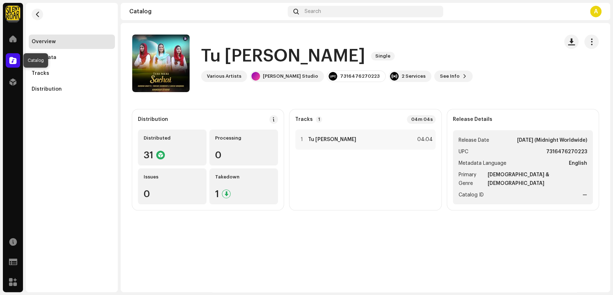
click at [13, 60] on span at bounding box center [12, 60] width 7 height 6
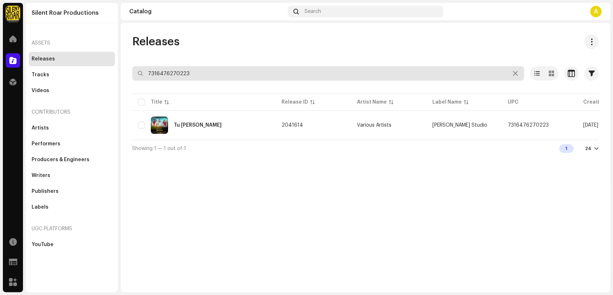
drag, startPoint x: 204, startPoint y: 71, endPoint x: 121, endPoint y: 72, distance: 83.4
click at [121, 72] on div "Releases 7316476270223 Selected 0 Select all 1 Options Filters Distribution sta…" at bounding box center [366, 95] width 490 height 122
paste input "179"
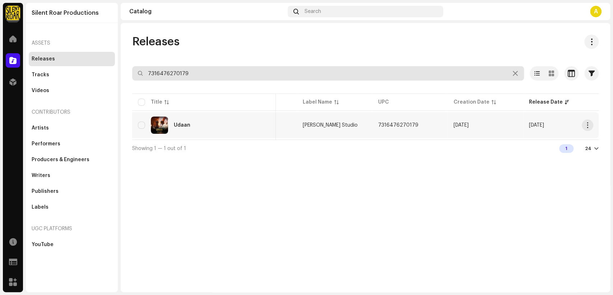
type input "7316476270179"
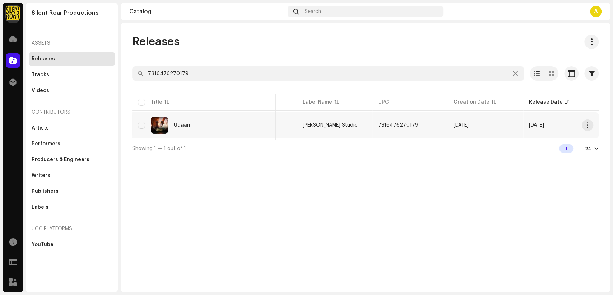
click at [216, 127] on div "Udaan" at bounding box center [204, 124] width 132 height 17
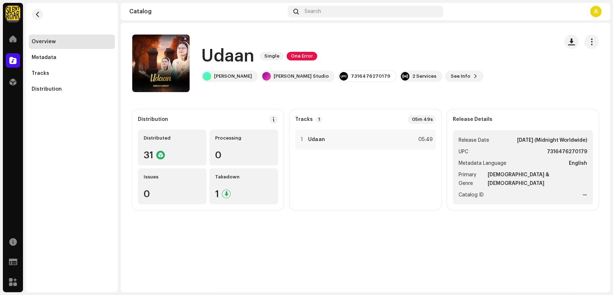
click at [253, 59] on h1 "Udaan" at bounding box center [227, 56] width 53 height 23
copy div "Udaan Single One Error"
click at [592, 39] on span "button" at bounding box center [592, 42] width 7 height 6
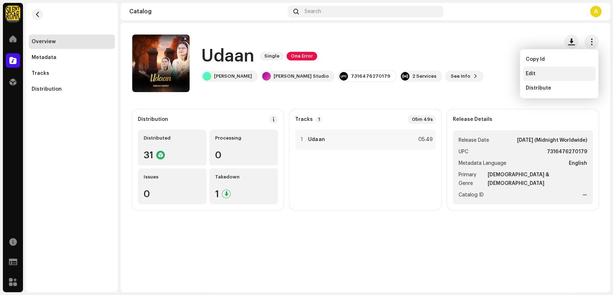
click at [554, 73] on div "Edit" at bounding box center [559, 74] width 67 height 6
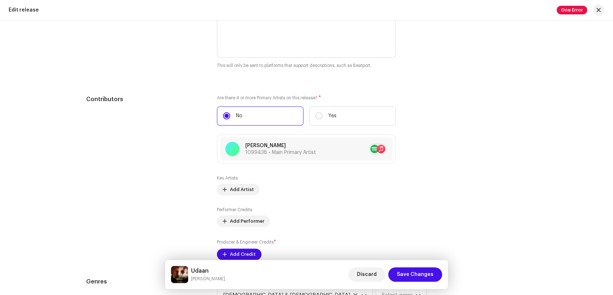
scroll to position [678, 0]
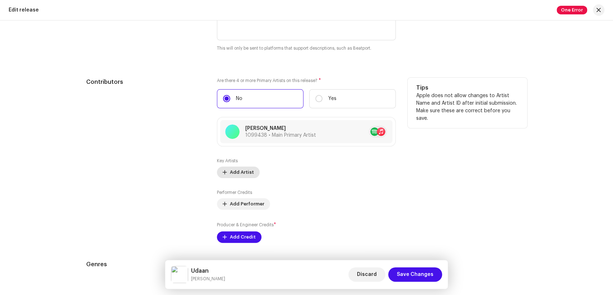
click at [234, 173] on span "Add Artist" at bounding box center [242, 172] width 24 height 14
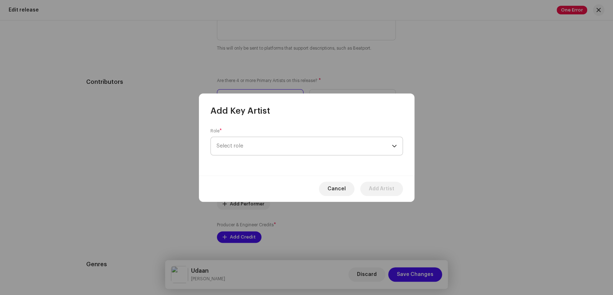
click at [280, 148] on span "Select role" at bounding box center [304, 146] width 175 height 18
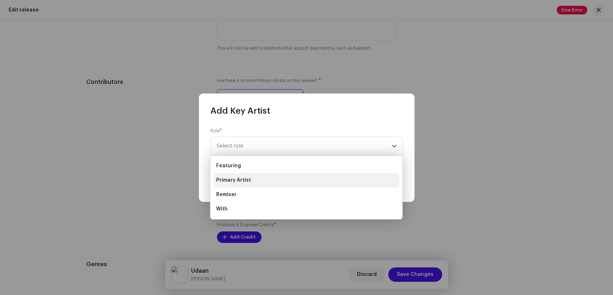
click at [263, 181] on li "Primary Artist" at bounding box center [306, 180] width 186 height 14
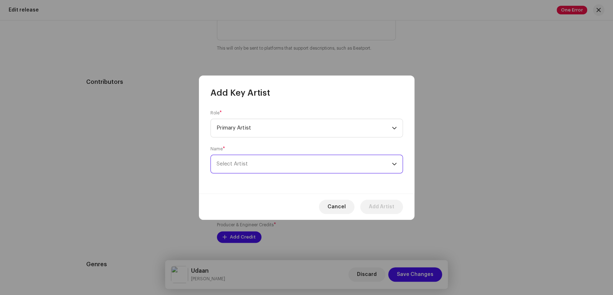
click at [279, 166] on span "Select Artist" at bounding box center [304, 164] width 175 height 18
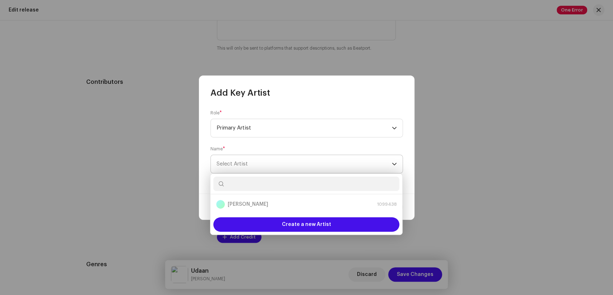
type input "Udaan"
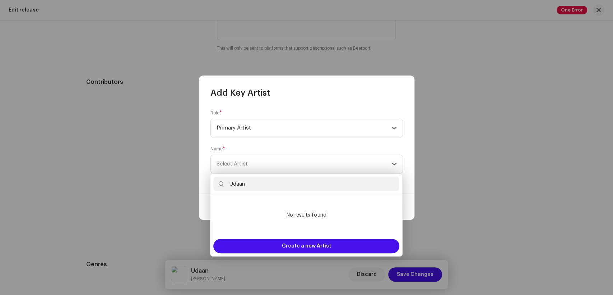
drag, startPoint x: 262, startPoint y: 185, endPoint x: 211, endPoint y: 186, distance: 51.8
click at [211, 186] on div "Udaan" at bounding box center [307, 184] width 192 height 20
paste input "[PERSON_NAME] Studio"
type input "[PERSON_NAME] Studio"
click at [255, 164] on span "Select Artist" at bounding box center [304, 164] width 175 height 18
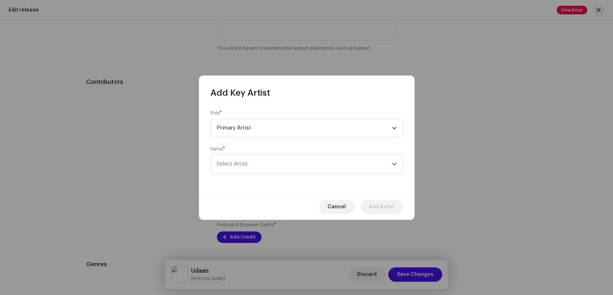
click at [251, 183] on input "[PERSON_NAME] Studio" at bounding box center [306, 181] width 186 height 11
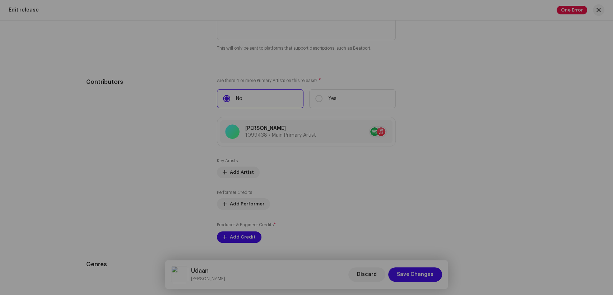
click at [180, 142] on div "Add Key Artist Role * Primary Artist Name * [PERSON_NAME] Cancel Add Artist" at bounding box center [306, 147] width 613 height 295
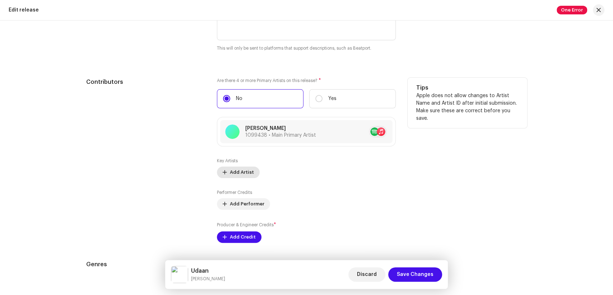
click at [236, 170] on span "Add Artist" at bounding box center [242, 172] width 24 height 14
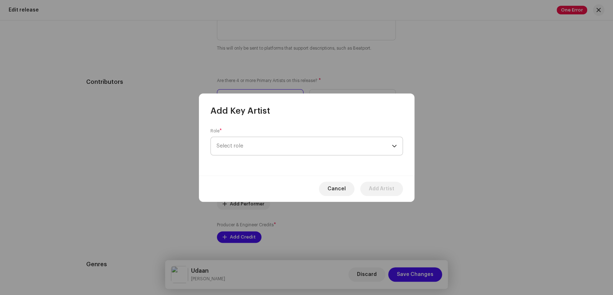
click at [263, 138] on span "Select role" at bounding box center [304, 146] width 175 height 18
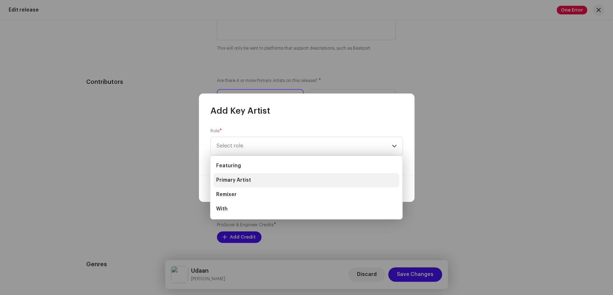
click at [248, 182] on span "Primary Artist" at bounding box center [233, 179] width 35 height 7
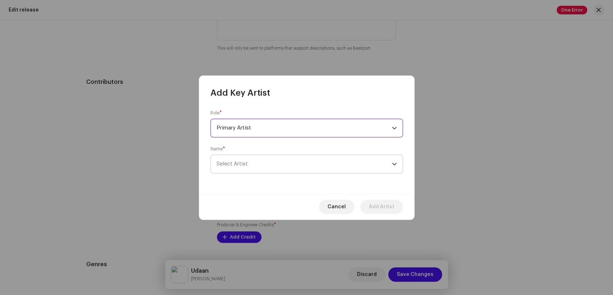
click at [270, 170] on span "Select Artist" at bounding box center [304, 164] width 175 height 18
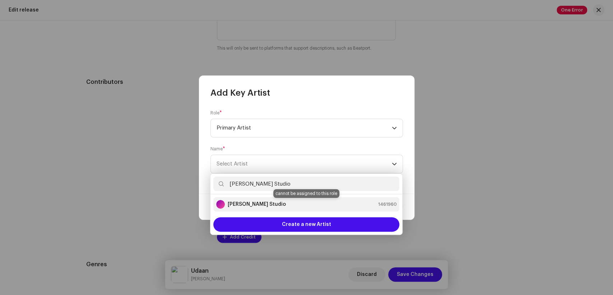
type input "[PERSON_NAME] Studio"
click at [267, 200] on div "[PERSON_NAME] Studio 1461960" at bounding box center [306, 204] width 180 height 9
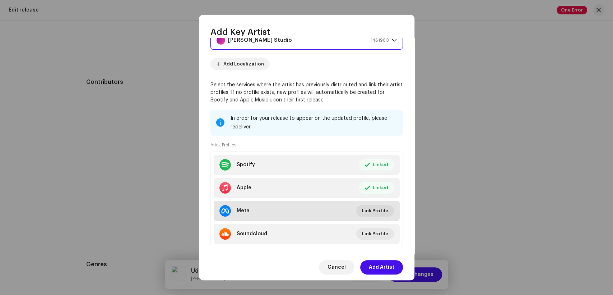
scroll to position [77, 0]
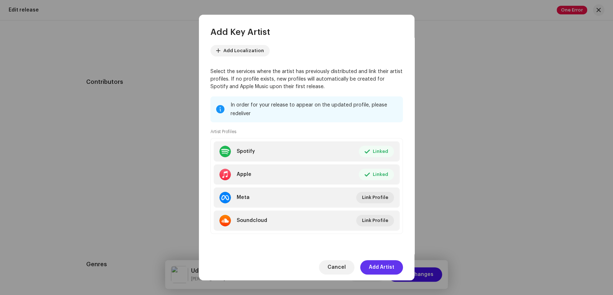
click at [380, 267] on span "Add Artist" at bounding box center [382, 267] width 26 height 14
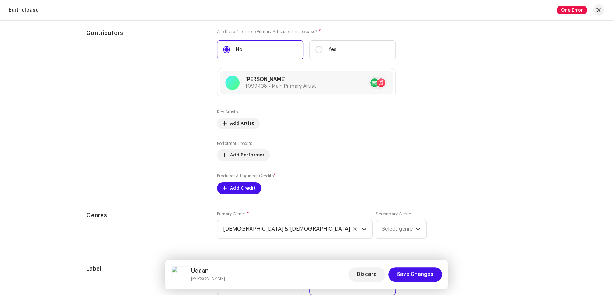
scroll to position [798, 0]
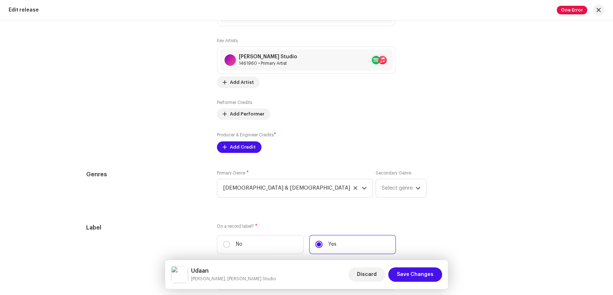
click at [240, 121] on div "Key Artists [PERSON_NAME] Studio 1461960 • Primary Artist No selected item Add …" at bounding box center [306, 95] width 179 height 115
click at [241, 153] on span "Add Credit" at bounding box center [243, 147] width 26 height 14
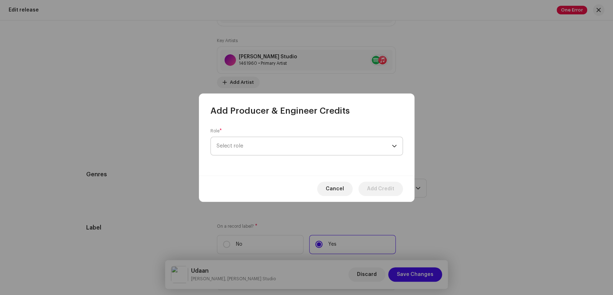
click at [281, 150] on span "Select role" at bounding box center [304, 146] width 175 height 18
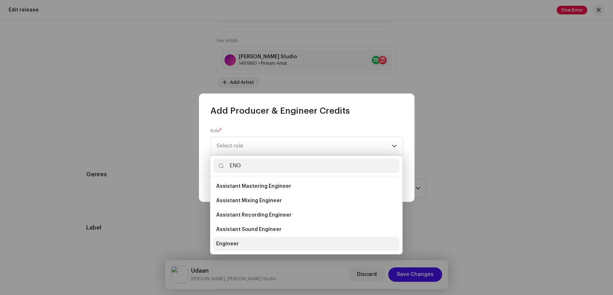
type input "ENG"
click at [241, 245] on li "Engineer" at bounding box center [306, 243] width 186 height 14
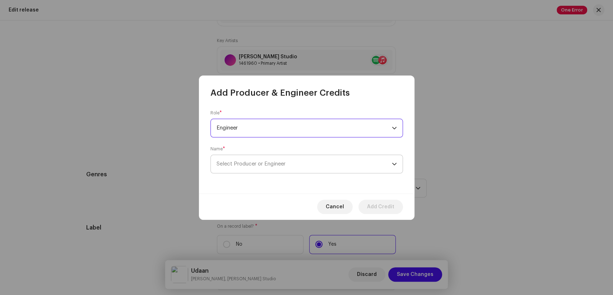
drag, startPoint x: 264, startPoint y: 153, endPoint x: 263, endPoint y: 163, distance: 9.9
click at [264, 155] on div "Name * Select Producer or Engineer" at bounding box center [307, 159] width 193 height 27
click at [263, 164] on span "Select Producer or Engineer" at bounding box center [251, 163] width 69 height 5
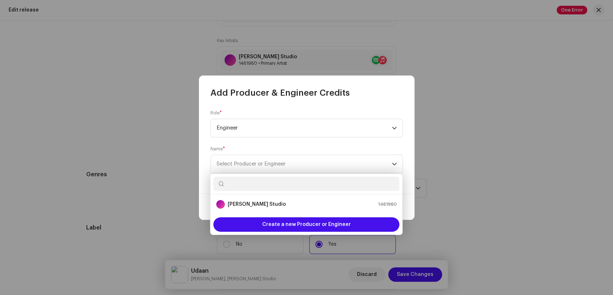
click at [257, 183] on input "text" at bounding box center [306, 183] width 186 height 14
click at [257, 205] on strong "[PERSON_NAME] Studio" at bounding box center [257, 204] width 58 height 7
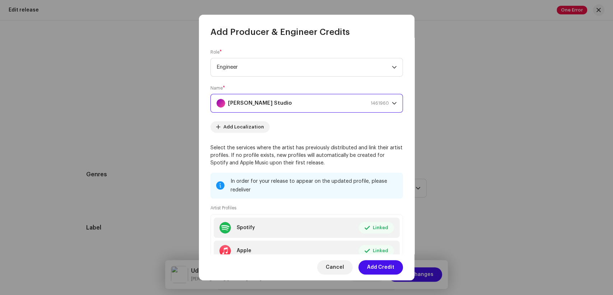
drag, startPoint x: 370, startPoint y: 269, endPoint x: 267, endPoint y: 228, distance: 111.1
click at [368, 270] on span "Add Credit" at bounding box center [380, 267] width 27 height 14
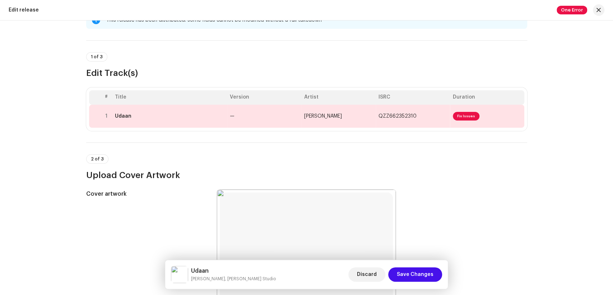
scroll to position [0, 0]
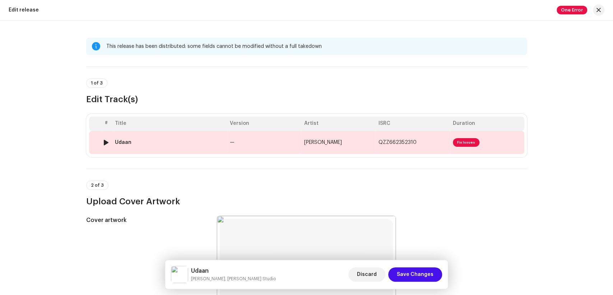
click at [148, 149] on td "Udaan" at bounding box center [169, 142] width 115 height 23
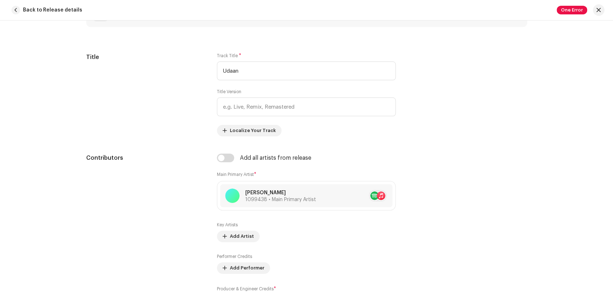
scroll to position [439, 0]
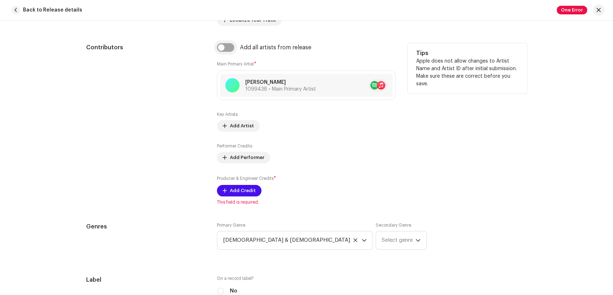
click at [220, 50] on input "checkbox" at bounding box center [225, 47] width 17 height 9
checkbox input "true"
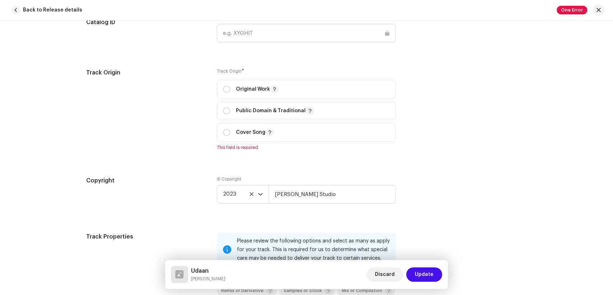
scroll to position [918, 0]
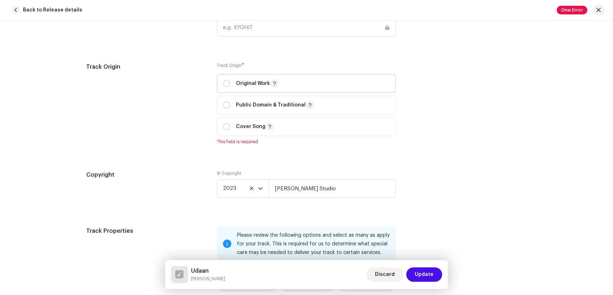
click at [220, 85] on p-togglebutton "Original Work" at bounding box center [306, 83] width 179 height 19
radio input "true"
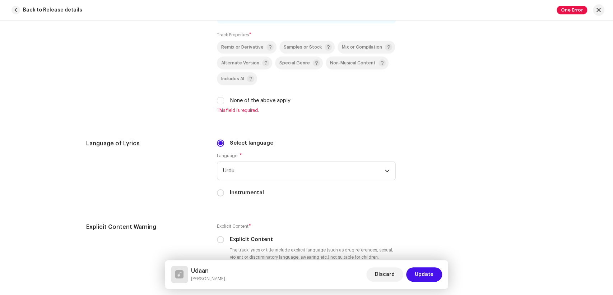
scroll to position [1158, 0]
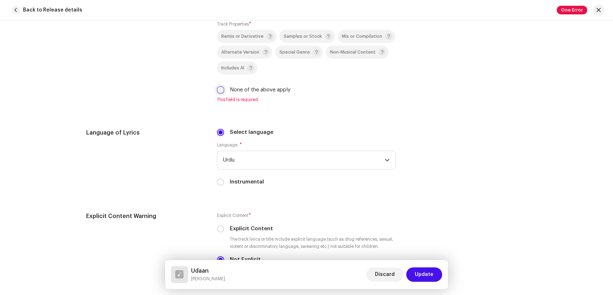
click at [217, 93] on input "None of the above apply" at bounding box center [220, 89] width 7 height 7
checkbox input "true"
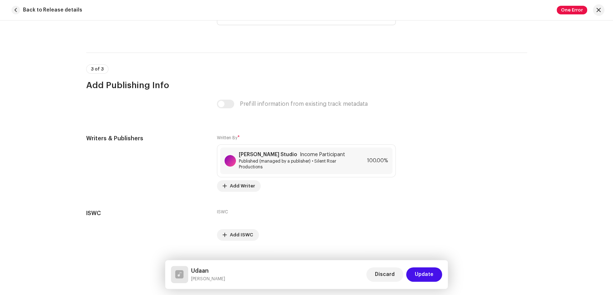
scroll to position [1478, 0]
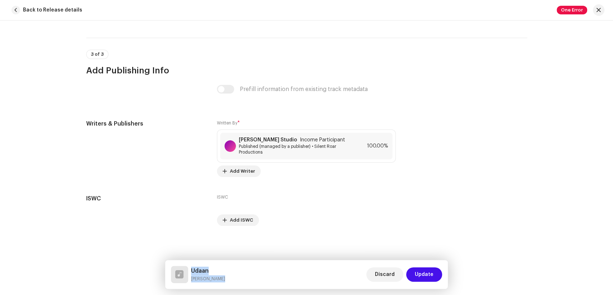
drag, startPoint x: 224, startPoint y: 279, endPoint x: 190, endPoint y: 274, distance: 33.9
click at [190, 274] on div "Udaan [PERSON_NAME] Discard Update" at bounding box center [307, 274] width 272 height 17
copy div "Udaan [PERSON_NAME]"
click at [276, 157] on div "[PERSON_NAME] Studio Income Participant Published (managed by a publisher) • Si…" at bounding box center [306, 146] width 172 height 27
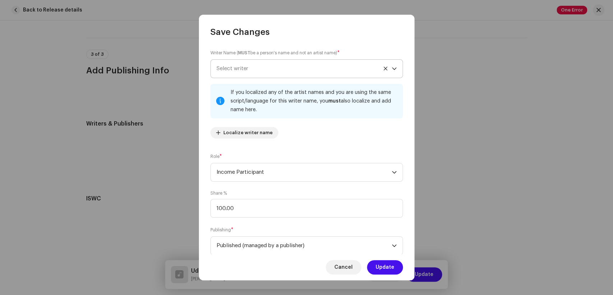
click at [270, 61] on span "Select writer" at bounding box center [304, 69] width 175 height 18
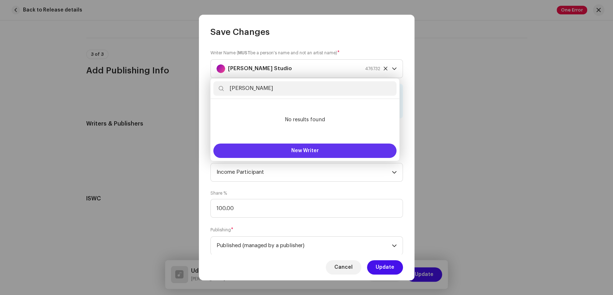
type input "[PERSON_NAME]"
click at [286, 149] on button "New Writer" at bounding box center [304, 150] width 183 height 14
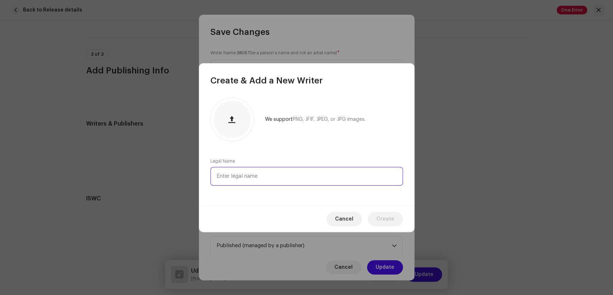
click at [250, 176] on input "text" at bounding box center [307, 176] width 193 height 19
paste input "[PERSON_NAME]"
type input "[PERSON_NAME]"
click at [382, 218] on span "Create" at bounding box center [386, 219] width 18 height 14
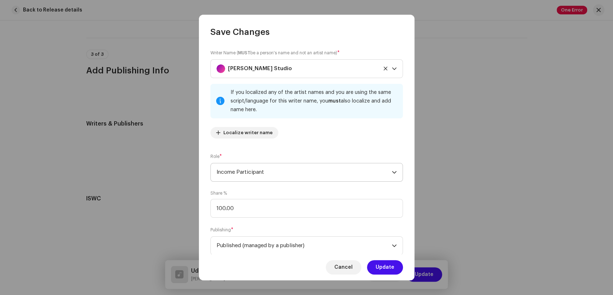
click at [235, 167] on span "Income Participant" at bounding box center [304, 172] width 175 height 18
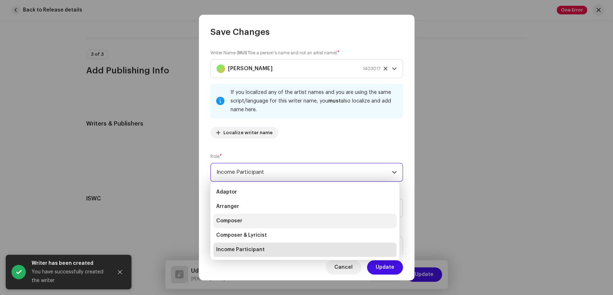
click at [241, 224] on li "Composer" at bounding box center [304, 220] width 183 height 14
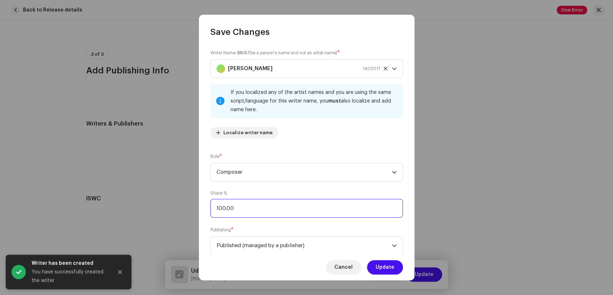
click at [221, 208] on input "100.00" at bounding box center [307, 208] width 193 height 19
type input "50.00"
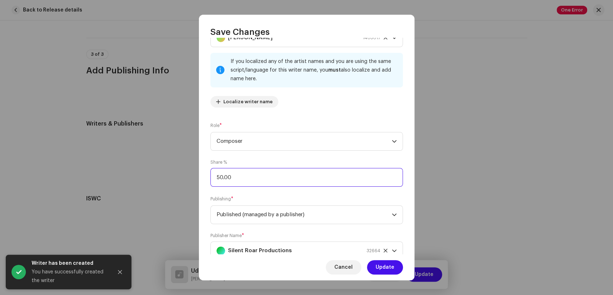
scroll to position [57, 0]
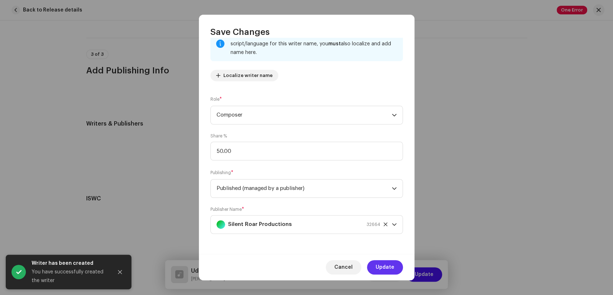
click at [388, 268] on span "Update" at bounding box center [385, 267] width 19 height 14
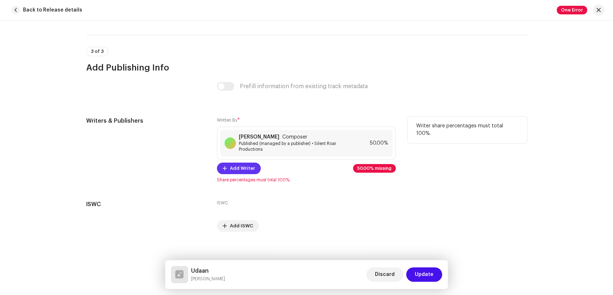
click at [238, 169] on span "Add Writer" at bounding box center [242, 168] width 25 height 14
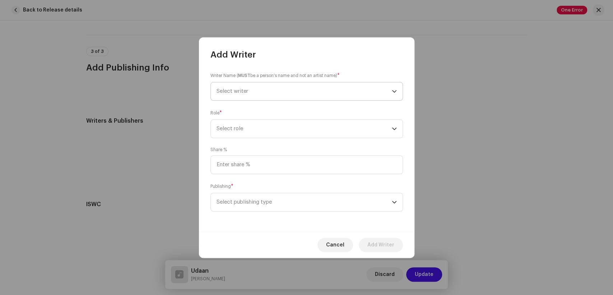
click at [277, 99] on span "Select writer" at bounding box center [304, 91] width 175 height 18
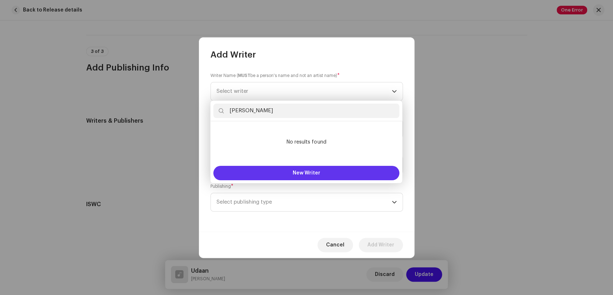
type input "[PERSON_NAME]"
click at [295, 175] on button "New Writer" at bounding box center [306, 173] width 186 height 14
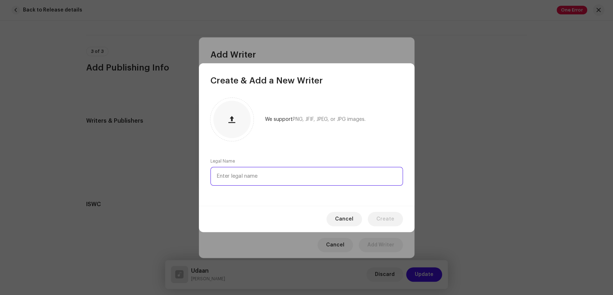
click at [263, 176] on input "text" at bounding box center [307, 176] width 193 height 19
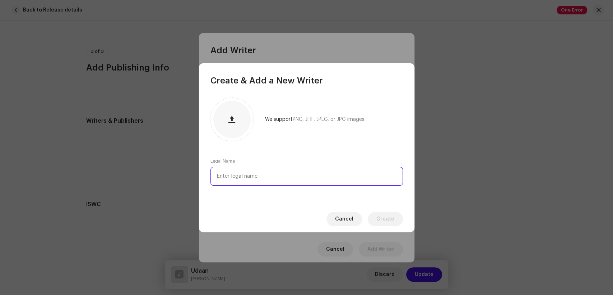
paste input "[PERSON_NAME]"
type input "[PERSON_NAME]"
click at [385, 222] on span "Create" at bounding box center [386, 219] width 18 height 14
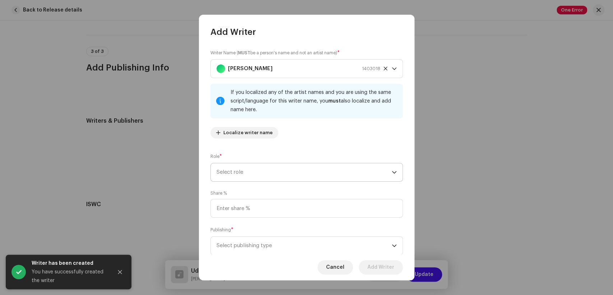
click at [263, 178] on span "Select role" at bounding box center [304, 172] width 175 height 18
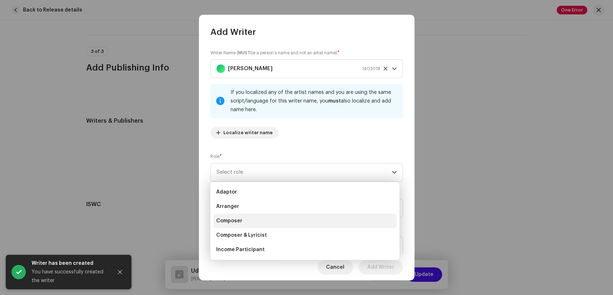
scroll to position [72, 0]
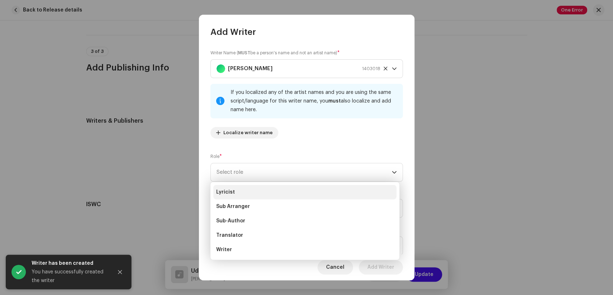
click at [240, 194] on li "Lyricist" at bounding box center [304, 192] width 183 height 14
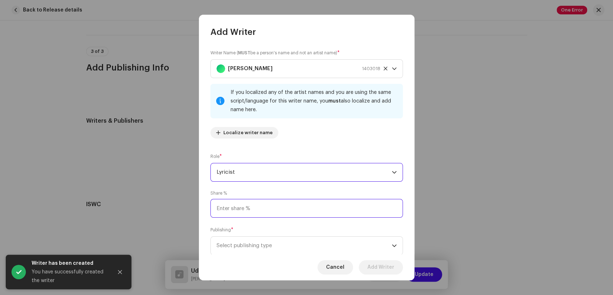
click at [254, 208] on input at bounding box center [307, 208] width 193 height 19
type input "50.00"
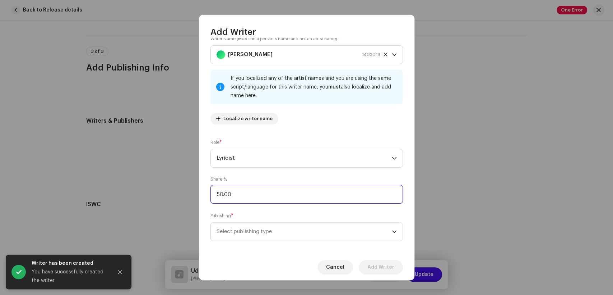
scroll to position [22, 0]
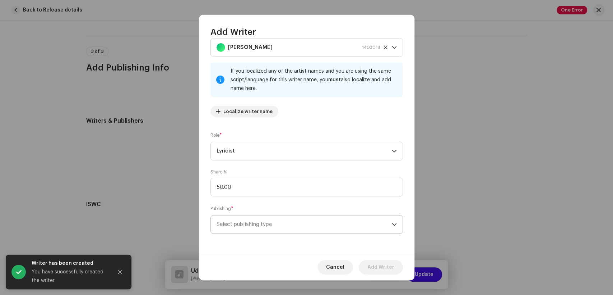
click at [287, 228] on span "Select publishing type" at bounding box center [304, 224] width 175 height 18
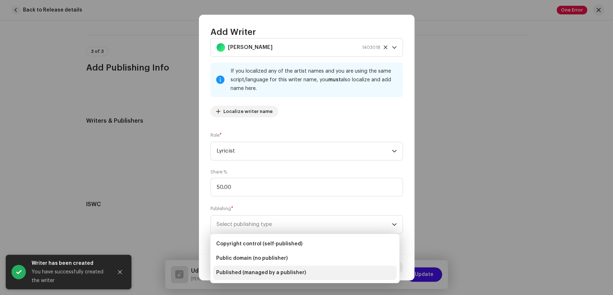
click at [259, 270] on span "Published (managed by a publisher)" at bounding box center [261, 272] width 90 height 7
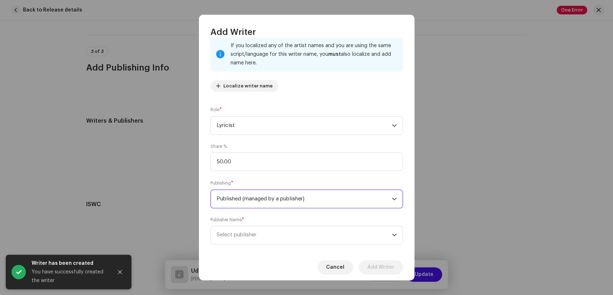
scroll to position [57, 0]
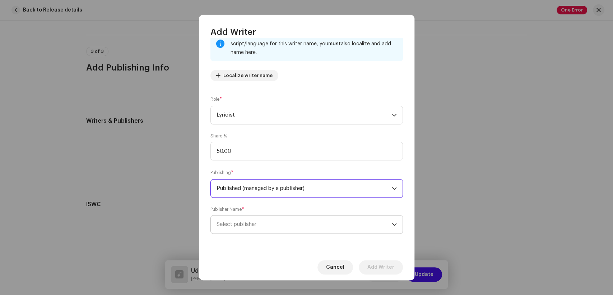
click at [267, 227] on span "Select publisher" at bounding box center [304, 224] width 175 height 18
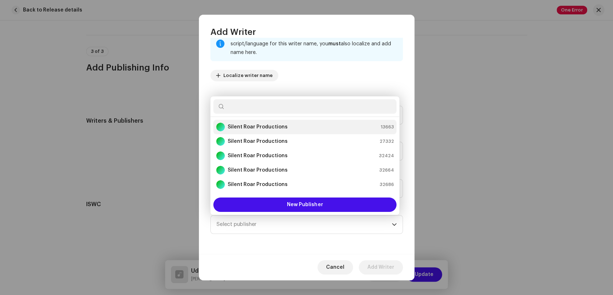
click at [247, 125] on strong "Silent Roar Productions" at bounding box center [258, 126] width 60 height 7
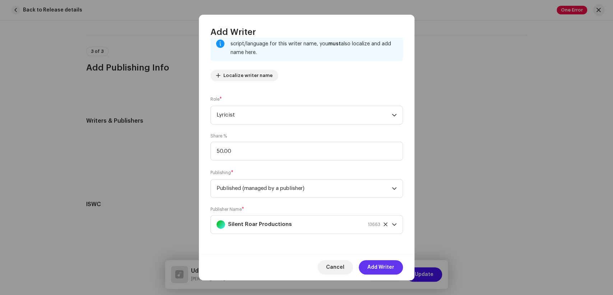
click at [379, 271] on span "Add Writer" at bounding box center [381, 267] width 27 height 14
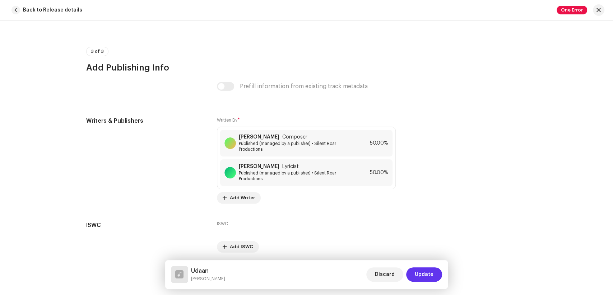
click at [414, 272] on button "Update" at bounding box center [424, 274] width 36 height 14
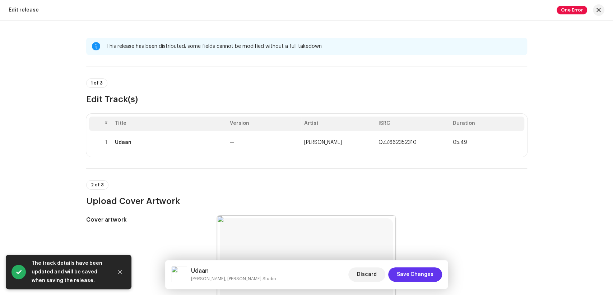
click at [422, 272] on span "Save Changes" at bounding box center [415, 274] width 37 height 14
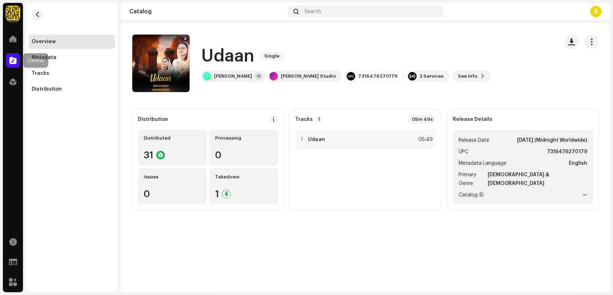
click at [13, 61] on span at bounding box center [12, 60] width 7 height 6
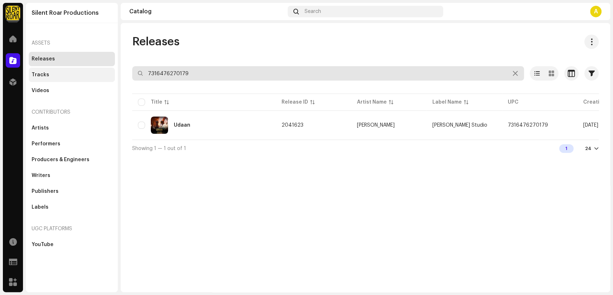
drag, startPoint x: 188, startPoint y: 73, endPoint x: 110, endPoint y: 76, distance: 77.3
click at [110, 76] on div "Silent Roar Productions Home Catalog Distribution Resources Support Forms Marke…" at bounding box center [306, 147] width 613 height 295
paste input "384"
type input "7316476270384"
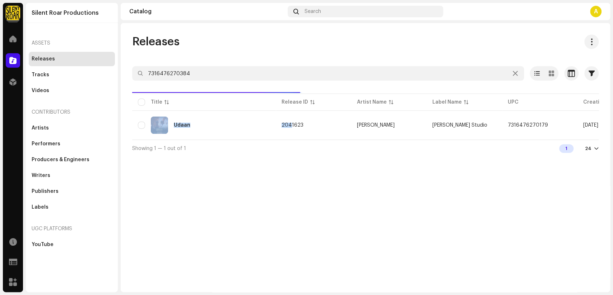
drag, startPoint x: 286, startPoint y: 138, endPoint x: 292, endPoint y: 141, distance: 6.1
click at [292, 139] on div "Title Release ID Artist Name Label Name UPC Creation Date Release Date Udaan 20…" at bounding box center [365, 115] width 467 height 47
click at [284, 169] on div "Releases 7316476270384 Selected 0 Select all 1 Options Filters Distribution sta…" at bounding box center [366, 157] width 490 height 269
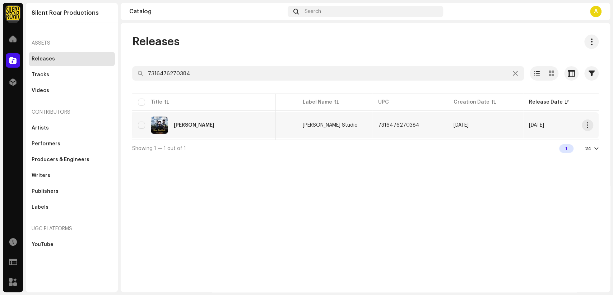
click at [241, 128] on div "[PERSON_NAME]" at bounding box center [204, 124] width 132 height 17
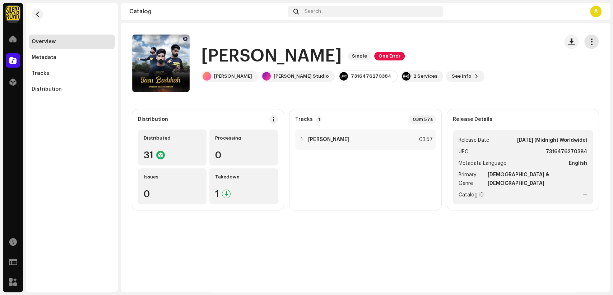
click at [595, 40] on span "button" at bounding box center [592, 42] width 7 height 6
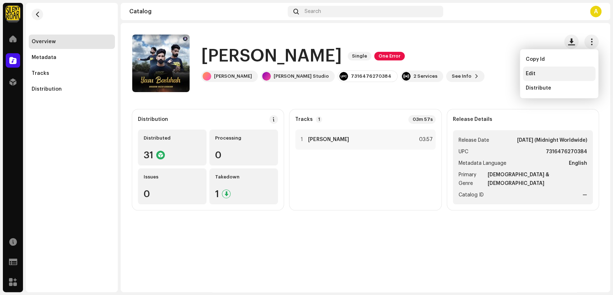
click at [559, 73] on div "Edit" at bounding box center [559, 74] width 67 height 6
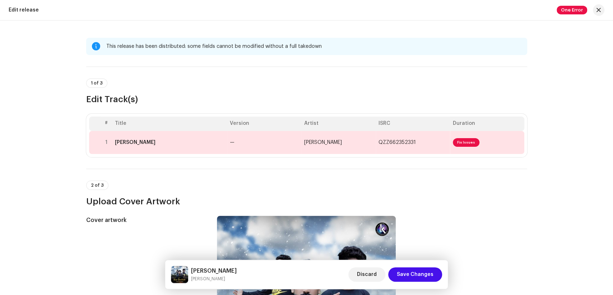
click at [230, 269] on h5 "[PERSON_NAME]" at bounding box center [214, 270] width 46 height 9
copy h5 "[PERSON_NAME]"
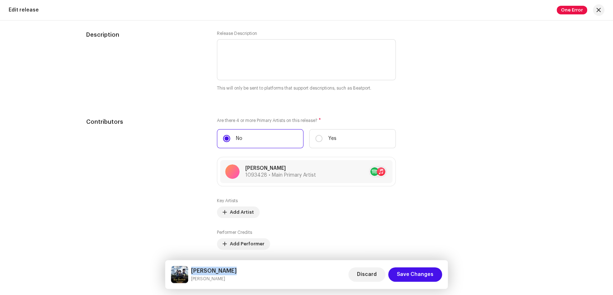
scroll to position [759, 0]
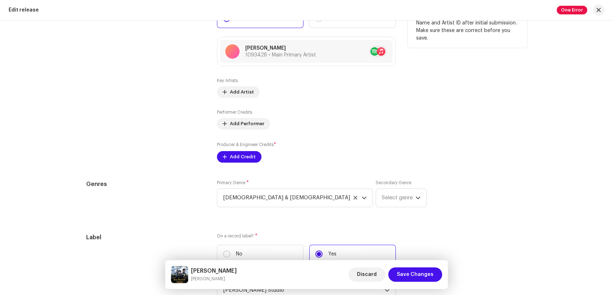
click at [242, 99] on div "Key Artists Add Artist Performer Credits Add Performer Producer & Engineer Cred…" at bounding box center [306, 120] width 179 height 85
click at [242, 96] on span "Add Artist" at bounding box center [242, 92] width 24 height 14
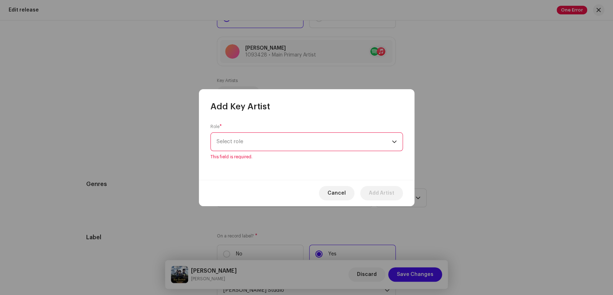
click at [304, 131] on div "Role * Select role This field is required." at bounding box center [307, 142] width 193 height 36
click at [304, 143] on span "Select role" at bounding box center [304, 142] width 175 height 18
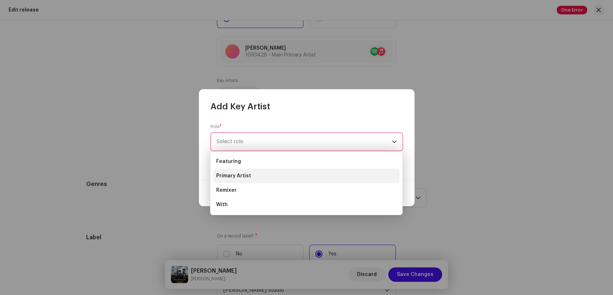
click at [281, 177] on li "Primary Artist" at bounding box center [306, 176] width 186 height 14
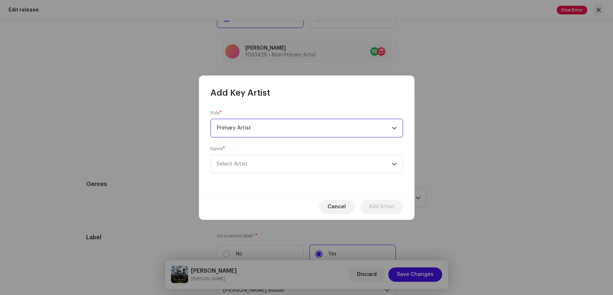
click at [294, 173] on div "Role * Primary Artist Name * [PERSON_NAME]" at bounding box center [307, 145] width 216 height 95
click at [297, 164] on span "Select Artist" at bounding box center [304, 164] width 175 height 18
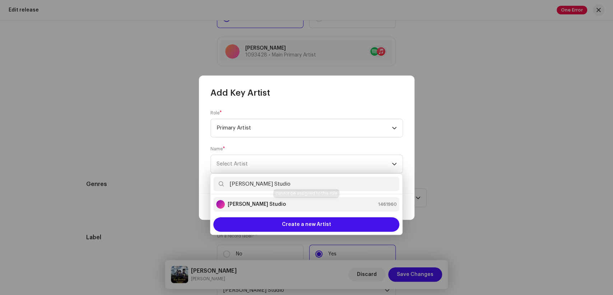
type input "[PERSON_NAME] Studio"
click at [264, 203] on strong "[PERSON_NAME] Studio" at bounding box center [257, 204] width 58 height 7
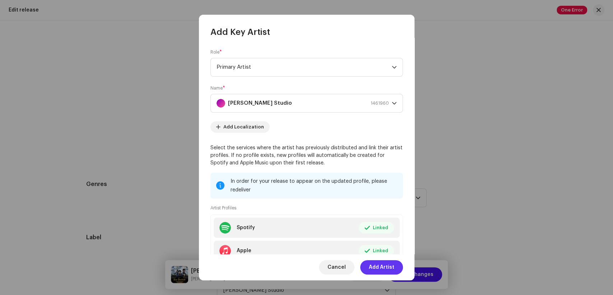
click at [381, 268] on span "Add Artist" at bounding box center [382, 267] width 26 height 14
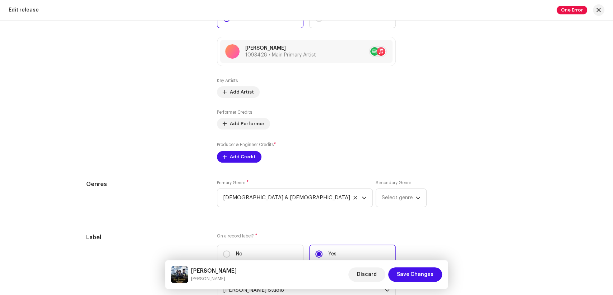
scroll to position [798, 0]
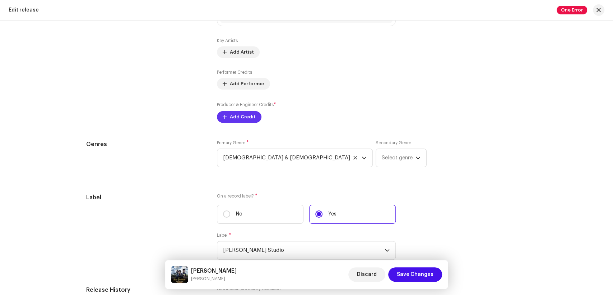
click at [236, 116] on span "Add Credit" at bounding box center [243, 117] width 26 height 14
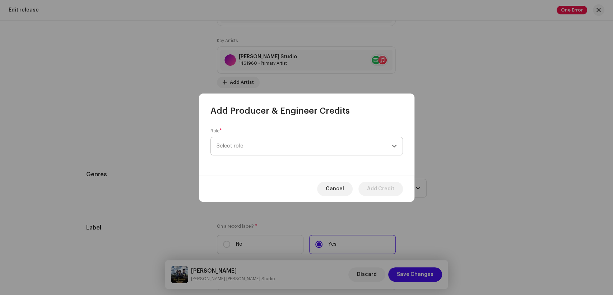
click at [340, 146] on span "Select role" at bounding box center [304, 146] width 175 height 18
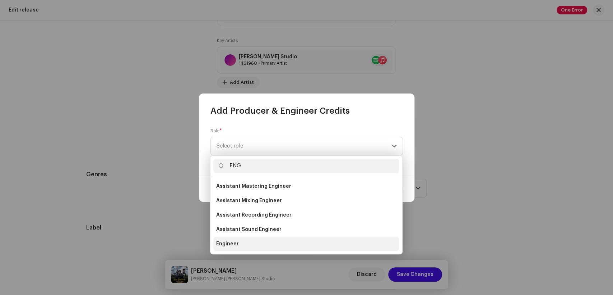
type input "ENG"
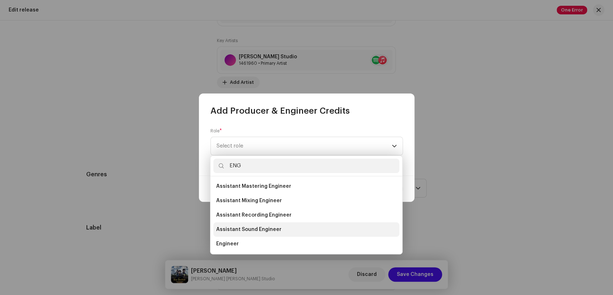
drag, startPoint x: 241, startPoint y: 244, endPoint x: 258, endPoint y: 228, distance: 23.4
click at [242, 243] on li "Engineer" at bounding box center [306, 243] width 186 height 14
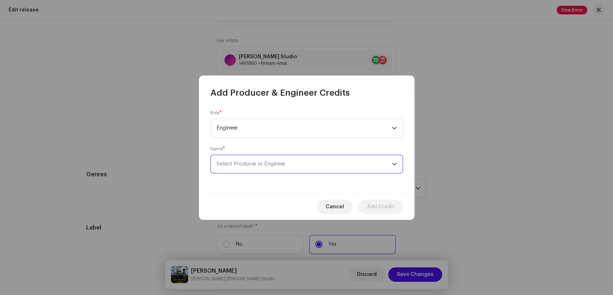
click at [310, 164] on span "Select Producer or Engineer" at bounding box center [304, 164] width 175 height 18
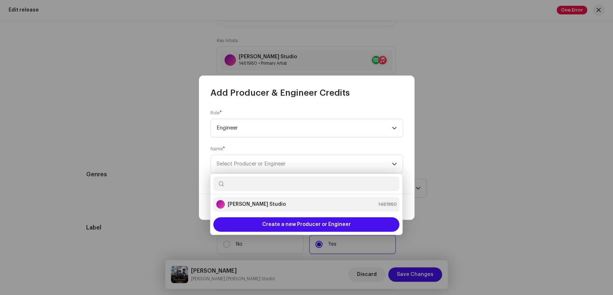
click at [253, 203] on strong "[PERSON_NAME] Studio" at bounding box center [257, 204] width 58 height 7
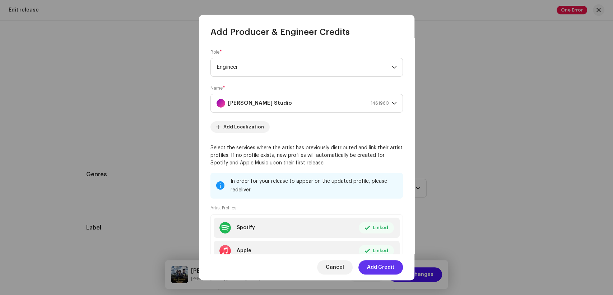
click at [385, 268] on span "Add Credit" at bounding box center [380, 267] width 27 height 14
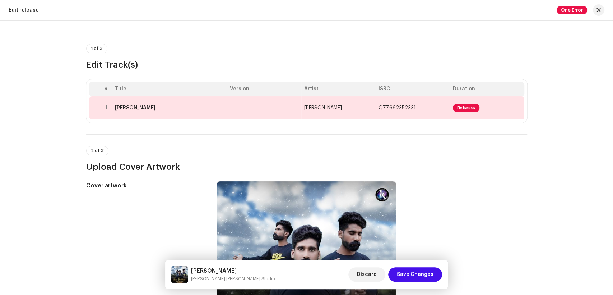
scroll to position [0, 0]
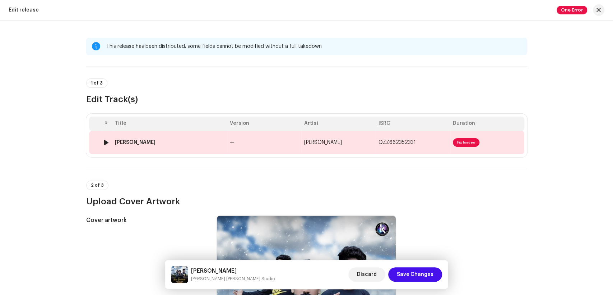
click at [153, 144] on div "[PERSON_NAME]" at bounding box center [169, 142] width 109 height 6
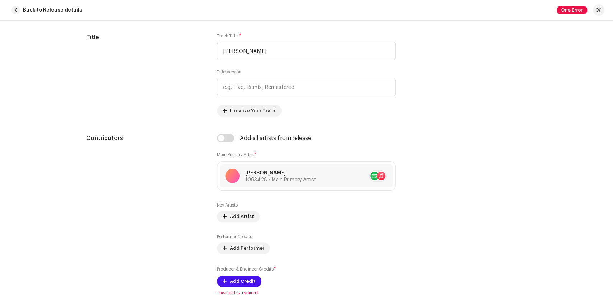
scroll to position [439, 0]
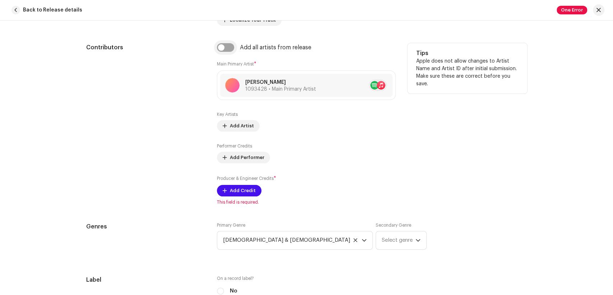
click at [218, 47] on input "checkbox" at bounding box center [225, 47] width 17 height 9
checkbox input "true"
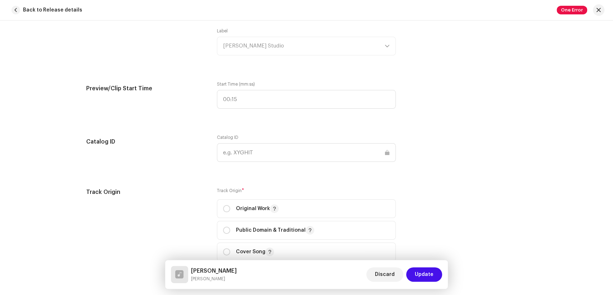
scroll to position [918, 0]
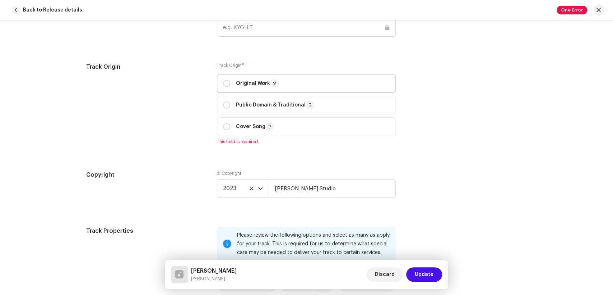
click at [220, 84] on p-togglebutton "Original Work" at bounding box center [306, 83] width 179 height 19
radio input "true"
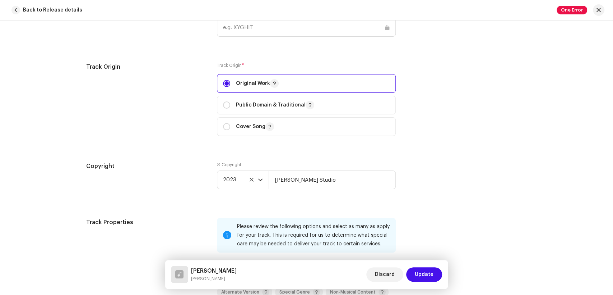
scroll to position [1158, 0]
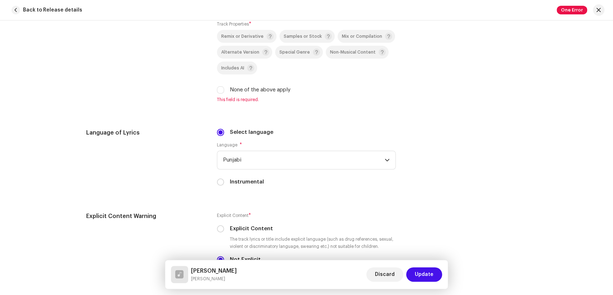
click at [220, 96] on div "Please review the following options and select as many as apply for your track.…" at bounding box center [306, 40] width 179 height 124
click at [217, 92] on input "None of the above apply" at bounding box center [220, 89] width 7 height 7
checkbox input "true"
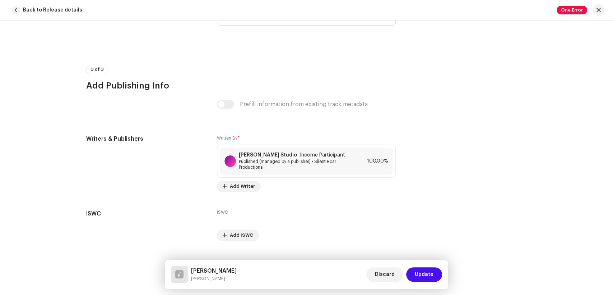
scroll to position [1478, 0]
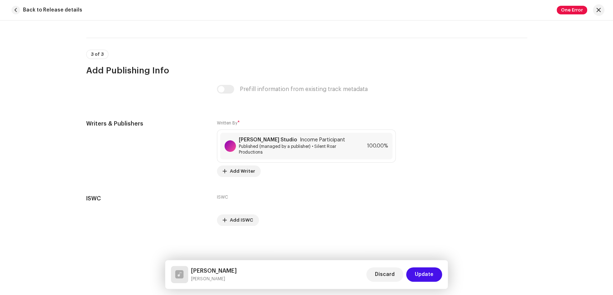
drag, startPoint x: 238, startPoint y: 278, endPoint x: 190, endPoint y: 271, distance: 48.3
click at [190, 271] on div "[PERSON_NAME] Discard Update" at bounding box center [307, 274] width 272 height 17
copy div "[PERSON_NAME]"
click at [236, 278] on small "[PERSON_NAME]" at bounding box center [214, 278] width 46 height 7
drag, startPoint x: 239, startPoint y: 278, endPoint x: 193, endPoint y: 280, distance: 46.0
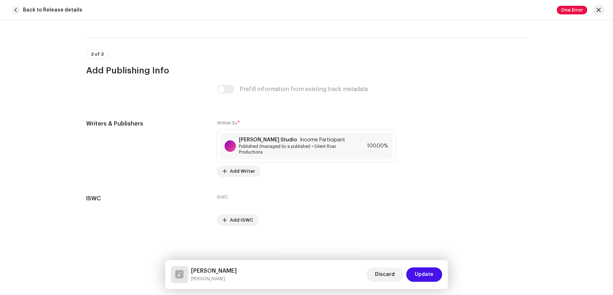
click at [193, 280] on div "[PERSON_NAME] Discard Update" at bounding box center [307, 274] width 272 height 17
copy small "[PERSON_NAME]"
click at [293, 149] on span "Published (managed by a publisher) • Silent Roar Productions" at bounding box center [295, 148] width 112 height 11
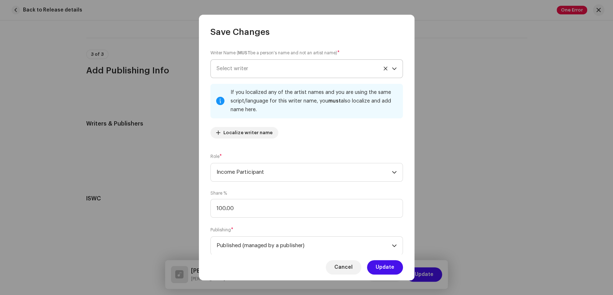
click at [258, 73] on span "Select writer" at bounding box center [304, 69] width 175 height 18
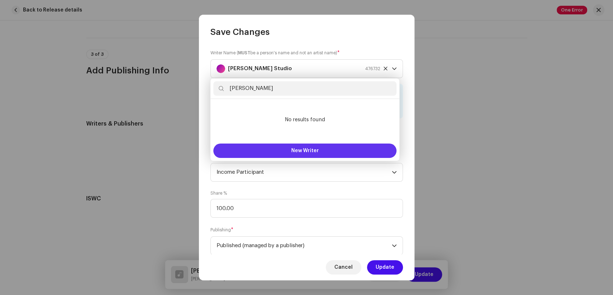
type input "[PERSON_NAME]"
click at [291, 148] on button "New Writer" at bounding box center [304, 150] width 183 height 14
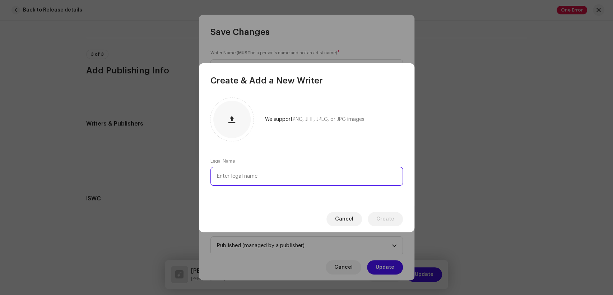
click at [276, 178] on input "text" at bounding box center [307, 176] width 193 height 19
paste input "[PERSON_NAME]"
type input "[PERSON_NAME]"
click at [381, 221] on span "Create" at bounding box center [386, 219] width 18 height 14
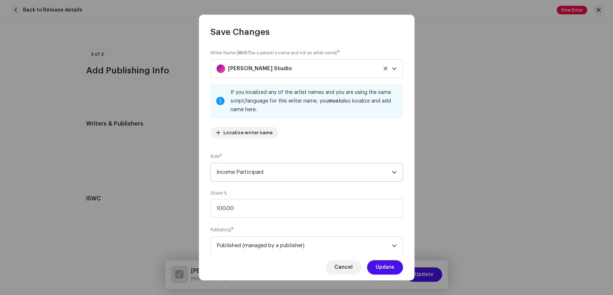
click at [276, 172] on span "Income Participant" at bounding box center [304, 172] width 175 height 18
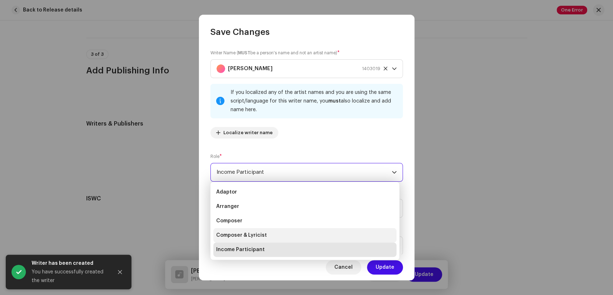
click at [267, 232] on li "Composer & Lyricist" at bounding box center [304, 235] width 183 height 14
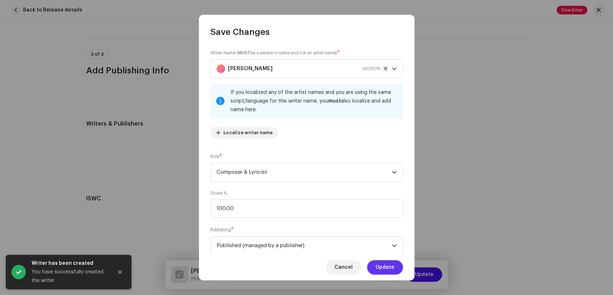
click at [385, 266] on span "Update" at bounding box center [385, 267] width 19 height 14
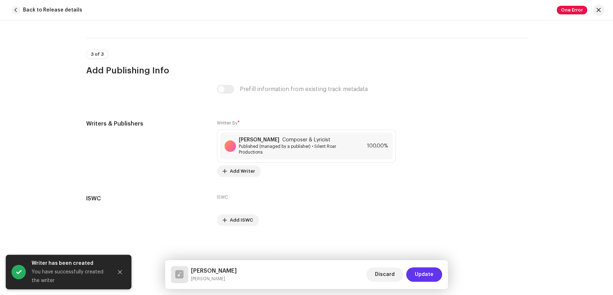
click at [422, 271] on span "Update" at bounding box center [424, 274] width 19 height 14
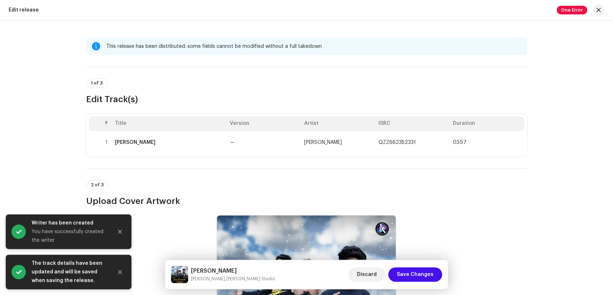
click at [422, 271] on span "Save Changes" at bounding box center [415, 274] width 37 height 14
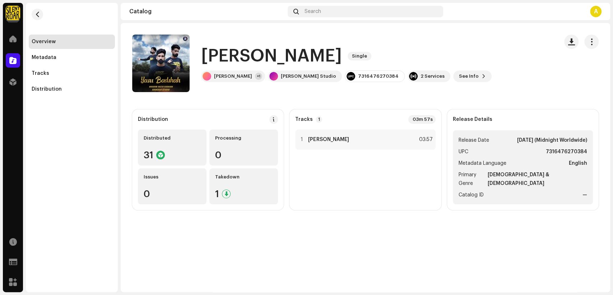
click at [17, 62] on div at bounding box center [13, 60] width 14 height 14
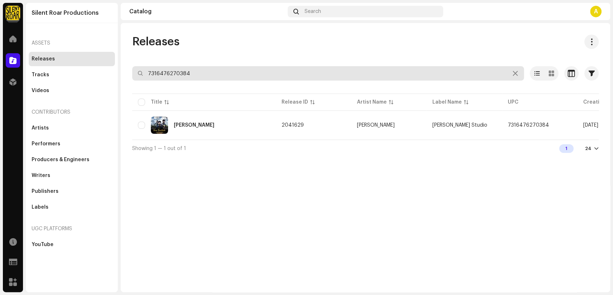
drag, startPoint x: 202, startPoint y: 63, endPoint x: 198, endPoint y: 73, distance: 10.6
click at [199, 70] on div "Releases 7316476270384 Selected 0 Select all 1 Options Filters Distribution sta…" at bounding box center [366, 95] width 490 height 122
drag, startPoint x: 198, startPoint y: 73, endPoint x: 144, endPoint y: 78, distance: 54.9
click at [144, 78] on input "7316476270384" at bounding box center [328, 73] width 392 height 14
paste input "12"
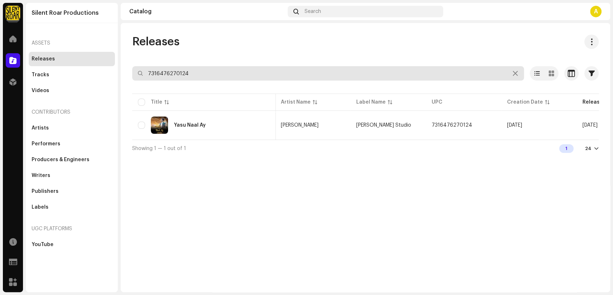
scroll to position [0, 108]
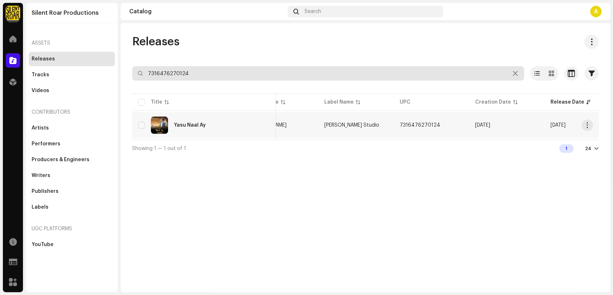
type input "7316476270124"
click at [233, 130] on div "Yasu Naal Ay" at bounding box center [204, 124] width 132 height 17
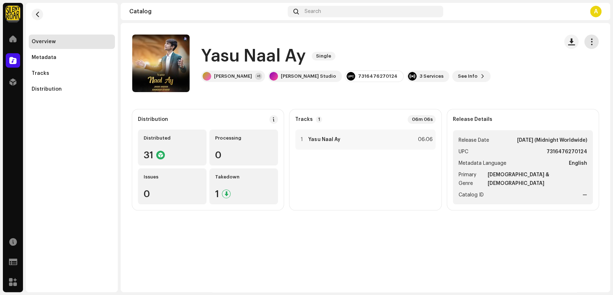
click at [591, 42] on span "button" at bounding box center [592, 42] width 7 height 6
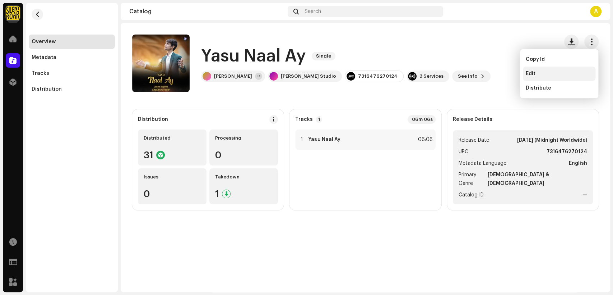
click at [570, 77] on div "Edit" at bounding box center [559, 73] width 73 height 14
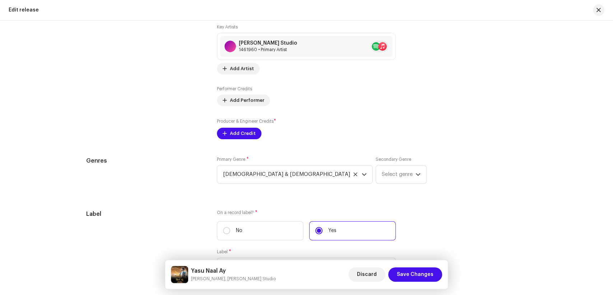
scroll to position [826, 0]
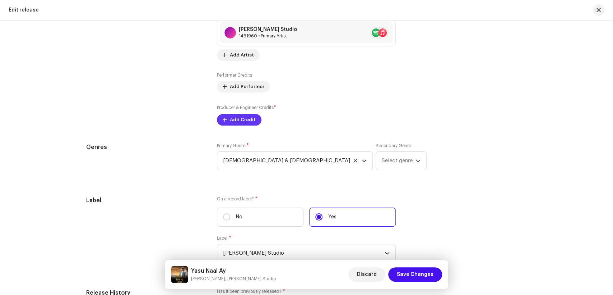
click at [243, 121] on span "Add Credit" at bounding box center [243, 119] width 26 height 14
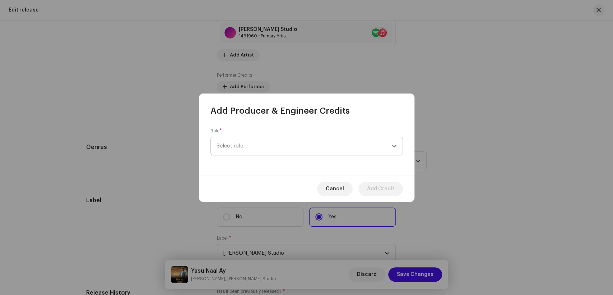
click at [295, 138] on span "Select role" at bounding box center [304, 146] width 175 height 18
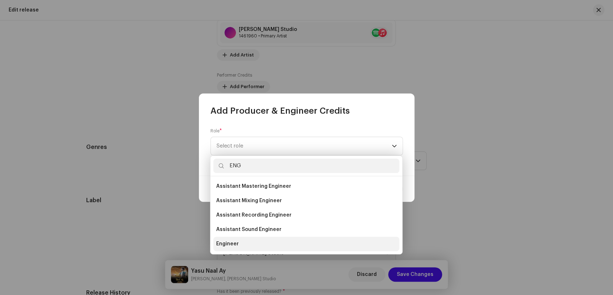
type input "ENG"
drag, startPoint x: 245, startPoint y: 244, endPoint x: 296, endPoint y: 167, distance: 92.5
click at [245, 244] on li "Engineer" at bounding box center [306, 243] width 186 height 14
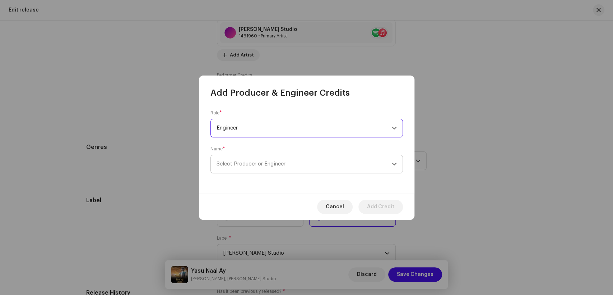
click at [298, 165] on span "Select Producer or Engineer" at bounding box center [304, 164] width 175 height 18
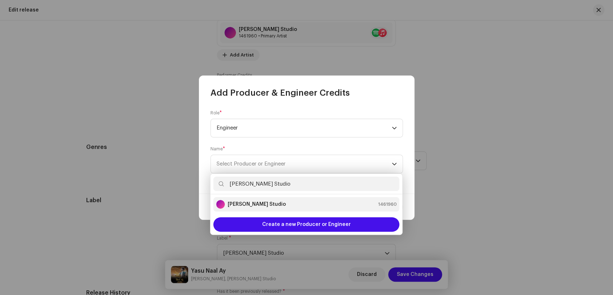
type input "[PERSON_NAME] Studio"
click at [251, 202] on strong "[PERSON_NAME] Studio" at bounding box center [257, 204] width 58 height 7
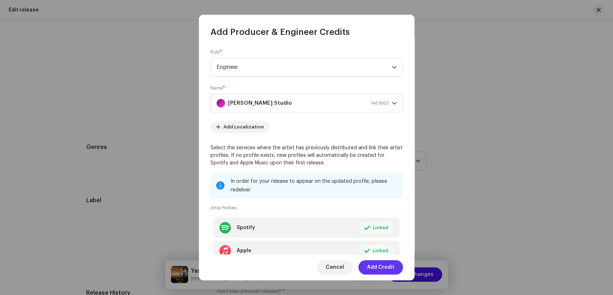
click at [379, 267] on span "Add Credit" at bounding box center [380, 267] width 27 height 14
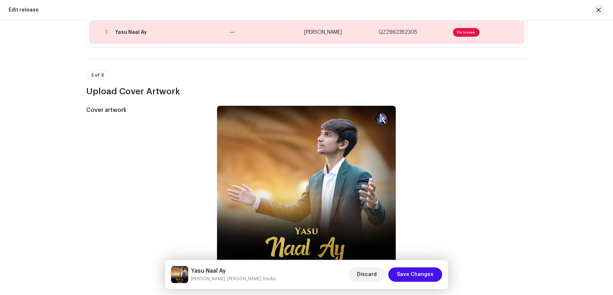
scroll to position [0, 0]
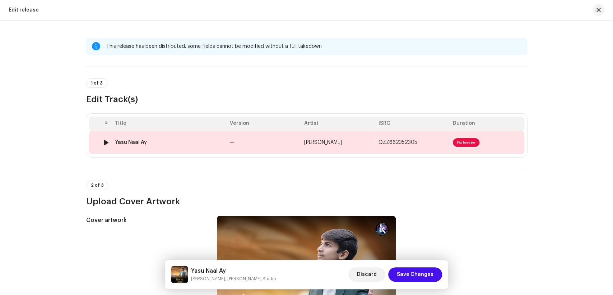
click at [178, 144] on div "Yasu Naal Ay" at bounding box center [169, 142] width 109 height 6
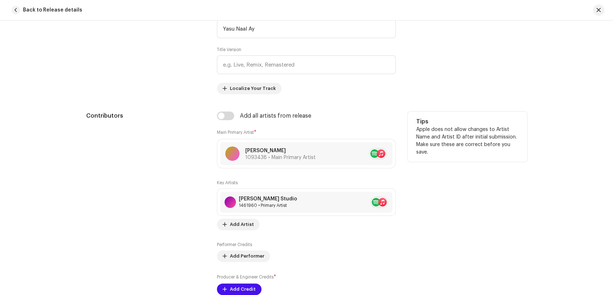
scroll to position [399, 0]
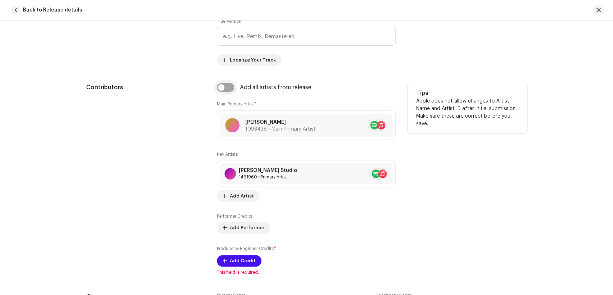
click at [222, 87] on input "checkbox" at bounding box center [225, 87] width 17 height 9
checkbox input "true"
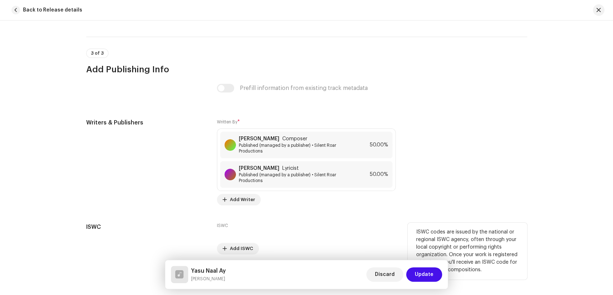
scroll to position [1508, 0]
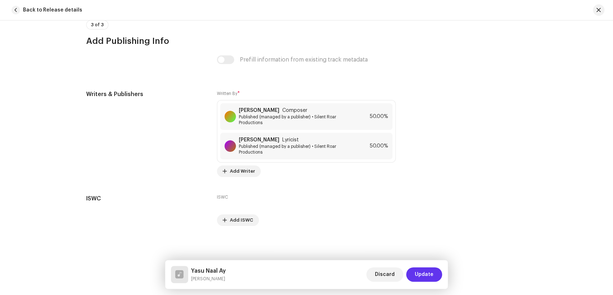
click at [425, 275] on span "Update" at bounding box center [424, 274] width 19 height 14
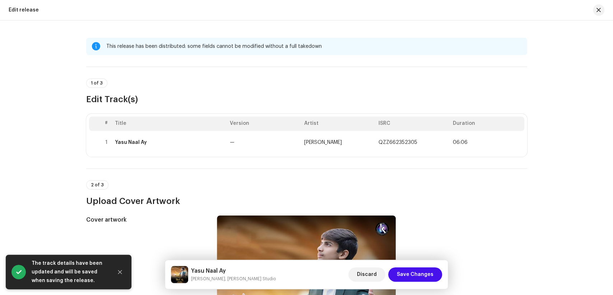
click at [425, 275] on span "Save Changes" at bounding box center [415, 274] width 37 height 14
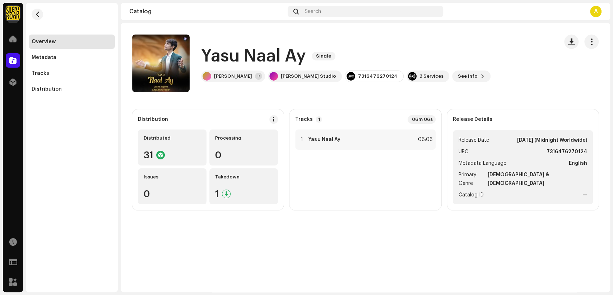
drag, startPoint x: 15, startPoint y: 69, endPoint x: 11, endPoint y: 63, distance: 7.2
click at [13, 67] on div "Catalog" at bounding box center [13, 60] width 20 height 20
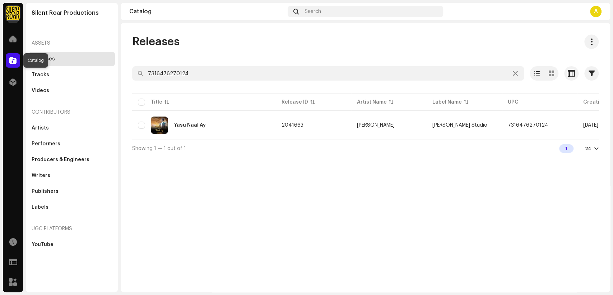
click at [11, 63] on span at bounding box center [12, 60] width 7 height 6
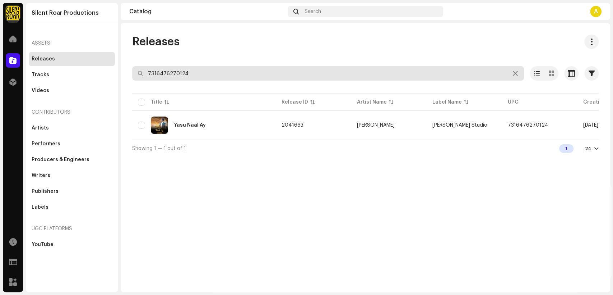
drag, startPoint x: 206, startPoint y: 74, endPoint x: 128, endPoint y: 74, distance: 78.0
click at [128, 74] on div "Releases 7316476270124 Selected 0 Select all 1 Options Filters Distribution sta…" at bounding box center [366, 95] width 490 height 122
paste input "17"
type input "7316476270117"
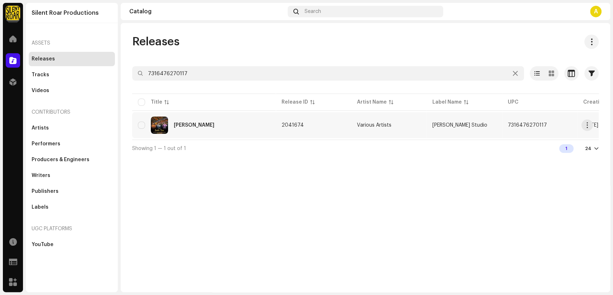
click at [215, 126] on div "[PERSON_NAME]" at bounding box center [204, 124] width 132 height 17
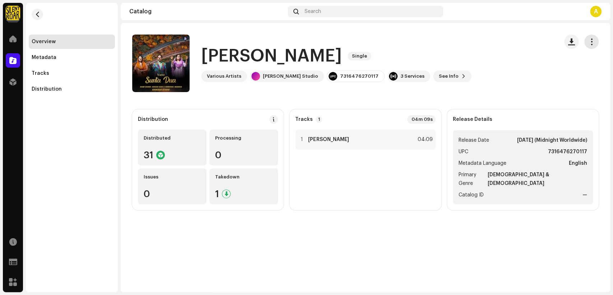
click at [589, 41] on span "button" at bounding box center [592, 42] width 7 height 6
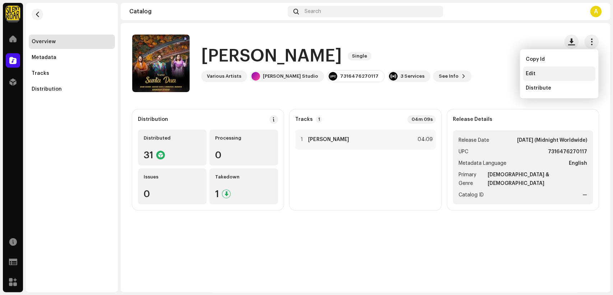
click at [548, 71] on div "Edit" at bounding box center [559, 74] width 67 height 6
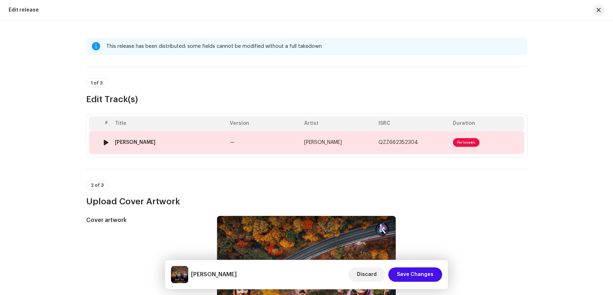
click at [161, 151] on td "[PERSON_NAME]" at bounding box center [169, 142] width 115 height 23
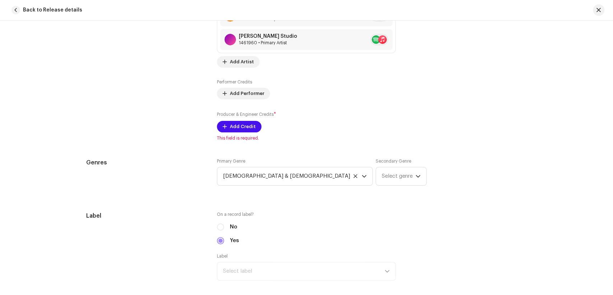
scroll to position [599, 0]
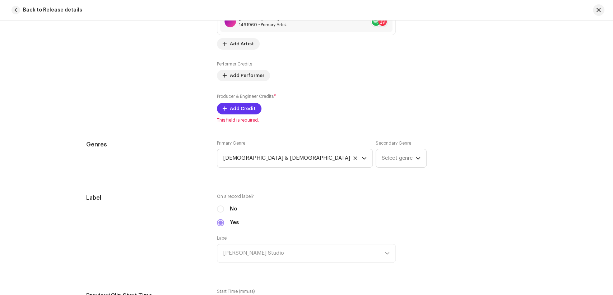
click at [231, 110] on span "Add Credit" at bounding box center [243, 108] width 26 height 14
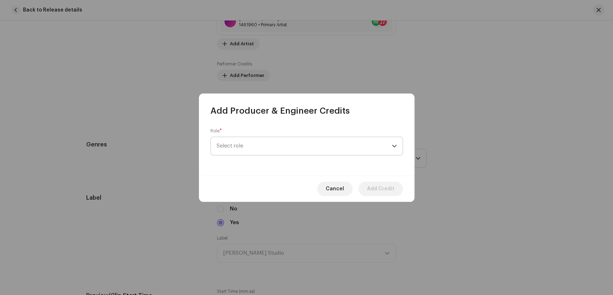
click at [303, 145] on span "Select role" at bounding box center [304, 146] width 175 height 18
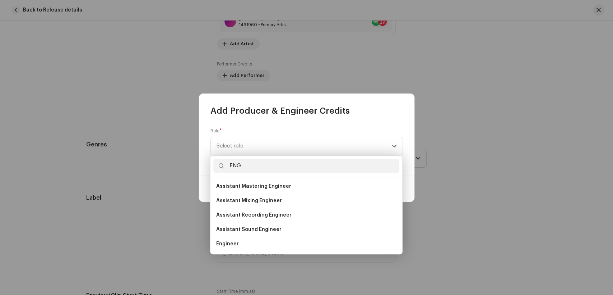
scroll to position [11, 0]
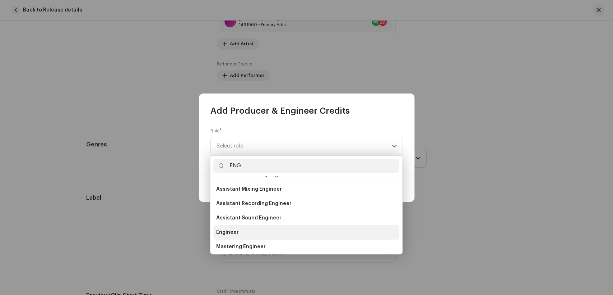
type input "ENG"
click at [246, 238] on li "Engineer" at bounding box center [306, 232] width 186 height 14
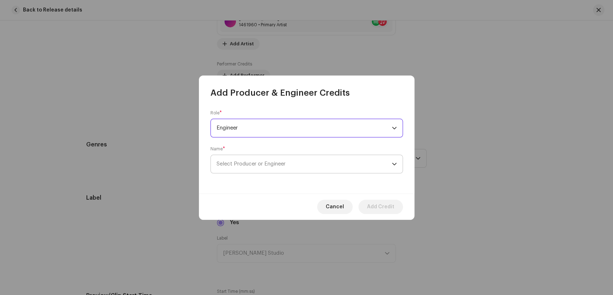
click at [297, 165] on span "Select Producer or Engineer" at bounding box center [304, 164] width 175 height 18
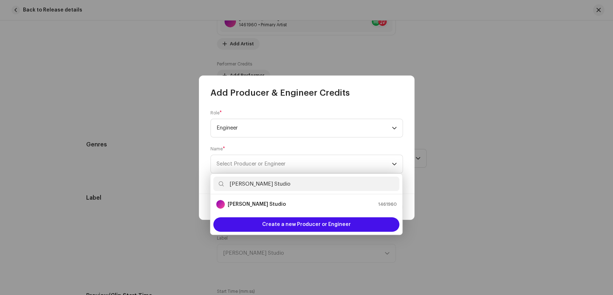
type input "[PERSON_NAME] Studio"
click at [266, 207] on div "[PERSON_NAME] Studio 1461960" at bounding box center [306, 204] width 180 height 9
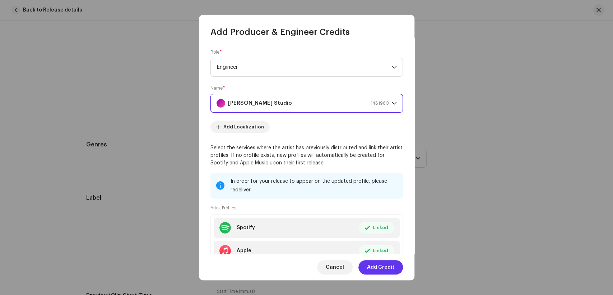
click at [386, 268] on span "Add Credit" at bounding box center [380, 267] width 27 height 14
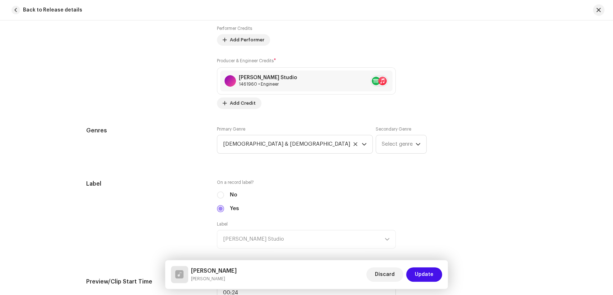
scroll to position [434, 0]
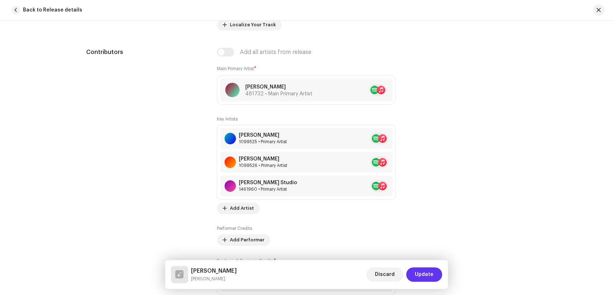
click at [422, 269] on span "Update" at bounding box center [424, 274] width 19 height 14
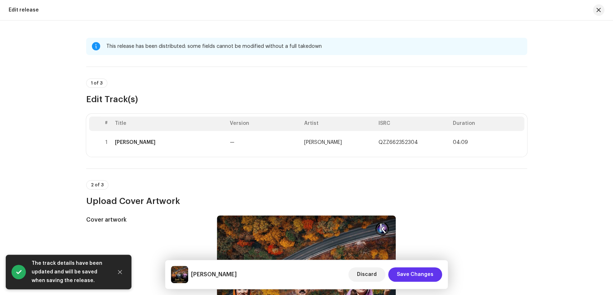
click at [424, 274] on span "Save Changes" at bounding box center [415, 274] width 37 height 14
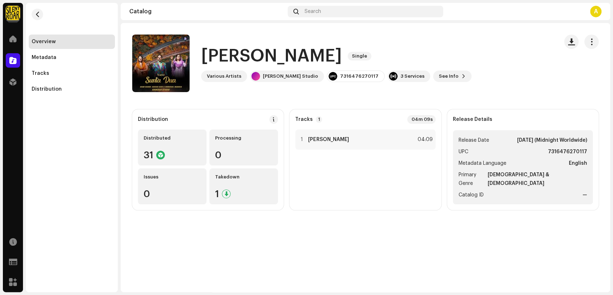
click at [11, 60] on span at bounding box center [12, 60] width 7 height 6
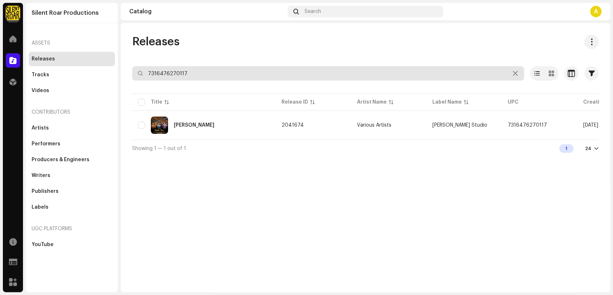
drag, startPoint x: 195, startPoint y: 71, endPoint x: 126, endPoint y: 74, distance: 69.1
click at [126, 74] on div "Releases 7316476270117 Selected 0 Select all 1 Options Filters Distribution sta…" at bounding box center [366, 95] width 490 height 122
paste input "93"
type input "7316476270193"
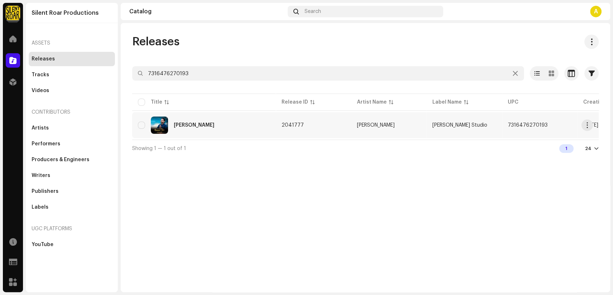
click at [232, 124] on div "[PERSON_NAME]" at bounding box center [204, 124] width 132 height 17
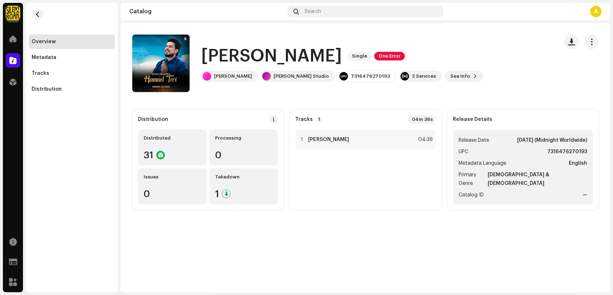
click at [398, 57] on div "Yesu Gaawa [PERSON_NAME] Single One Error" at bounding box center [342, 56] width 282 height 23
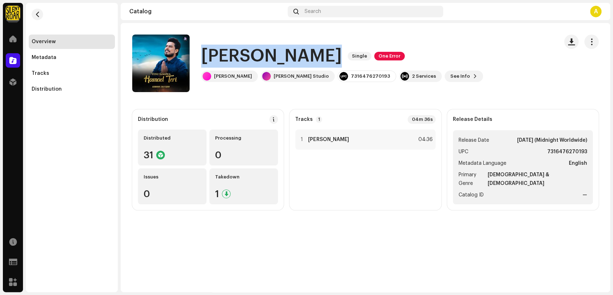
click at [398, 57] on div "Yesu Gaawa [PERSON_NAME] Single One Error" at bounding box center [342, 56] width 282 height 23
click at [588, 43] on button "button" at bounding box center [592, 41] width 14 height 14
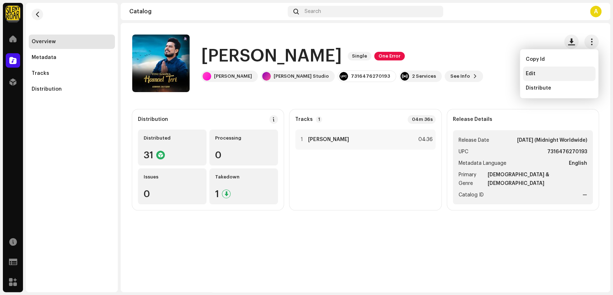
click at [555, 74] on div "Edit" at bounding box center [559, 74] width 67 height 6
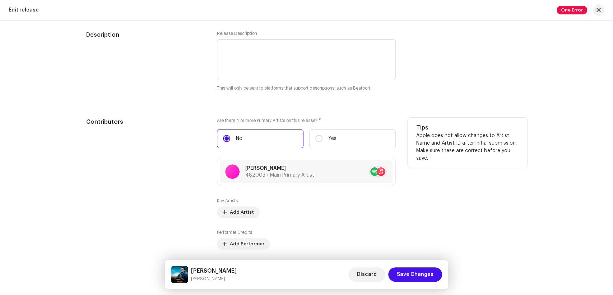
scroll to position [719, 0]
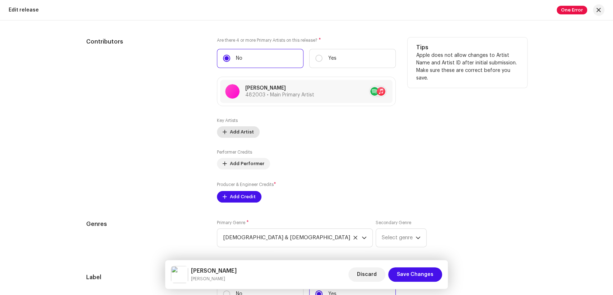
click at [226, 135] on button "Add Artist" at bounding box center [238, 131] width 43 height 11
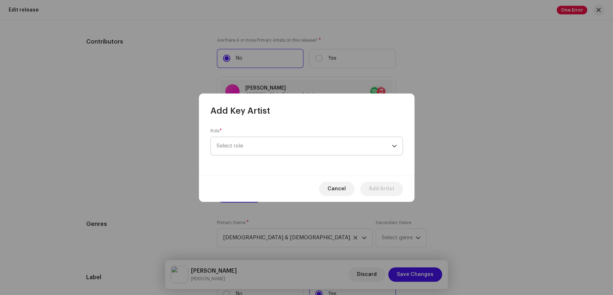
click at [301, 146] on span "Select role" at bounding box center [304, 146] width 175 height 18
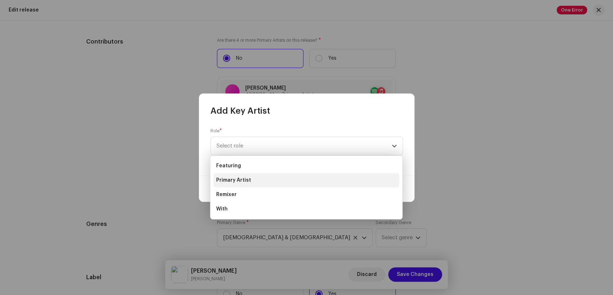
click at [264, 176] on li "Primary Artist" at bounding box center [306, 180] width 186 height 14
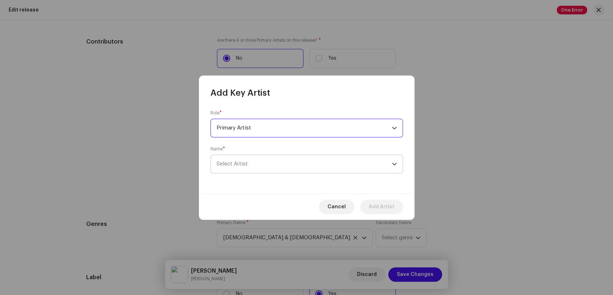
click at [294, 166] on span "Select Artist" at bounding box center [304, 164] width 175 height 18
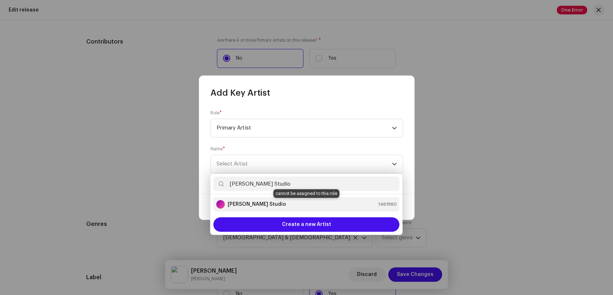
type input "[PERSON_NAME] Studio"
click at [252, 203] on strong "[PERSON_NAME] Studio" at bounding box center [257, 204] width 58 height 7
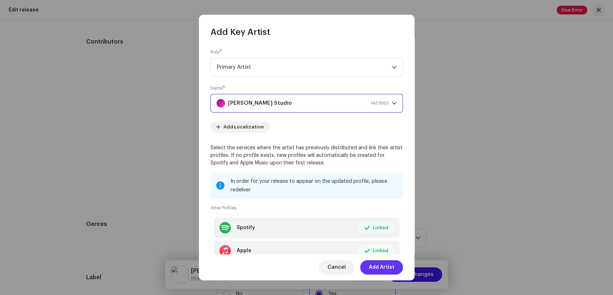
click at [386, 267] on span "Add Artist" at bounding box center [382, 267] width 26 height 14
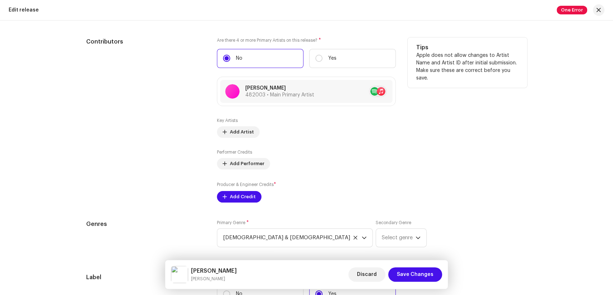
scroll to position [838, 0]
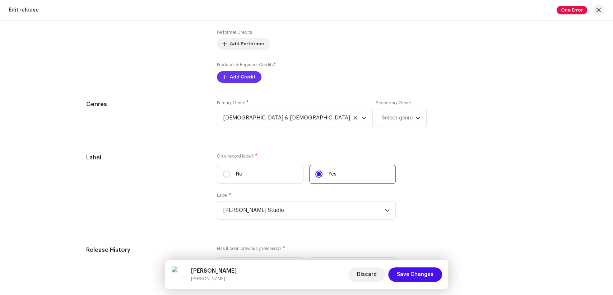
click at [250, 51] on span "Add Performer" at bounding box center [247, 44] width 34 height 14
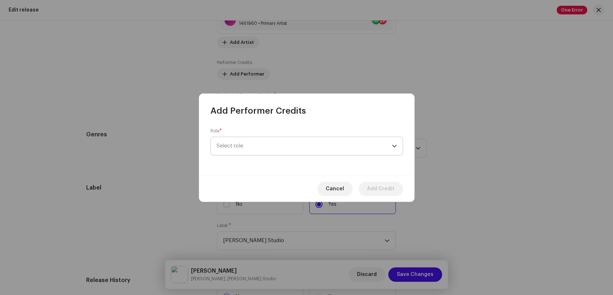
click at [317, 144] on span "Select role" at bounding box center [304, 146] width 175 height 18
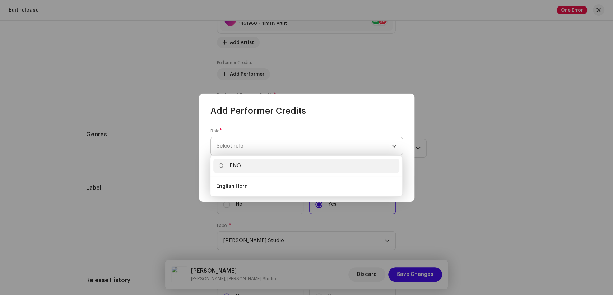
type input "ENG"
click at [281, 144] on span "Select role" at bounding box center [304, 146] width 175 height 18
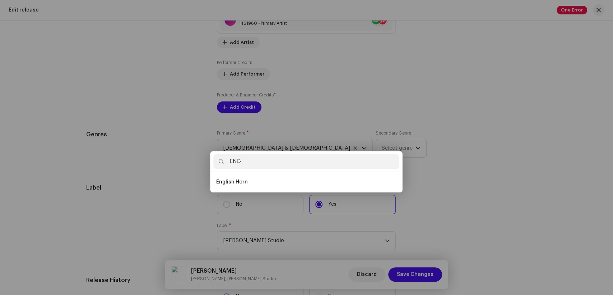
click at [109, 163] on div "Add Performer Credits Role * Select role This field is required. Cancel Add Cre…" at bounding box center [306, 147] width 613 height 295
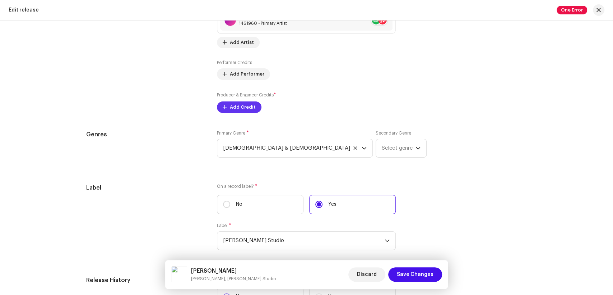
click at [236, 107] on span "Add Credit" at bounding box center [243, 107] width 26 height 14
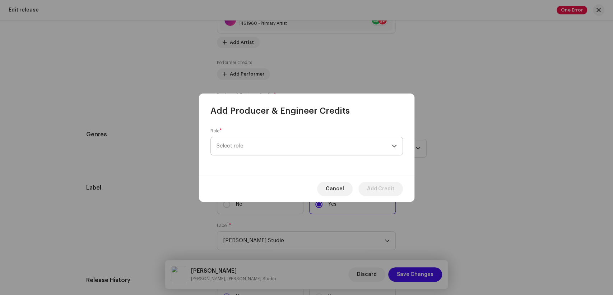
click at [317, 144] on span "Select role" at bounding box center [304, 146] width 175 height 18
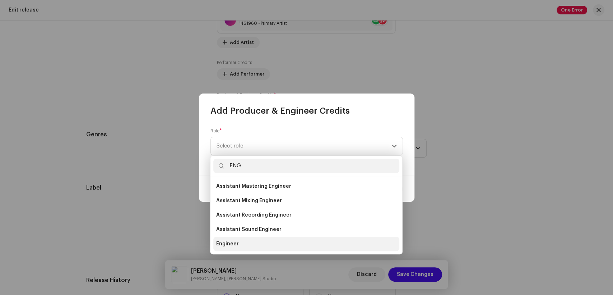
type input "ENG"
click at [248, 240] on li "Engineer" at bounding box center [306, 243] width 186 height 14
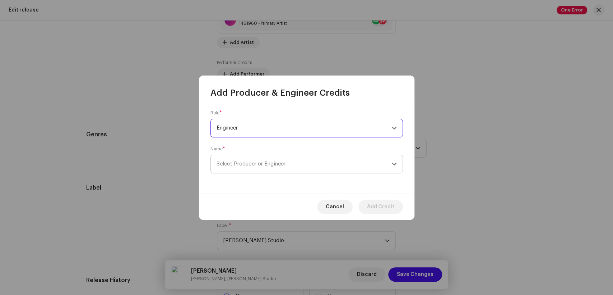
click at [296, 168] on span "Select Producer or Engineer" at bounding box center [304, 164] width 175 height 18
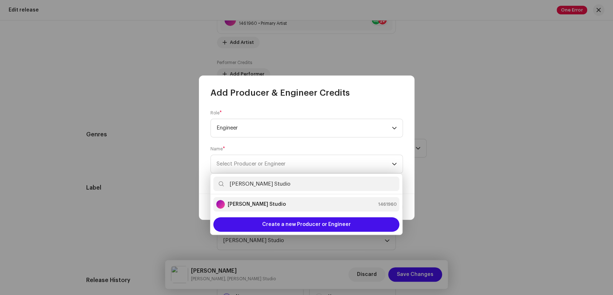
type input "[PERSON_NAME] Studio"
click at [267, 205] on div "[PERSON_NAME] Studio 1461960" at bounding box center [306, 204] width 180 height 9
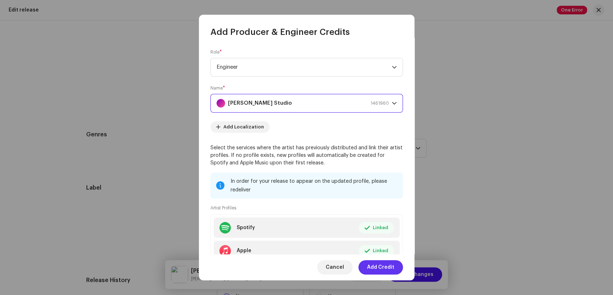
drag, startPoint x: 384, startPoint y: 270, endPoint x: 378, endPoint y: 270, distance: 6.1
click at [383, 270] on span "Add Credit" at bounding box center [380, 267] width 27 height 14
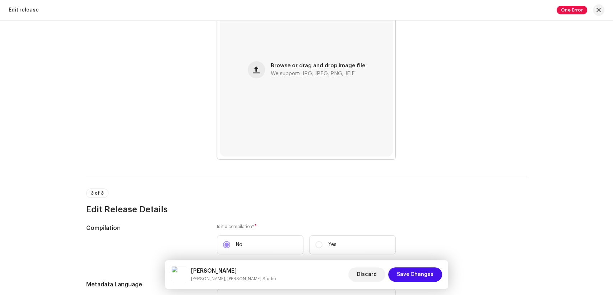
scroll to position [0, 0]
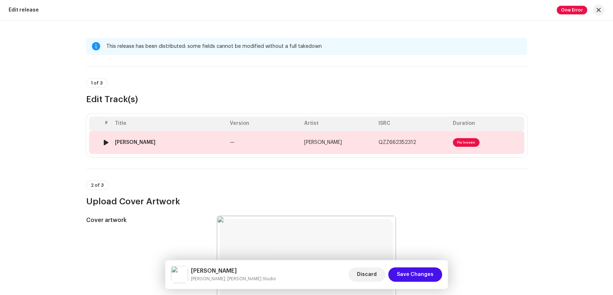
click at [153, 142] on div "[PERSON_NAME]" at bounding box center [135, 142] width 41 height 6
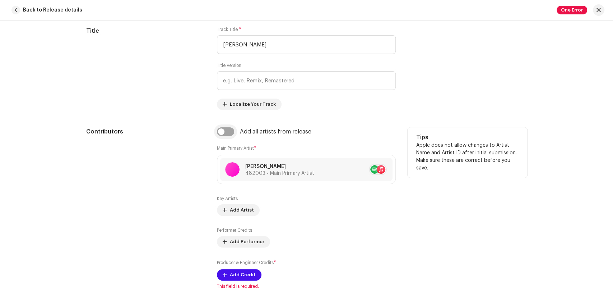
scroll to position [359, 0]
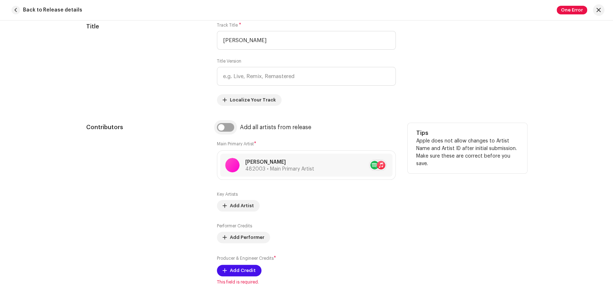
click at [222, 127] on input "checkbox" at bounding box center [225, 127] width 17 height 9
checkbox input "true"
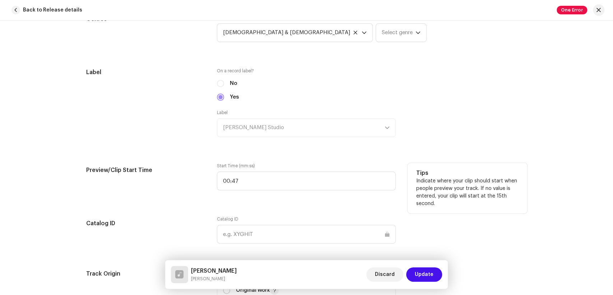
scroll to position [798, 0]
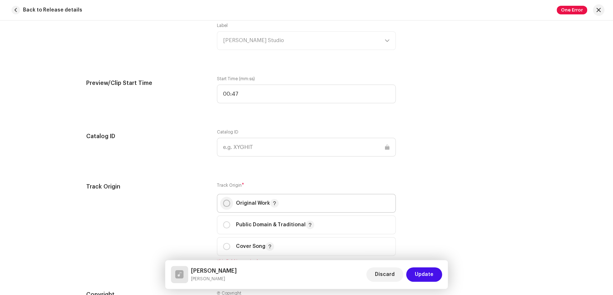
click at [223, 205] on input "radio" at bounding box center [226, 202] width 7 height 7
radio input "true"
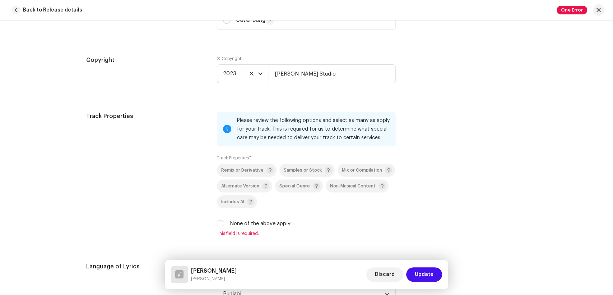
scroll to position [1038, 0]
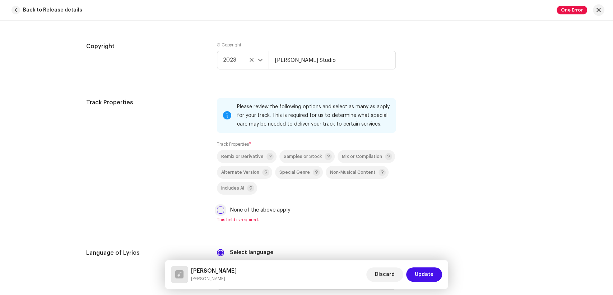
click at [217, 211] on input "None of the above apply" at bounding box center [220, 209] width 7 height 7
checkbox input "true"
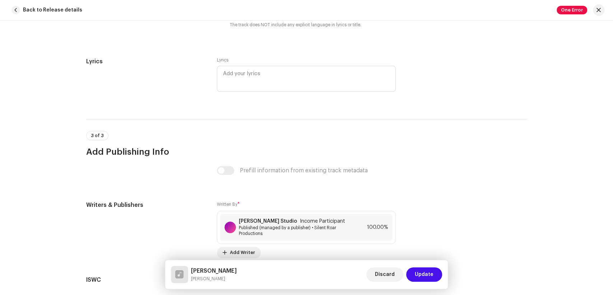
scroll to position [1478, 0]
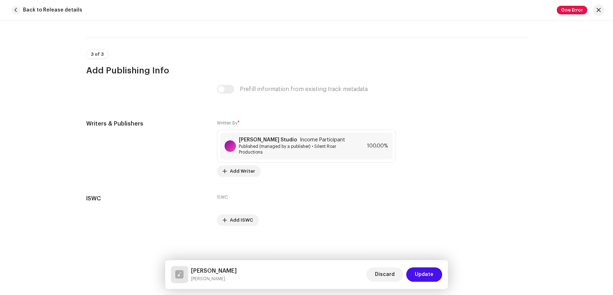
drag, startPoint x: 246, startPoint y: 282, endPoint x: 191, endPoint y: 273, distance: 55.5
click at [191, 273] on div "Yesu Gaawa [PERSON_NAME] [PERSON_NAME] Discard Update" at bounding box center [306, 274] width 283 height 29
click at [227, 279] on small "[PERSON_NAME]" at bounding box center [214, 278] width 46 height 7
drag, startPoint x: 227, startPoint y: 279, endPoint x: 195, endPoint y: 279, distance: 32.3
click at [195, 279] on small "[PERSON_NAME]" at bounding box center [214, 278] width 46 height 7
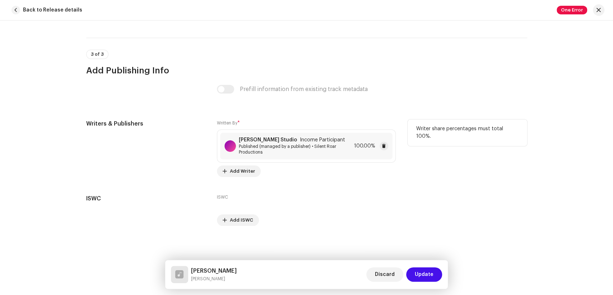
click at [299, 150] on span "Published (managed by a publisher) • Silent Roar Productions" at bounding box center [295, 148] width 112 height 11
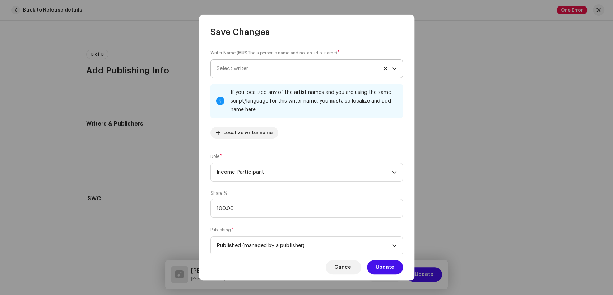
click at [276, 75] on span "Select writer" at bounding box center [304, 69] width 175 height 18
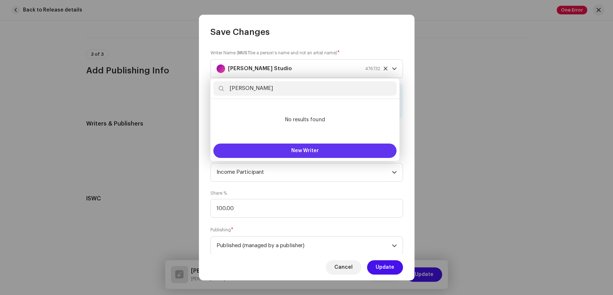
type input "[PERSON_NAME]"
click at [292, 146] on button "New Writer" at bounding box center [304, 150] width 183 height 14
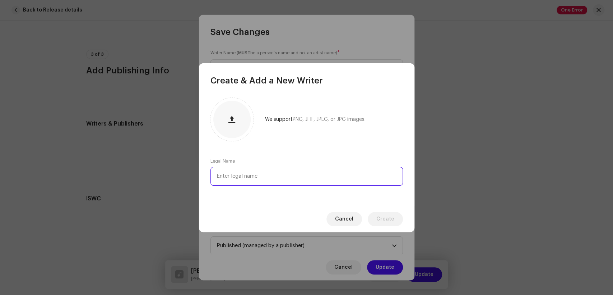
click at [260, 172] on input "text" at bounding box center [307, 176] width 193 height 19
paste input "[PERSON_NAME]"
type input "[PERSON_NAME]"
click at [388, 219] on span "Create" at bounding box center [386, 219] width 18 height 14
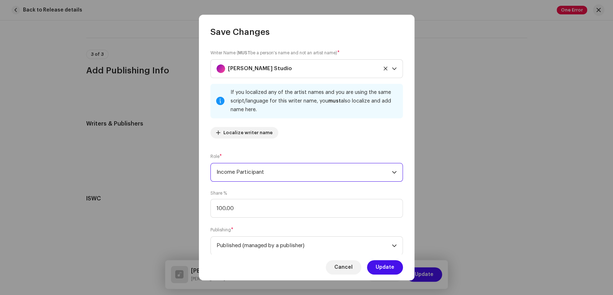
click at [291, 180] on span "Income Participant" at bounding box center [304, 172] width 175 height 18
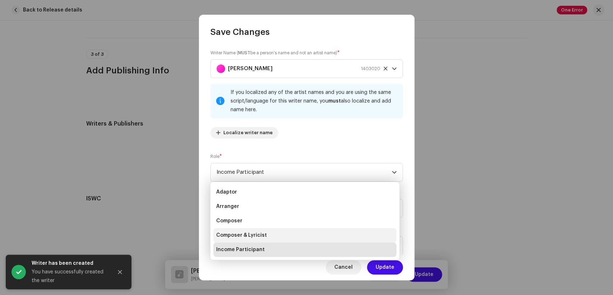
click at [267, 232] on li "Composer & Lyricist" at bounding box center [304, 235] width 183 height 14
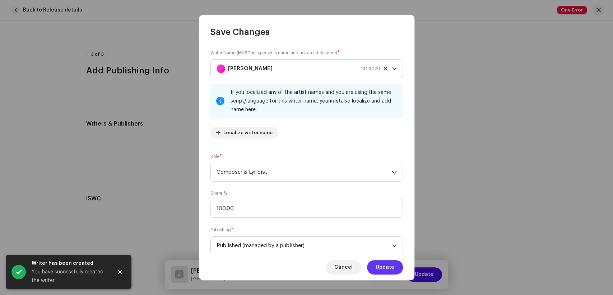
click at [389, 268] on span "Update" at bounding box center [385, 267] width 19 height 14
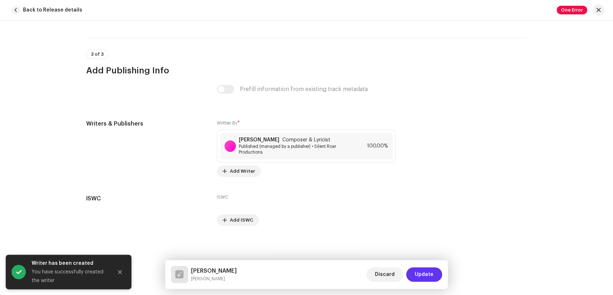
click at [428, 274] on span "Update" at bounding box center [424, 274] width 19 height 14
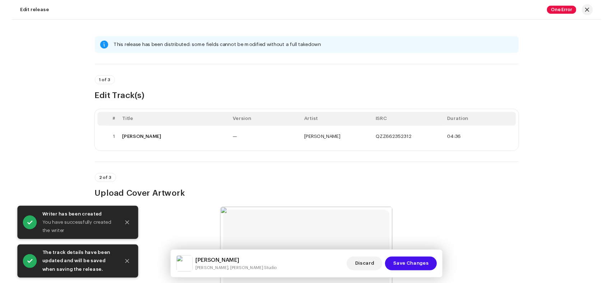
scroll to position [160, 0]
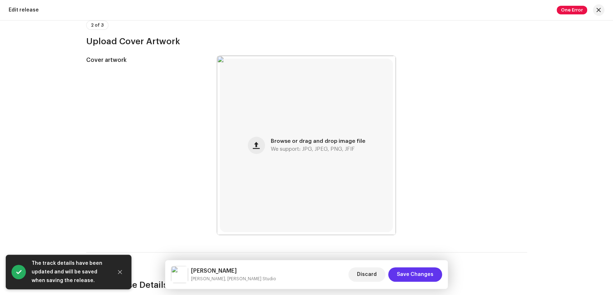
click at [427, 275] on span "Save Changes" at bounding box center [415, 274] width 37 height 14
